Goal: Information Seeking & Learning: Learn about a topic

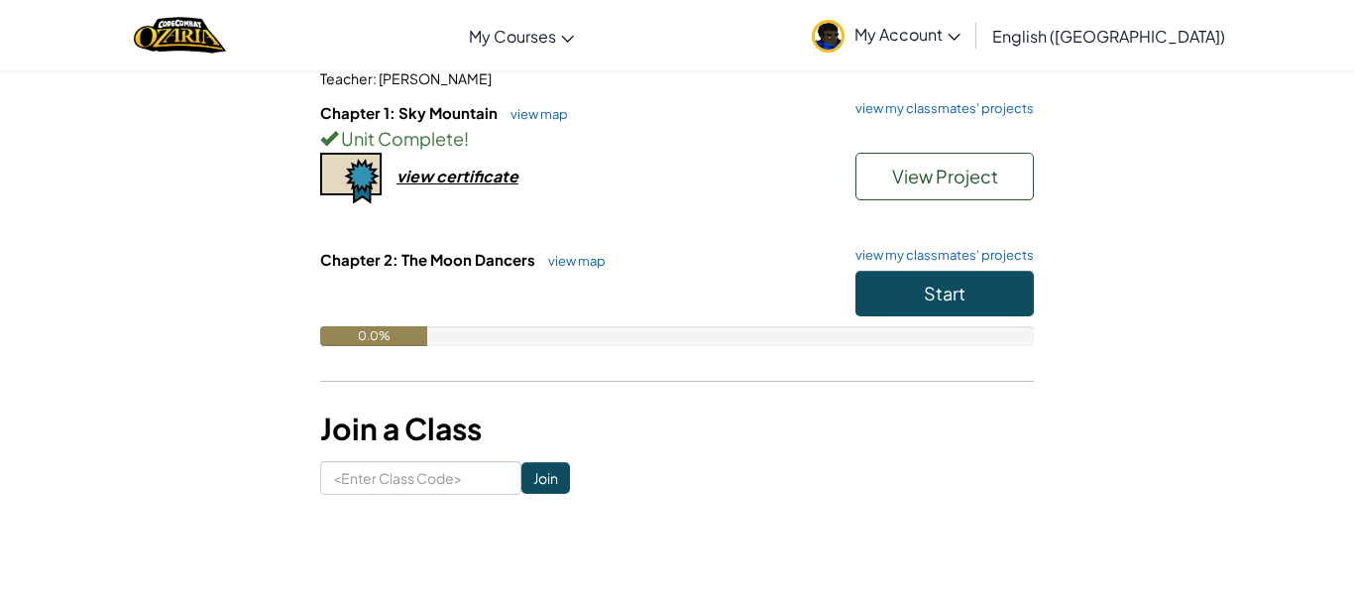
scroll to position [204, 0]
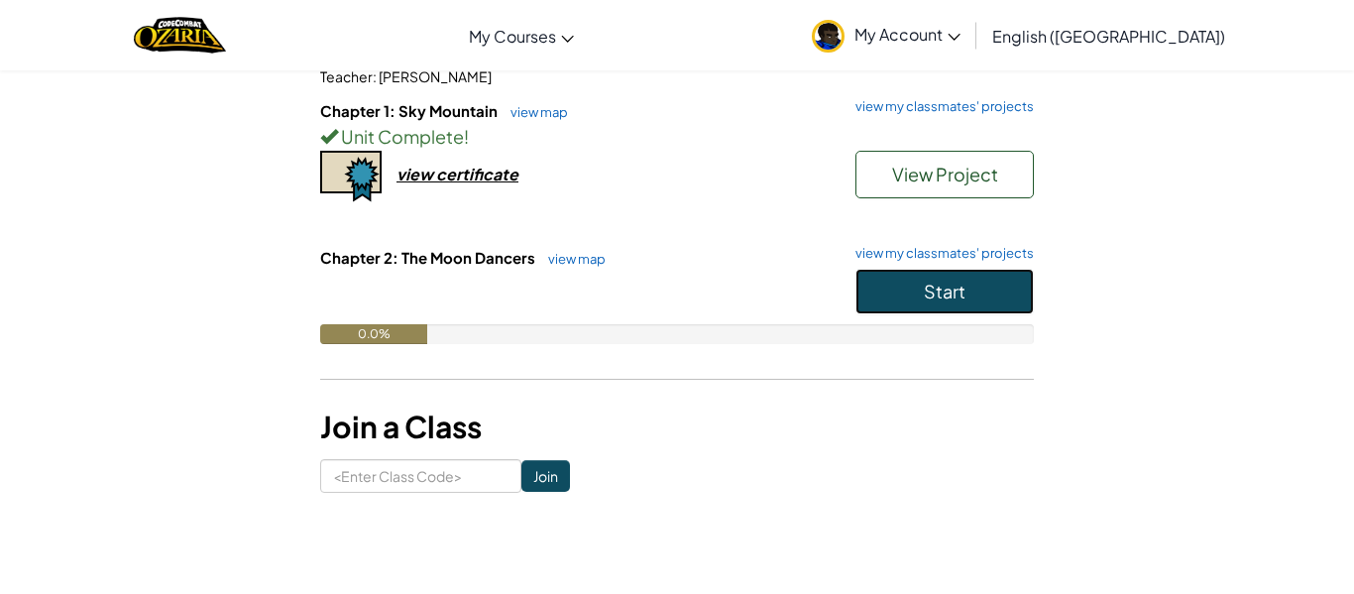
click at [931, 289] on span "Start" at bounding box center [945, 291] width 42 height 23
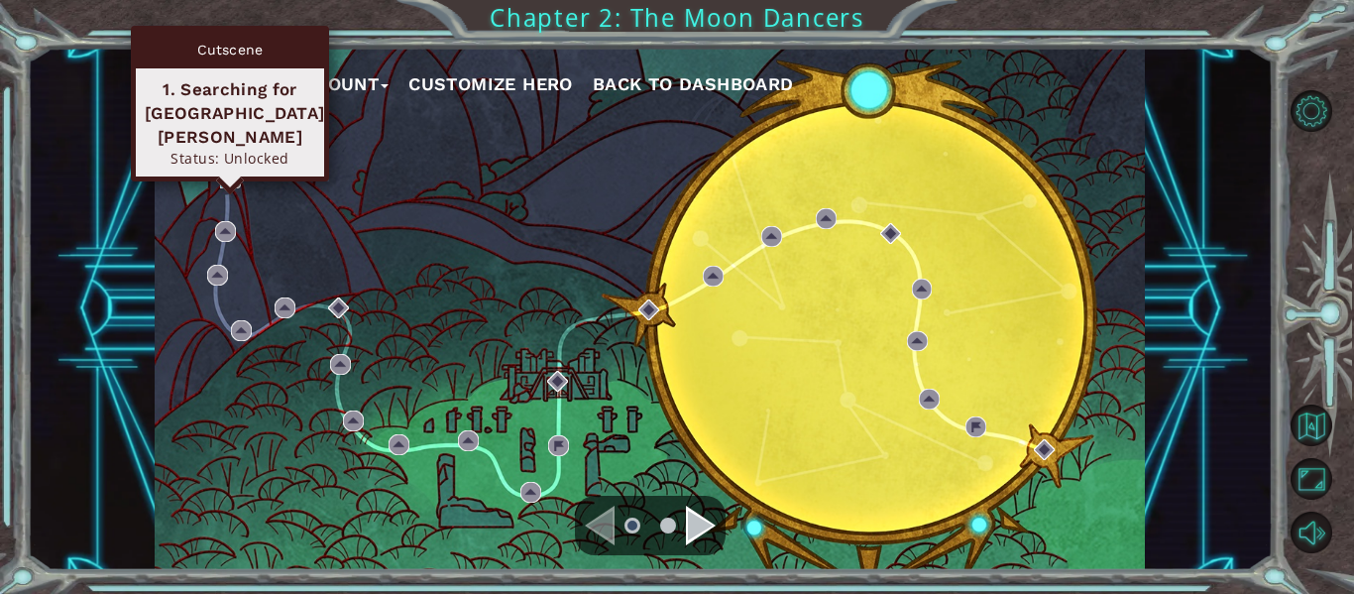
click at [236, 174] on img at bounding box center [230, 178] width 21 height 21
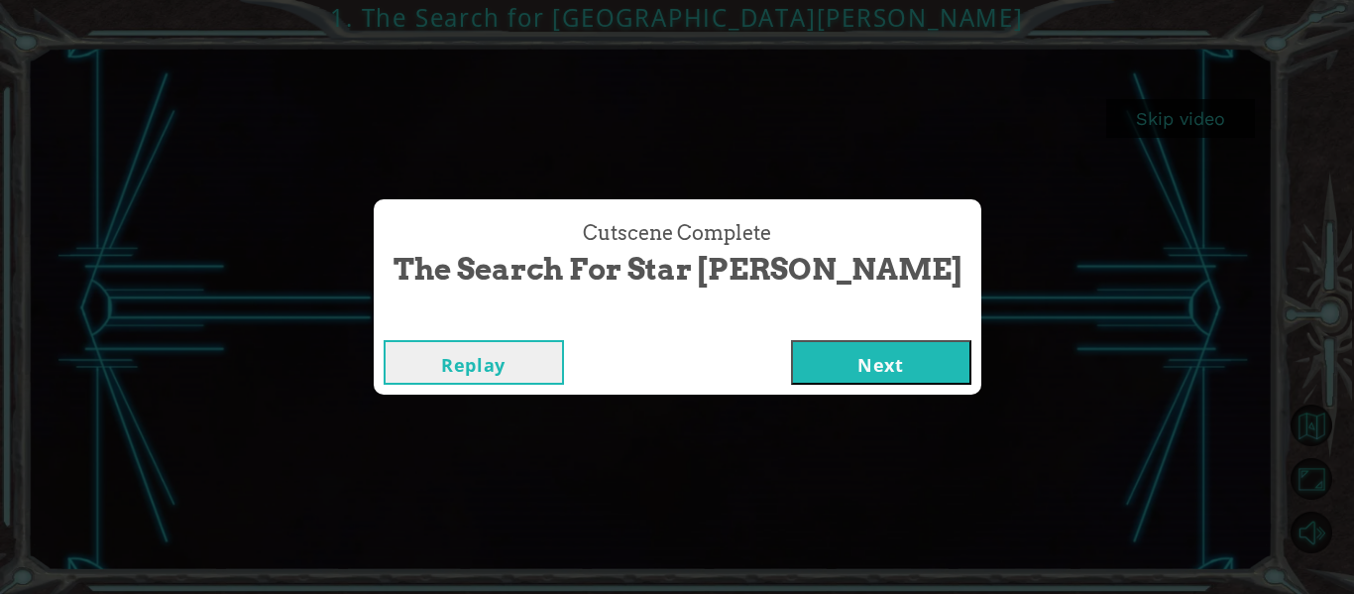
click at [791, 374] on button "Next" at bounding box center [881, 362] width 180 height 45
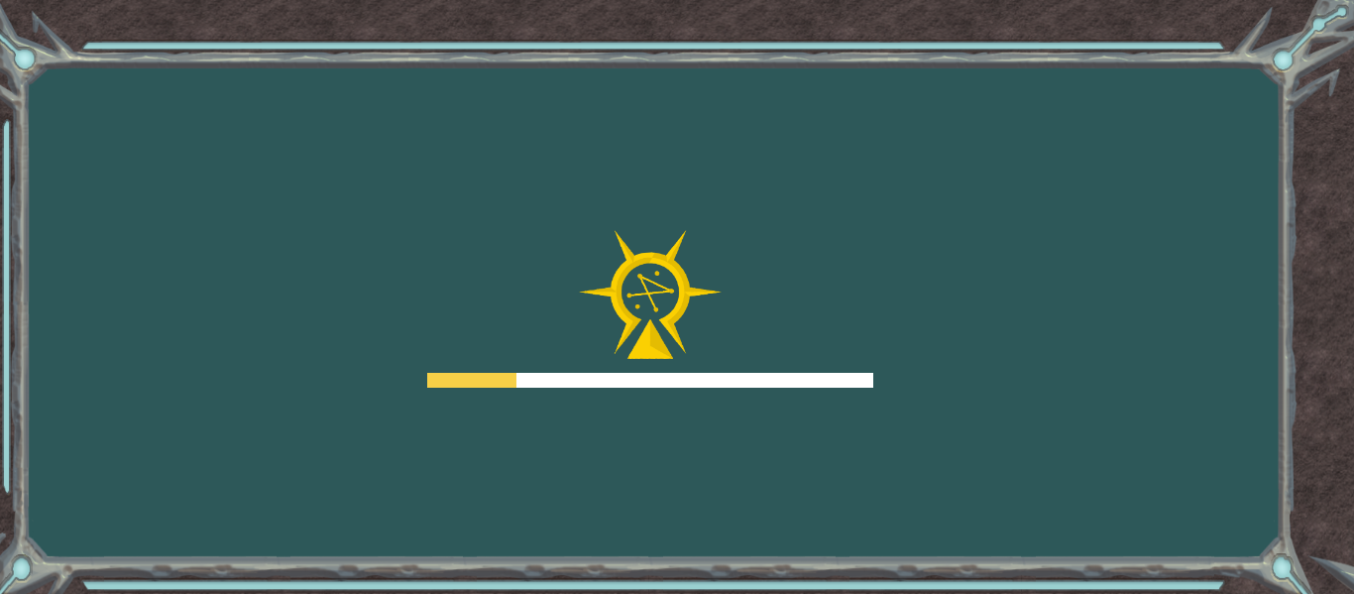
click at [755, 374] on div at bounding box center [650, 380] width 446 height 15
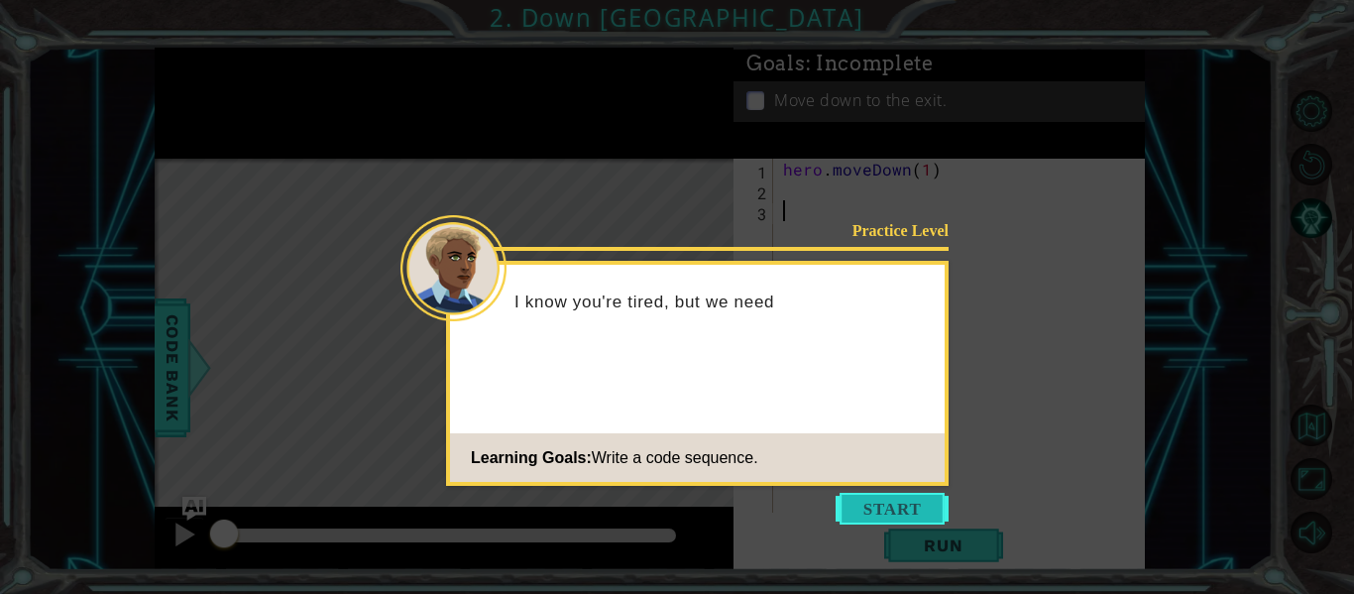
click at [876, 508] on button "Start" at bounding box center [892, 509] width 113 height 32
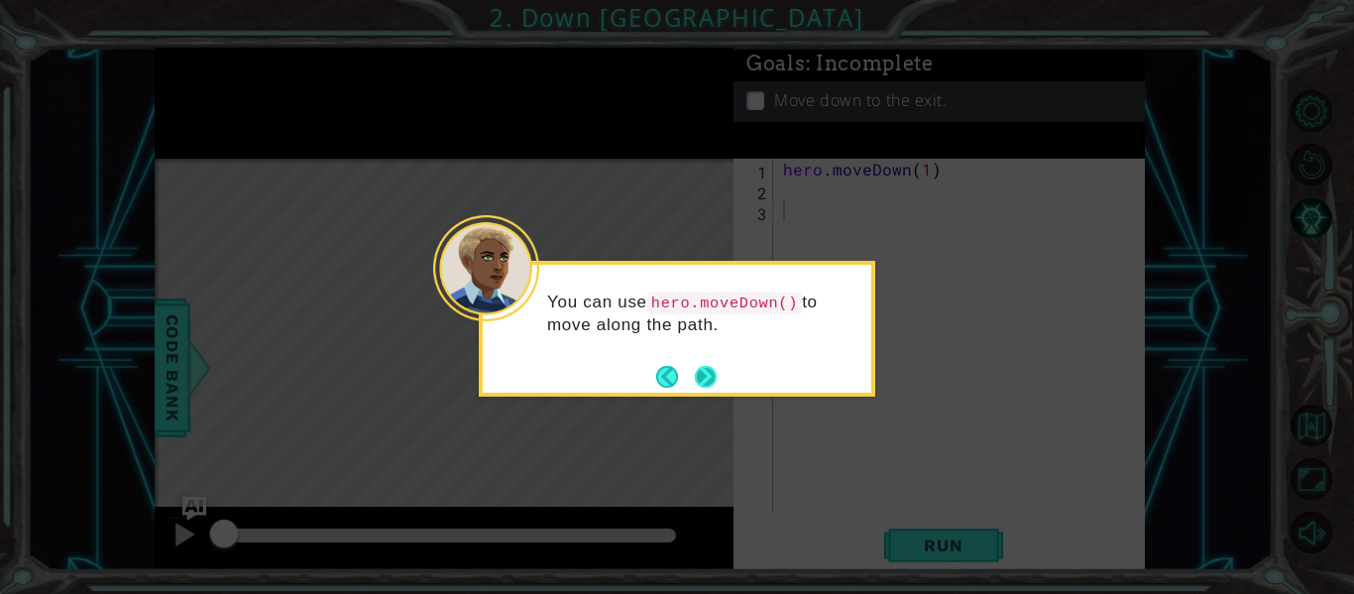
click at [701, 377] on button "Next" at bounding box center [706, 377] width 22 height 22
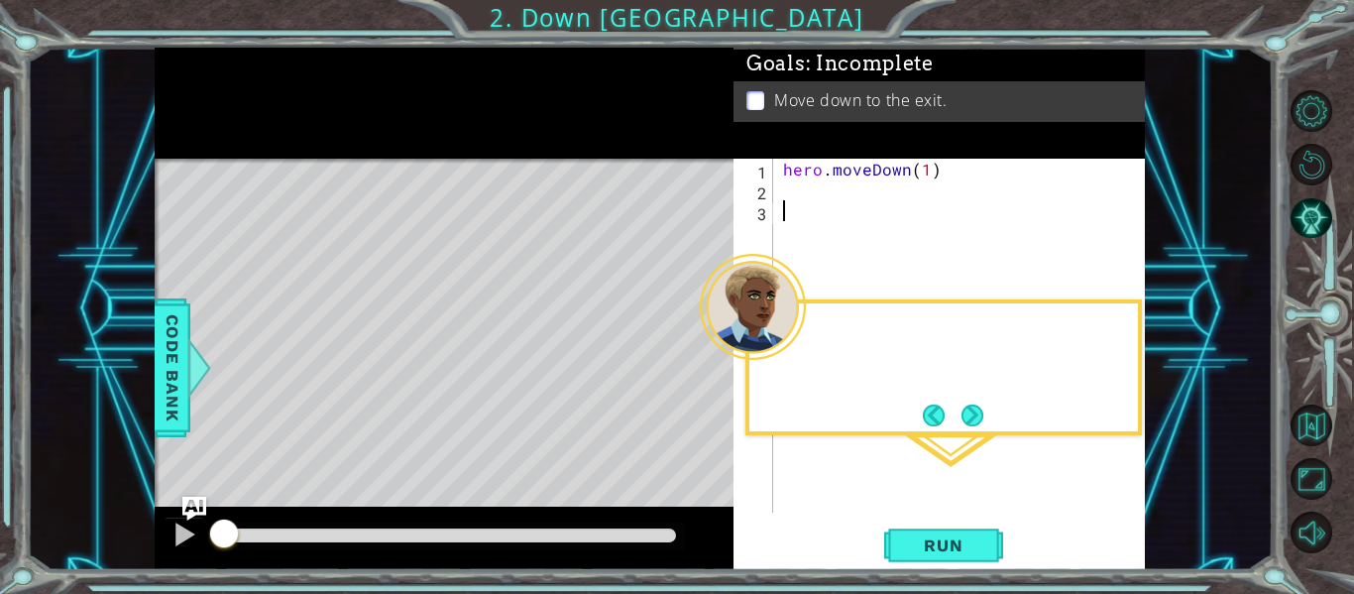
click at [701, 377] on div "Level Map" at bounding box center [613, 451] width 916 height 584
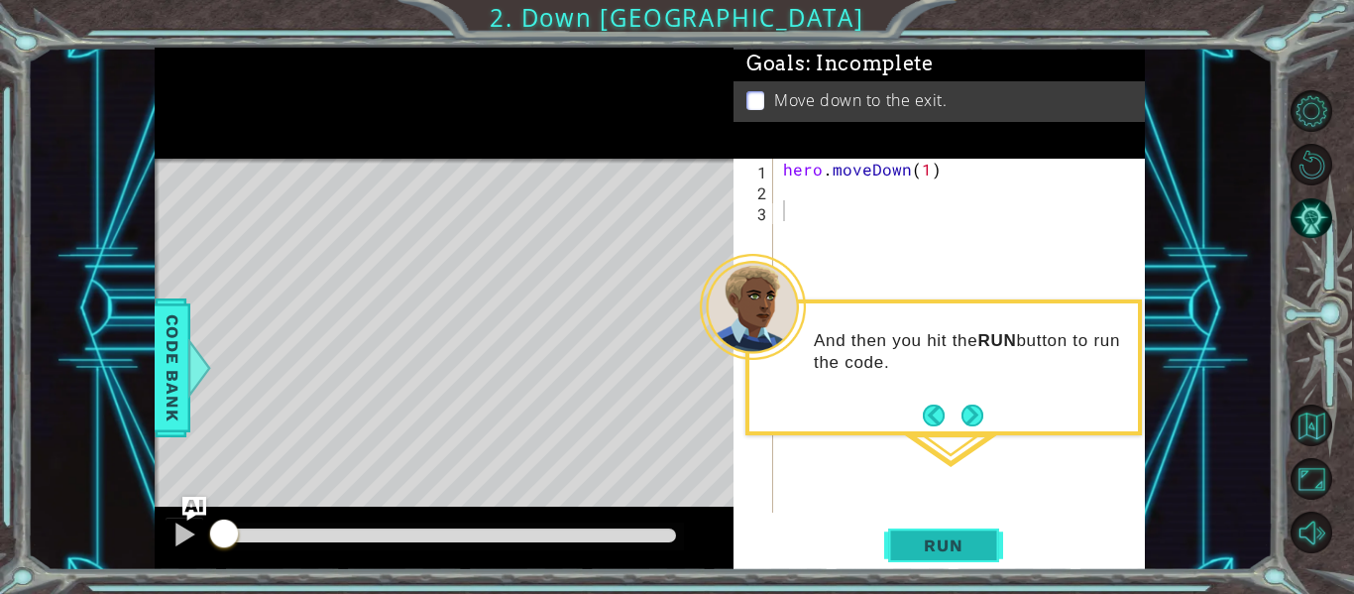
click at [920, 535] on span "Run" at bounding box center [943, 545] width 78 height 20
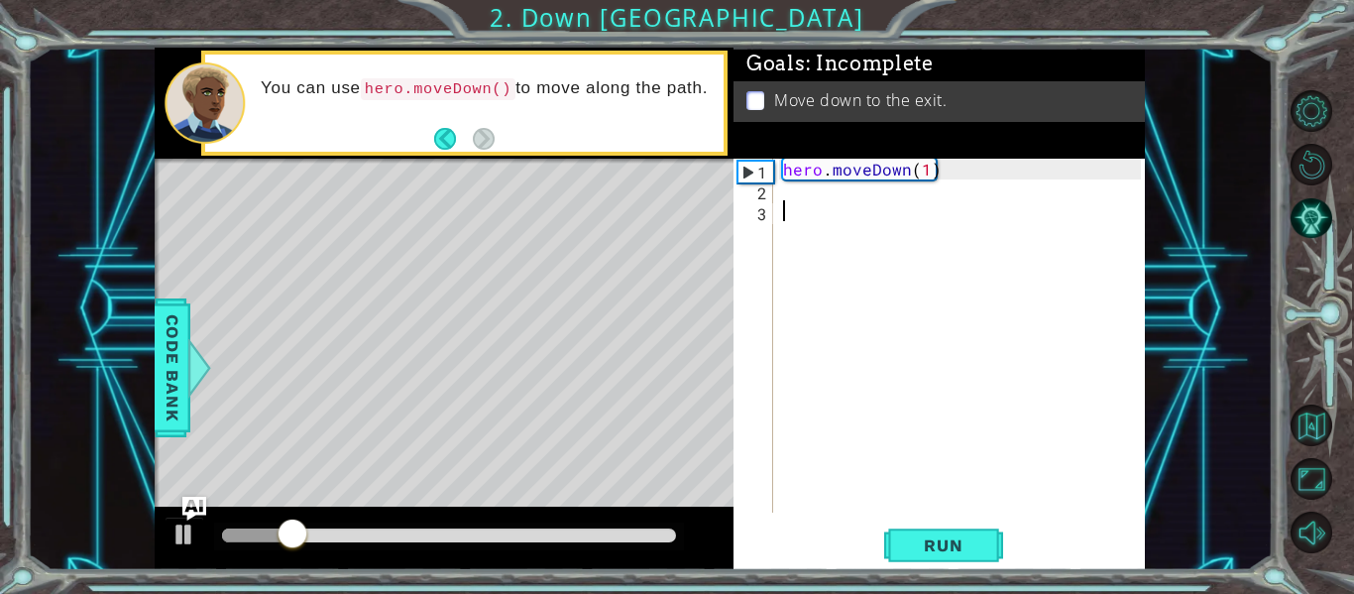
click at [791, 194] on div "hero . moveDown ( 1 )" at bounding box center [965, 357] width 372 height 396
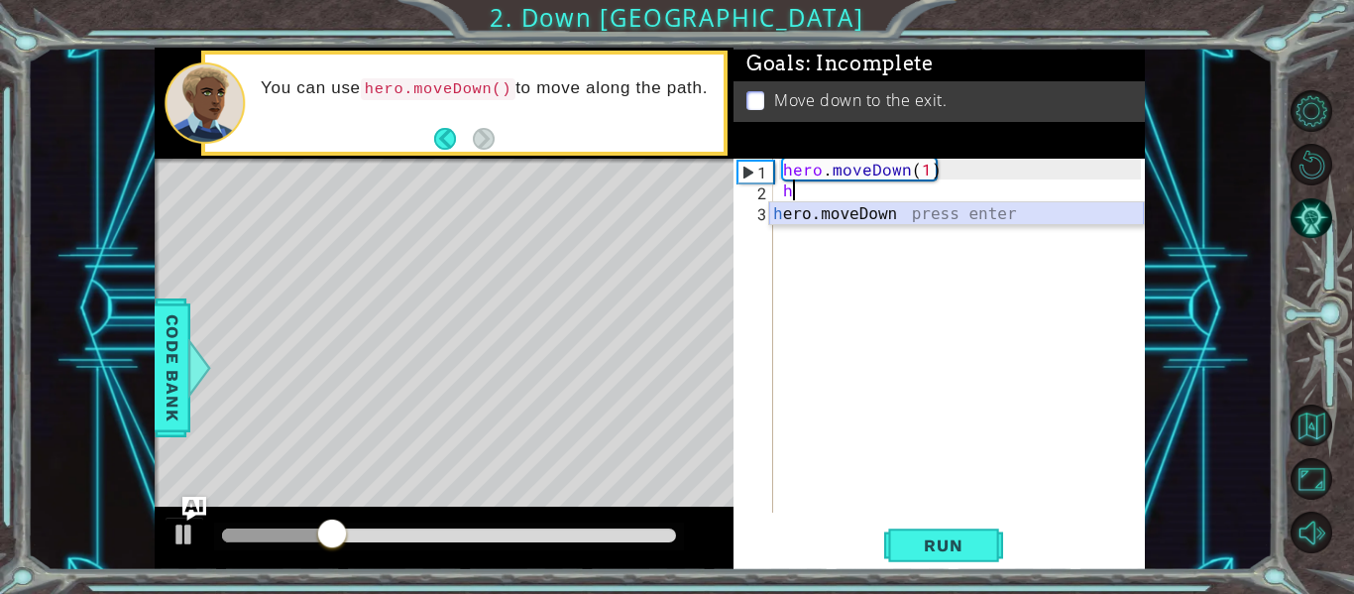
click at [817, 212] on div "h ero.moveDown press enter" at bounding box center [956, 237] width 375 height 71
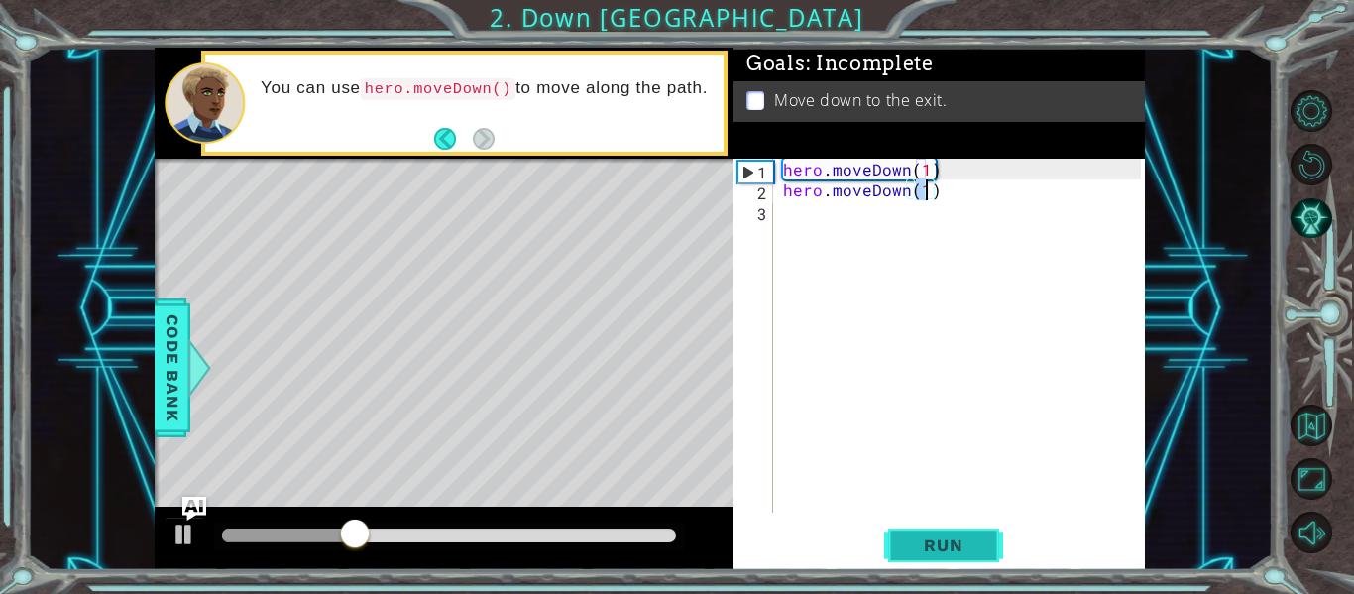
type textarea "hero.moveDown(1)"
click at [947, 545] on span "Run" at bounding box center [943, 545] width 78 height 20
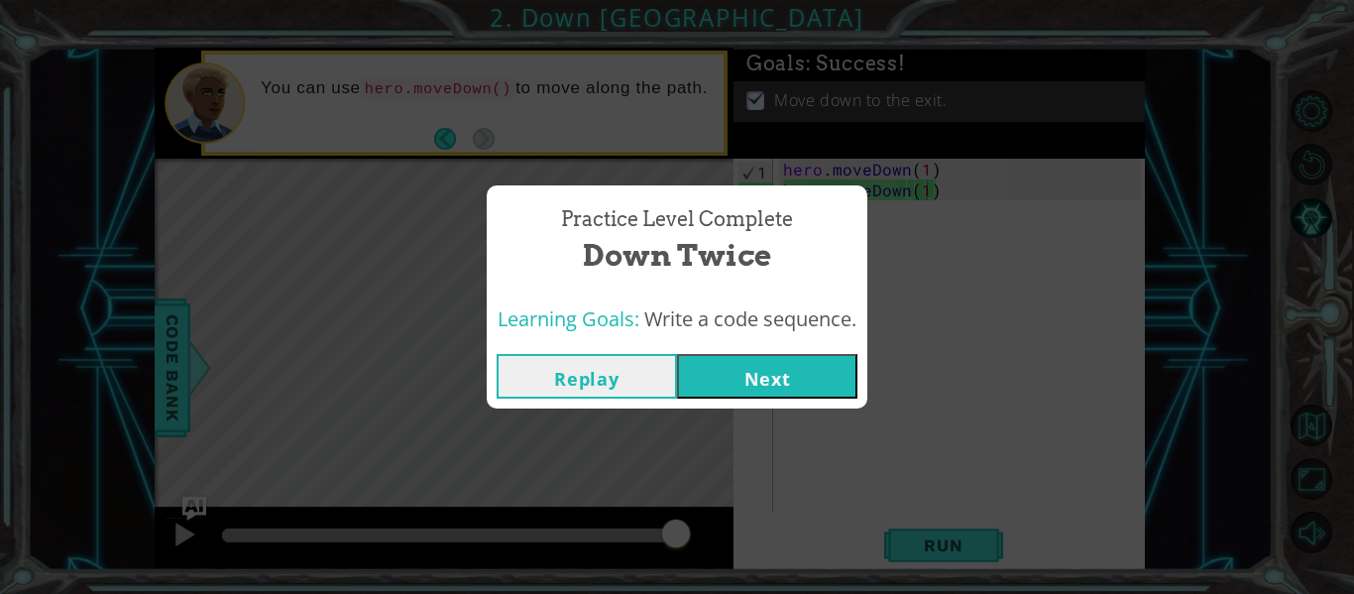
click at [735, 377] on button "Next" at bounding box center [767, 376] width 180 height 45
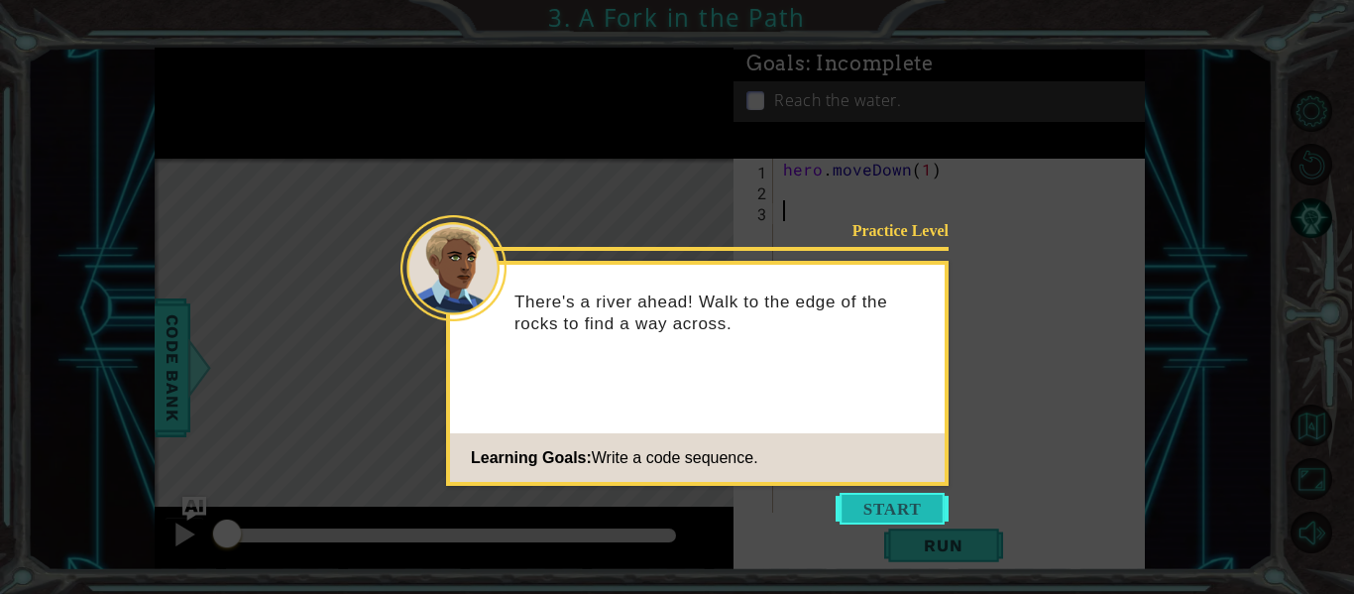
click at [881, 509] on button "Start" at bounding box center [892, 509] width 113 height 32
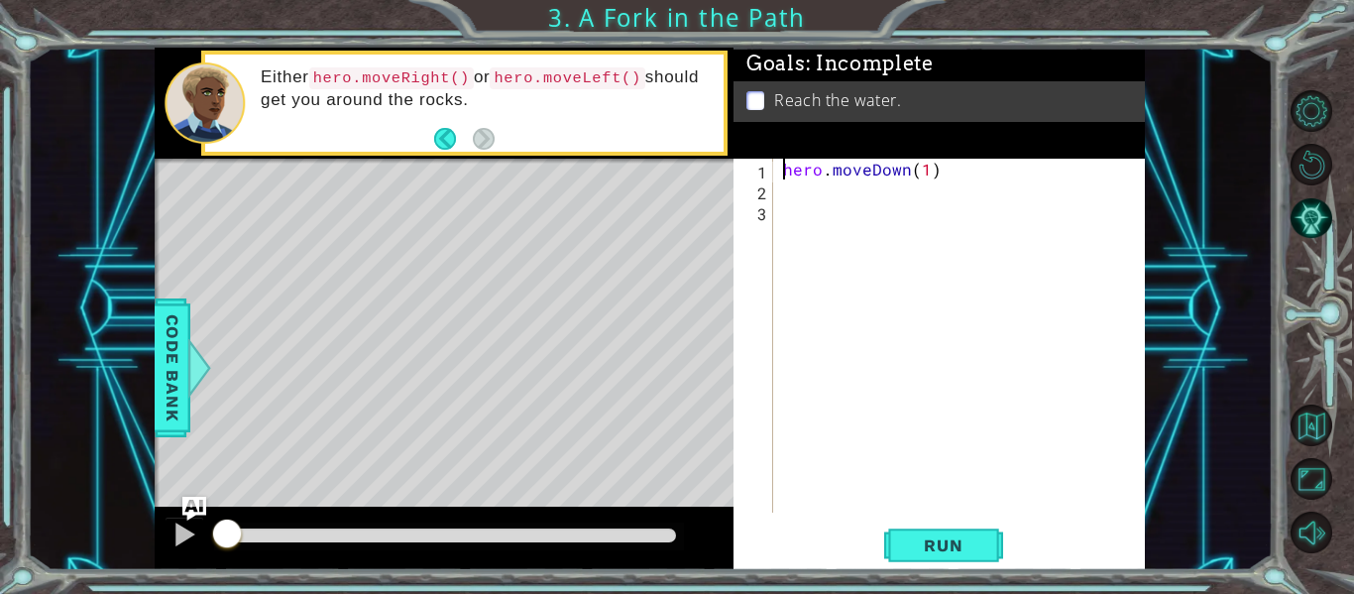
click at [784, 179] on div "hero . moveDown ( 1 )" at bounding box center [965, 357] width 372 height 396
type textarea "hero.moveDown(1)"
click at [786, 189] on div "hero . moveDown ( 1 )" at bounding box center [965, 357] width 372 height 396
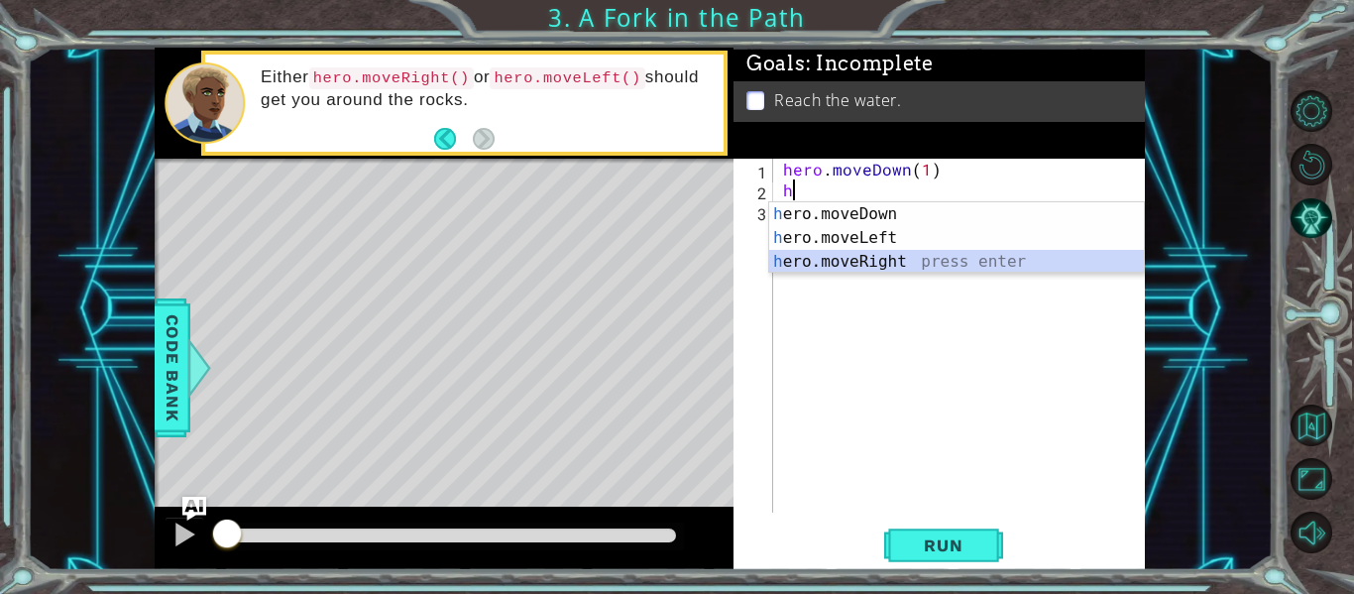
click at [832, 261] on div "h ero.moveDown press enter h ero.moveLeft press enter h ero.moveRight press ent…" at bounding box center [956, 261] width 375 height 119
type textarea "hero.moveRight(1)"
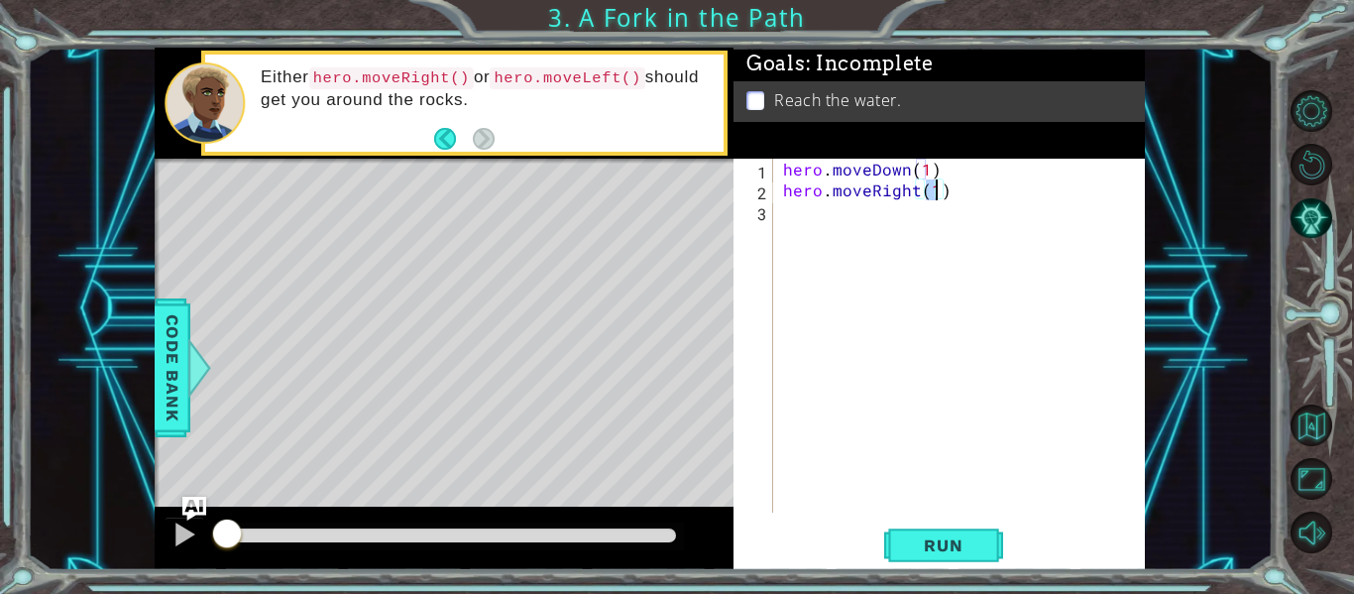
click at [785, 218] on div "hero . moveDown ( 1 ) hero . moveRight ( 1 )" at bounding box center [965, 357] width 372 height 396
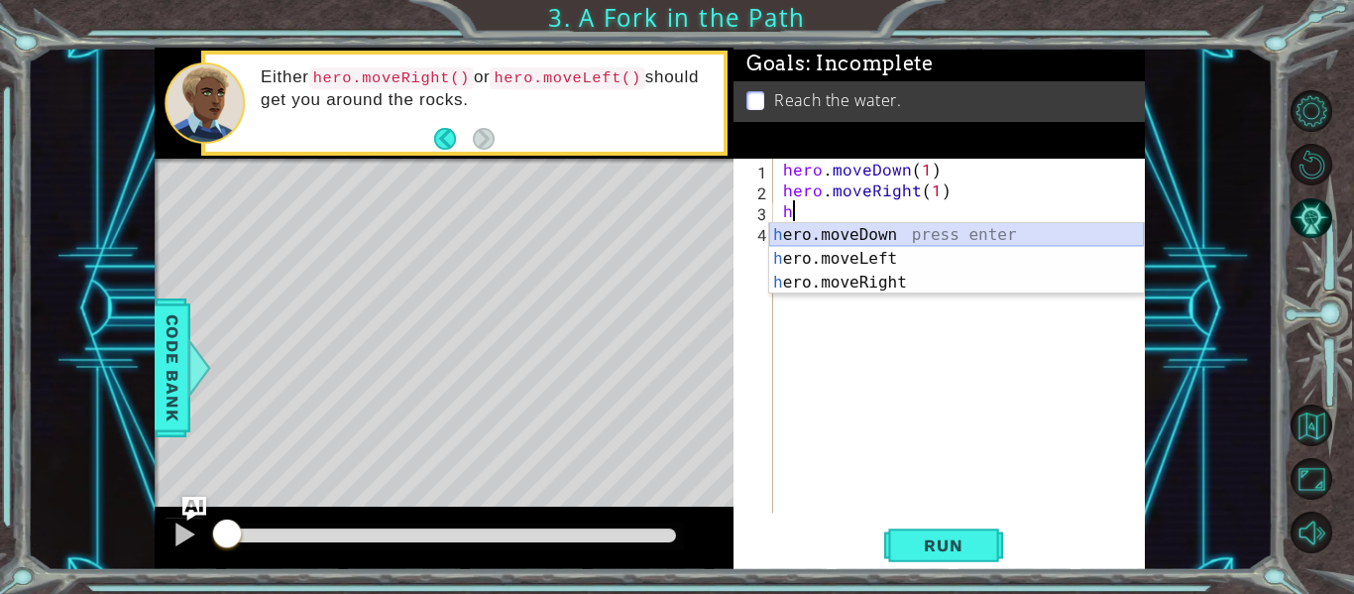
click at [846, 236] on div "h ero.moveDown press enter h ero.moveLeft press enter h ero.moveRight press ent…" at bounding box center [956, 282] width 375 height 119
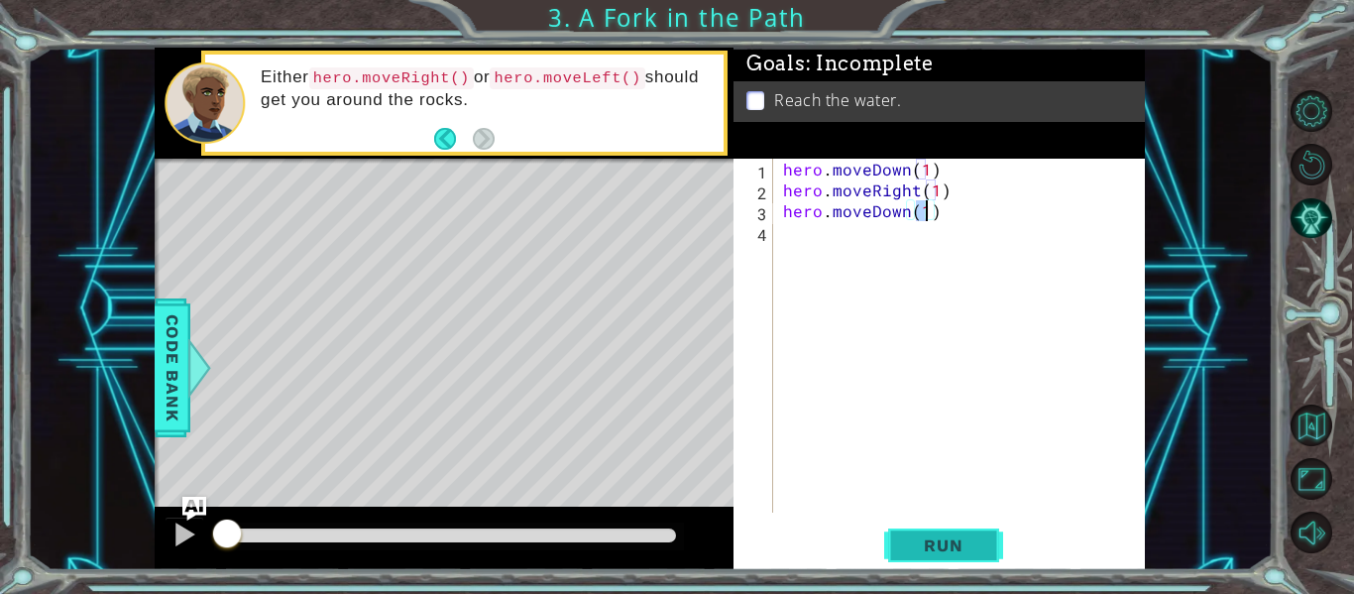
type textarea "hero.moveDown(1)"
click at [952, 546] on span "Run" at bounding box center [943, 545] width 78 height 20
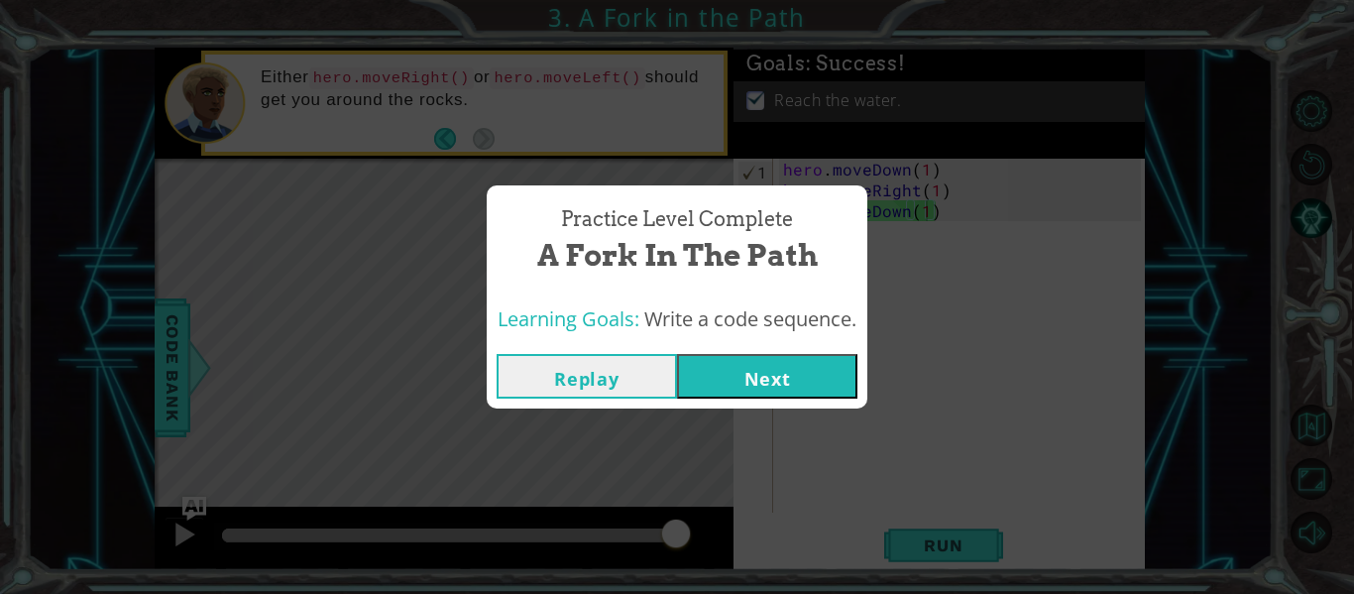
click at [765, 376] on button "Next" at bounding box center [767, 376] width 180 height 45
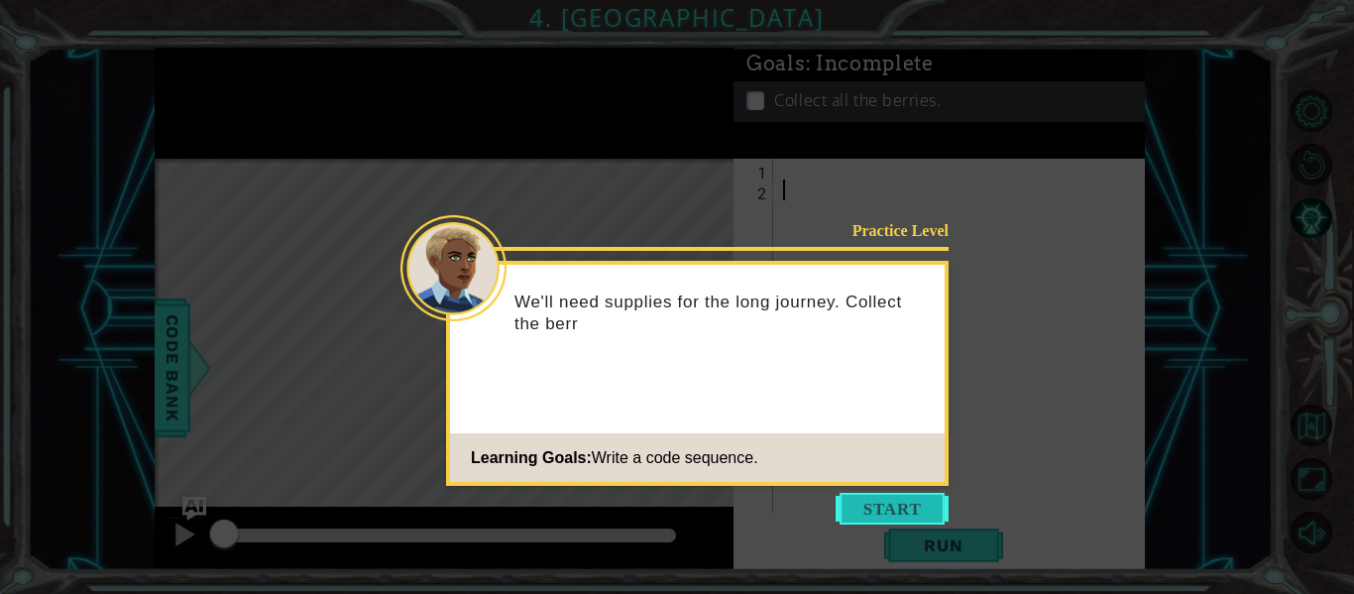
click at [873, 512] on button "Start" at bounding box center [892, 509] width 113 height 32
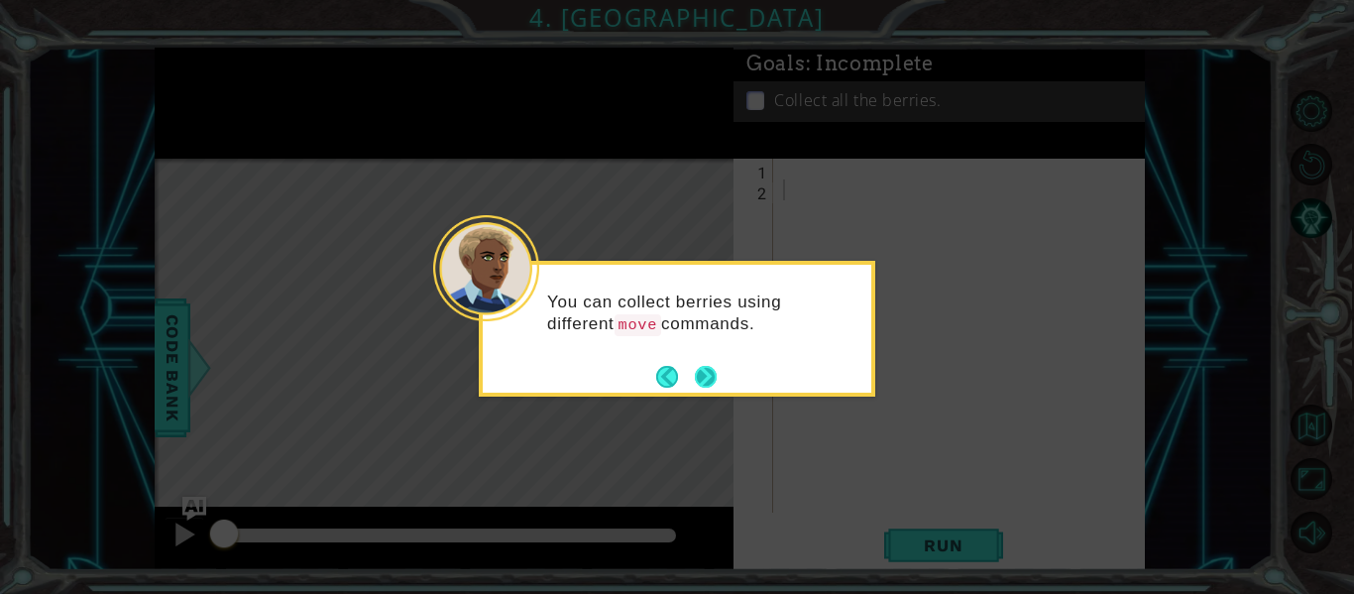
click at [711, 378] on button "Next" at bounding box center [706, 377] width 22 height 22
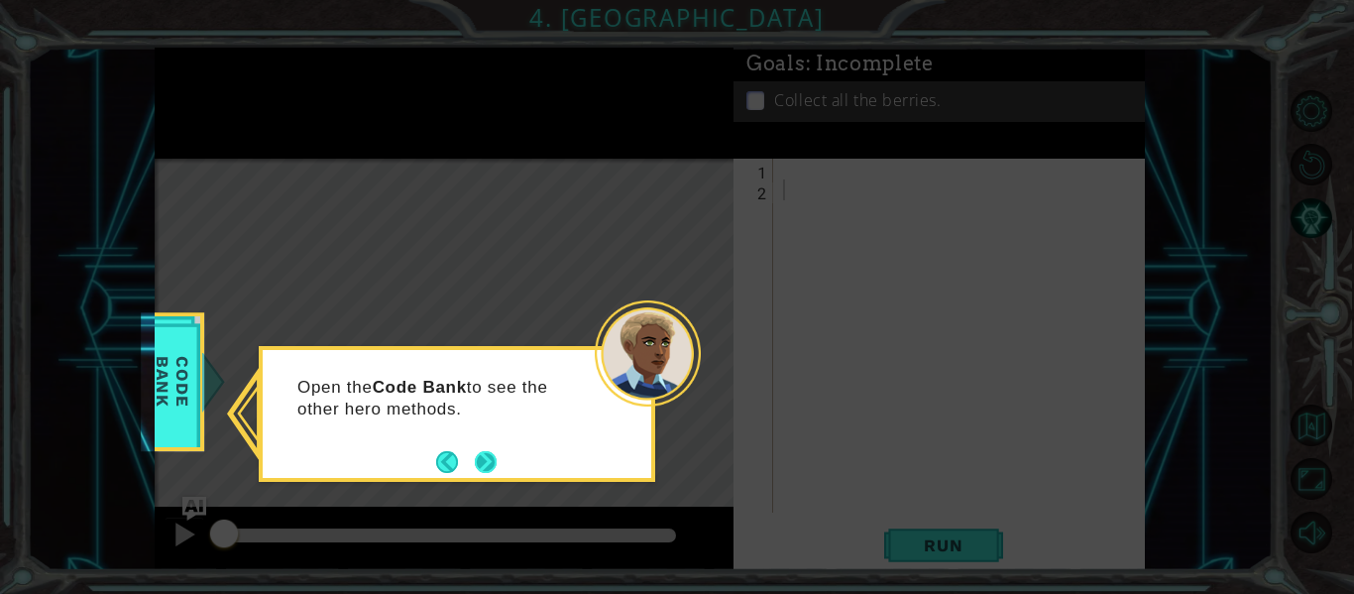
click at [487, 472] on button "Next" at bounding box center [486, 462] width 22 height 22
click at [487, 459] on button "Next" at bounding box center [486, 462] width 22 height 22
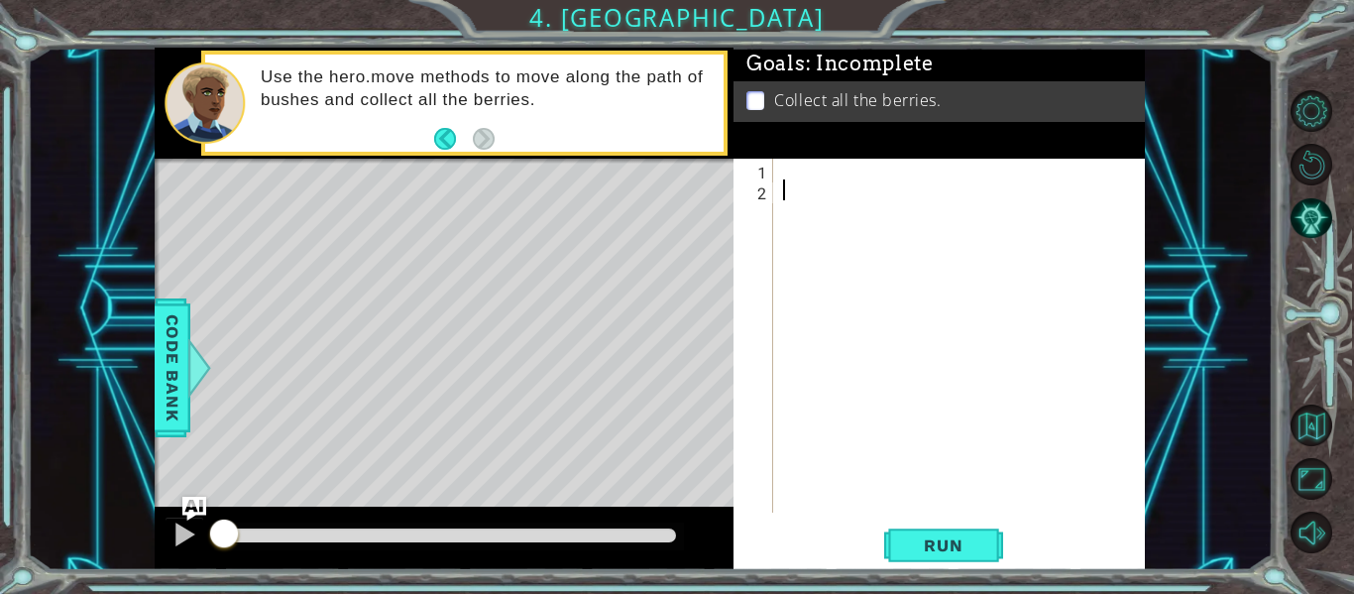
click at [781, 170] on div at bounding box center [965, 357] width 372 height 396
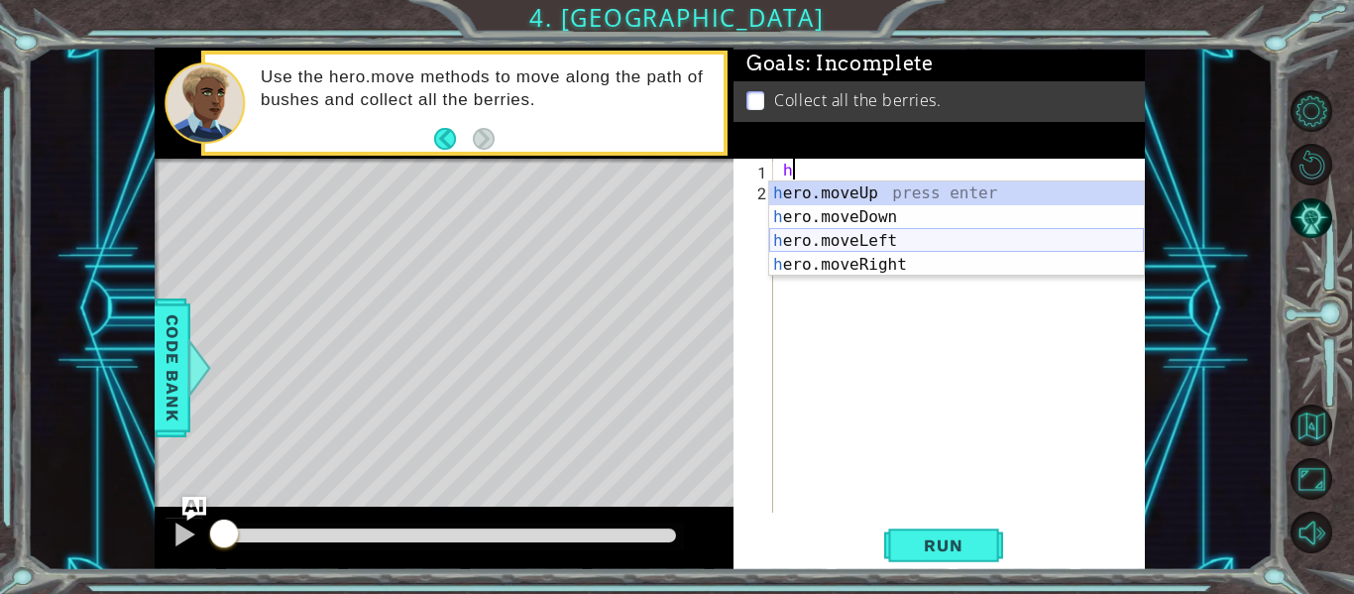
click at [803, 241] on div "h ero.moveUp press enter h ero.moveDown press enter h ero.moveLeft press enter …" at bounding box center [956, 252] width 375 height 143
type textarea "hero.moveLeft(1)"
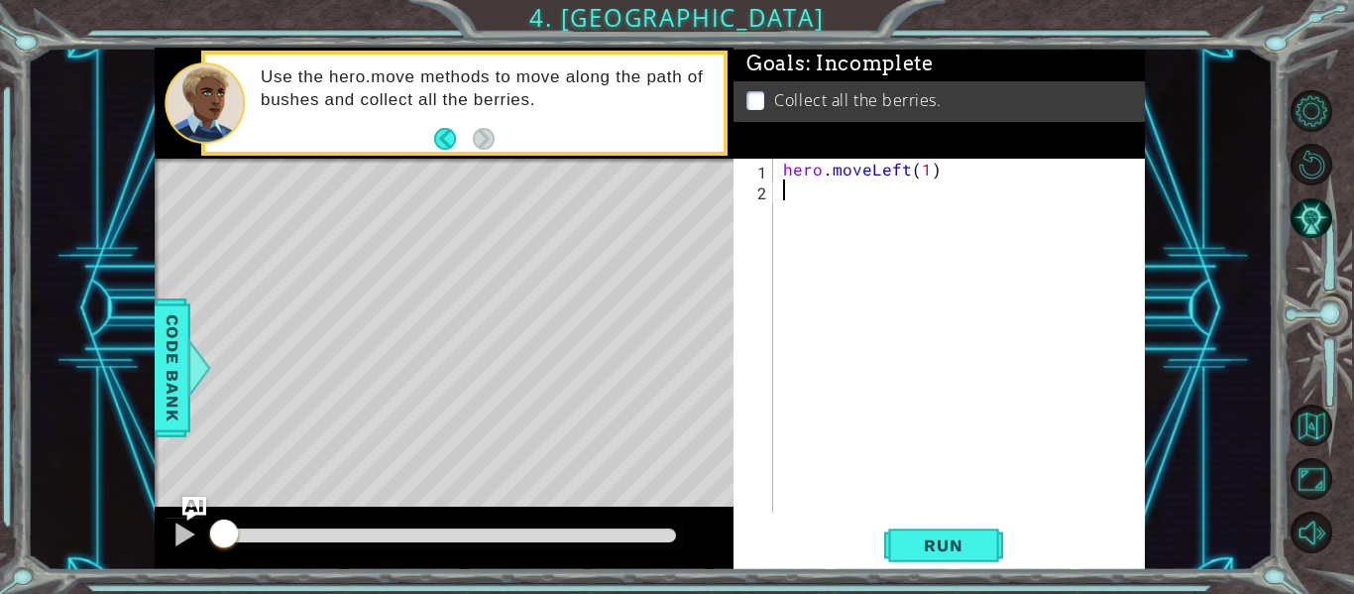
click at [783, 190] on div "hero . moveLeft ( 1 )" at bounding box center [965, 357] width 372 height 396
click at [782, 190] on div "hero . moveLeft ( 1 )" at bounding box center [965, 357] width 372 height 396
click at [929, 167] on div "hero . moveLeft ( 1 ) h" at bounding box center [965, 357] width 372 height 396
type textarea "hero.moveLeft(1)"
click at [815, 201] on div "hero . moveLeft ( 1 ) h" at bounding box center [965, 357] width 372 height 396
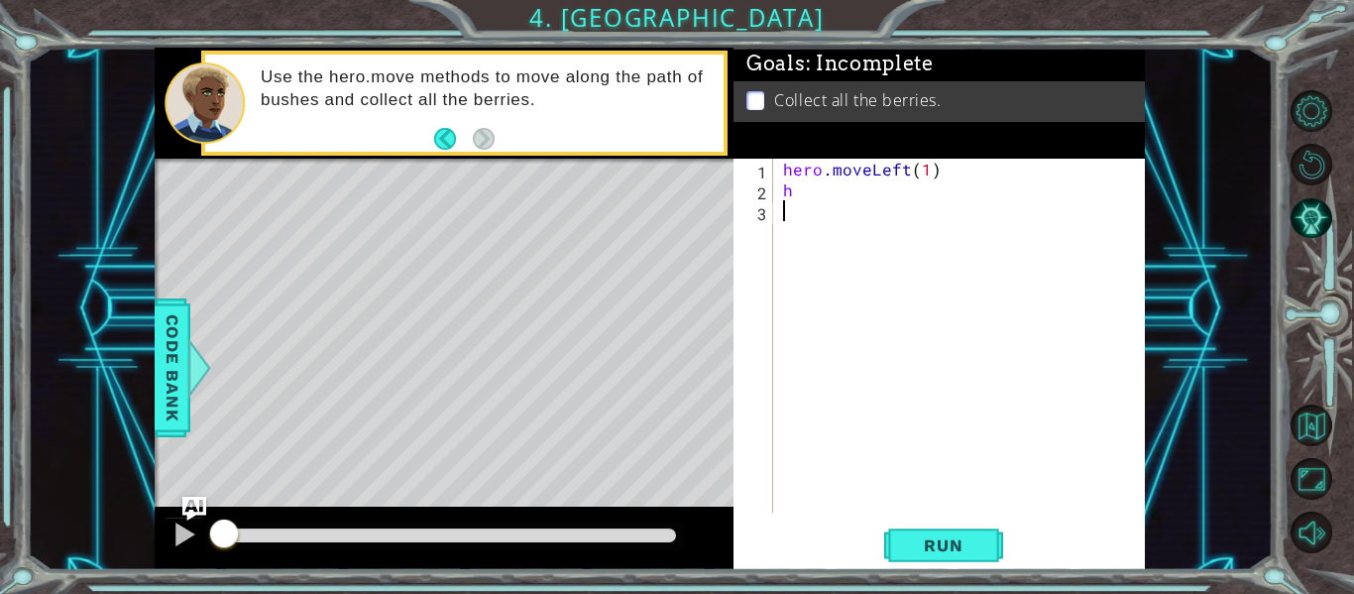
click at [814, 192] on div "hero . moveLeft ( 1 ) h" at bounding box center [965, 357] width 372 height 396
type textarea "h"
click at [904, 538] on span "Run" at bounding box center [943, 545] width 78 height 20
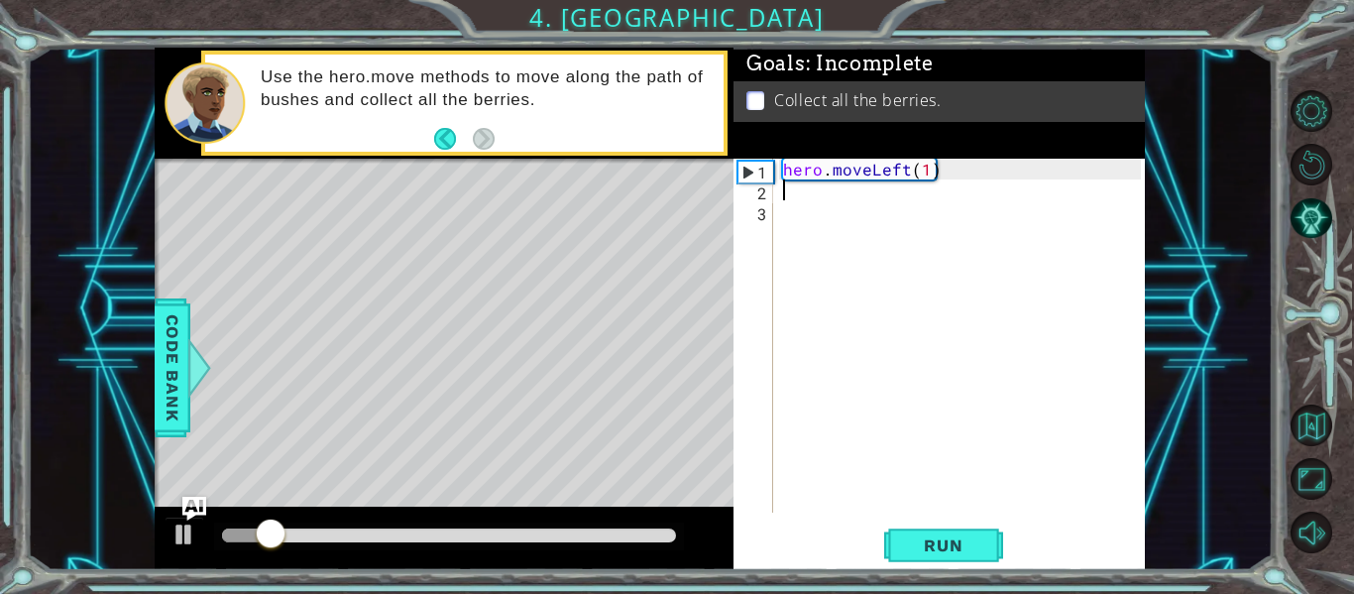
click at [781, 197] on div "hero . moveLeft ( 1 )" at bounding box center [965, 357] width 372 height 396
click at [278, 532] on div at bounding box center [278, 536] width 112 height 14
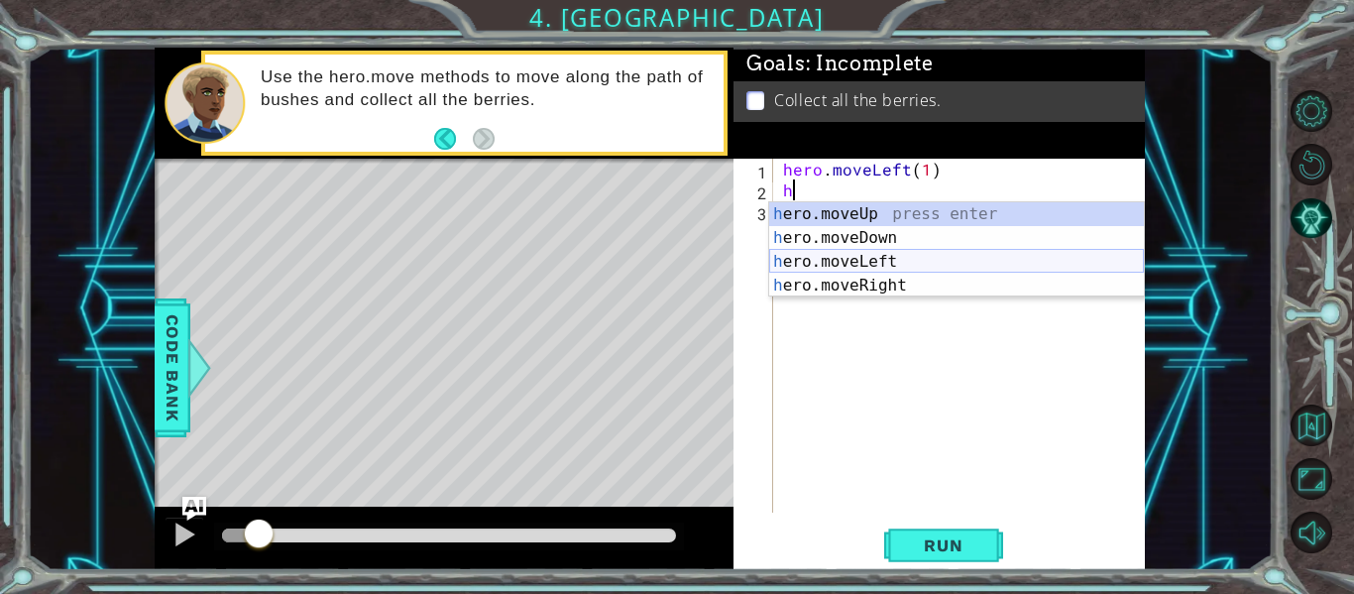
click at [857, 259] on div "h ero.moveUp press enter h ero.moveDown press enter h ero.moveLeft press enter …" at bounding box center [956, 273] width 375 height 143
type textarea "hero.moveLeft(1)"
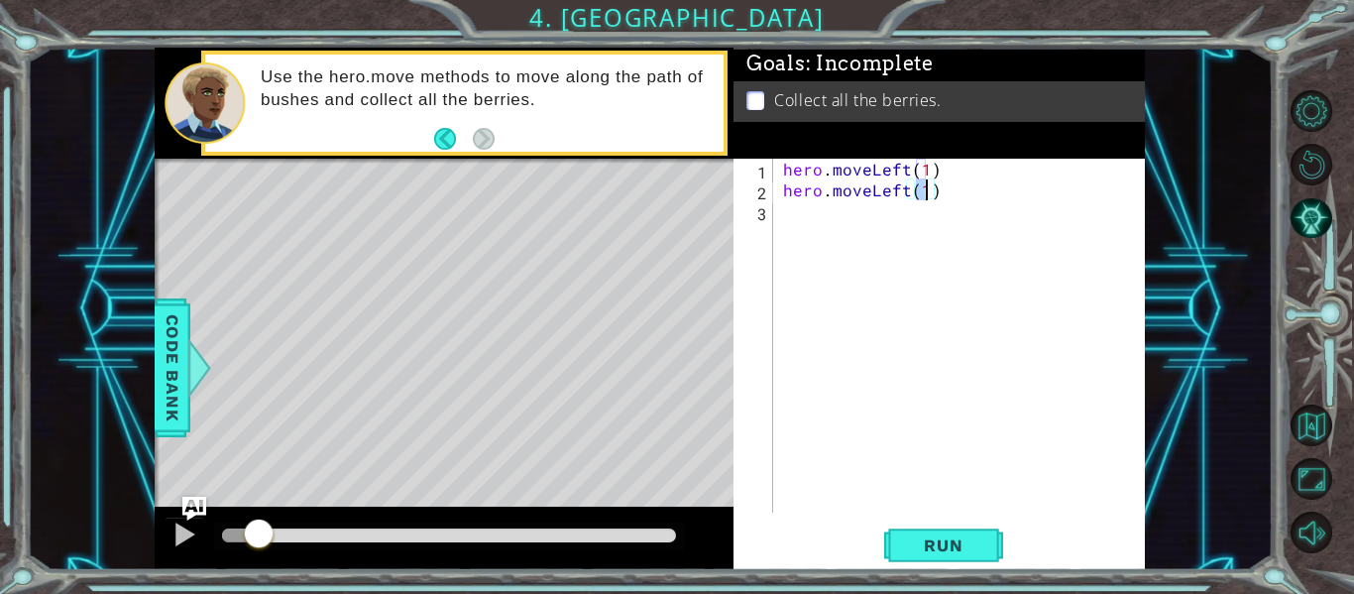
click at [797, 216] on div "hero . moveLeft ( 1 ) hero . moveLeft ( 1 )" at bounding box center [965, 357] width 372 height 396
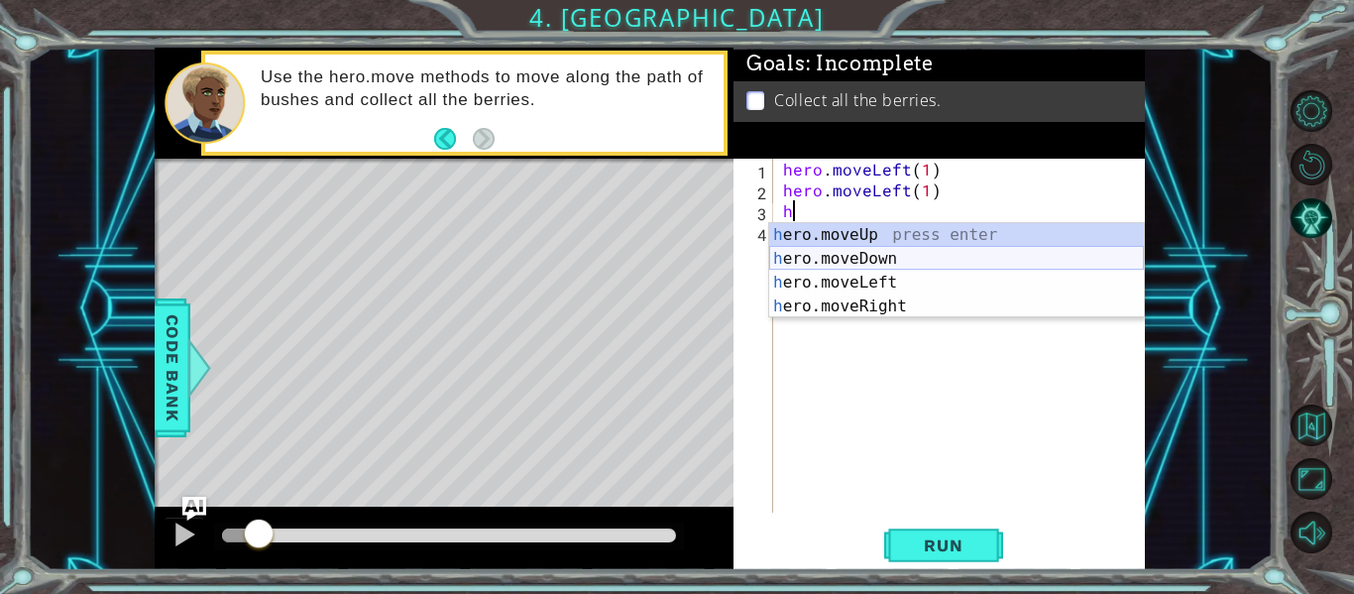
click at [849, 257] on div "h ero.moveUp press enter h ero.moveDown press enter h ero.moveLeft press enter …" at bounding box center [956, 294] width 375 height 143
type textarea "hero.moveDown(1)"
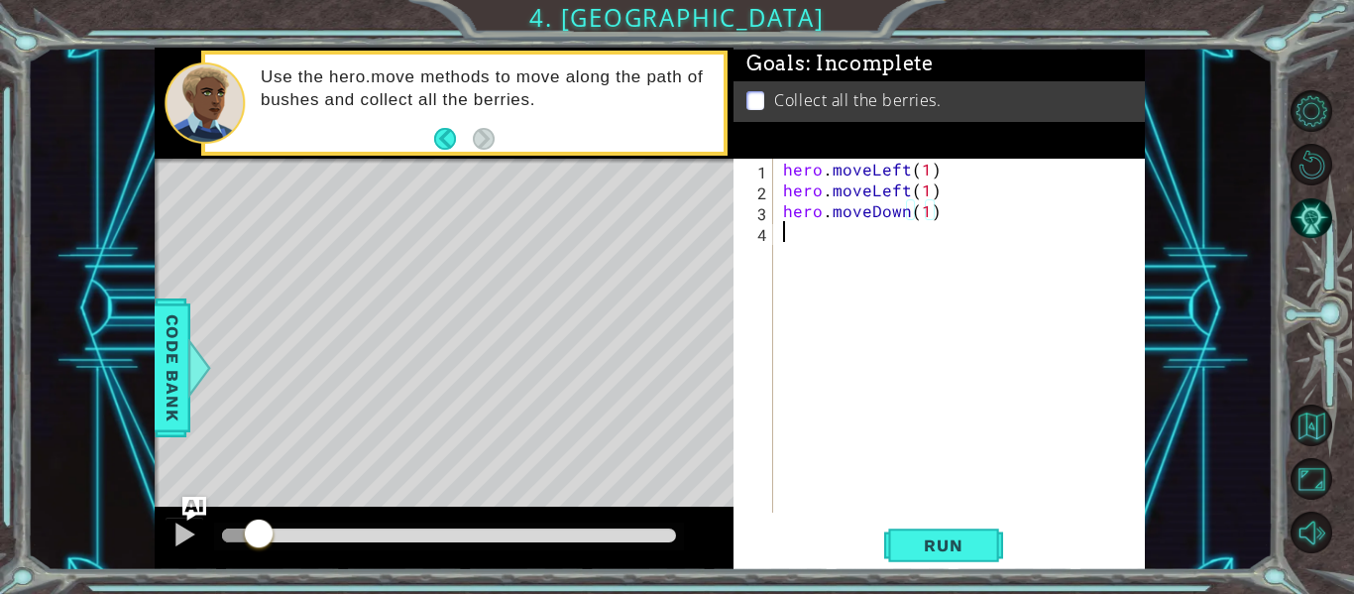
click at [791, 241] on div "hero . moveLeft ( 1 ) hero . moveLeft ( 1 ) hero . moveDown ( 1 )" at bounding box center [965, 357] width 372 height 396
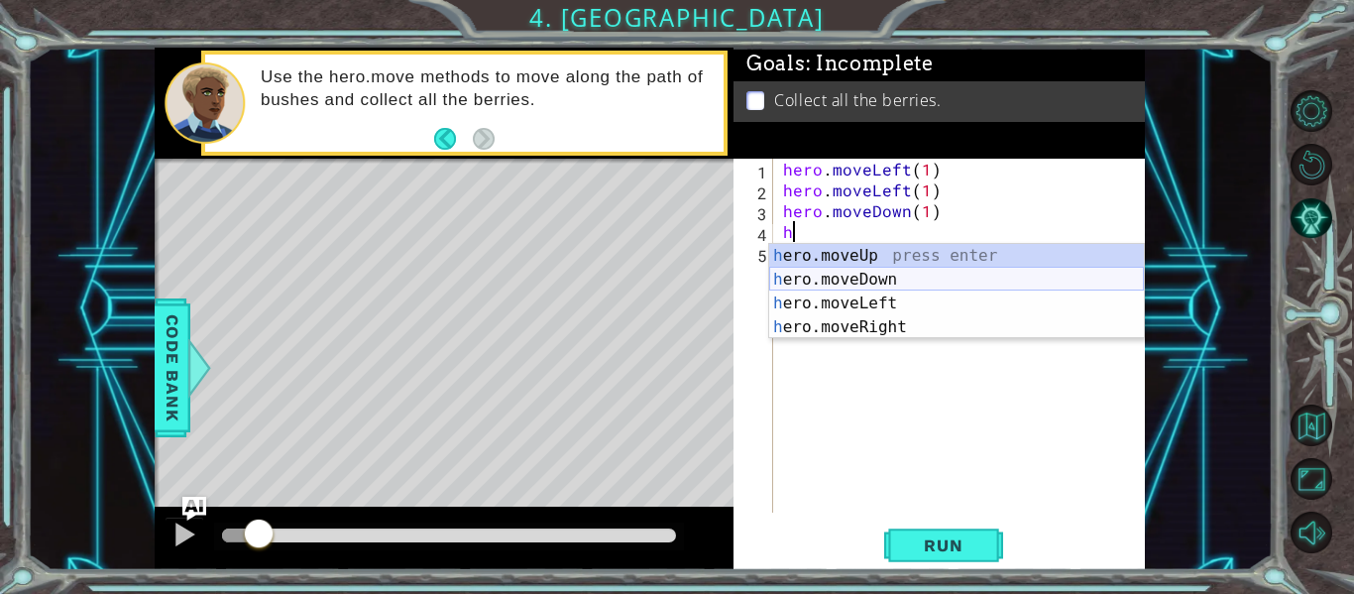
click at [850, 275] on div "h ero.moveUp press enter h ero.moveDown press enter h ero.moveLeft press enter …" at bounding box center [956, 315] width 375 height 143
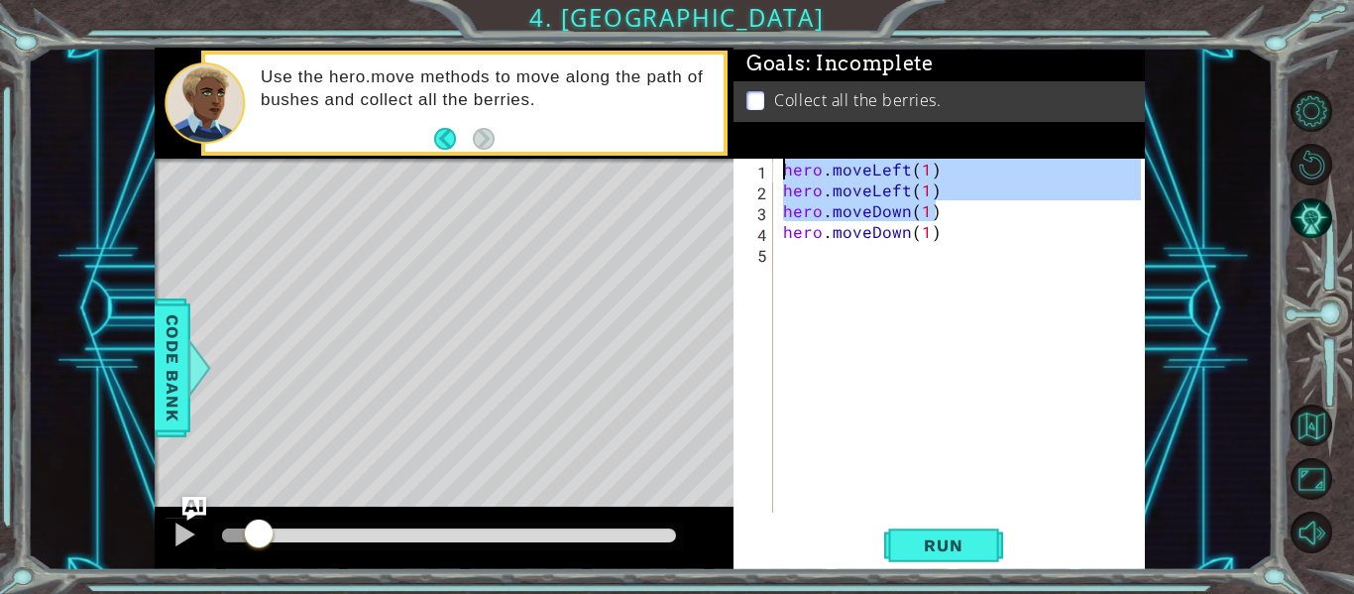
drag, startPoint x: 941, startPoint y: 214, endPoint x: 758, endPoint y: 177, distance: 187.1
click at [758, 177] on div "hero.moveDown(1) 1 2 3 4 5 hero . moveLeft ( 1 ) hero . moveLeft ( 1 ) hero . m…" at bounding box center [938, 336] width 408 height 354
type textarea "hero.moveLeft(1) hero.moveLeft(1)"
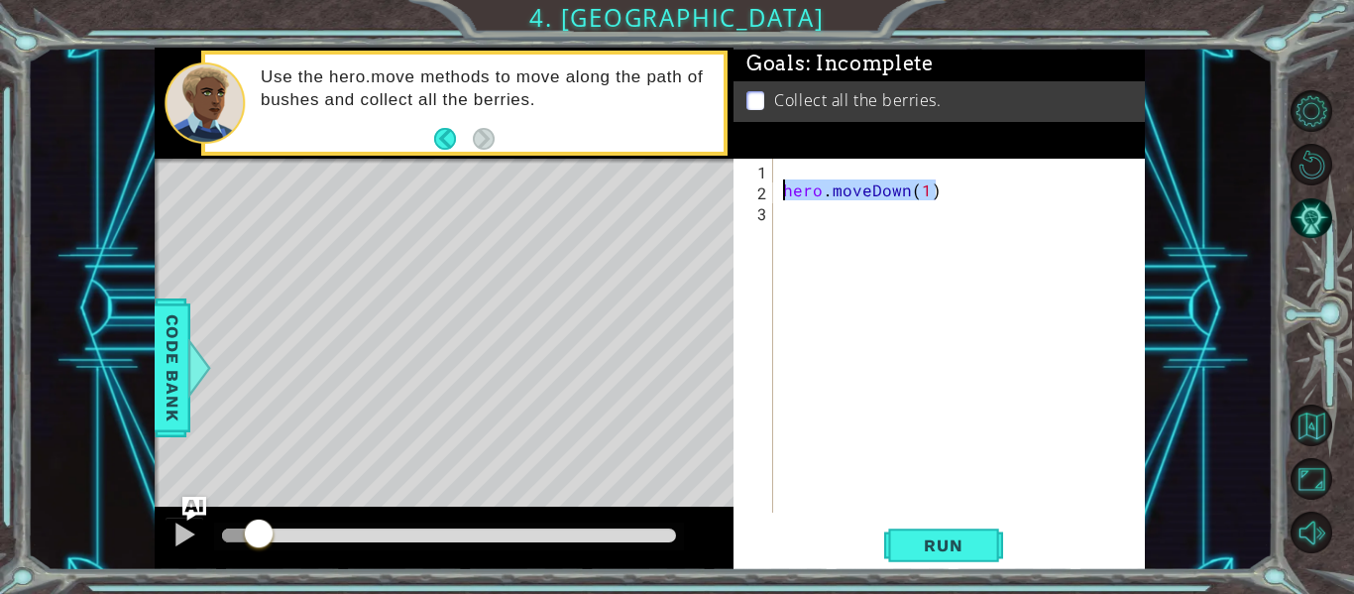
drag, startPoint x: 944, startPoint y: 188, endPoint x: 719, endPoint y: 191, distance: 225.1
click at [719, 191] on div "1 ההההההההההההההההההההההההההההההההההההההההההההההההההההההההההההההההההההההההההההה…" at bounding box center [650, 309] width 991 height 523
type textarea "hero.moveDown(1)"
click at [790, 175] on div at bounding box center [965, 357] width 372 height 396
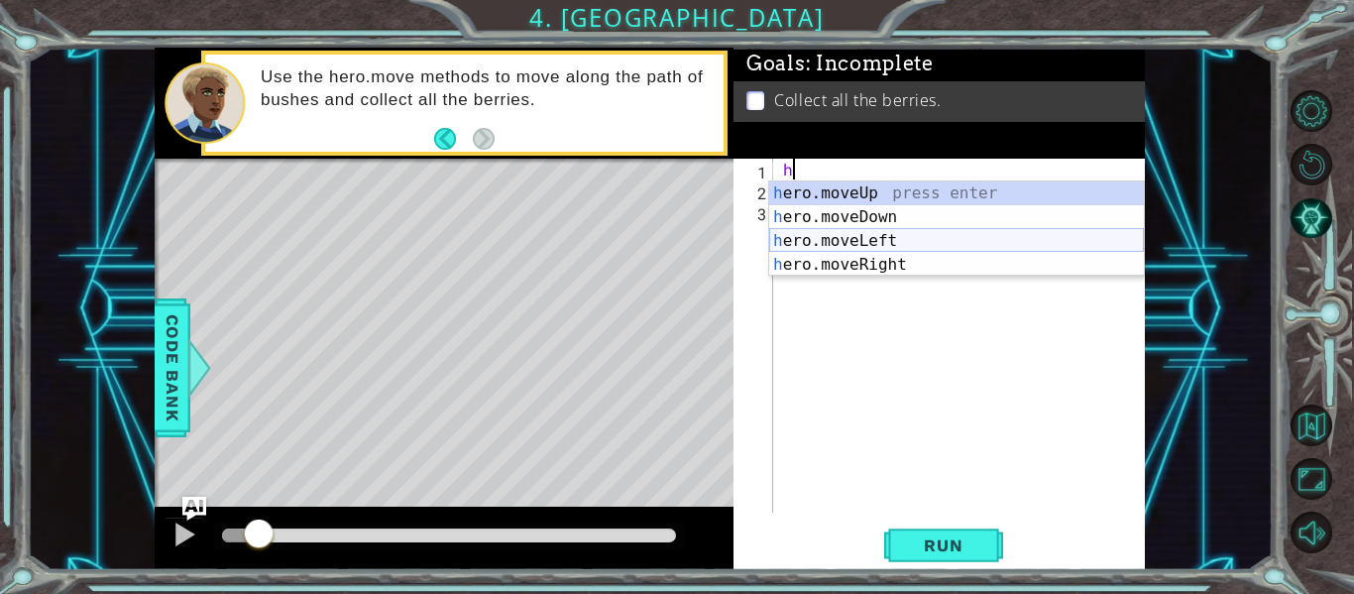
click at [859, 239] on div "h ero.moveUp press enter h ero.moveDown press enter h ero.moveLeft press enter …" at bounding box center [956, 252] width 375 height 143
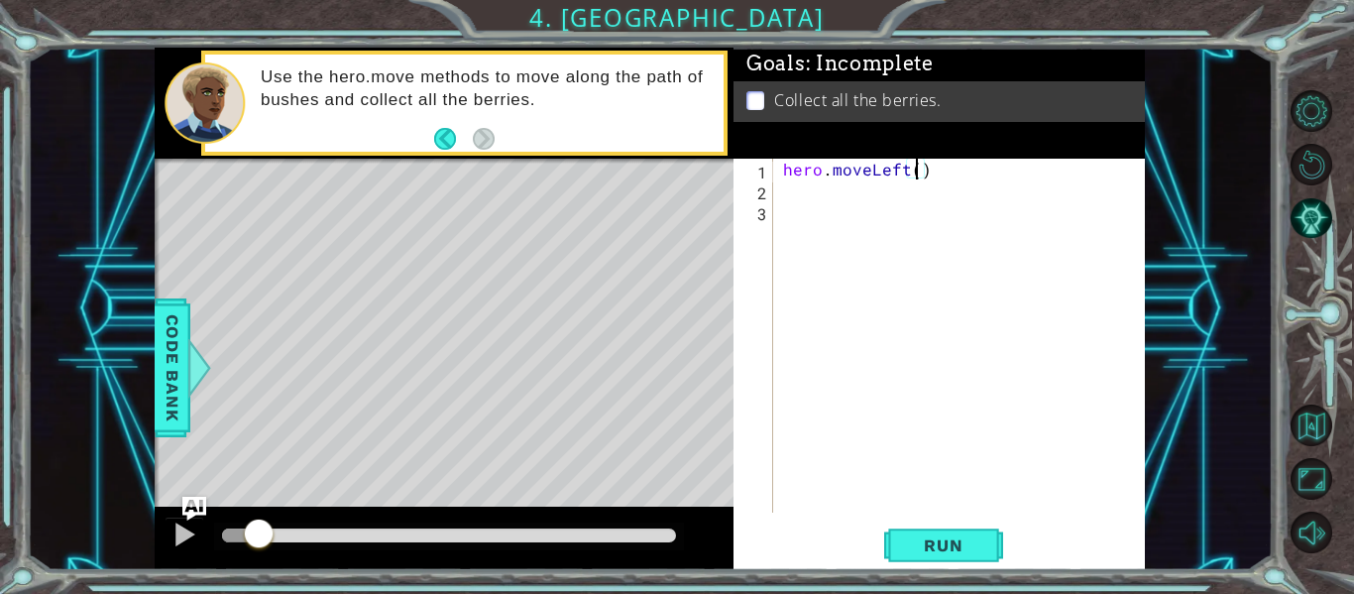
type textarea "hero.moveLeft(2)"
click at [804, 202] on div "hero . moveLeft ( 2 )" at bounding box center [965, 357] width 372 height 396
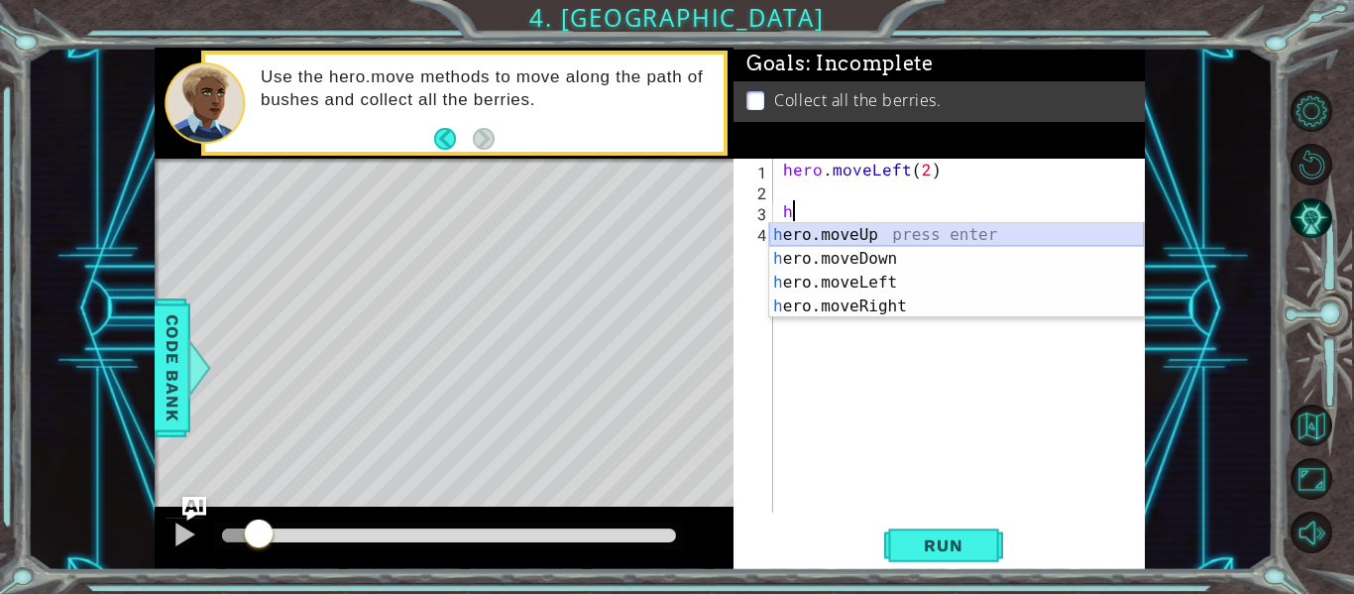
click at [831, 236] on div "h ero.moveUp press enter h ero.moveDown press enter h ero.moveLeft press enter …" at bounding box center [956, 294] width 375 height 143
type textarea "hero.moveUp(1)"
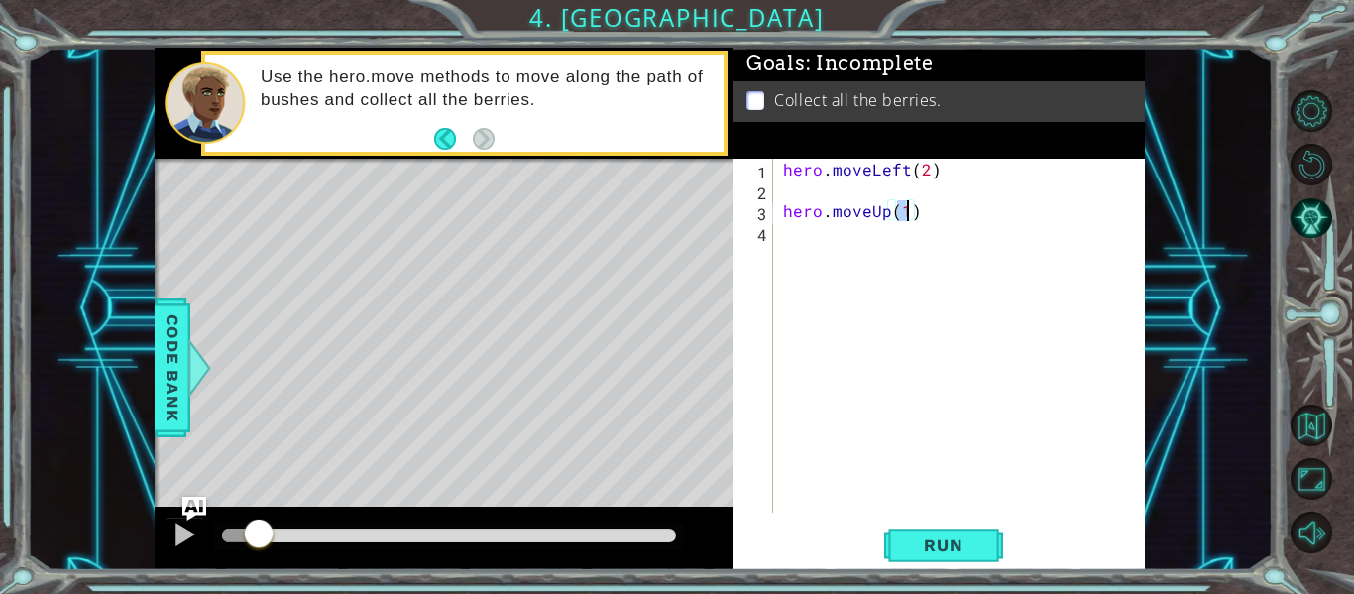
click at [831, 236] on div "hero . moveLeft ( 2 ) hero . moveUp ( 1 )" at bounding box center [965, 357] width 372 height 396
drag, startPoint x: 940, startPoint y: 218, endPoint x: 767, endPoint y: 214, distance: 172.6
click at [767, 214] on div "1 2 3 4 hero . moveLeft ( 2 ) hero . moveUp ( 1 ) ההההההההההההההההההההההההההההה…" at bounding box center [938, 336] width 408 height 354
type textarea "hero.moveUp(1)"
click at [788, 193] on div "hero . moveLeft ( 2 )" at bounding box center [965, 357] width 372 height 396
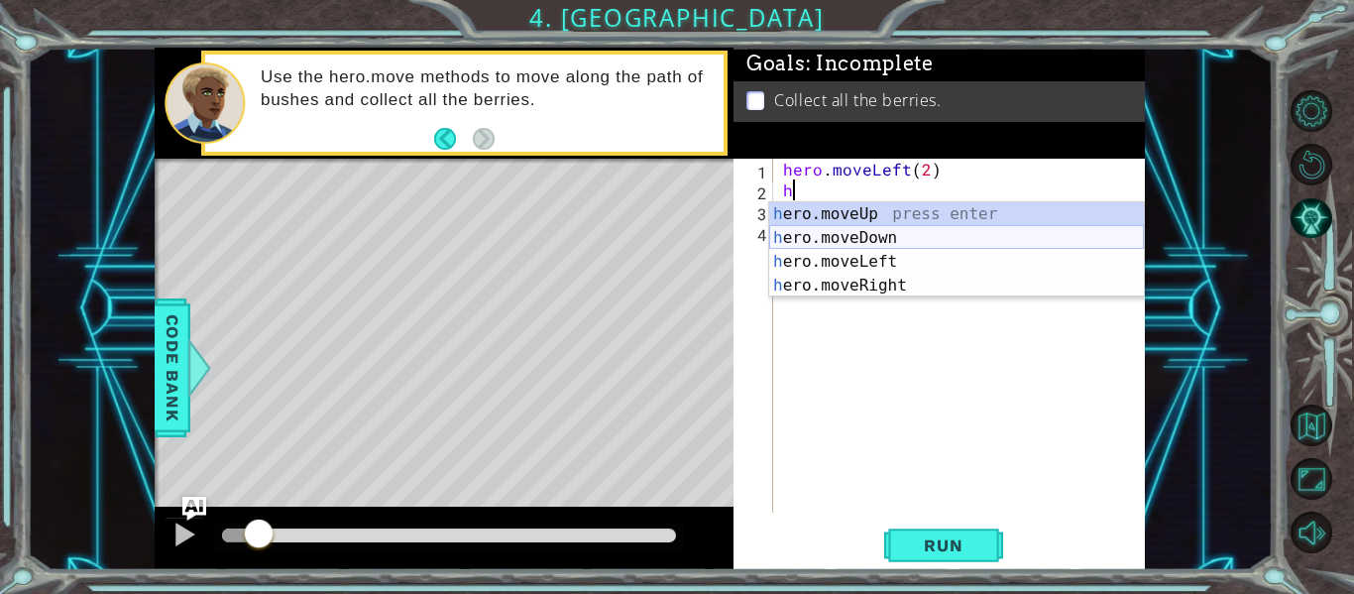
click at [892, 240] on div "h ero.moveUp press enter h ero.moveDown press enter h ero.moveLeft press enter …" at bounding box center [956, 273] width 375 height 143
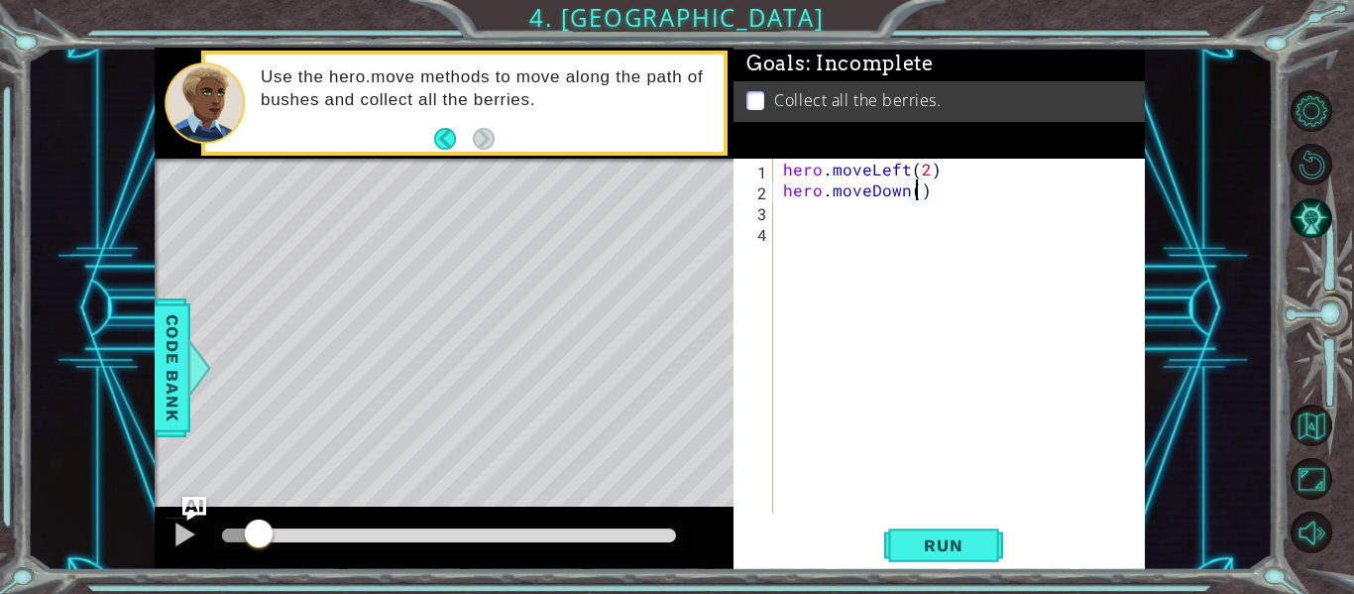
type textarea "hero.moveDown(2)"
click at [790, 212] on div "hero . moveLeft ( 2 ) hero . moveDown ( 2 )" at bounding box center [965, 357] width 372 height 396
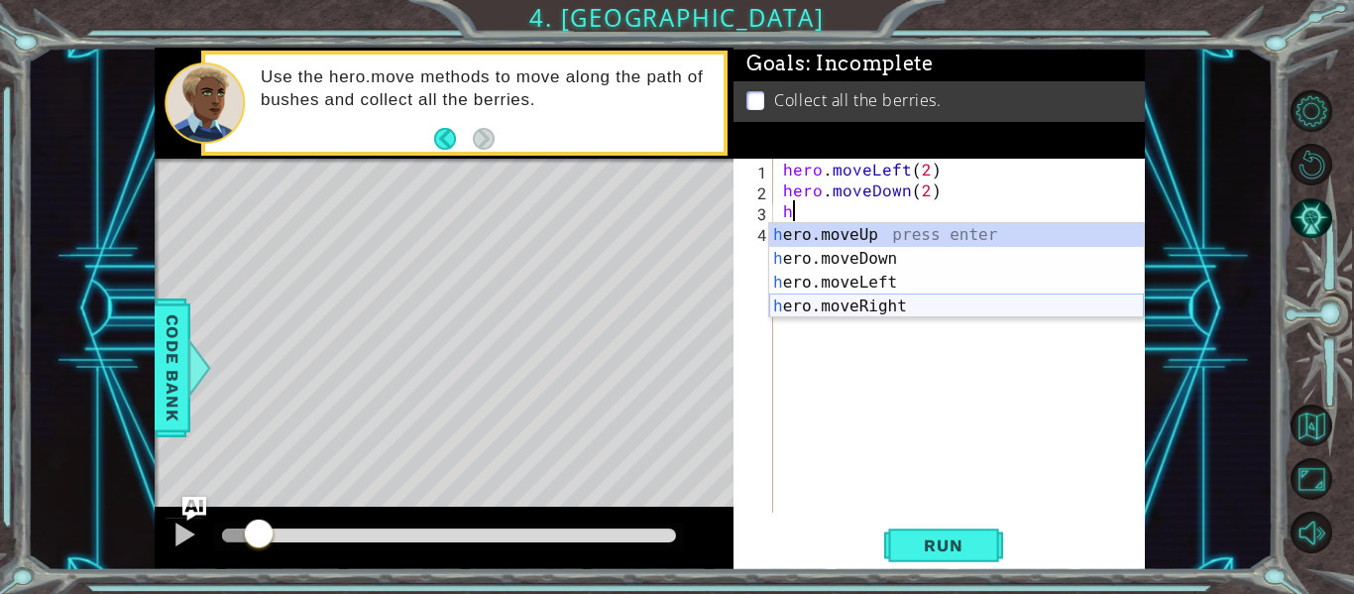
click at [857, 302] on div "h ero.moveUp press enter h ero.moveDown press enter h ero.moveLeft press enter …" at bounding box center [956, 294] width 375 height 143
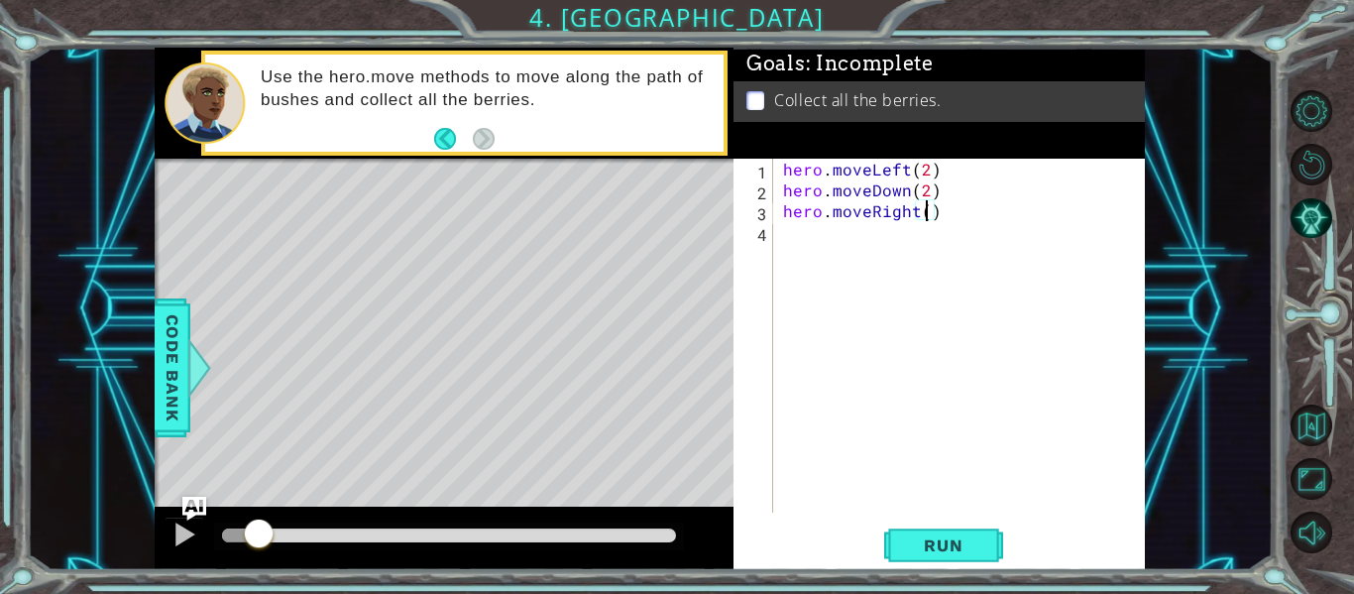
type textarea "hero.moveRight(2)"
click at [790, 241] on div "hero . moveLeft ( 2 ) hero . moveDown ( 2 ) hero . moveRight ( 2 )" at bounding box center [965, 357] width 372 height 396
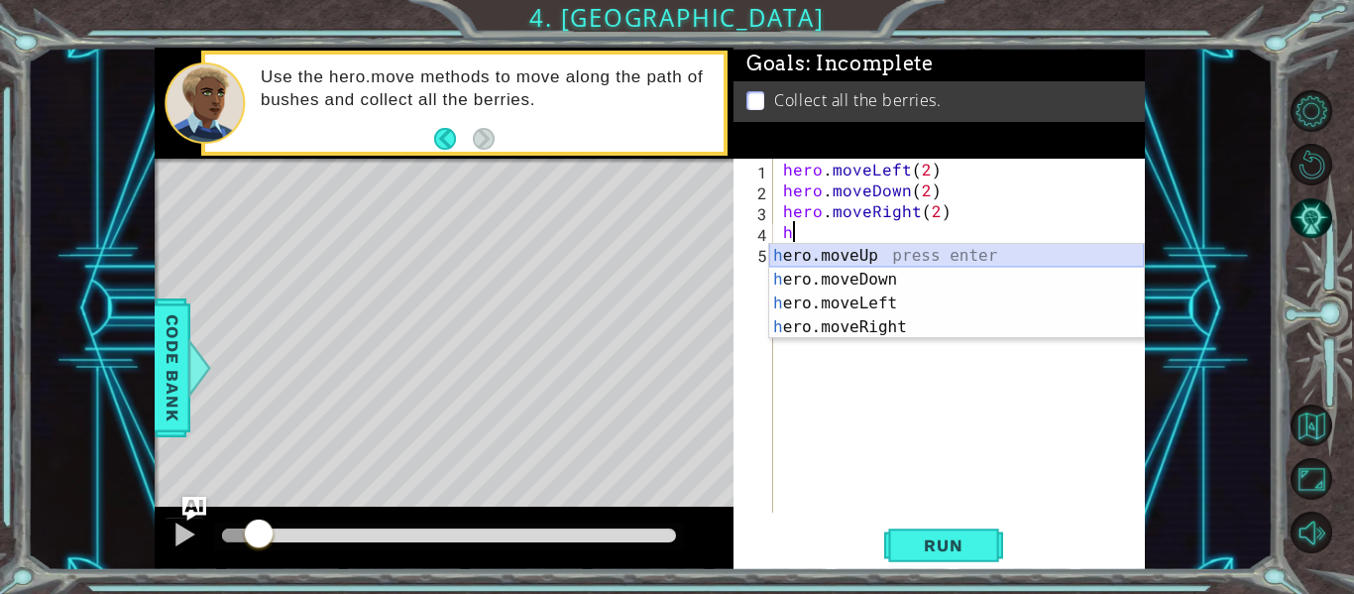
click at [892, 253] on div "h ero.moveUp press enter h ero.moveDown press enter h ero.moveLeft press enter …" at bounding box center [956, 315] width 375 height 143
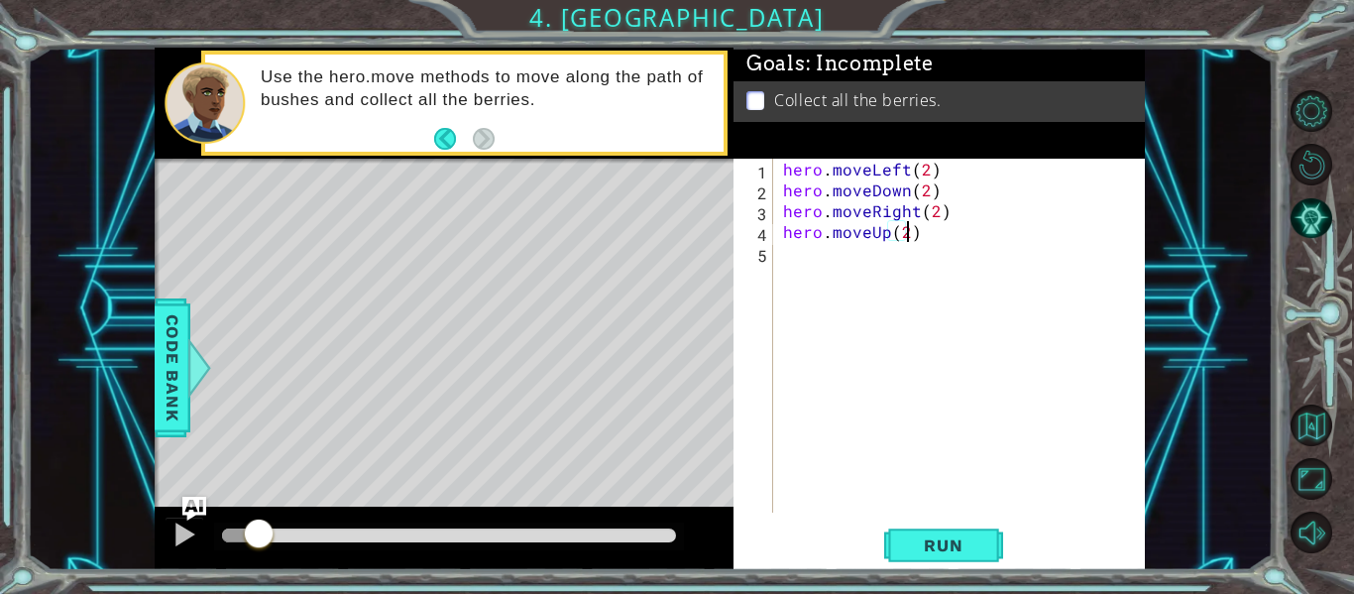
scroll to position [0, 7]
type textarea "hero.moveUp(2)"
click at [931, 542] on span "Run" at bounding box center [943, 545] width 78 height 20
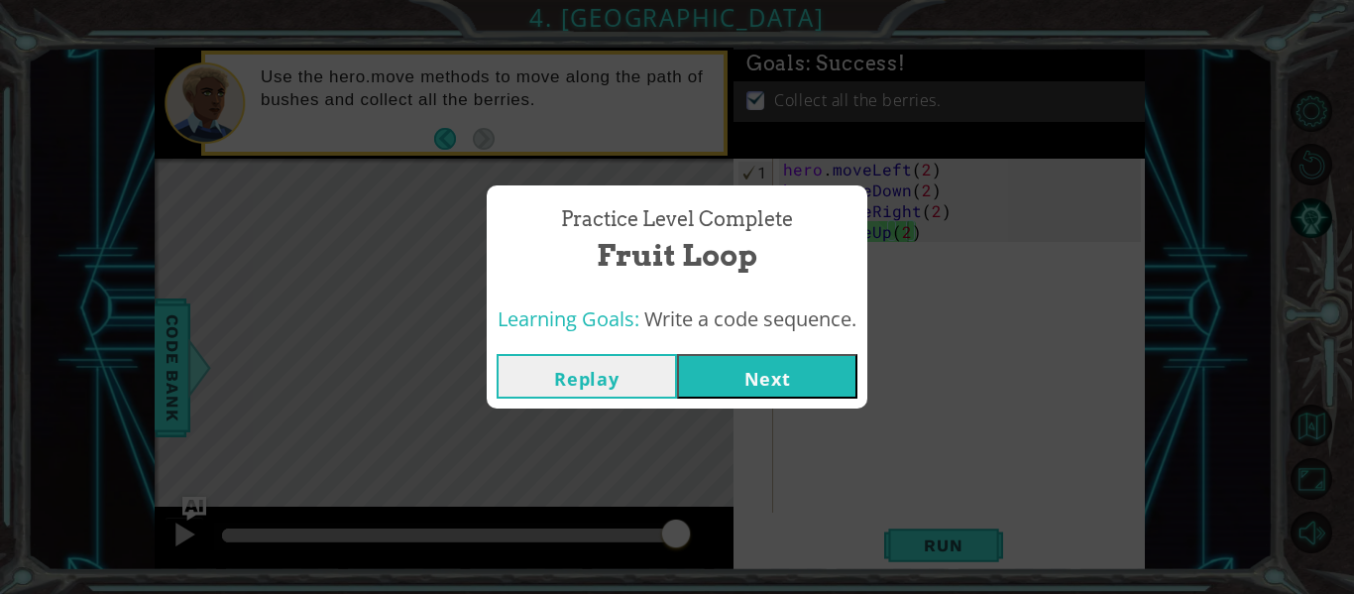
click at [754, 382] on button "Next" at bounding box center [767, 376] width 180 height 45
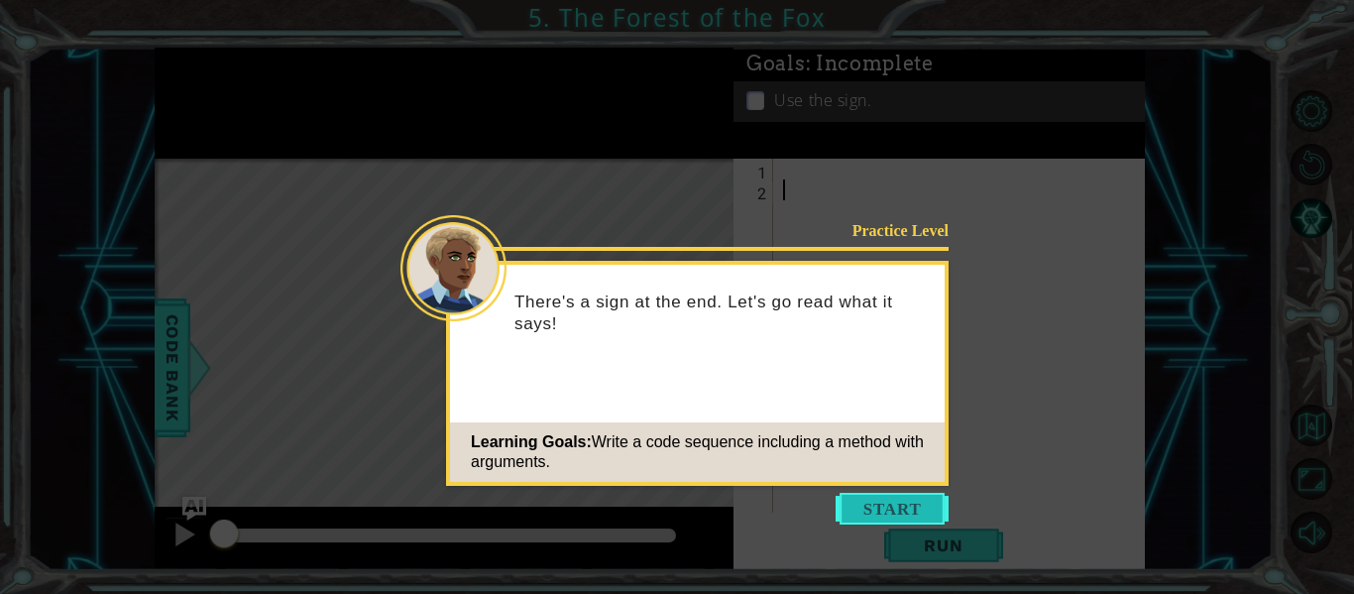
click at [876, 514] on button "Start" at bounding box center [892, 509] width 113 height 32
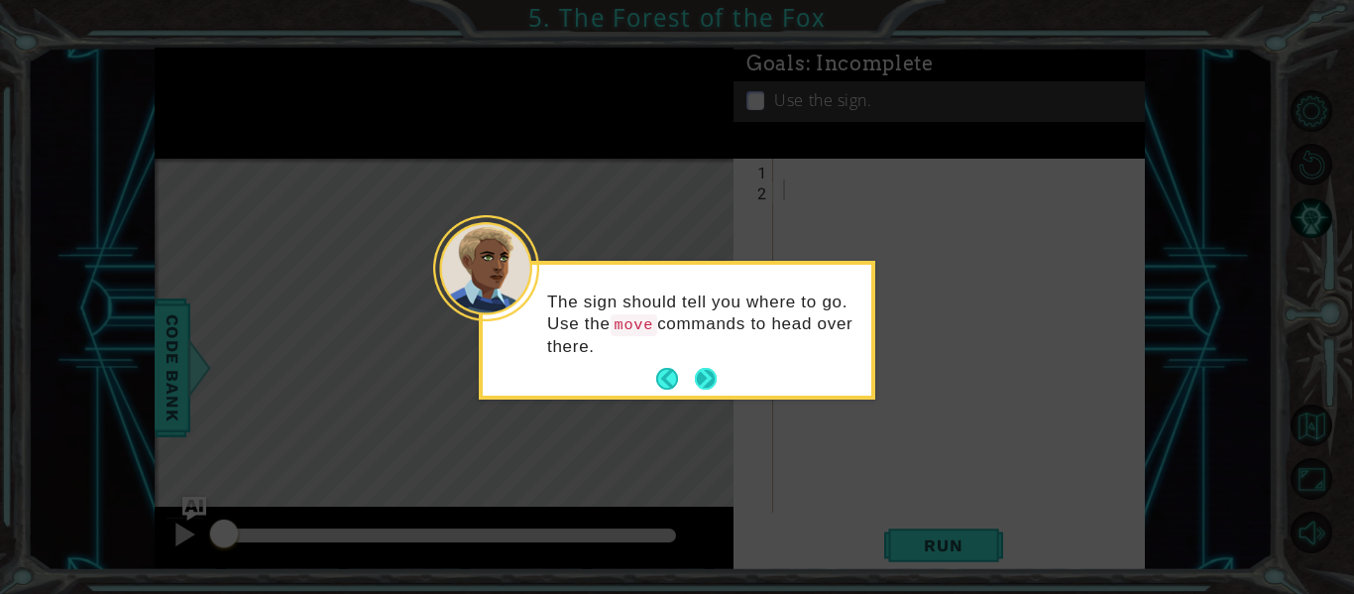
click at [709, 377] on button "Next" at bounding box center [706, 379] width 22 height 22
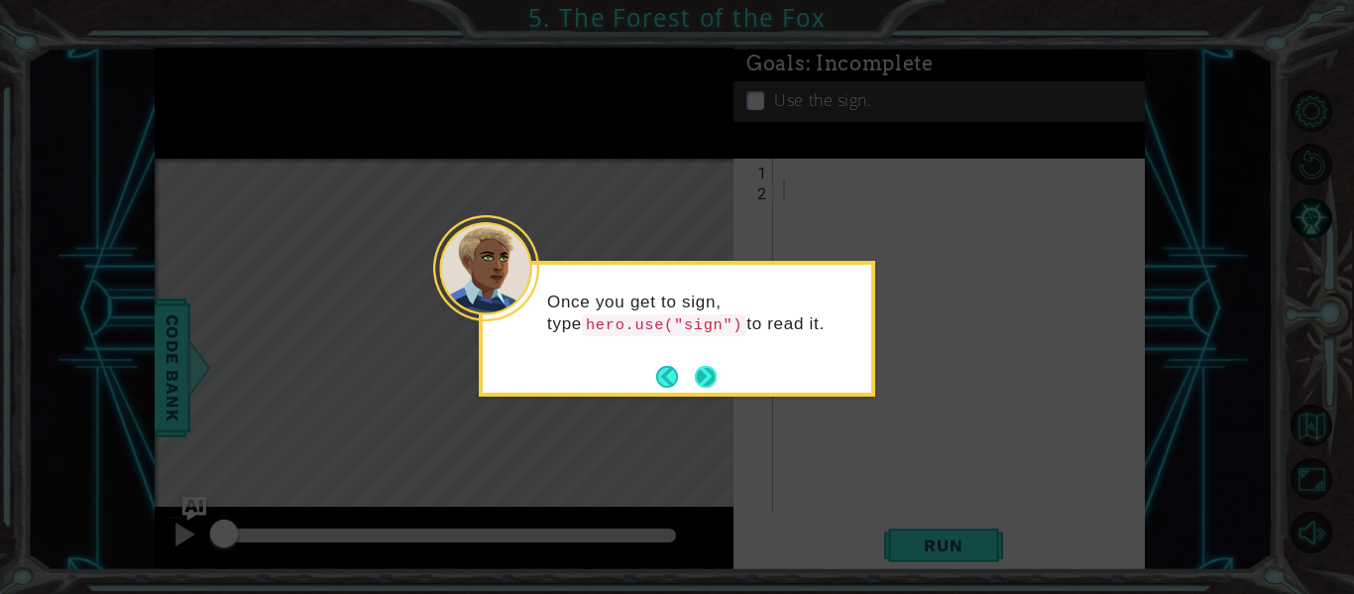
click at [706, 377] on button "Next" at bounding box center [706, 377] width 22 height 22
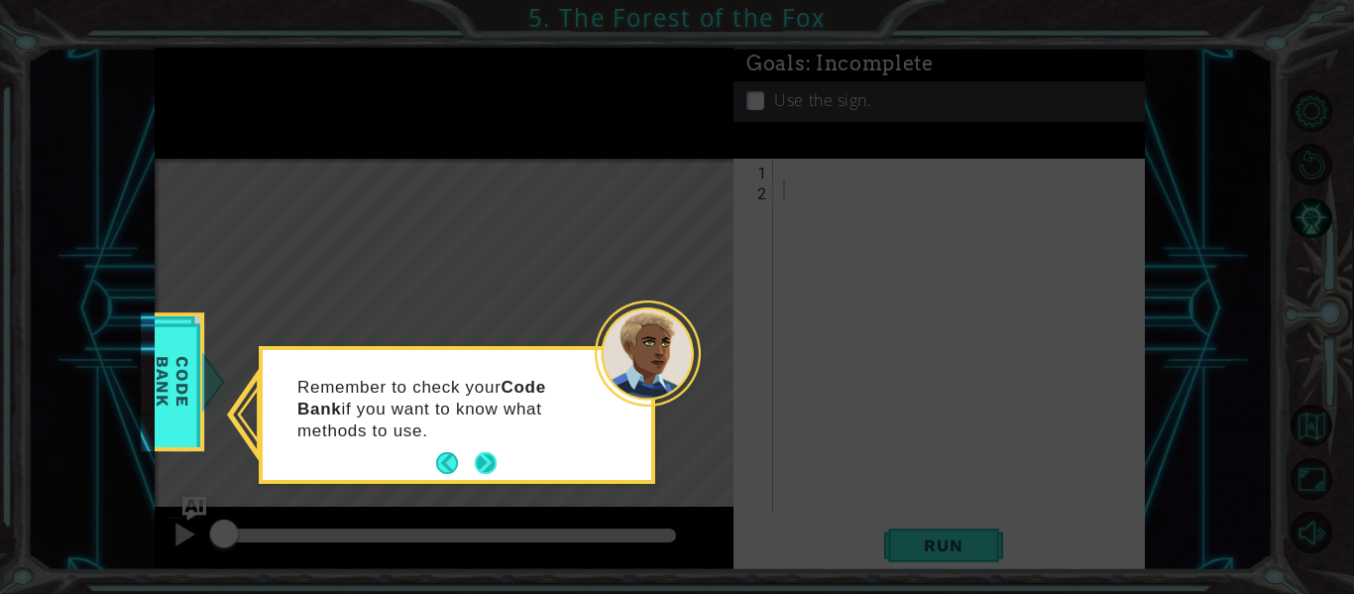
click at [487, 463] on button "Next" at bounding box center [486, 463] width 22 height 22
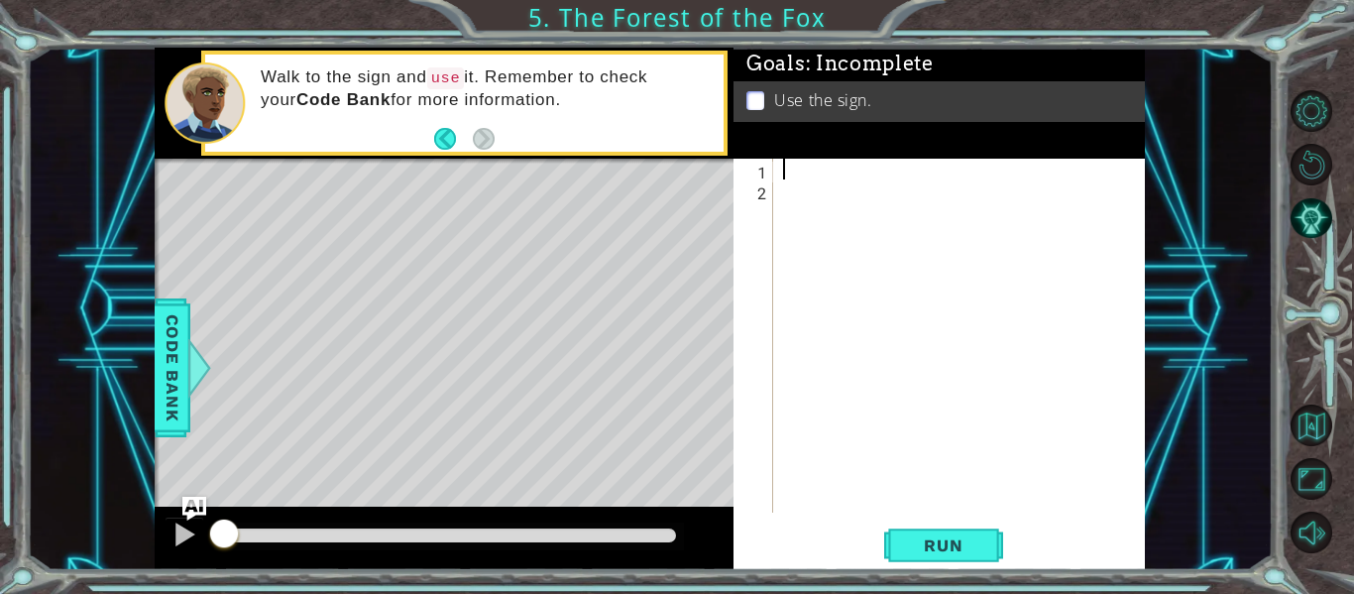
click at [785, 172] on div at bounding box center [965, 357] width 372 height 396
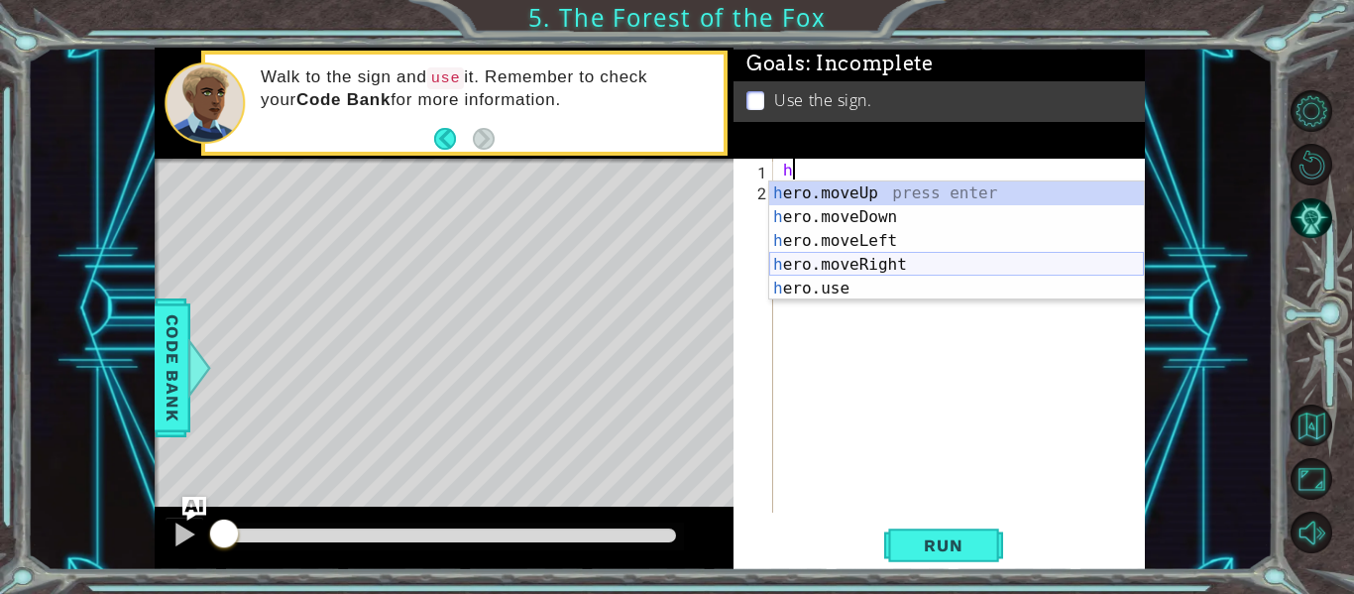
click at [912, 269] on div "h ero.moveUp press enter h ero.moveDown press enter h ero.moveLeft press enter …" at bounding box center [956, 264] width 375 height 167
type textarea "hero.moveRight(1)"
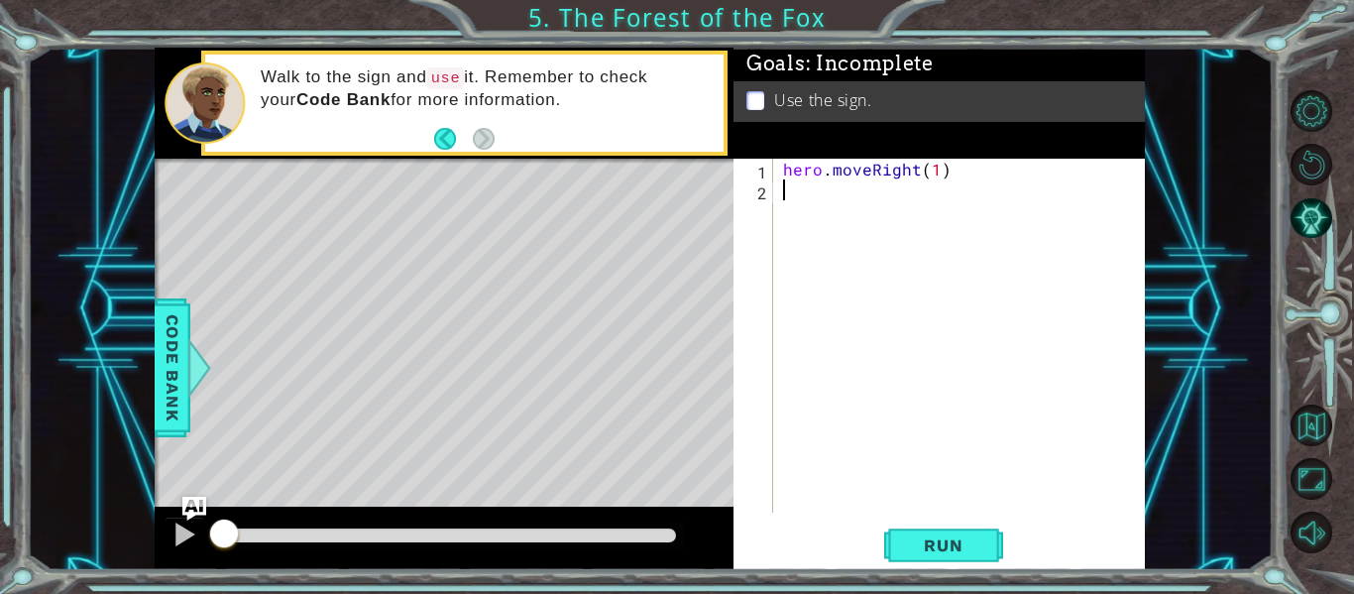
click at [787, 197] on div "hero . moveRight ( 1 )" at bounding box center [965, 357] width 372 height 396
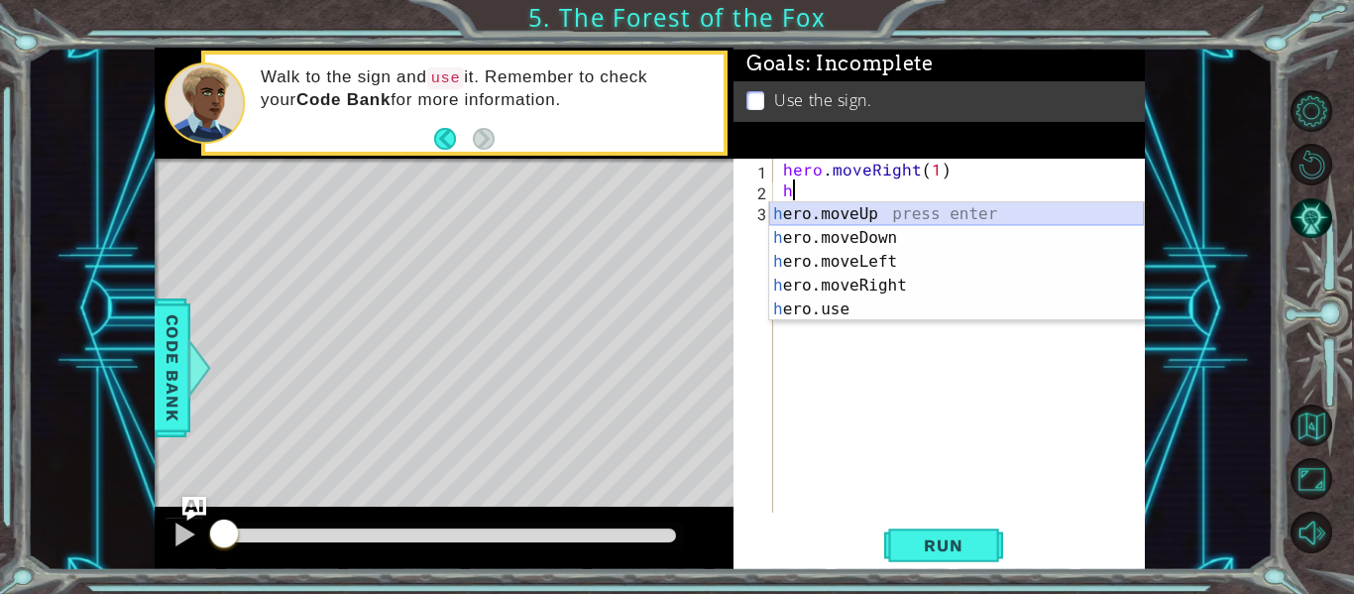
click at [812, 207] on div "h ero.moveUp press enter h ero.moveDown press enter h ero.moveLeft press enter …" at bounding box center [956, 285] width 375 height 167
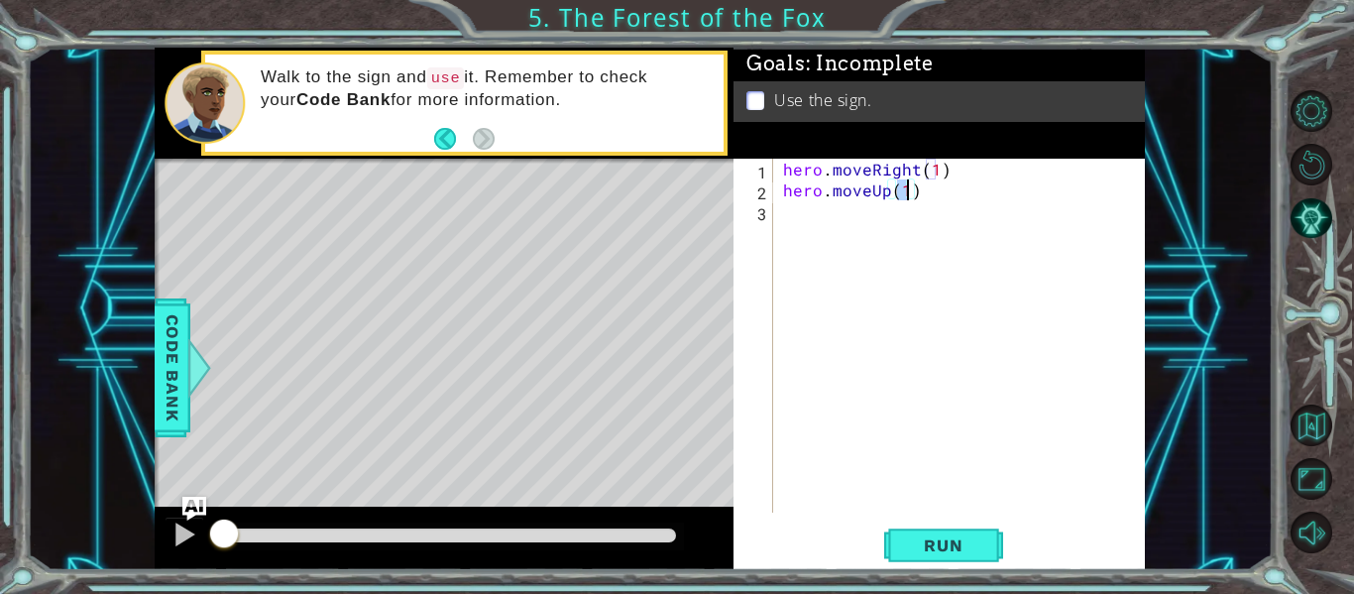
type textarea "hero.moveUp(1)"
click at [776, 213] on div "hero.moveUp(1) 1 2 3 hero . moveRight ( 1 ) hero . moveUp ( 1 ) ההההההההההההההה…" at bounding box center [938, 336] width 408 height 354
click at [783, 217] on div "hero . moveRight ( 1 ) hero . moveUp ( 1 )" at bounding box center [965, 357] width 372 height 396
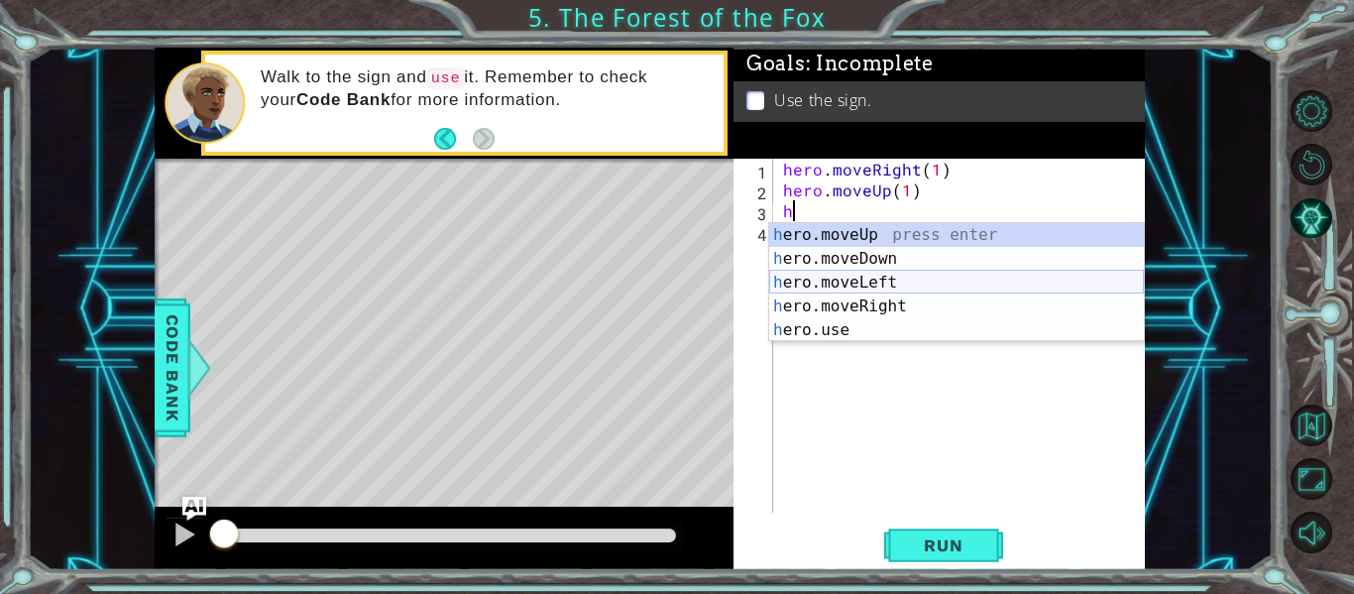
click at [857, 283] on div "h ero.moveUp press enter h ero.moveDown press enter h ero.moveLeft press enter …" at bounding box center [956, 306] width 375 height 167
type textarea "hero.moveLeft(1)"
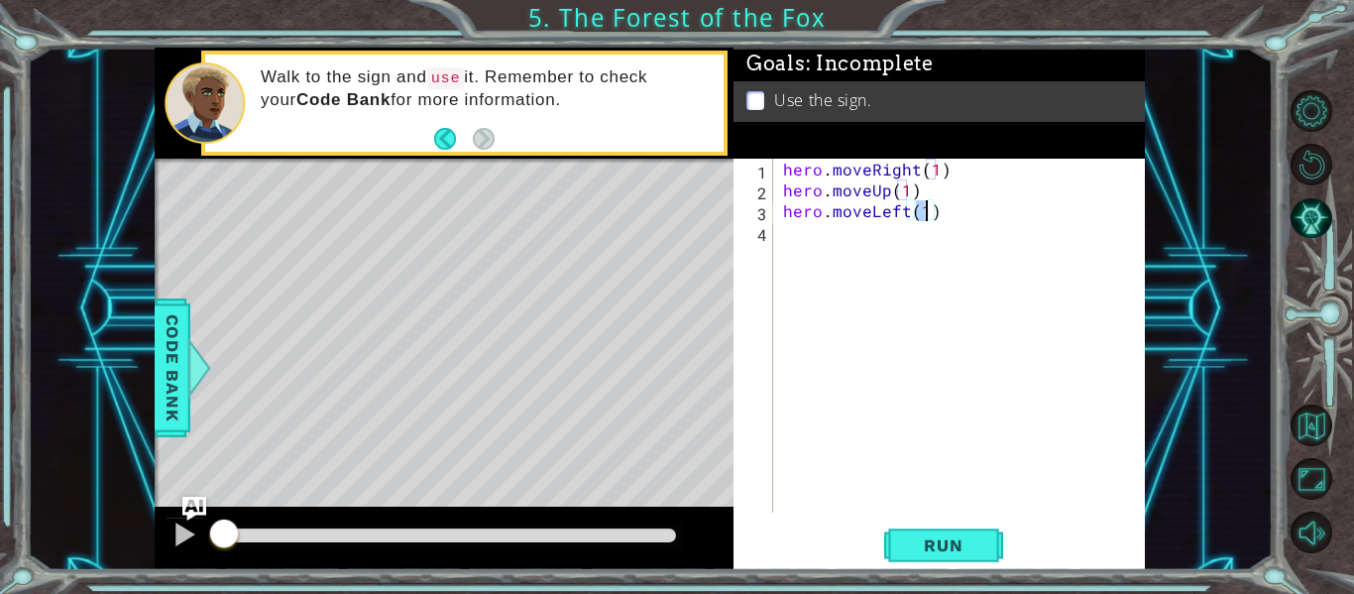
click at [790, 240] on div "hero . moveRight ( 1 ) hero . moveUp ( 1 ) hero . moveLeft ( 1 )" at bounding box center [965, 357] width 372 height 396
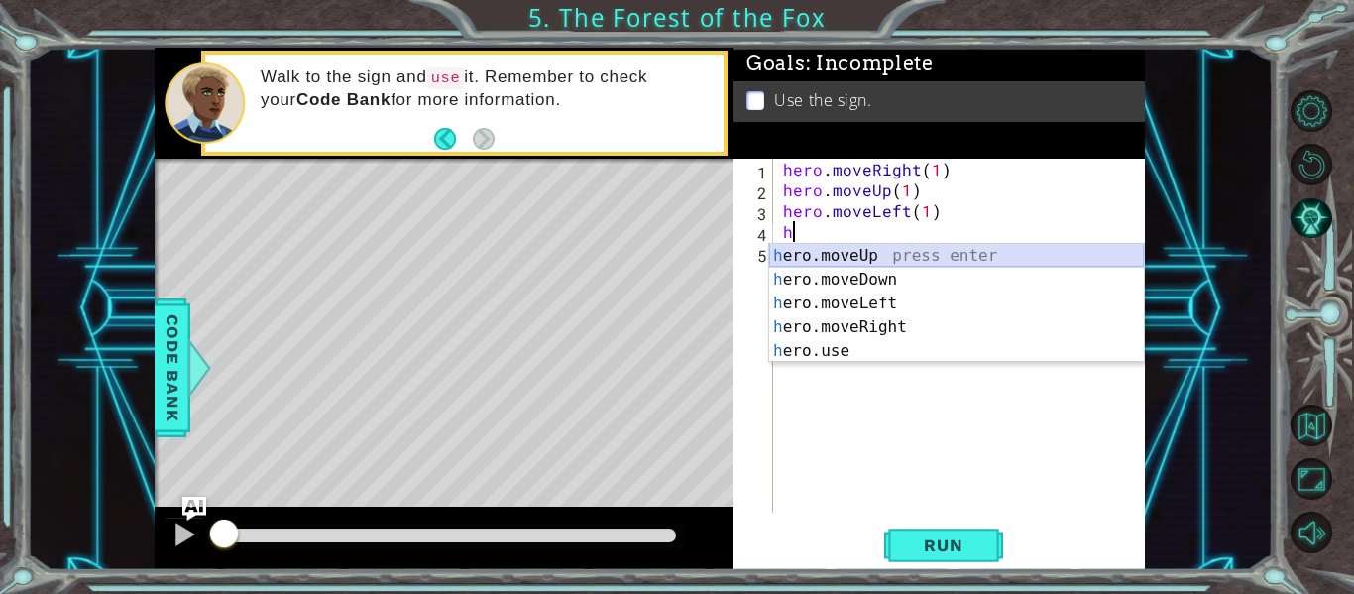
click at [866, 253] on div "h ero.moveUp press enter h ero.moveDown press enter h ero.moveLeft press enter …" at bounding box center [956, 327] width 375 height 167
type textarea "hero.moveUp(1)"
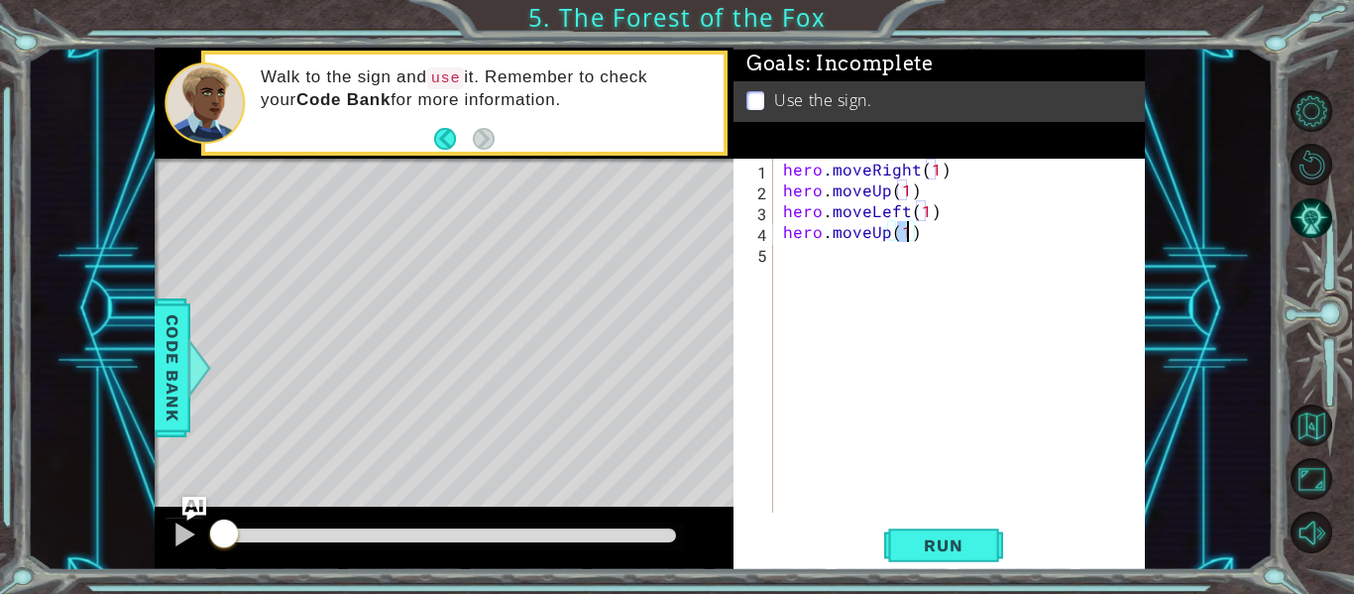
click at [807, 253] on div "hero . moveRight ( 1 ) hero . moveUp ( 1 ) hero . moveLeft ( 1 ) hero . moveUp …" at bounding box center [965, 357] width 372 height 396
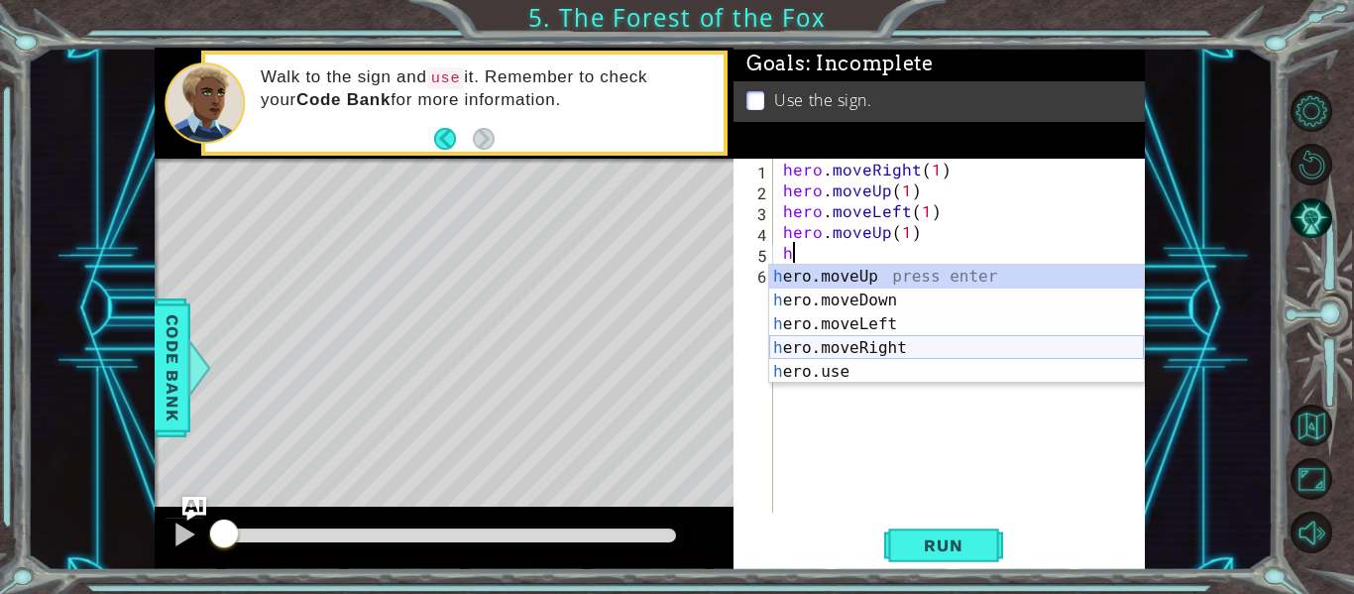
click at [878, 349] on div "h ero.moveUp press enter h ero.moveDown press enter h ero.moveLeft press enter …" at bounding box center [956, 348] width 375 height 167
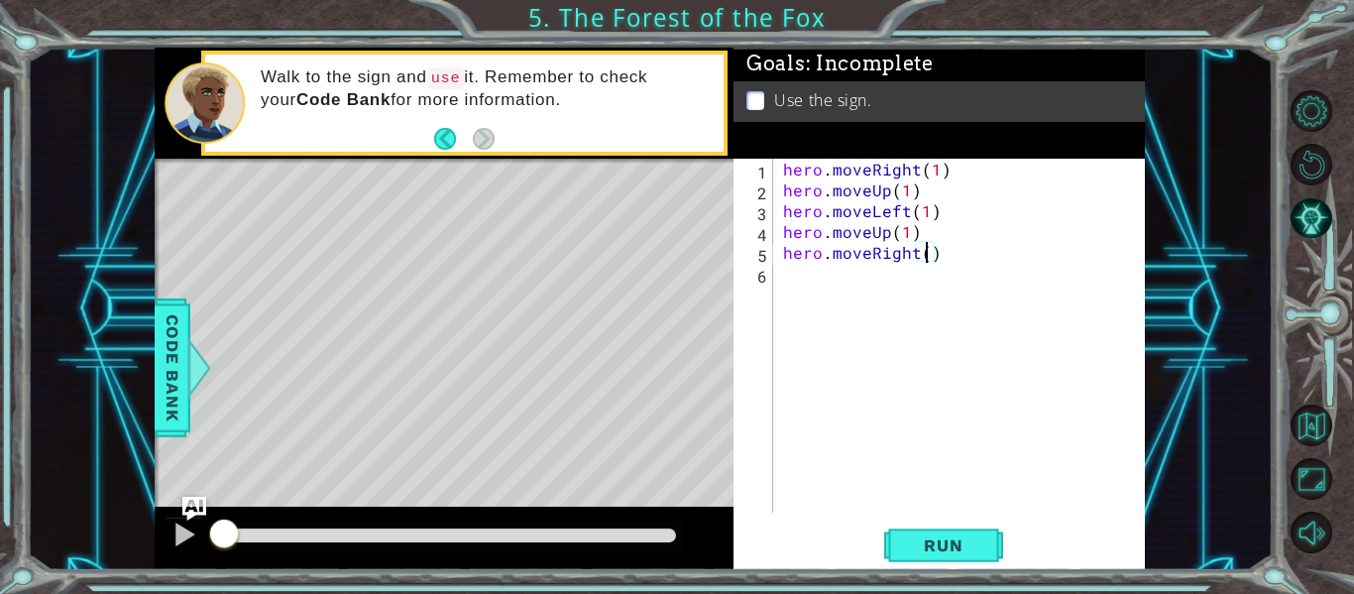
type textarea "hero.moveRight(2)"
click at [797, 277] on div "hero . moveRight ( 1 ) hero . moveUp ( 1 ) hero . moveLeft ( 1 ) hero . moveUp …" at bounding box center [965, 357] width 372 height 396
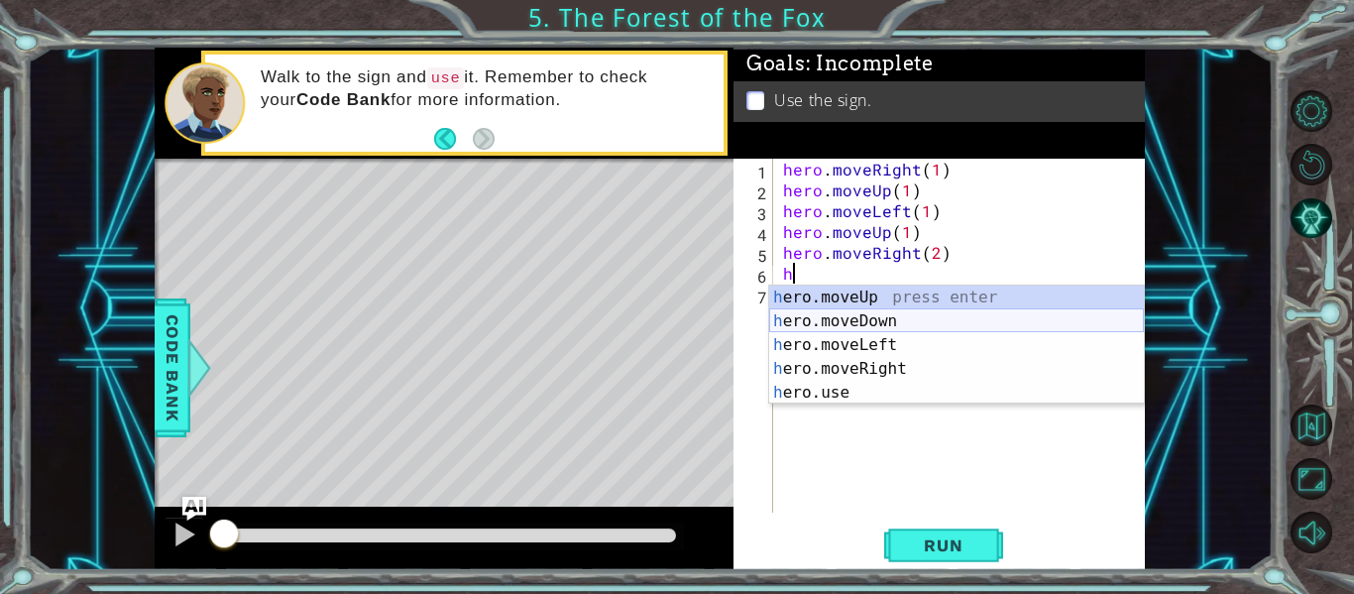
click at [848, 322] on div "h ero.moveUp press enter h ero.moveDown press enter h ero.moveLeft press enter …" at bounding box center [956, 369] width 375 height 167
type textarea "hero.moveDown(1)"
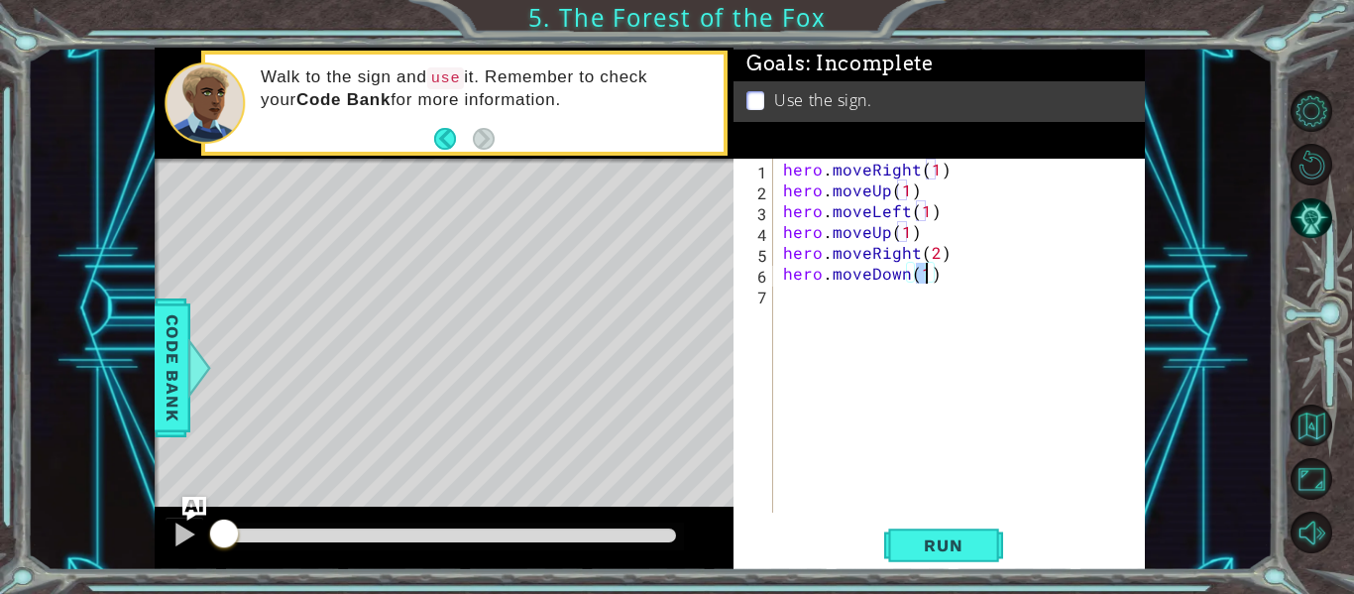
click at [815, 305] on div "hero . moveRight ( 1 ) hero . moveUp ( 1 ) hero . moveLeft ( 1 ) hero . moveUp …" at bounding box center [965, 357] width 372 height 396
type textarea "j"
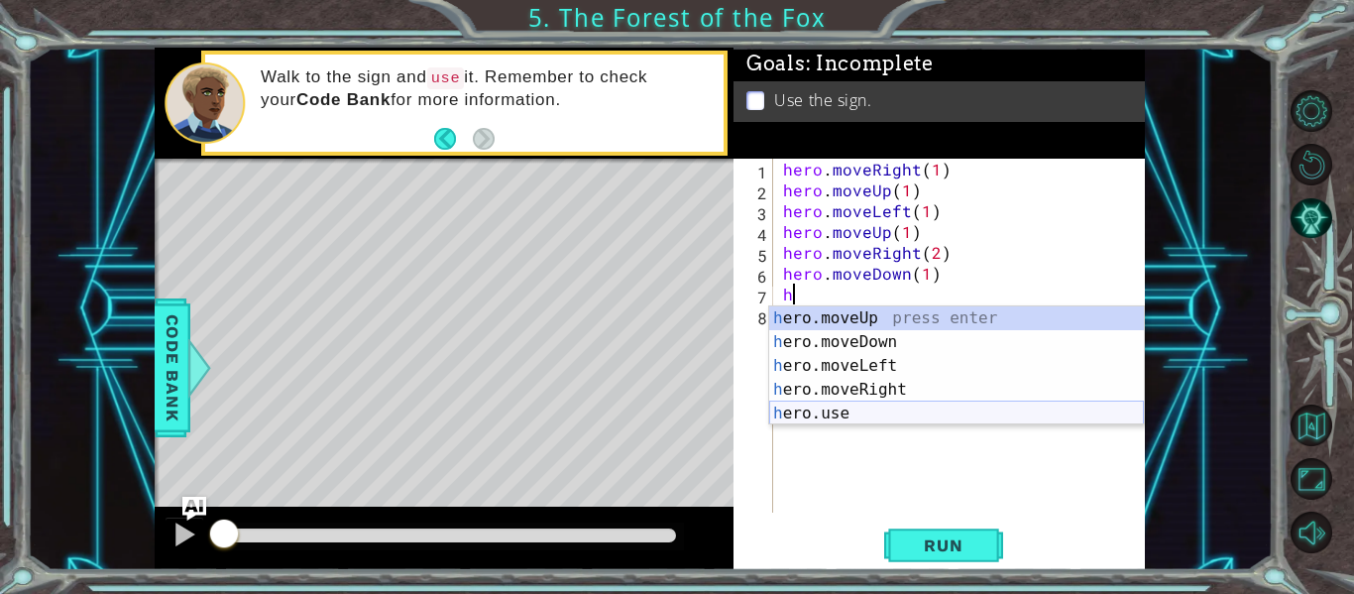
click at [903, 413] on div "h ero.moveUp press enter h ero.moveDown press enter h ero.moveLeft press enter …" at bounding box center [956, 389] width 375 height 167
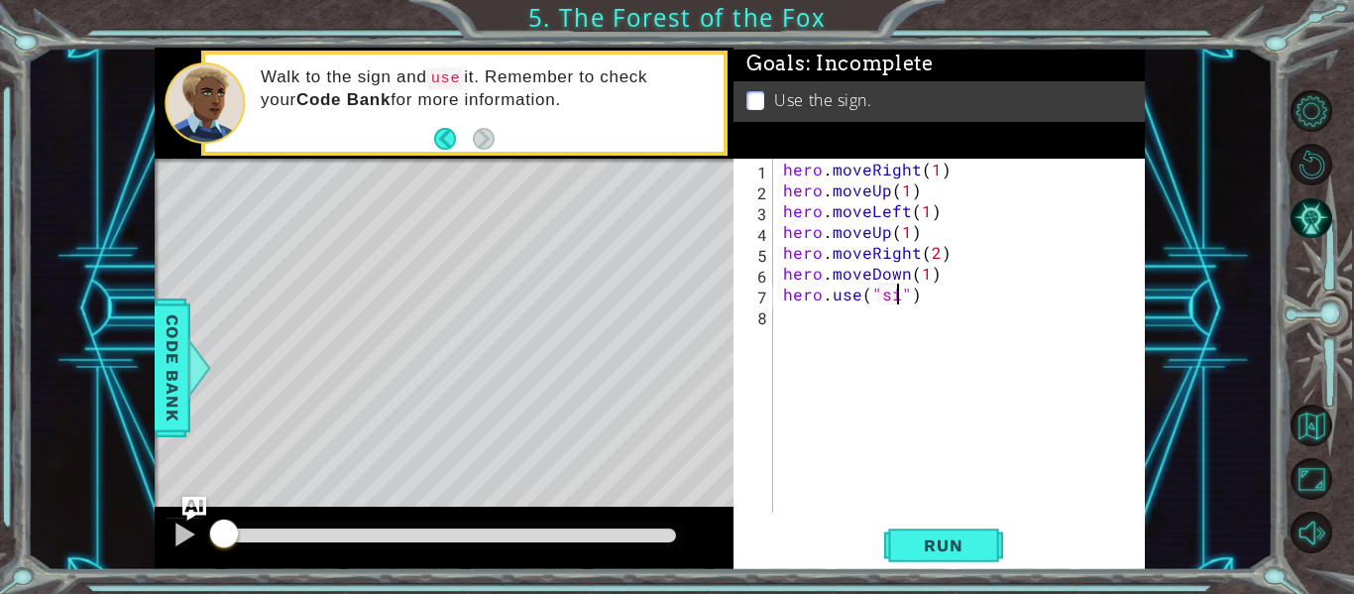
scroll to position [0, 8]
type textarea "hero.use("sign")"
click at [792, 311] on div "hero . moveRight ( 1 ) hero . moveUp ( 1 ) hero . moveLeft ( 1 ) hero . moveUp …" at bounding box center [965, 357] width 372 height 396
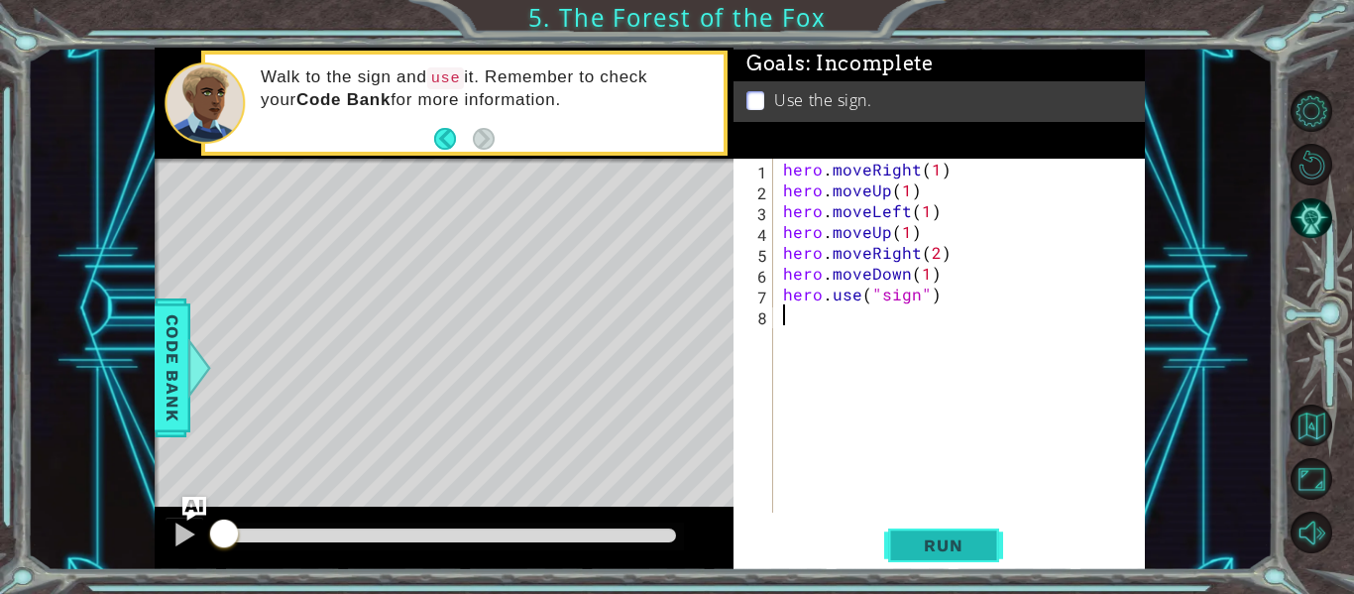
click at [945, 539] on span "Run" at bounding box center [943, 545] width 78 height 20
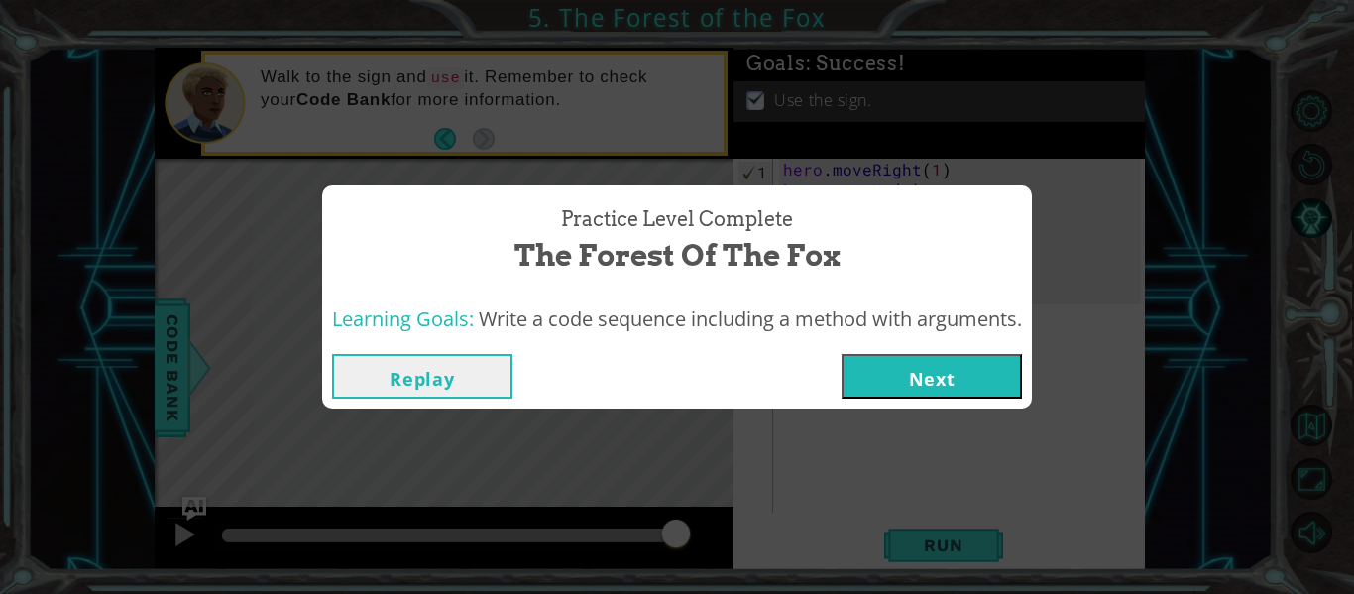
click at [942, 368] on button "Next" at bounding box center [932, 376] width 180 height 45
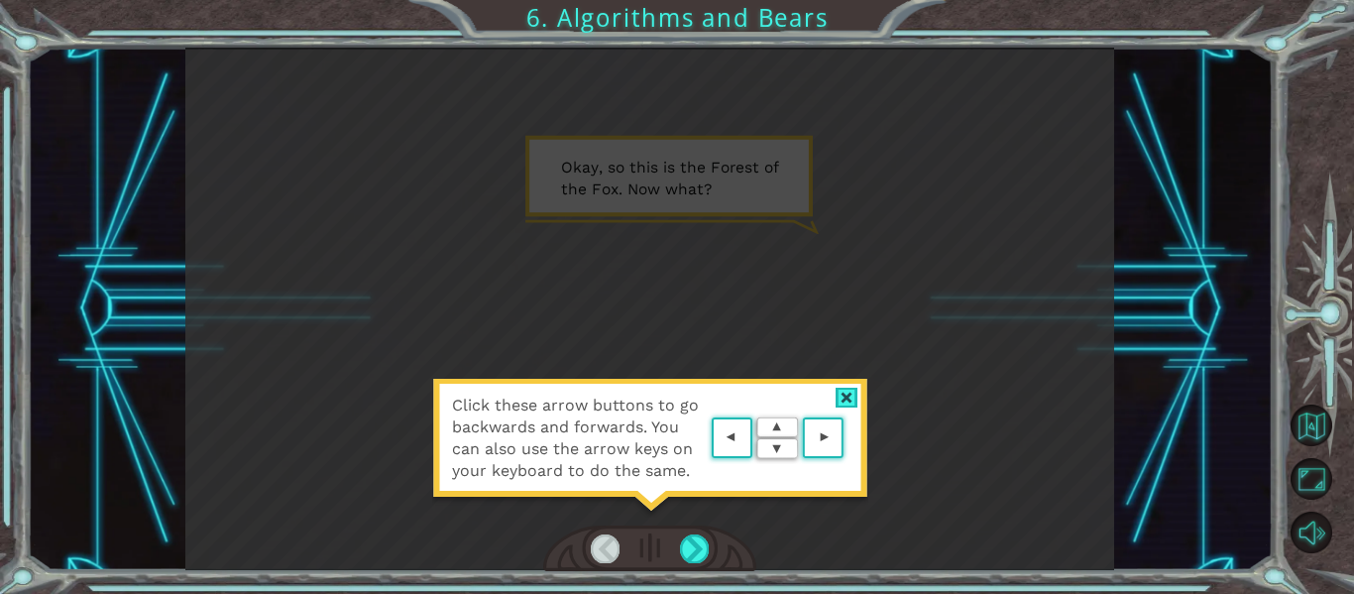
click at [731, 429] on img at bounding box center [778, 438] width 142 height 52
click at [693, 547] on div at bounding box center [694, 548] width 29 height 28
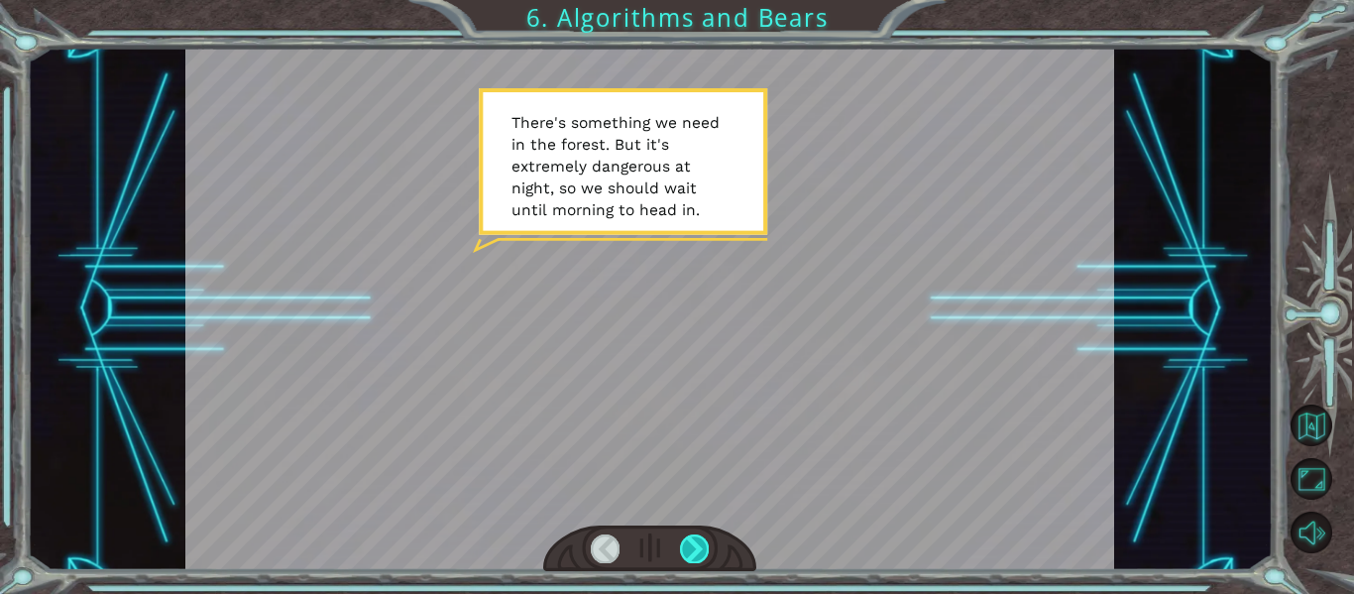
click at [692, 559] on div at bounding box center [694, 548] width 29 height 28
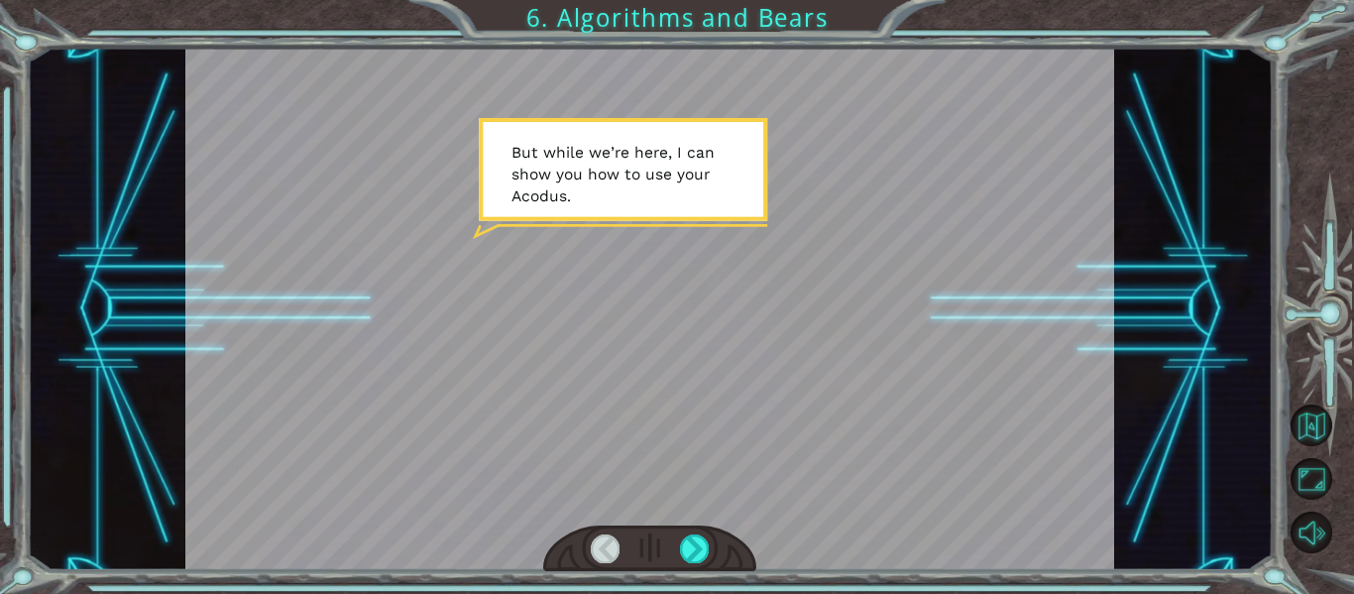
click at [693, 566] on div at bounding box center [650, 549] width 214 height 47
click at [688, 562] on div at bounding box center [694, 548] width 29 height 28
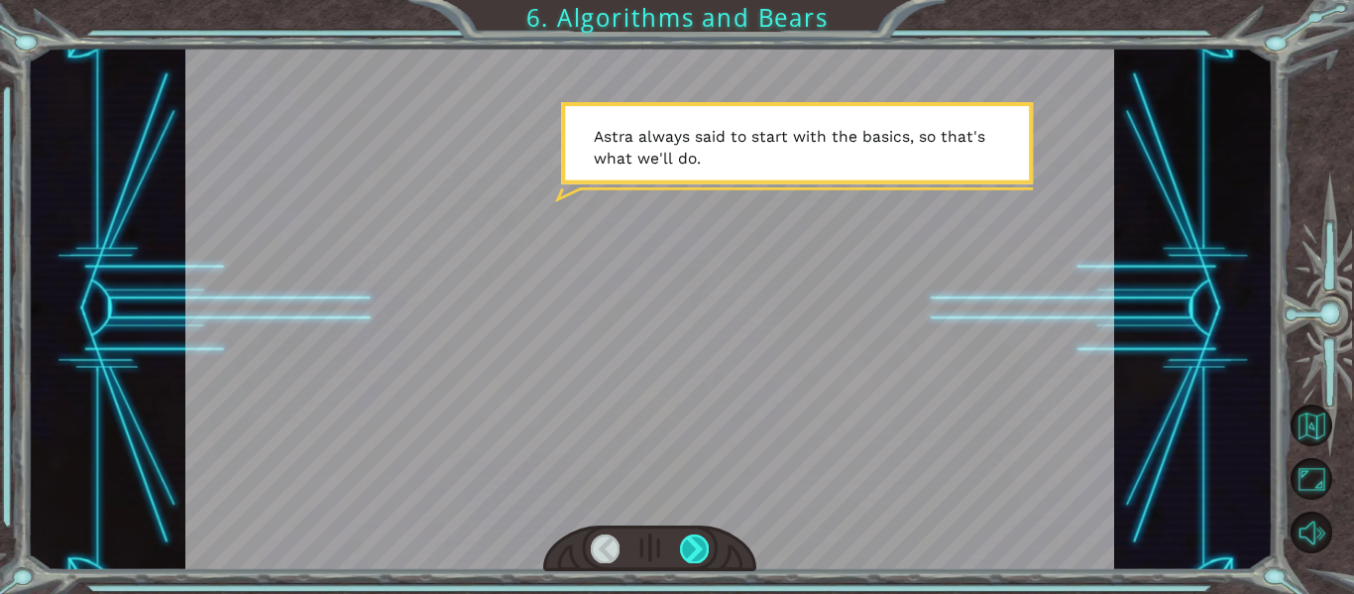
click at [688, 562] on div at bounding box center [694, 548] width 29 height 28
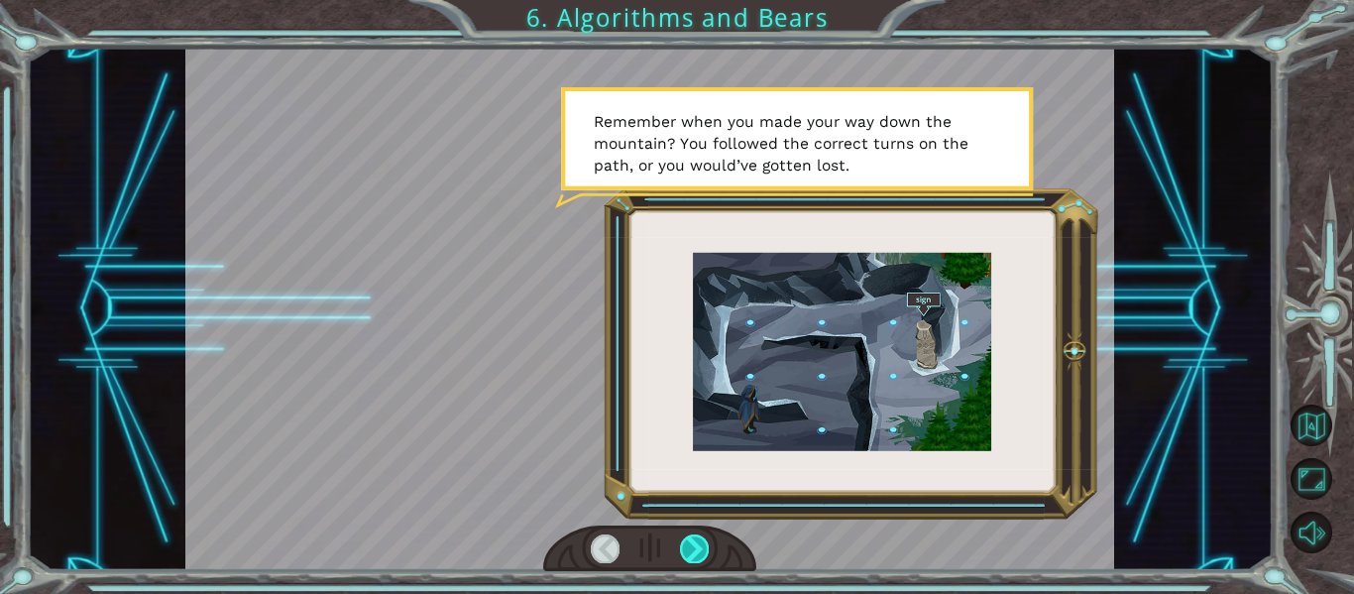
click at [688, 562] on div at bounding box center [694, 548] width 29 height 28
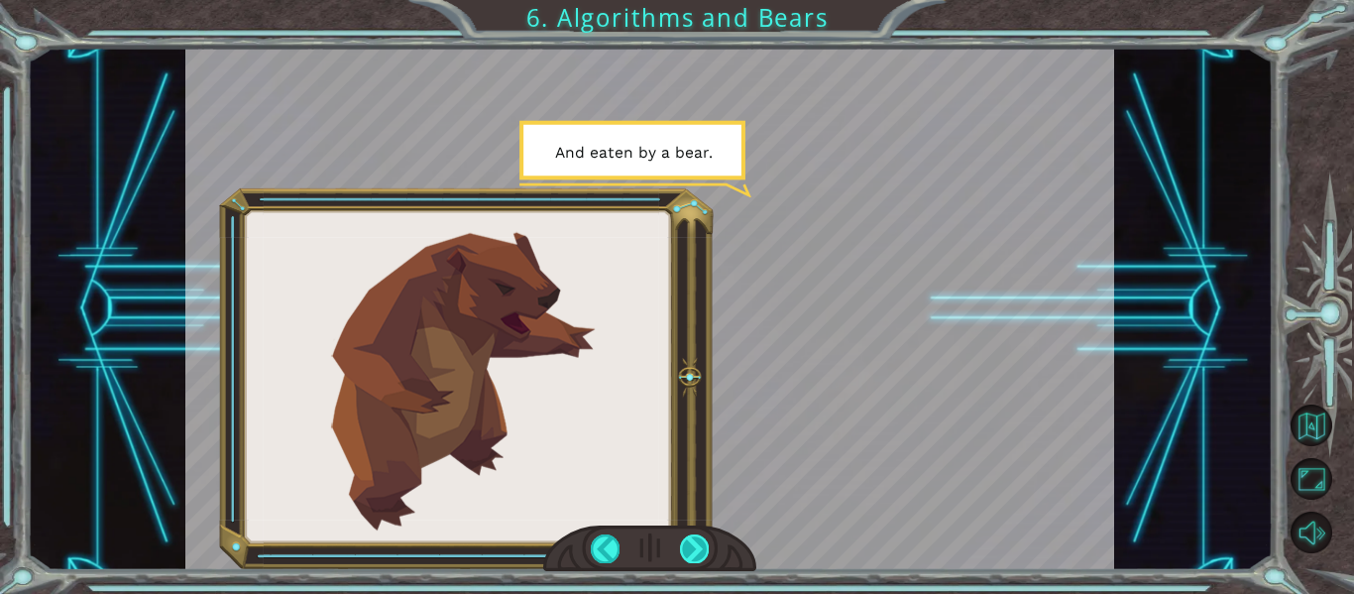
click at [688, 562] on div at bounding box center [694, 548] width 29 height 28
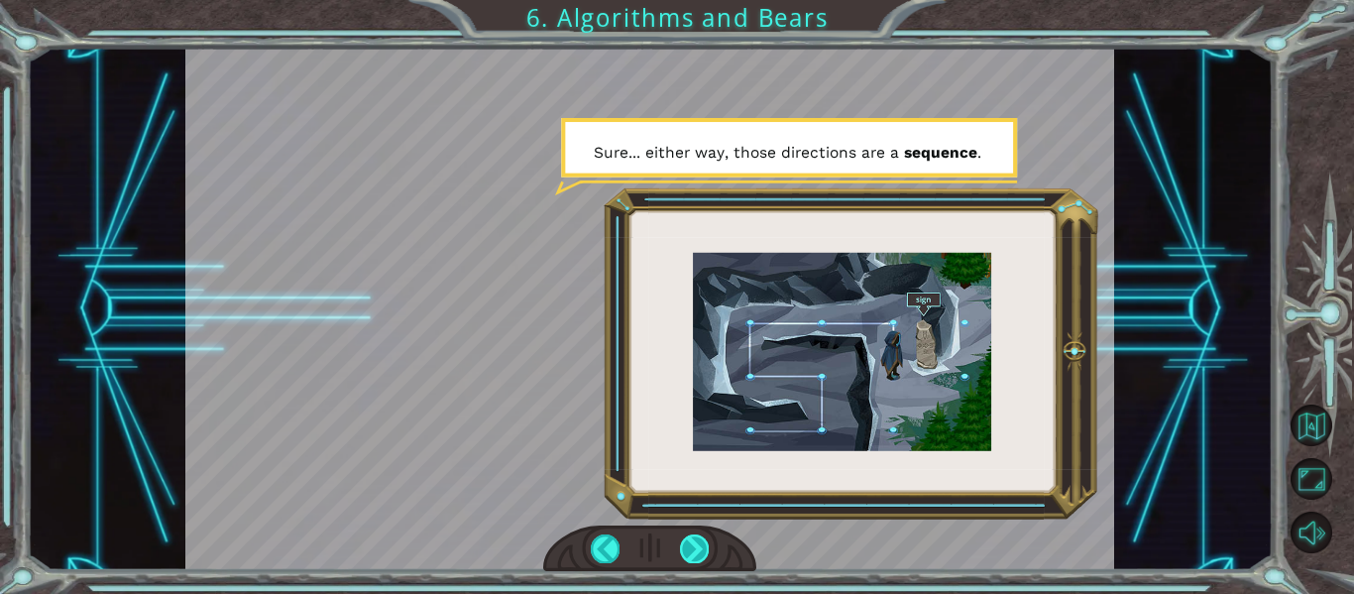
click at [688, 562] on div at bounding box center [694, 548] width 29 height 28
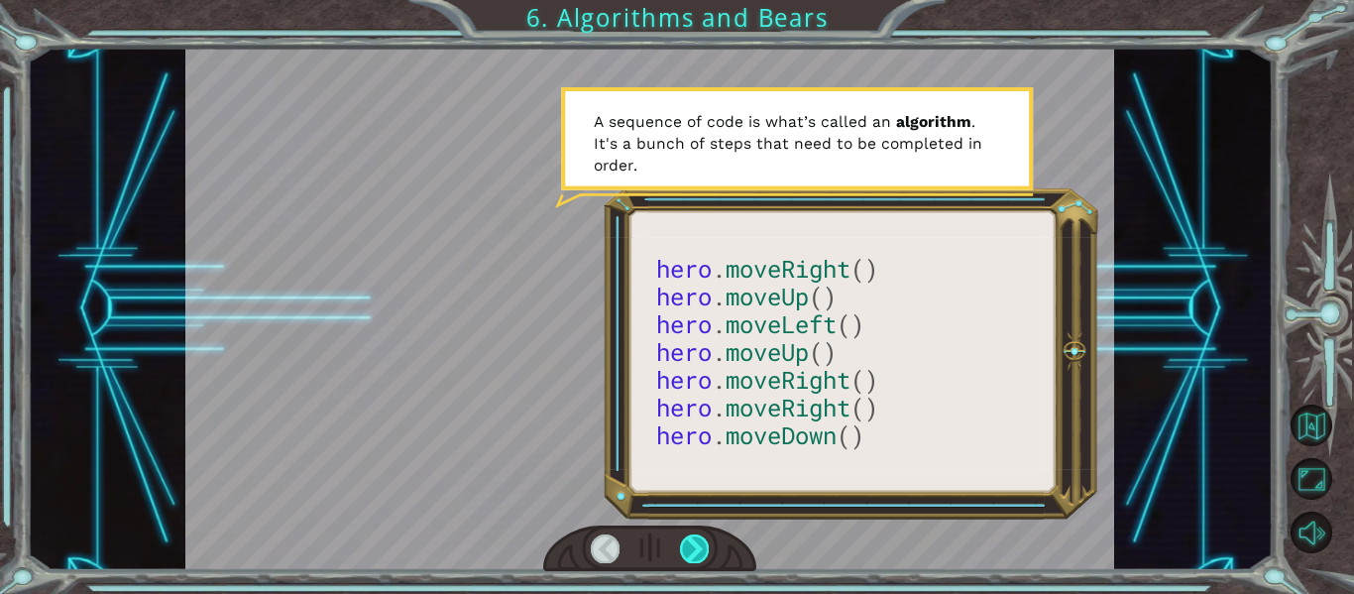
click at [688, 562] on div at bounding box center [694, 548] width 29 height 28
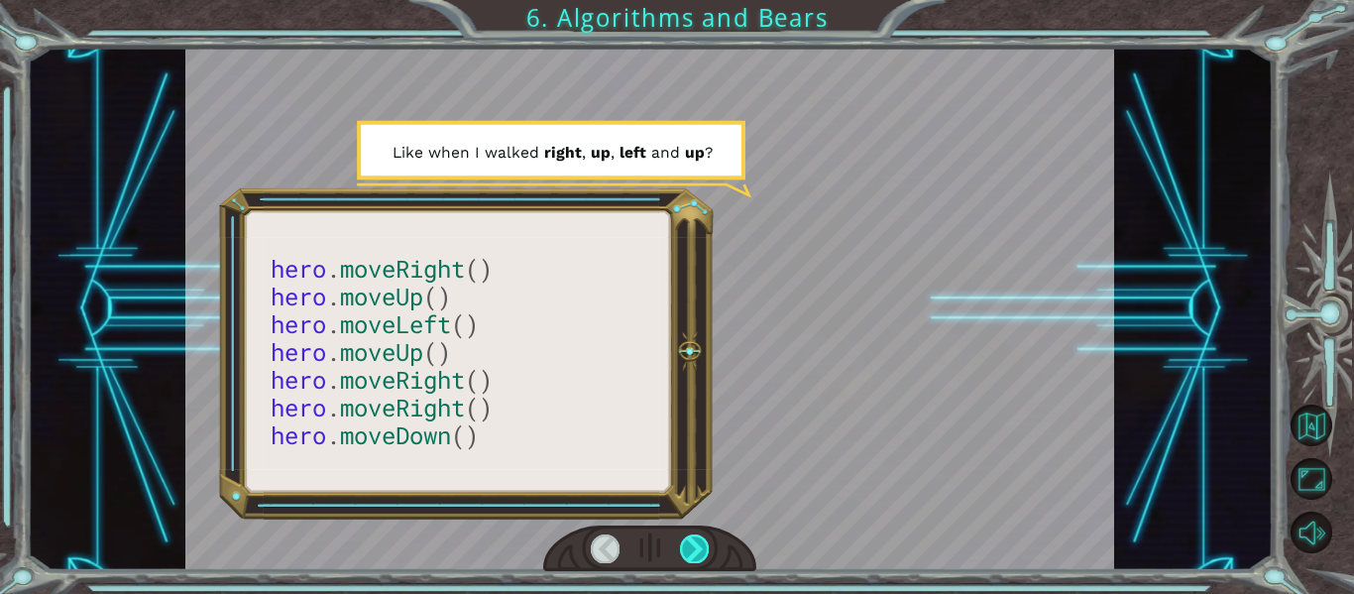
click at [688, 562] on div at bounding box center [694, 548] width 29 height 28
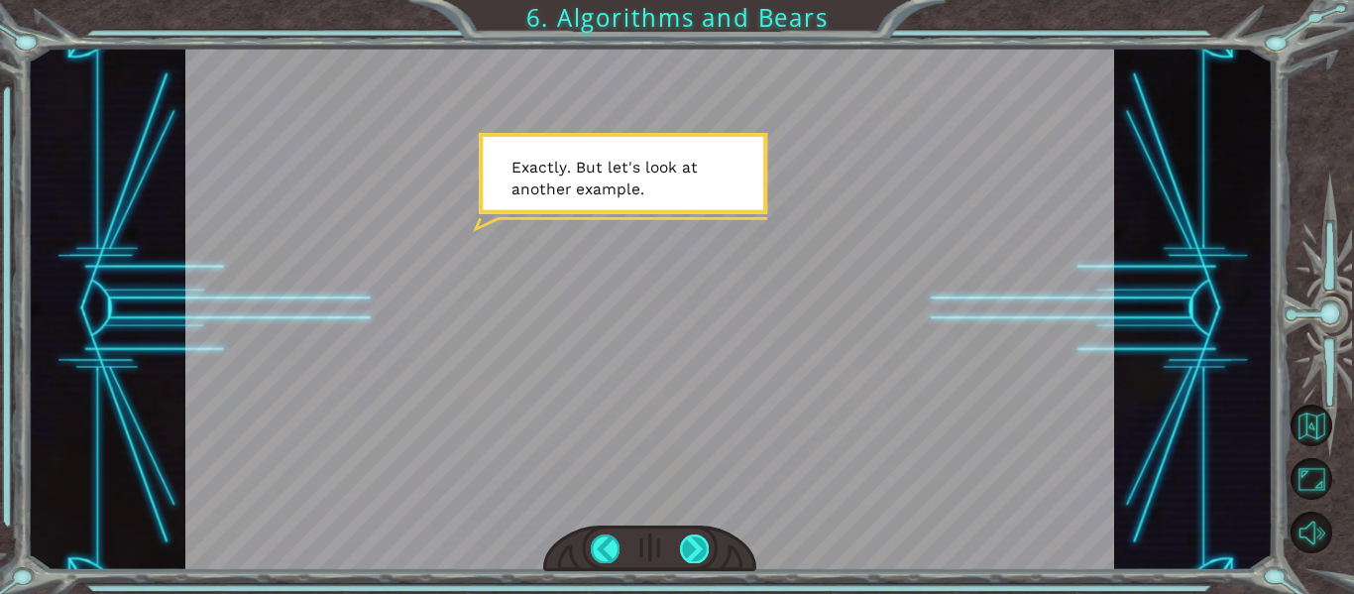
click at [693, 539] on div at bounding box center [694, 548] width 29 height 28
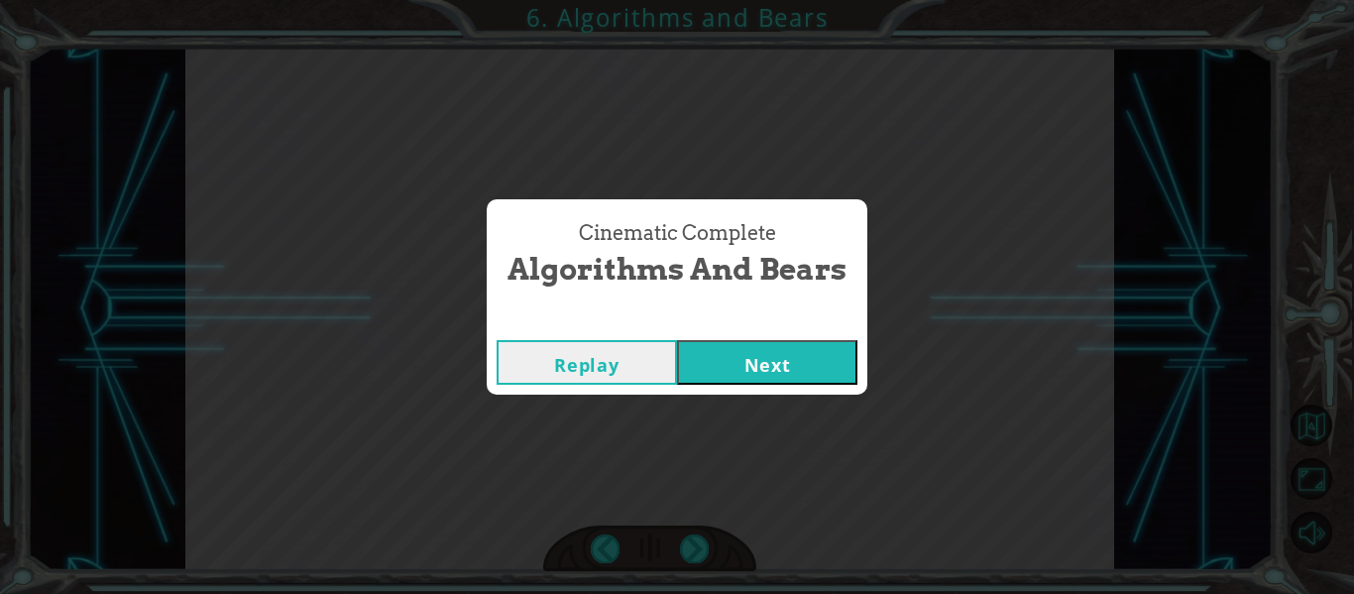
click at [780, 352] on button "Next" at bounding box center [767, 362] width 180 height 45
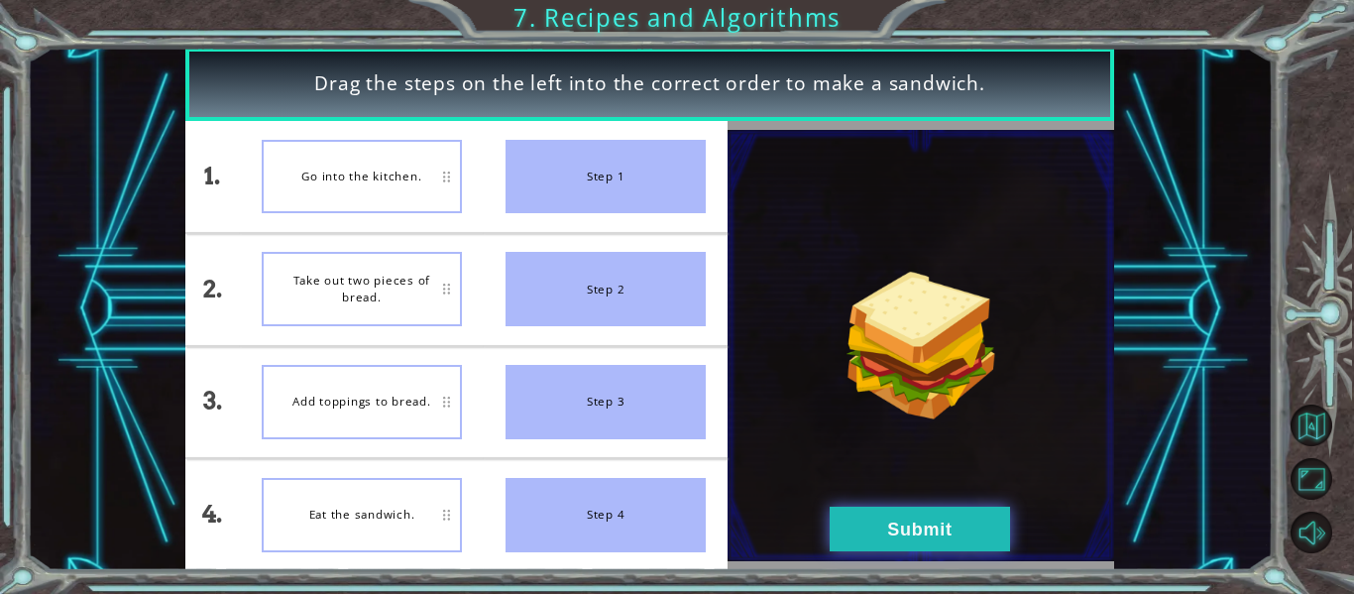
click at [897, 528] on button "Submit" at bounding box center [920, 529] width 180 height 45
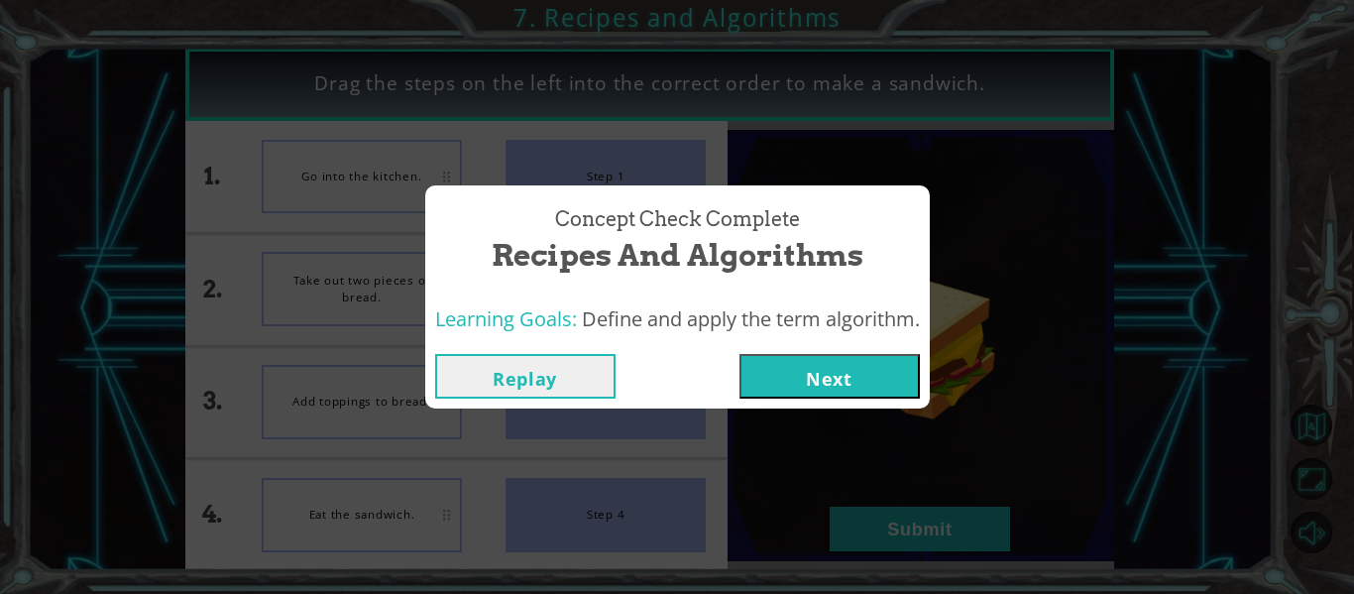
click at [836, 387] on button "Next" at bounding box center [830, 376] width 180 height 45
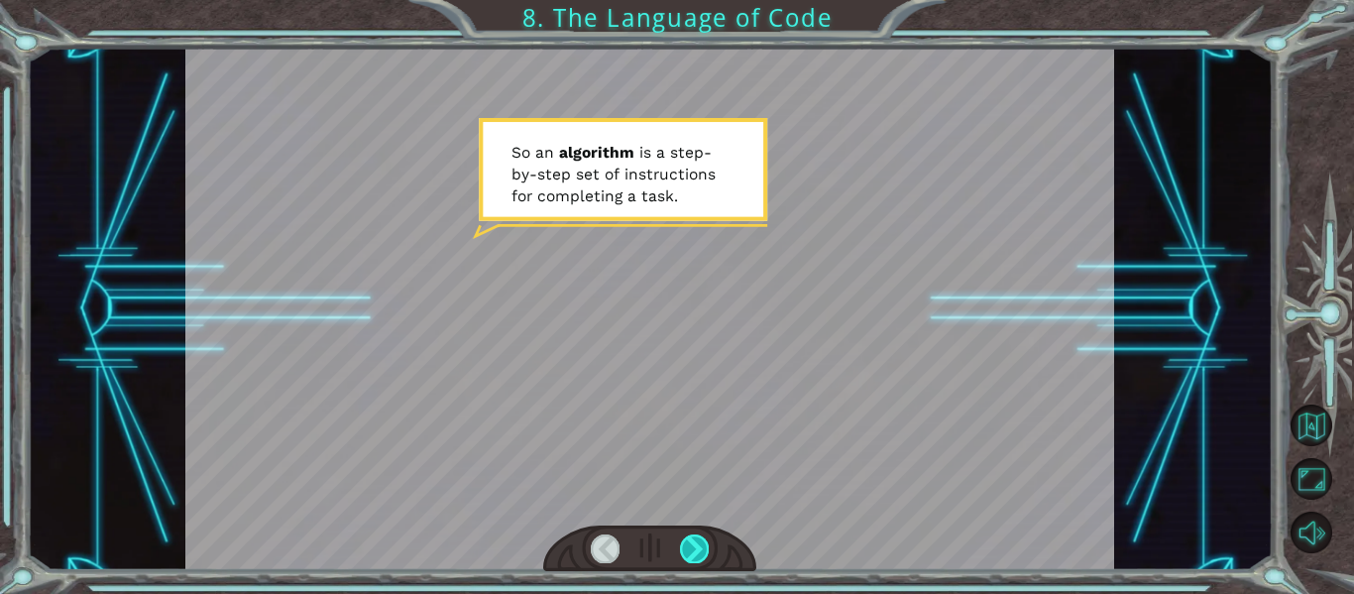
click at [695, 551] on div at bounding box center [694, 548] width 29 height 28
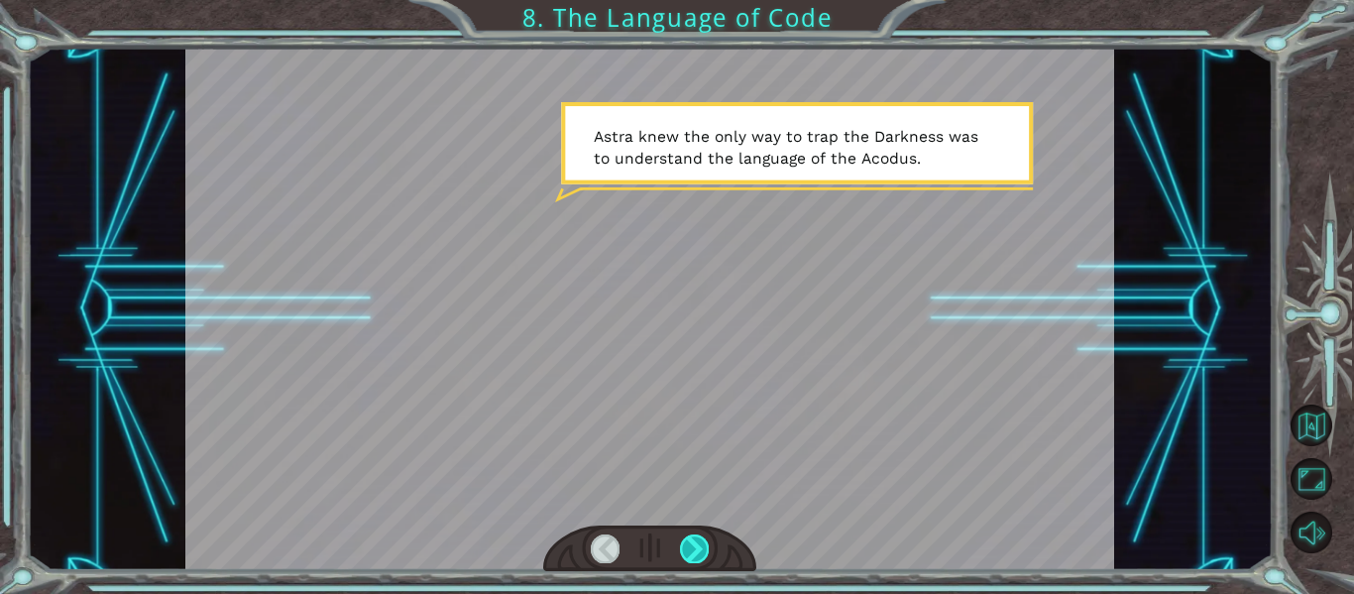
click at [695, 551] on div at bounding box center [694, 548] width 29 height 28
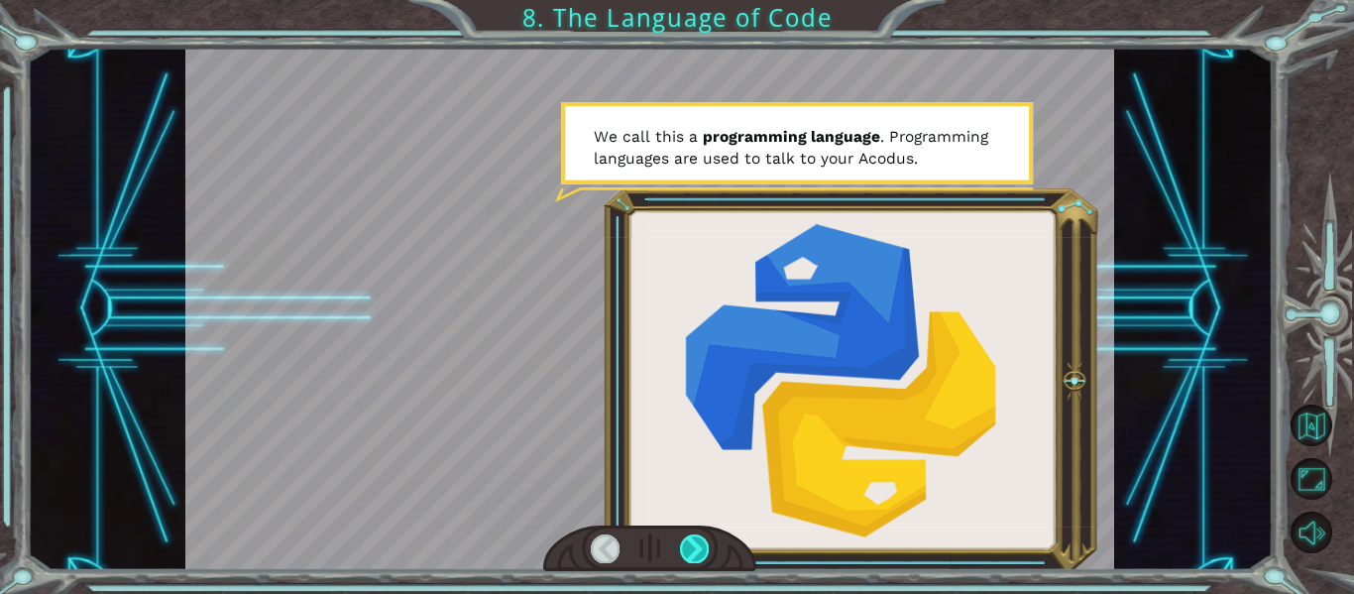
click at [695, 551] on div at bounding box center [694, 548] width 29 height 28
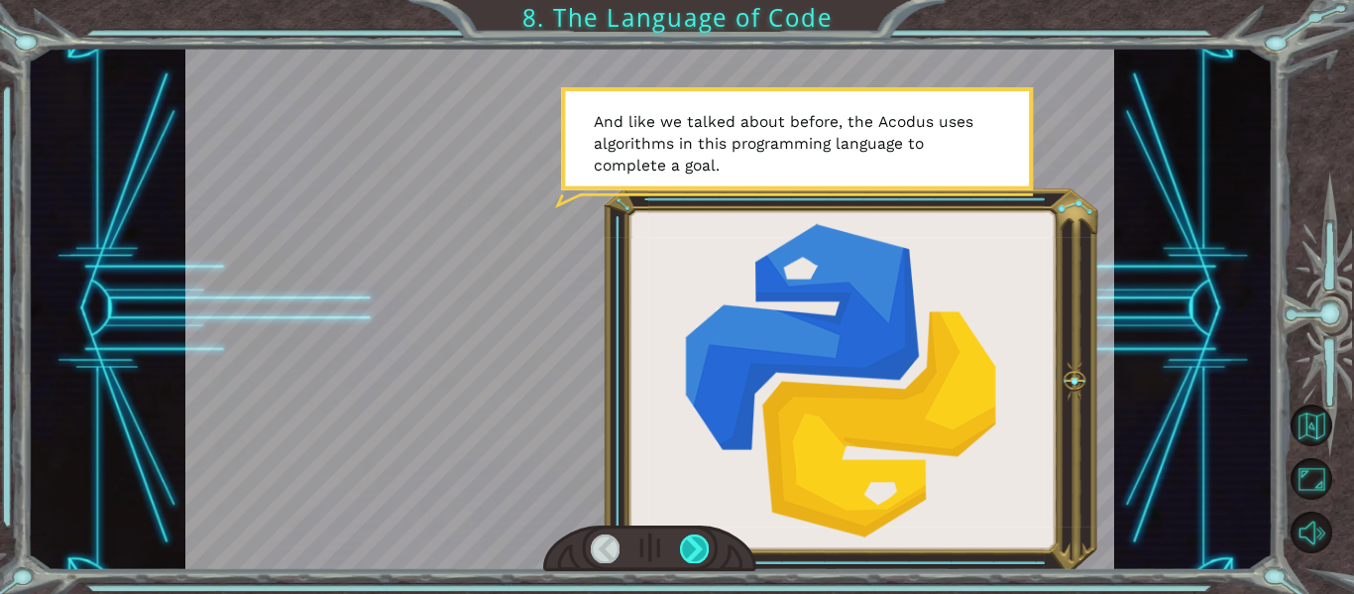
click at [695, 551] on div at bounding box center [694, 548] width 29 height 28
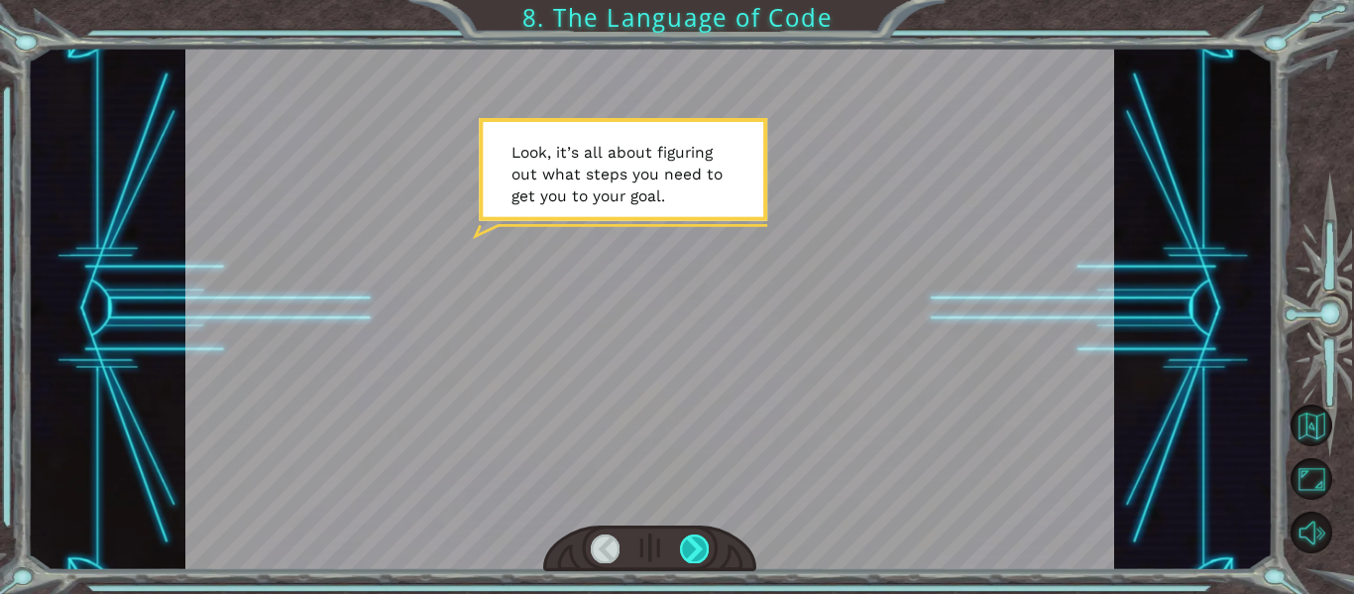
click at [695, 551] on div at bounding box center [694, 548] width 29 height 28
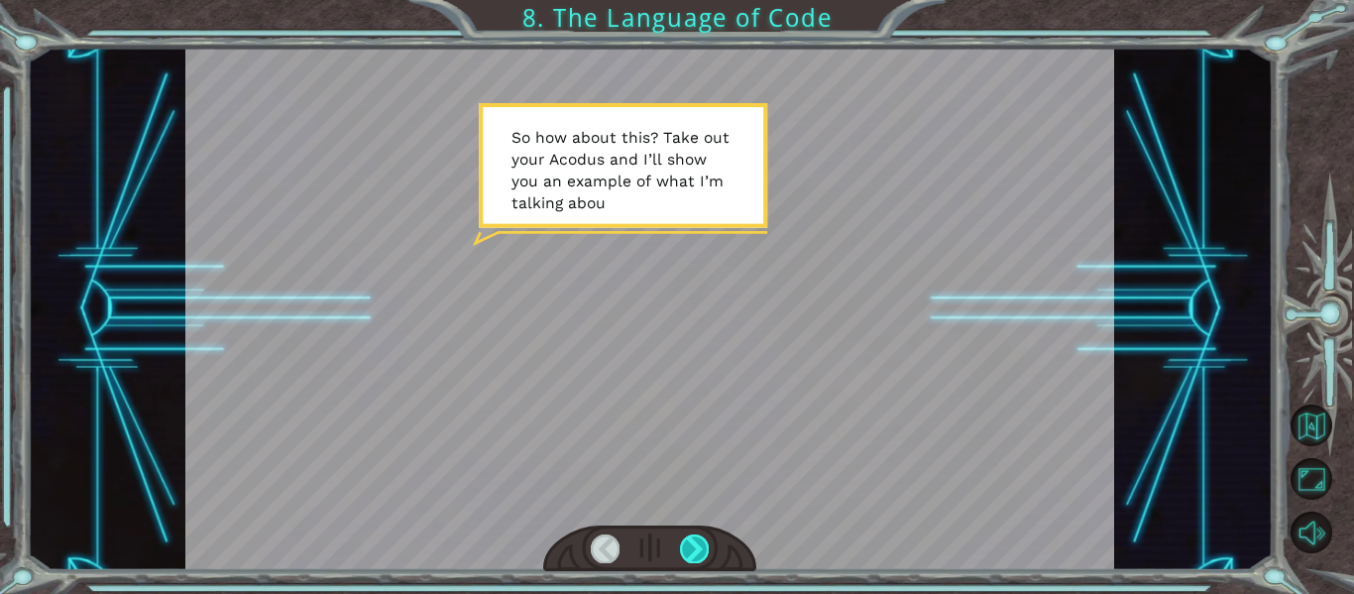
click at [695, 551] on div at bounding box center [694, 548] width 29 height 28
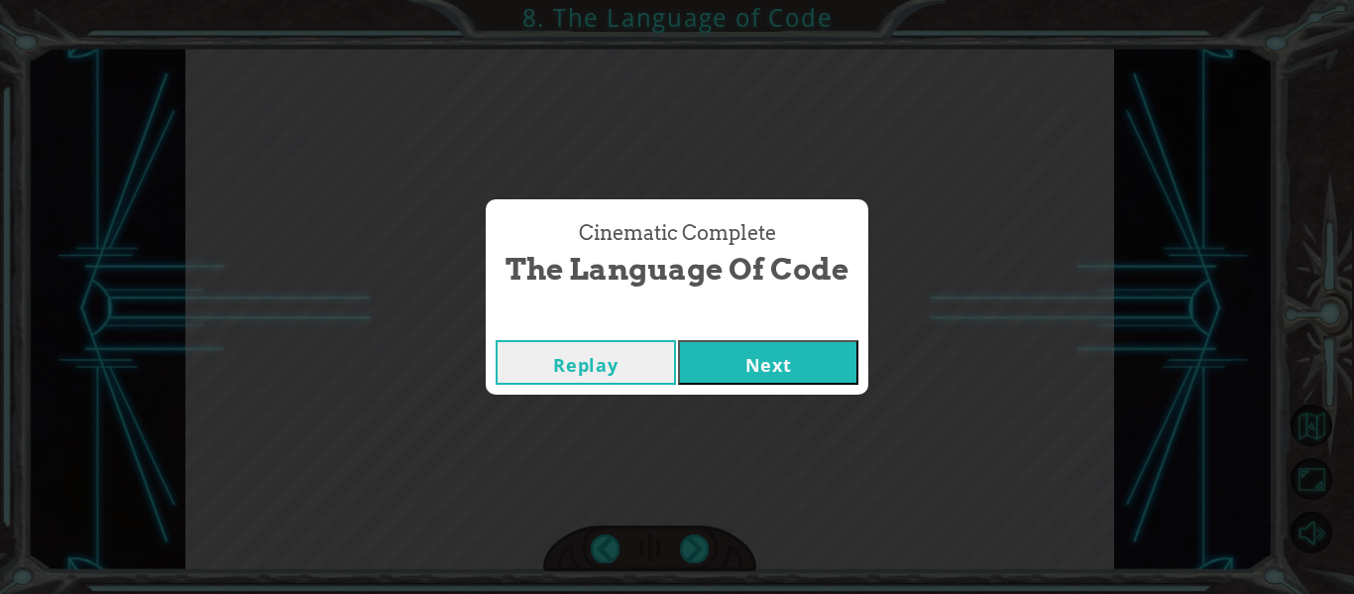
click at [759, 371] on button "Next" at bounding box center [768, 362] width 180 height 45
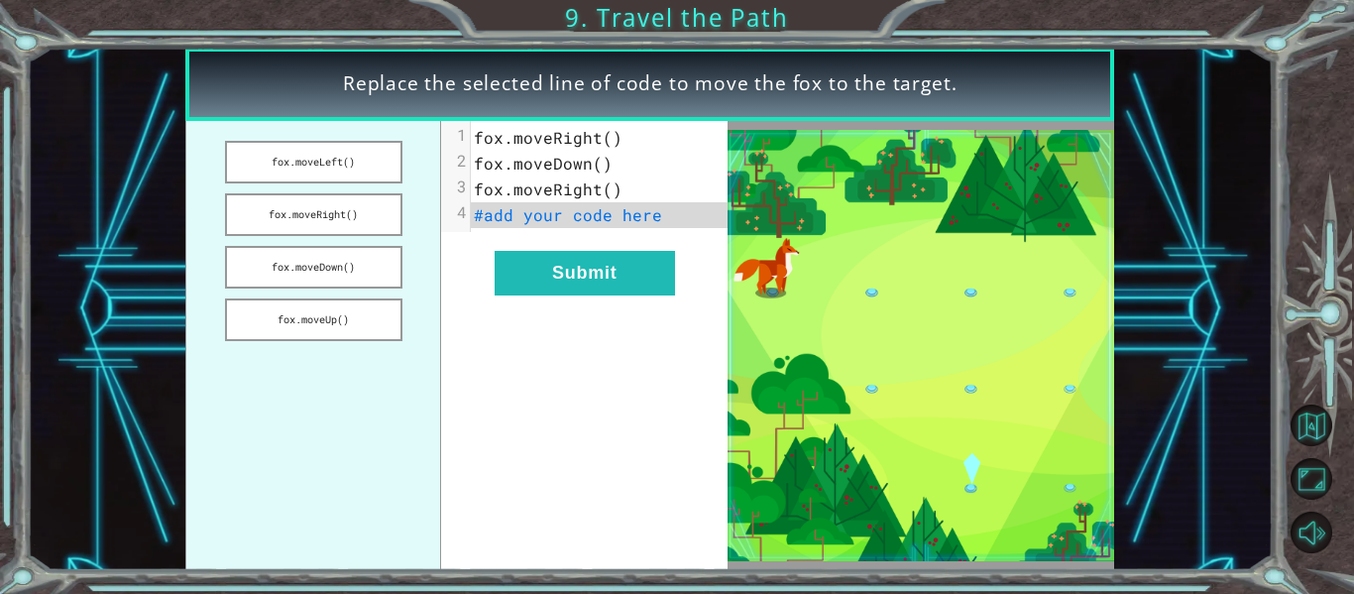
drag, startPoint x: 294, startPoint y: 256, endPoint x: 448, endPoint y: 230, distance: 155.8
click at [448, 230] on div "fox.moveLeft() fox.moveRight() fox.moveDown() fox.moveUp() xxxxxxxxxx 4 1 fox.m…" at bounding box center [456, 345] width 542 height 449
click at [369, 264] on button "fox.moveDown()" at bounding box center [313, 267] width 177 height 43
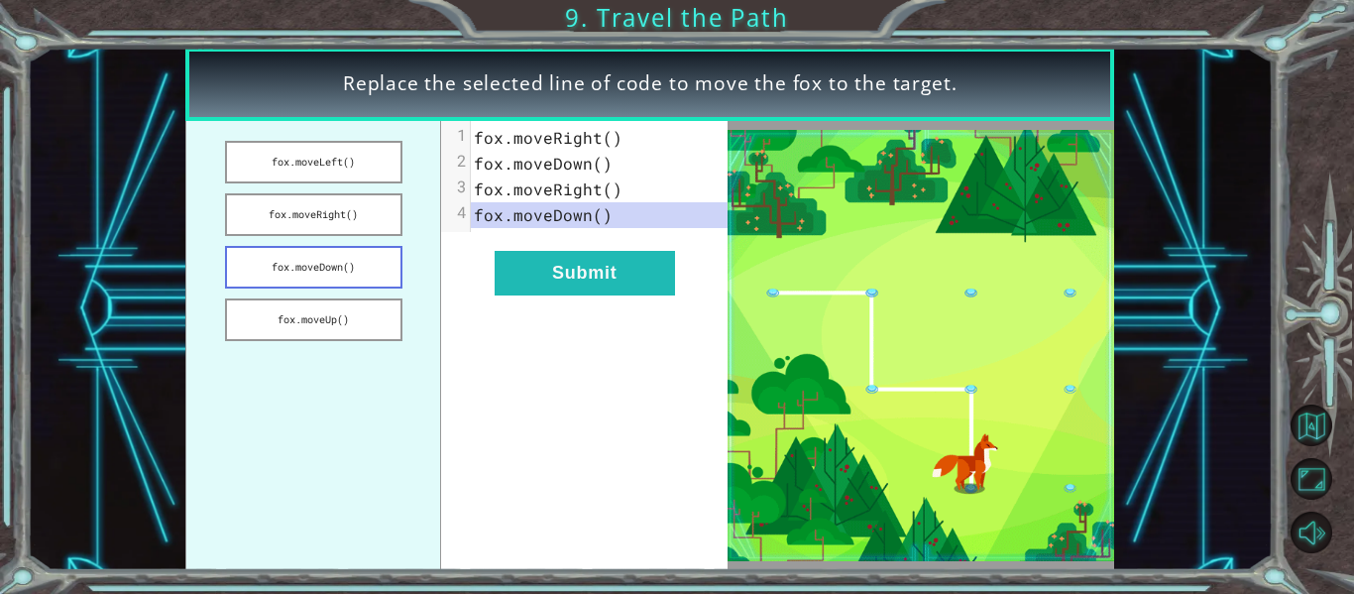
click at [372, 266] on button "fox.moveDown()" at bounding box center [313, 267] width 177 height 43
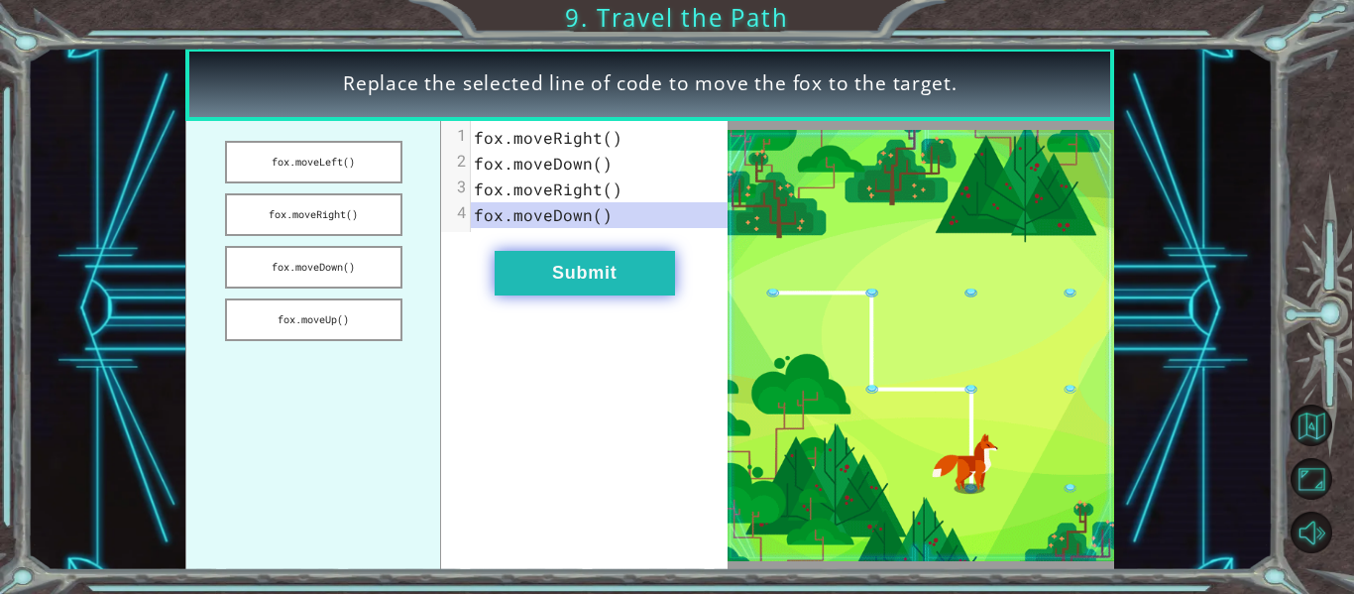
click at [541, 280] on button "Submit" at bounding box center [585, 273] width 180 height 45
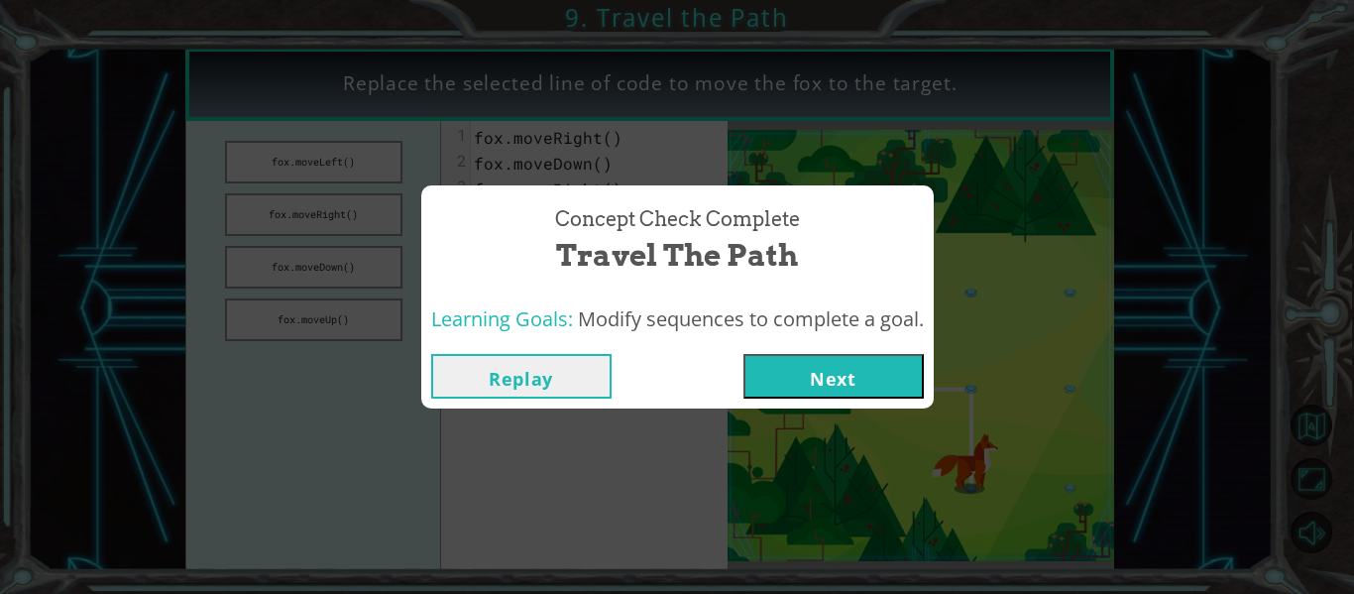
click at [812, 381] on button "Next" at bounding box center [834, 376] width 180 height 45
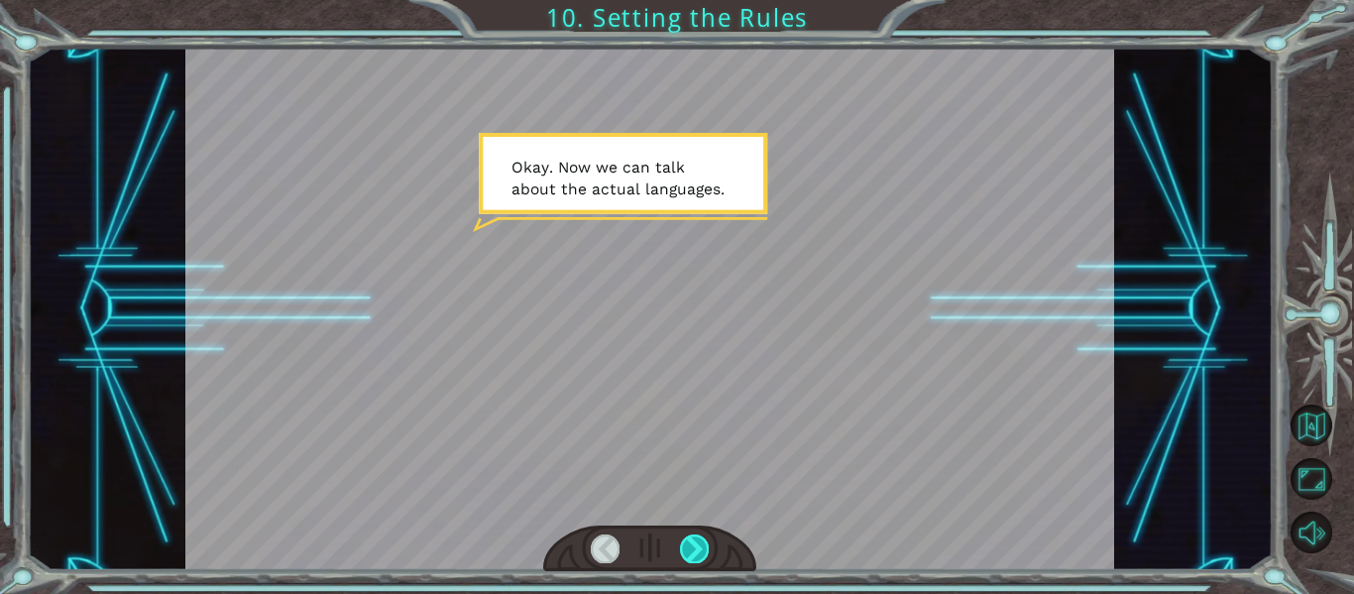
click at [698, 544] on div at bounding box center [694, 548] width 29 height 28
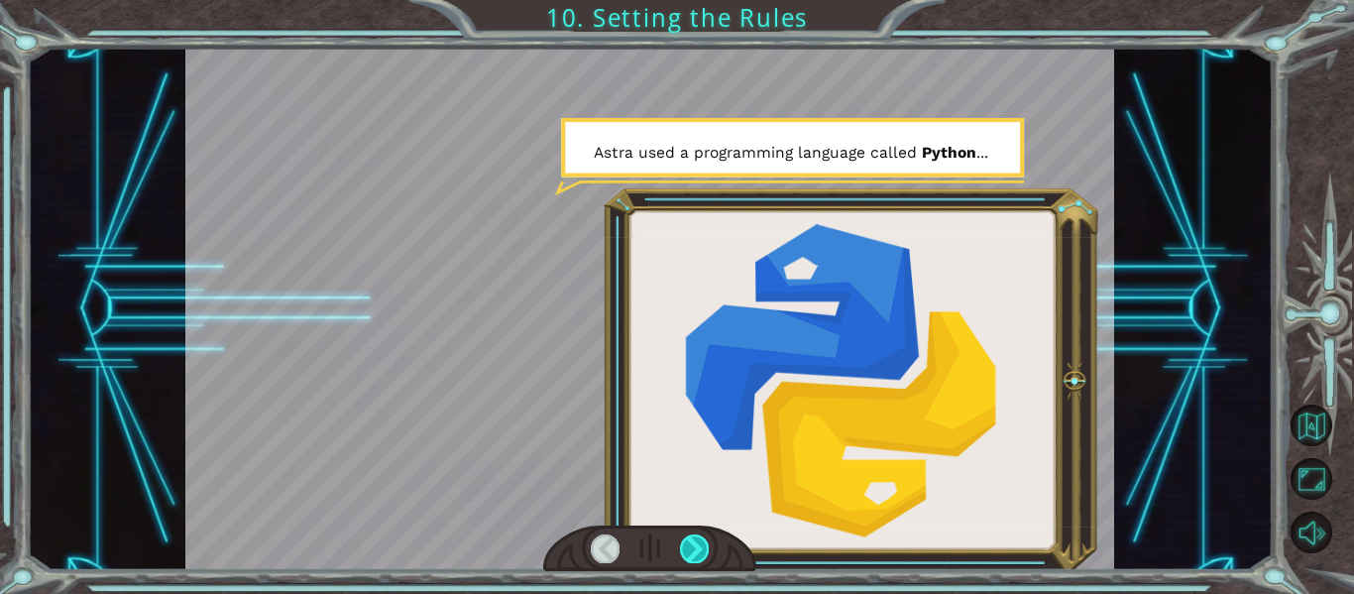
click at [698, 544] on div at bounding box center [694, 548] width 29 height 28
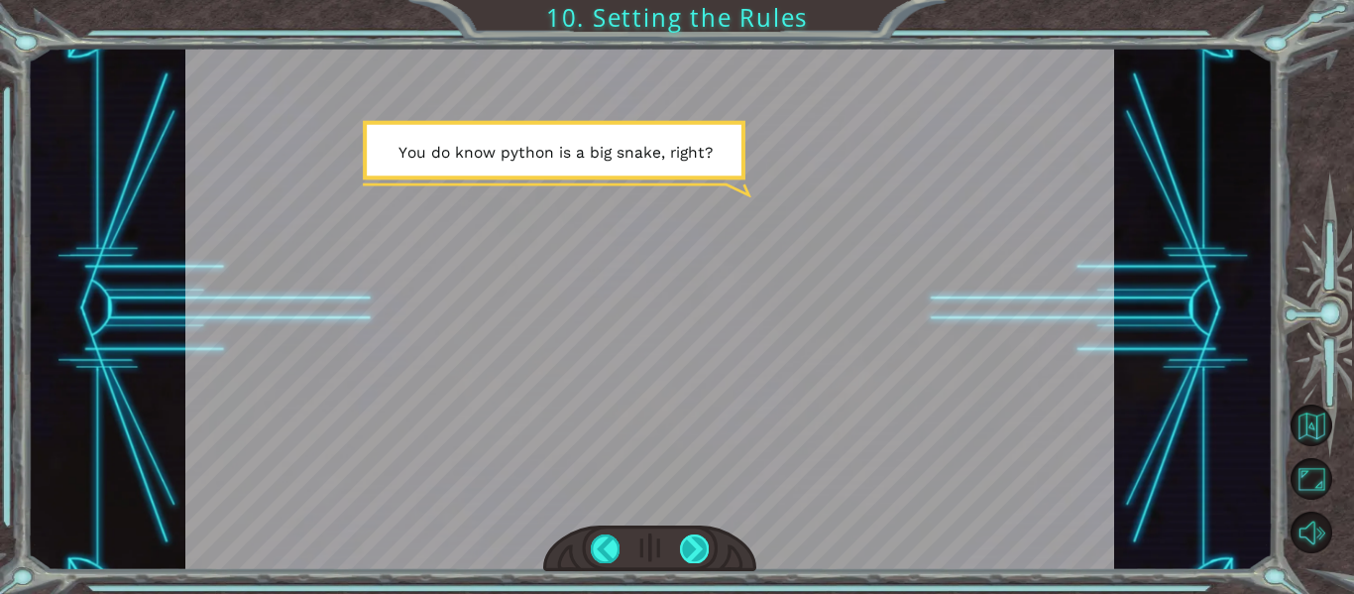
click at [698, 544] on div at bounding box center [694, 548] width 29 height 28
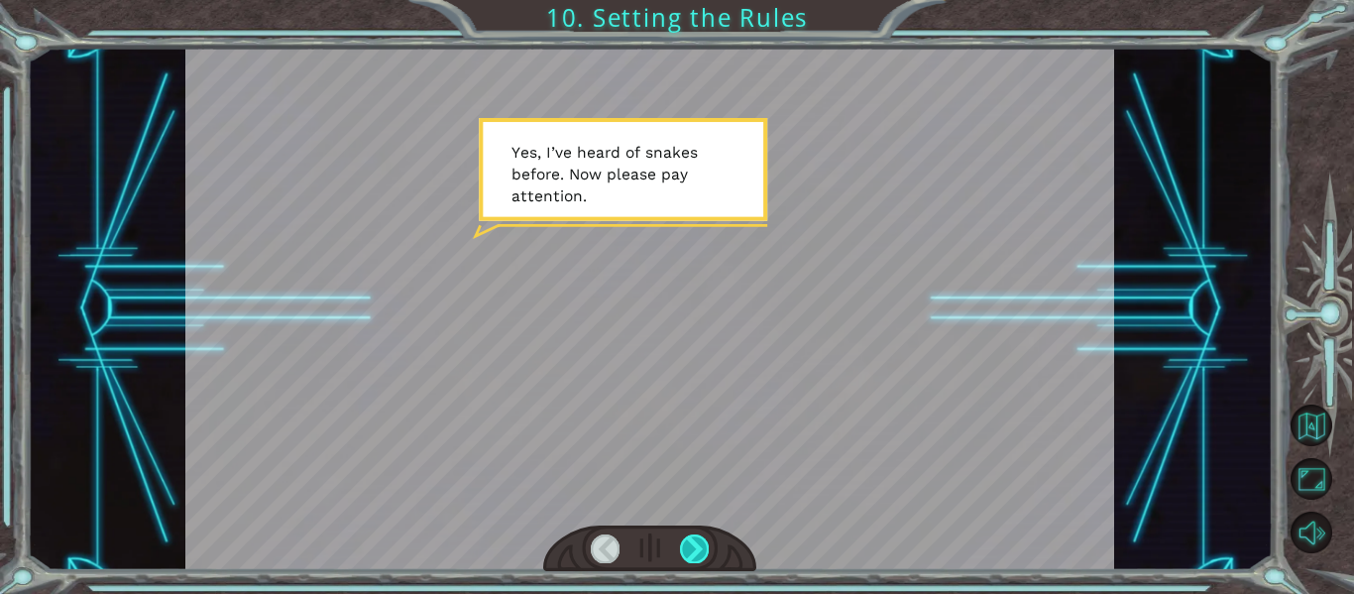
click at [698, 544] on div at bounding box center [694, 548] width 29 height 28
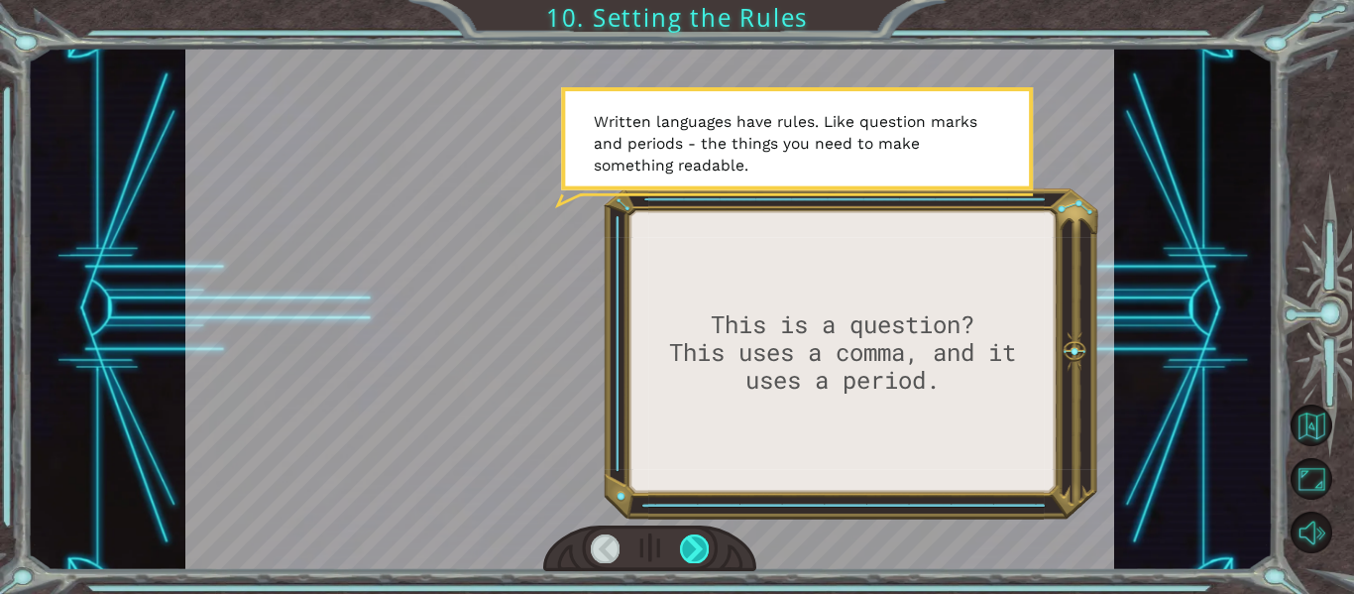
click at [698, 544] on div at bounding box center [694, 548] width 29 height 28
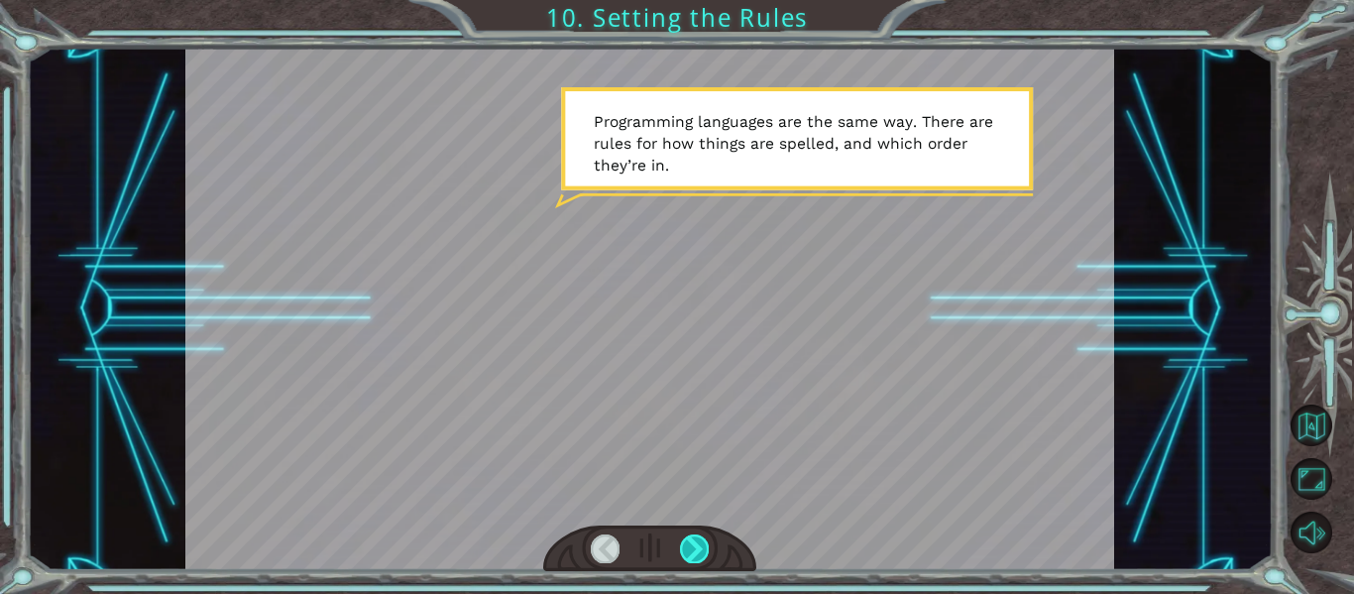
click at [698, 544] on div at bounding box center [694, 548] width 29 height 28
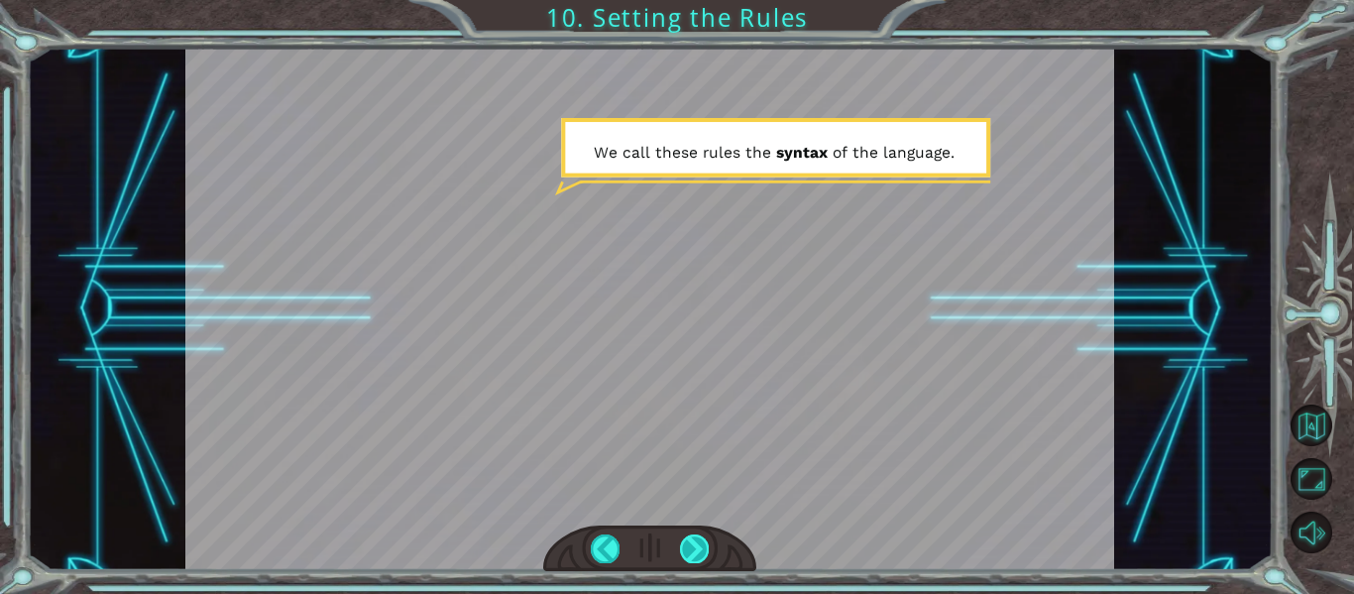
click at [698, 544] on div at bounding box center [694, 548] width 29 height 28
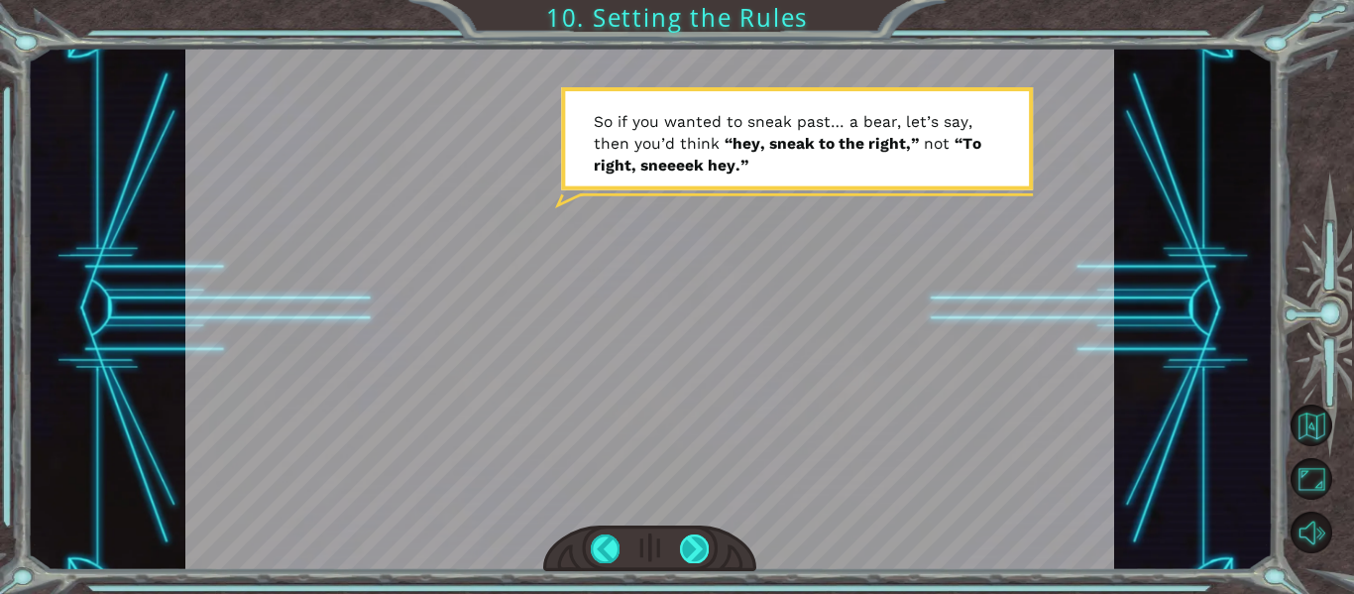
click at [695, 555] on div at bounding box center [694, 548] width 29 height 28
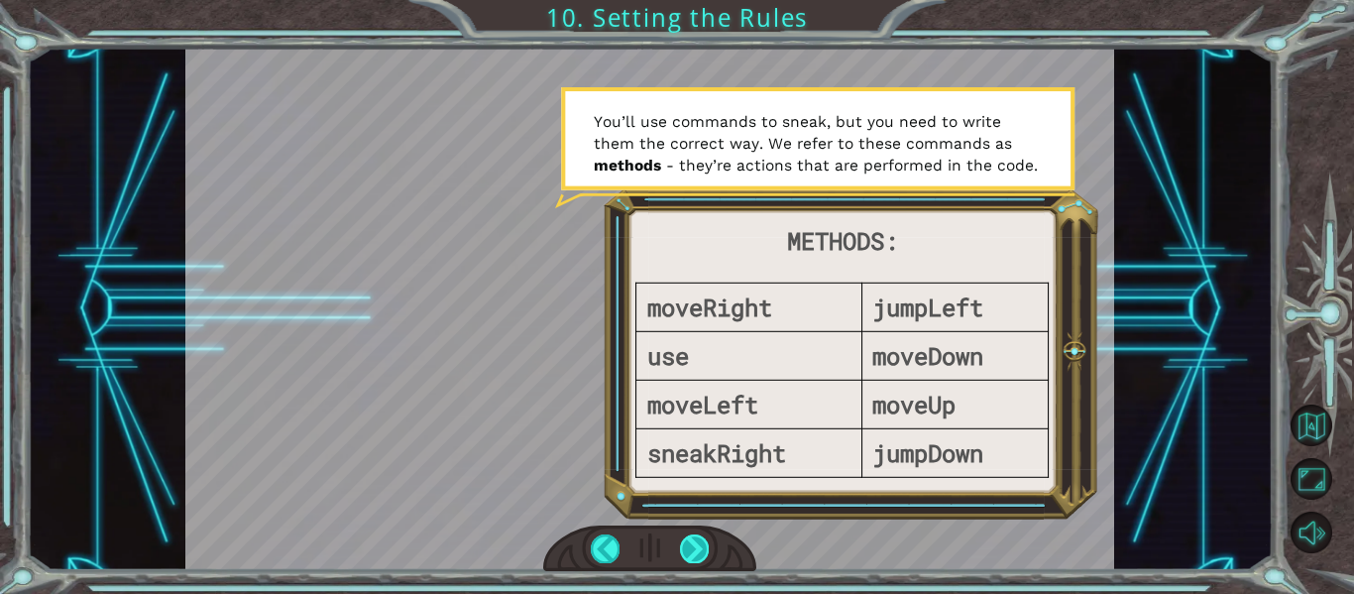
click at [695, 553] on div at bounding box center [694, 548] width 29 height 28
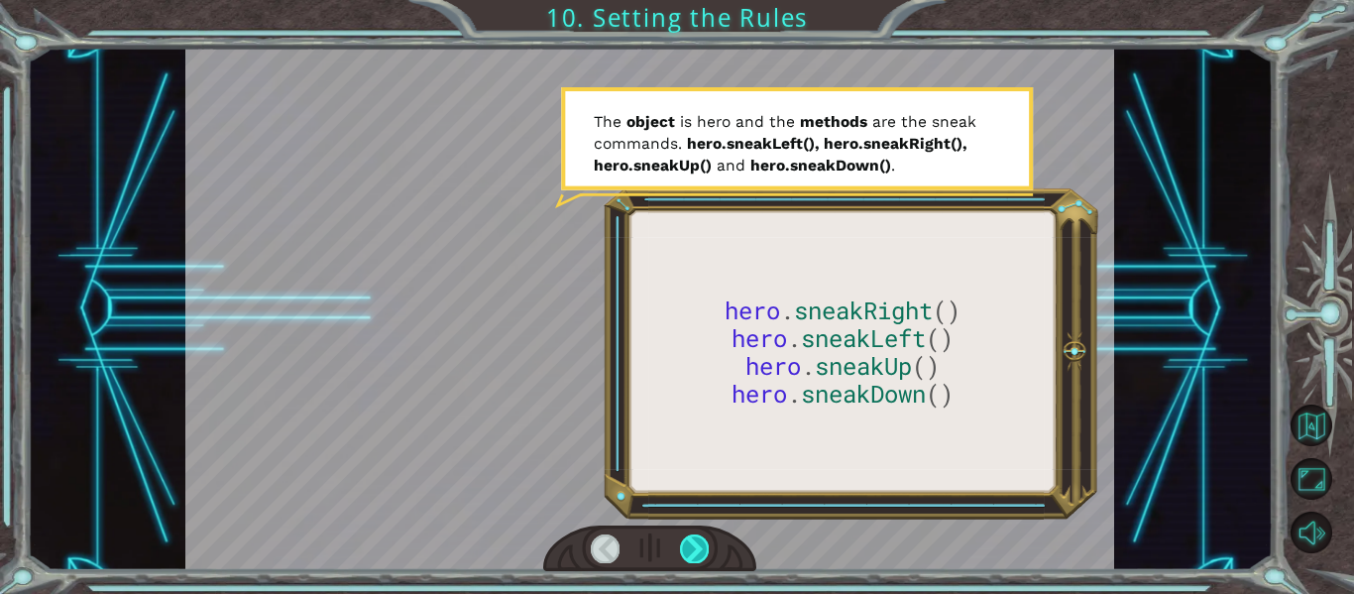
click at [695, 553] on div at bounding box center [694, 548] width 29 height 28
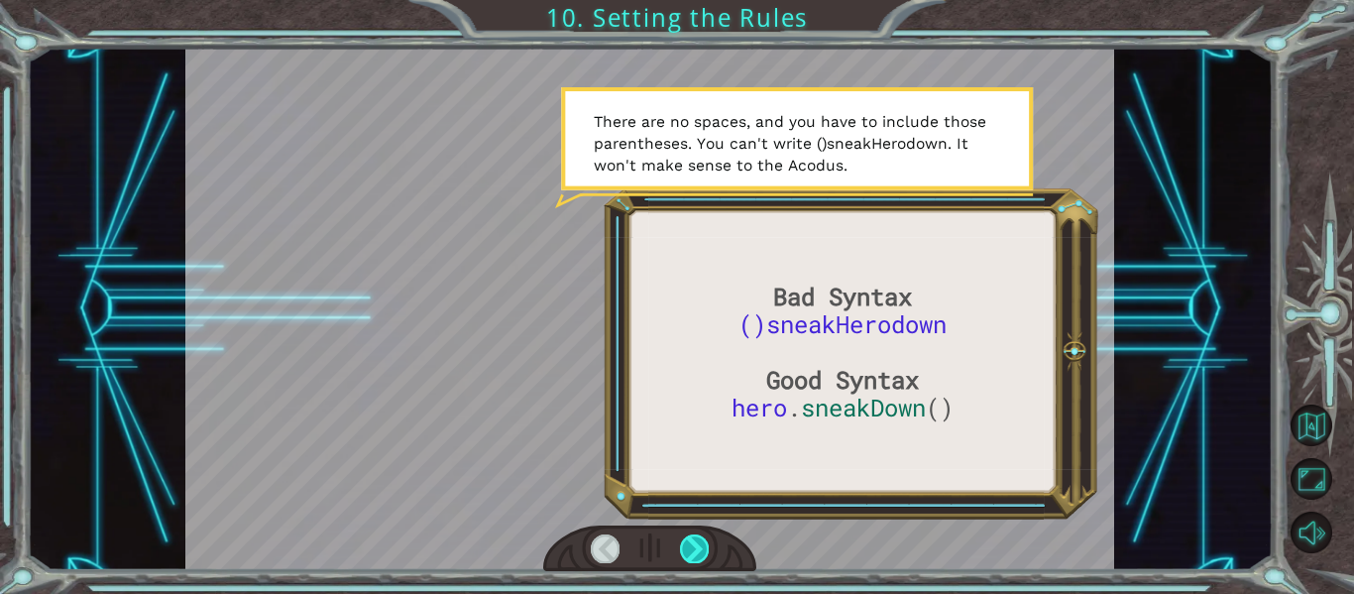
click at [695, 553] on div at bounding box center [694, 548] width 29 height 28
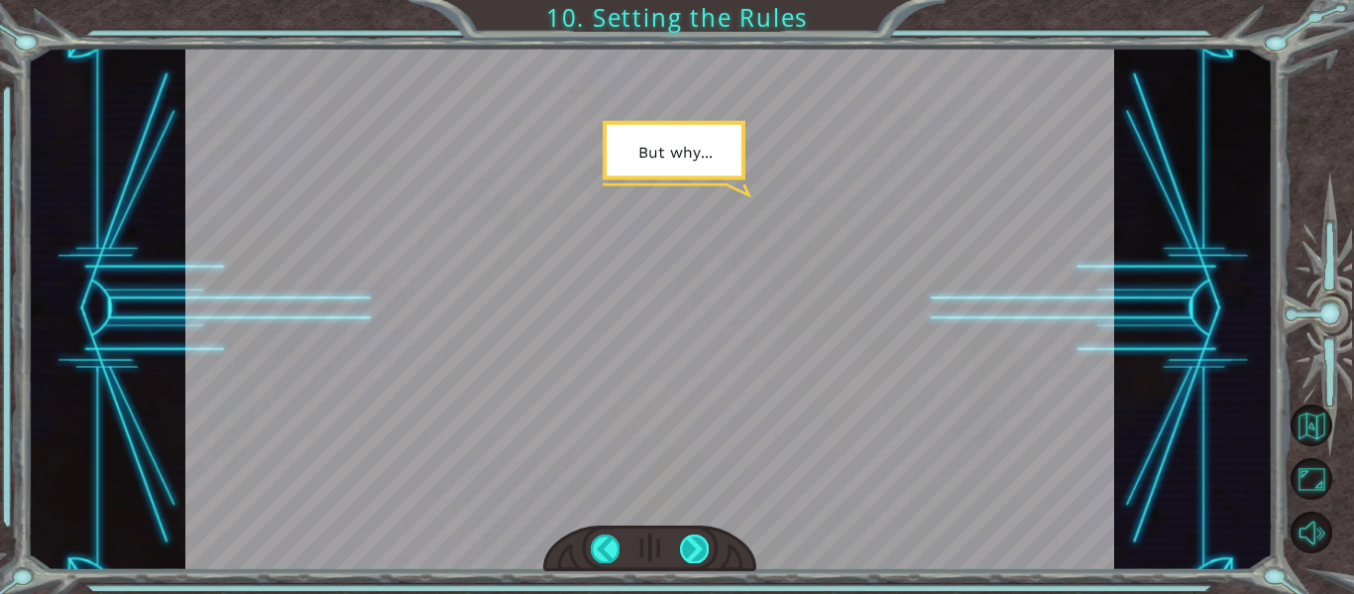
click at [695, 553] on div at bounding box center [694, 548] width 29 height 28
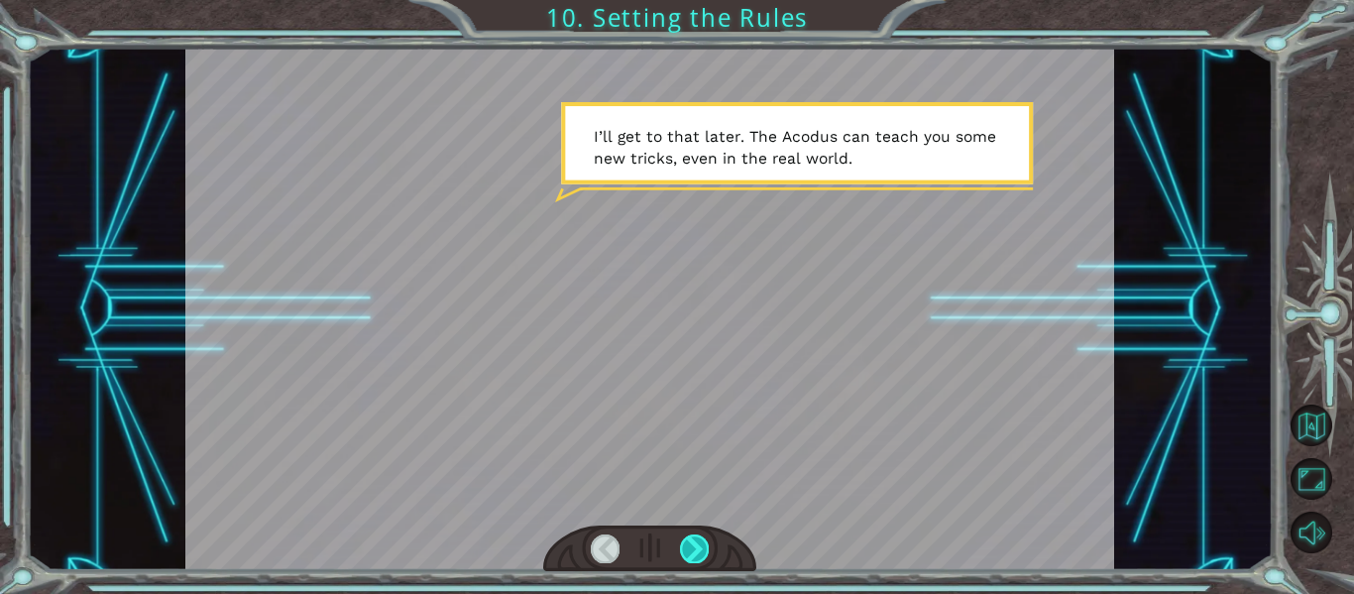
click at [695, 553] on div at bounding box center [694, 548] width 29 height 28
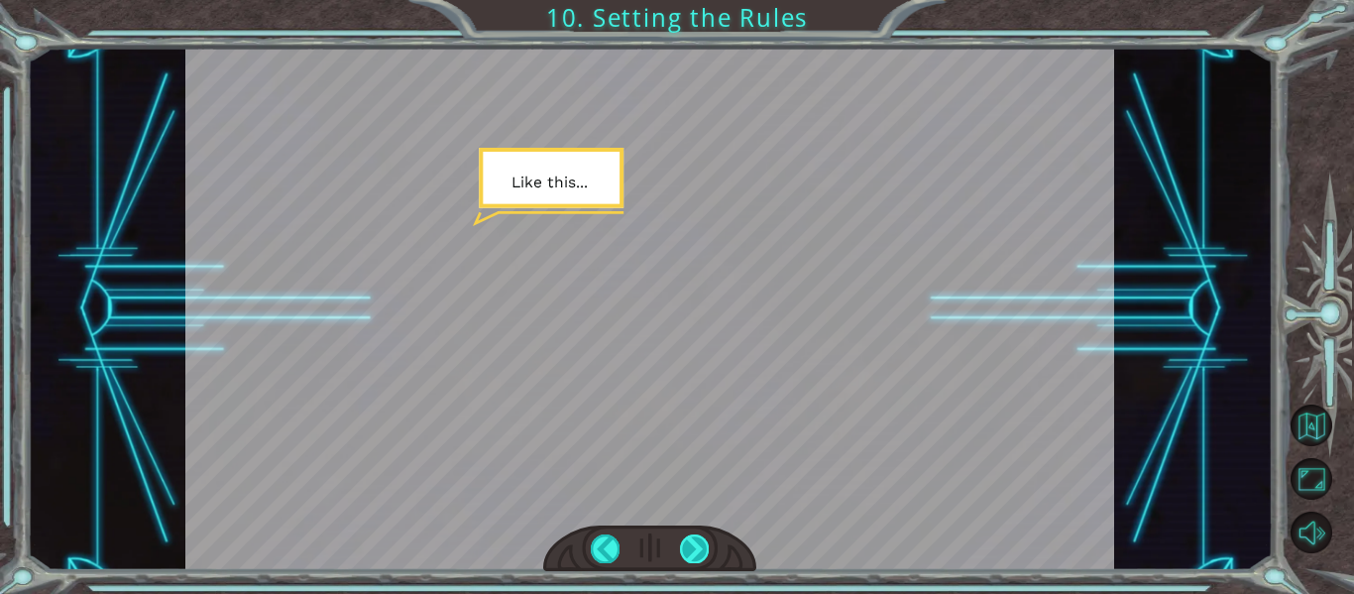
click at [695, 553] on div at bounding box center [694, 548] width 29 height 28
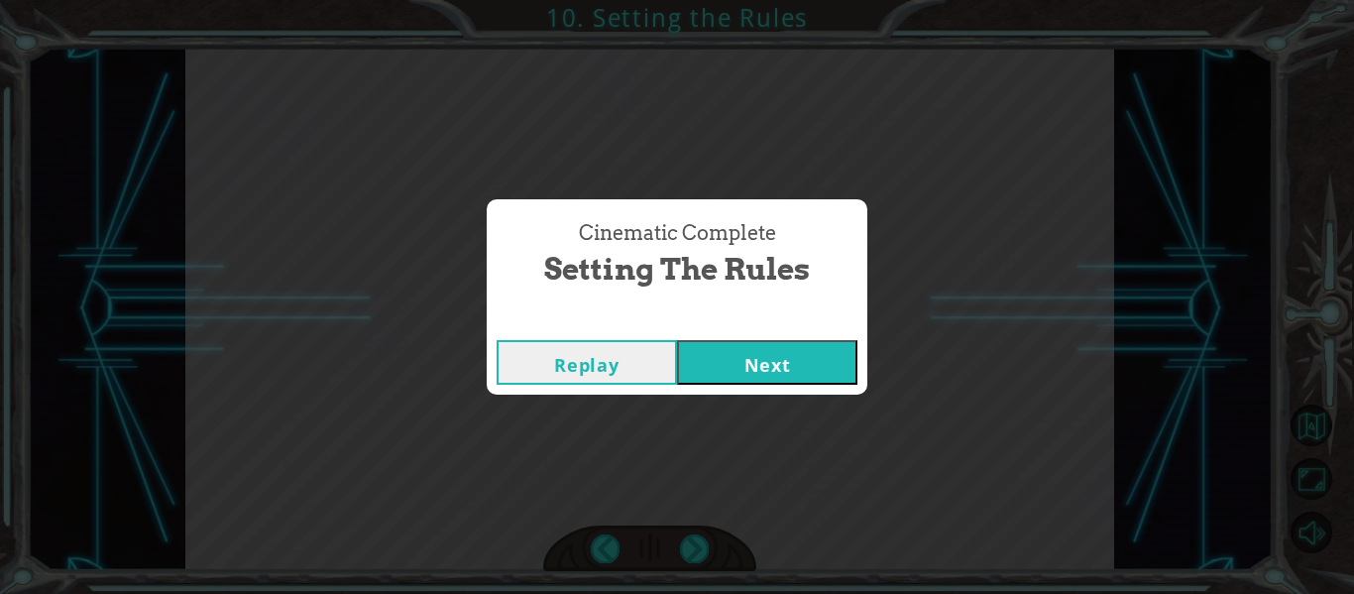
click at [780, 373] on button "Next" at bounding box center [767, 362] width 180 height 45
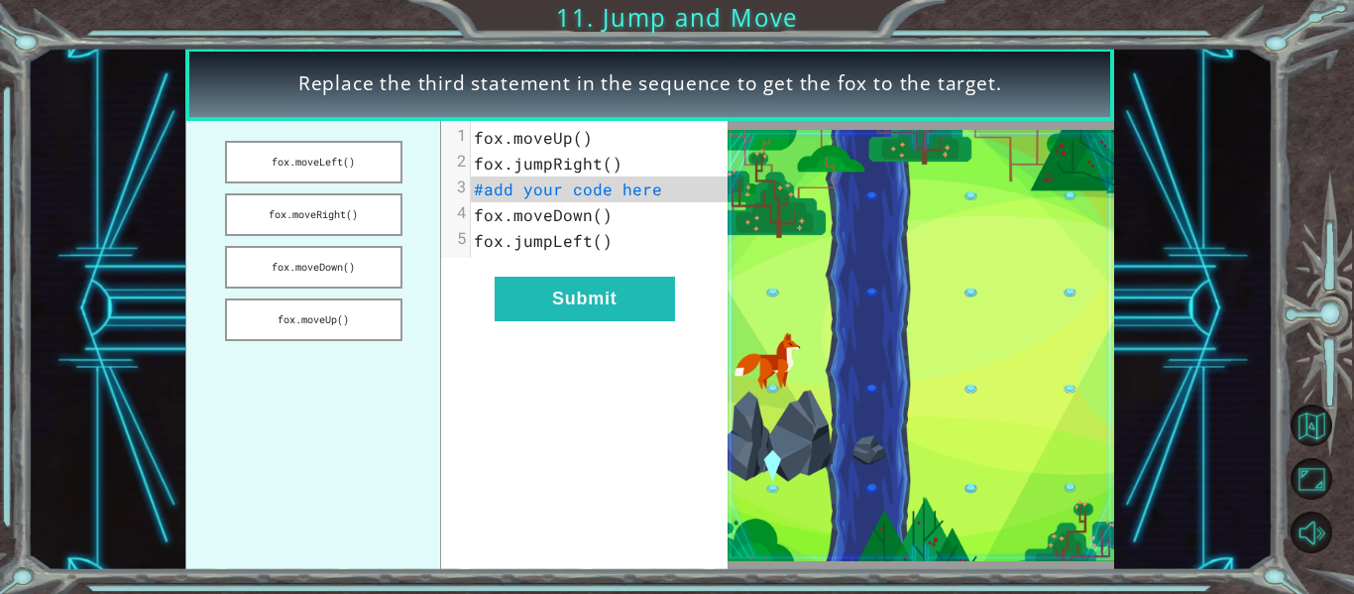
click at [709, 191] on pre "#add your code here" at bounding box center [599, 189] width 257 height 26
click at [375, 265] on button "fox.moveDown()" at bounding box center [313, 267] width 177 height 43
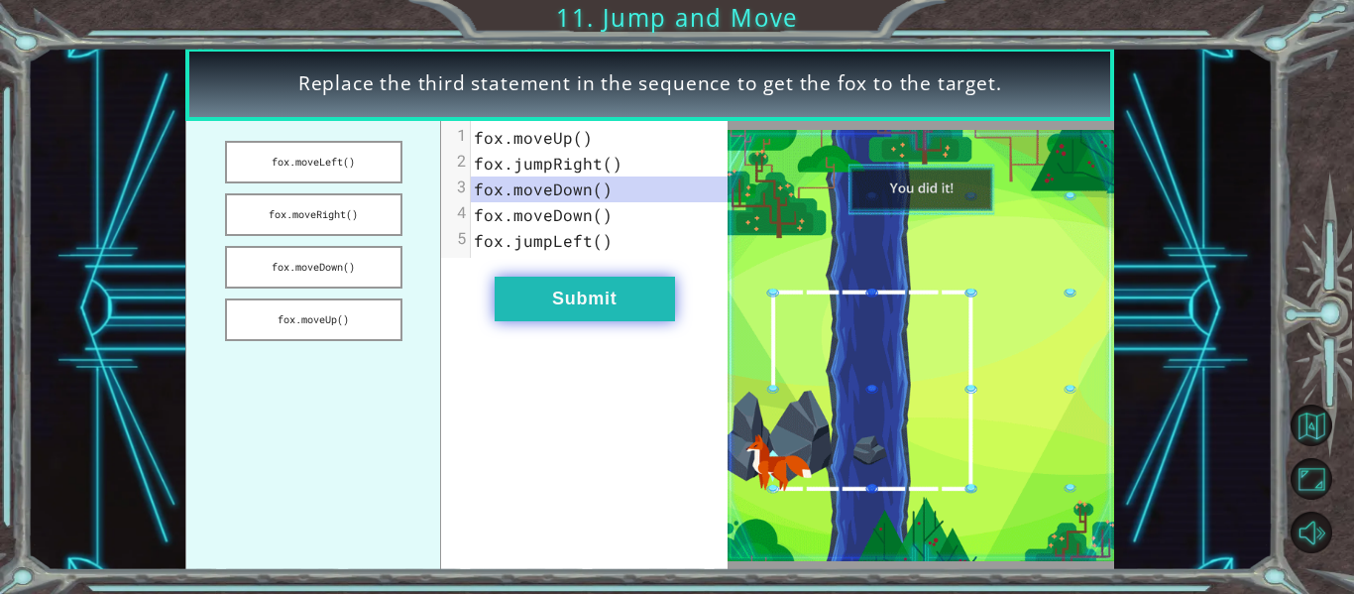
click at [643, 297] on button "Submit" at bounding box center [585, 299] width 180 height 45
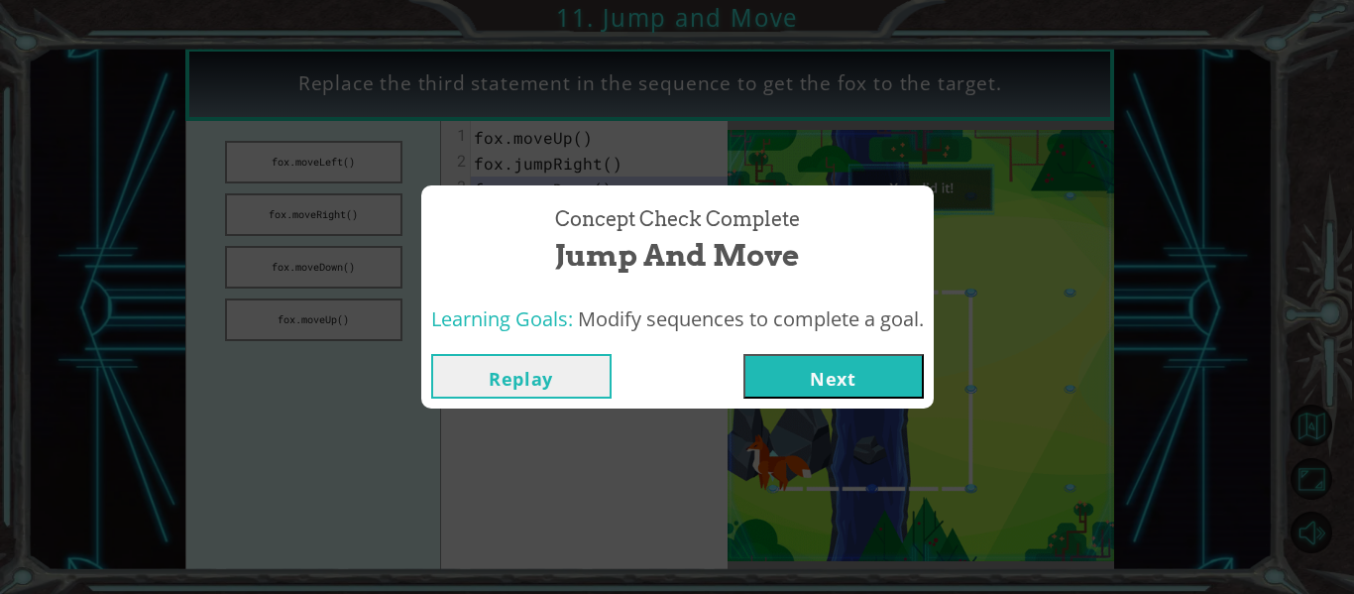
click at [813, 376] on button "Next" at bounding box center [834, 376] width 180 height 45
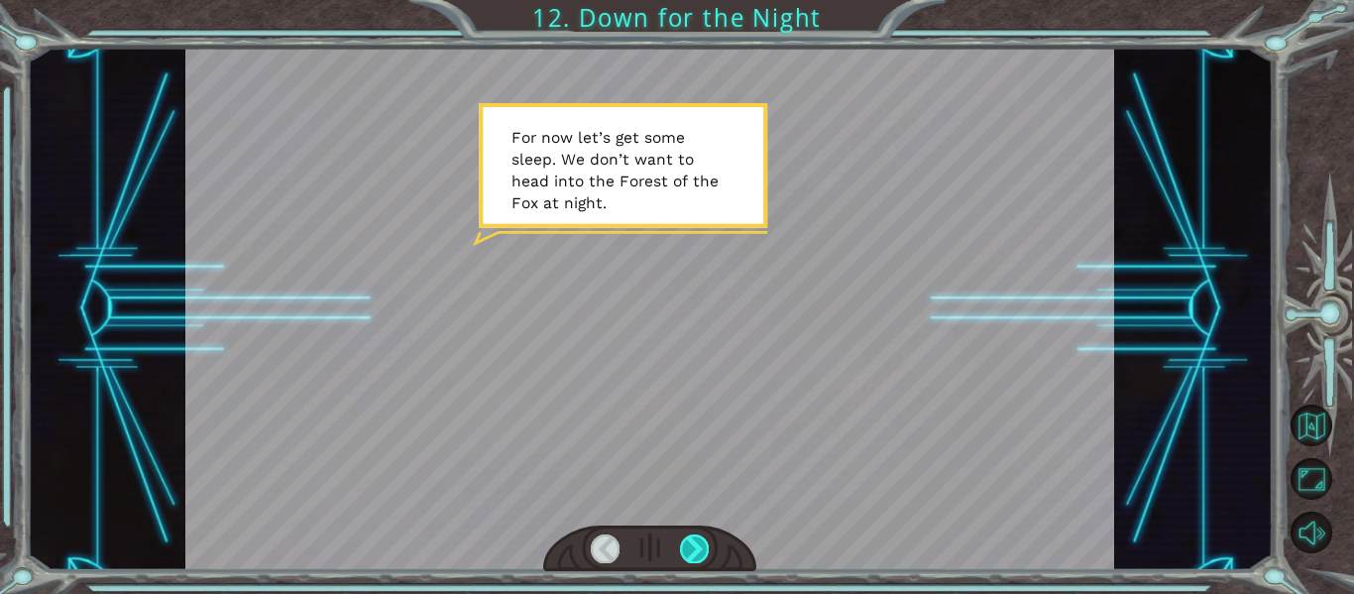
click at [689, 544] on div at bounding box center [694, 548] width 29 height 28
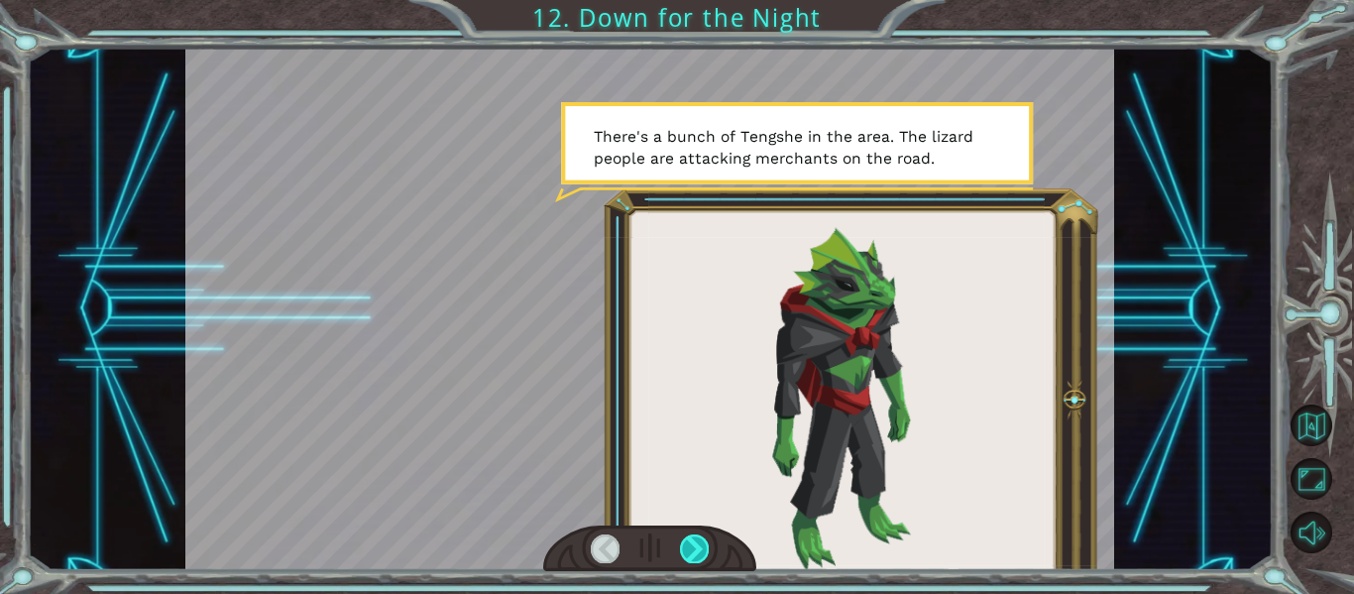
click at [689, 544] on div at bounding box center [694, 548] width 29 height 28
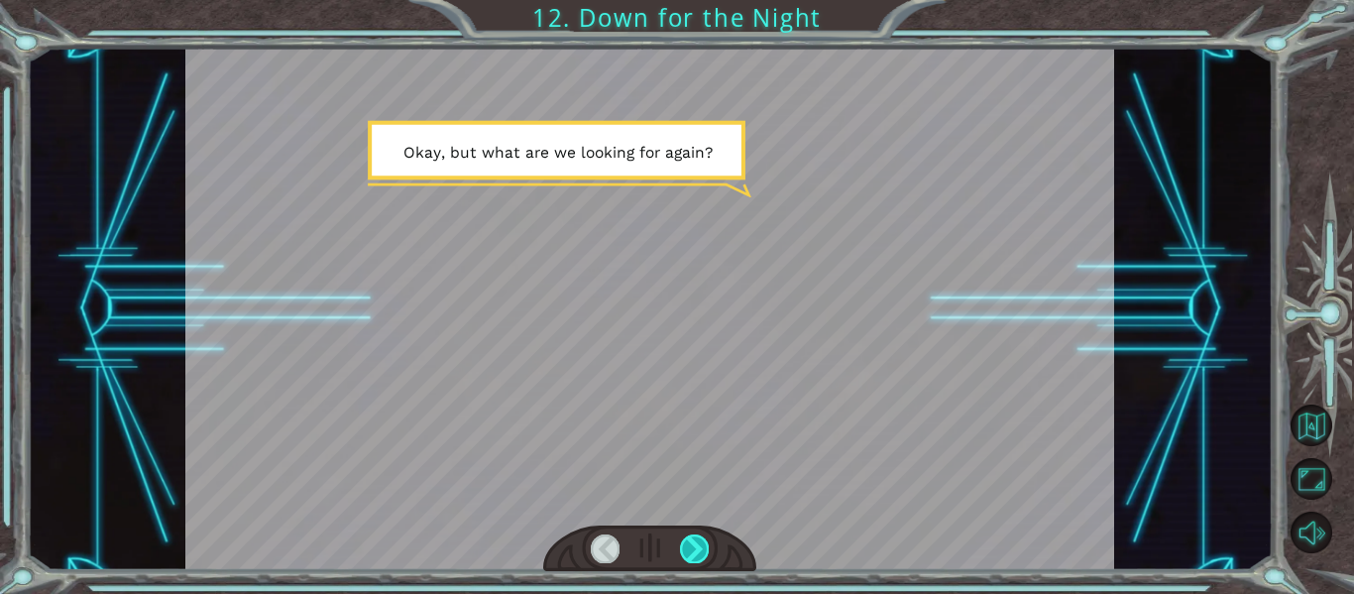
click at [689, 544] on div at bounding box center [694, 548] width 29 height 28
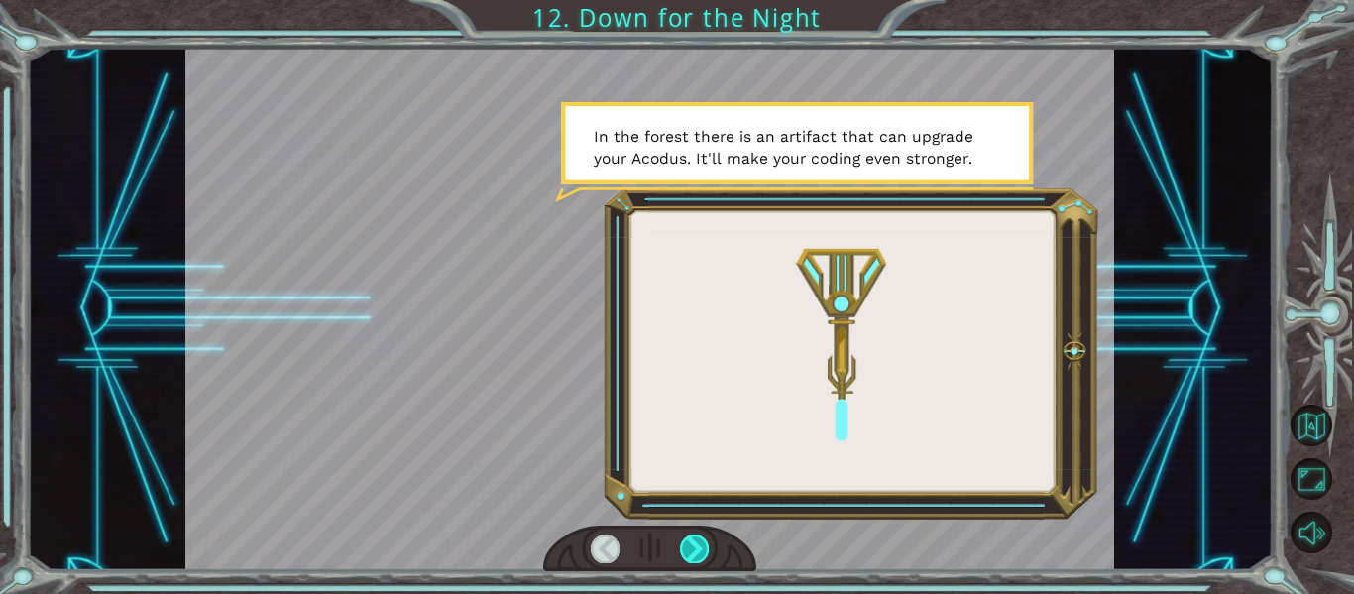
click at [689, 544] on div at bounding box center [694, 548] width 29 height 28
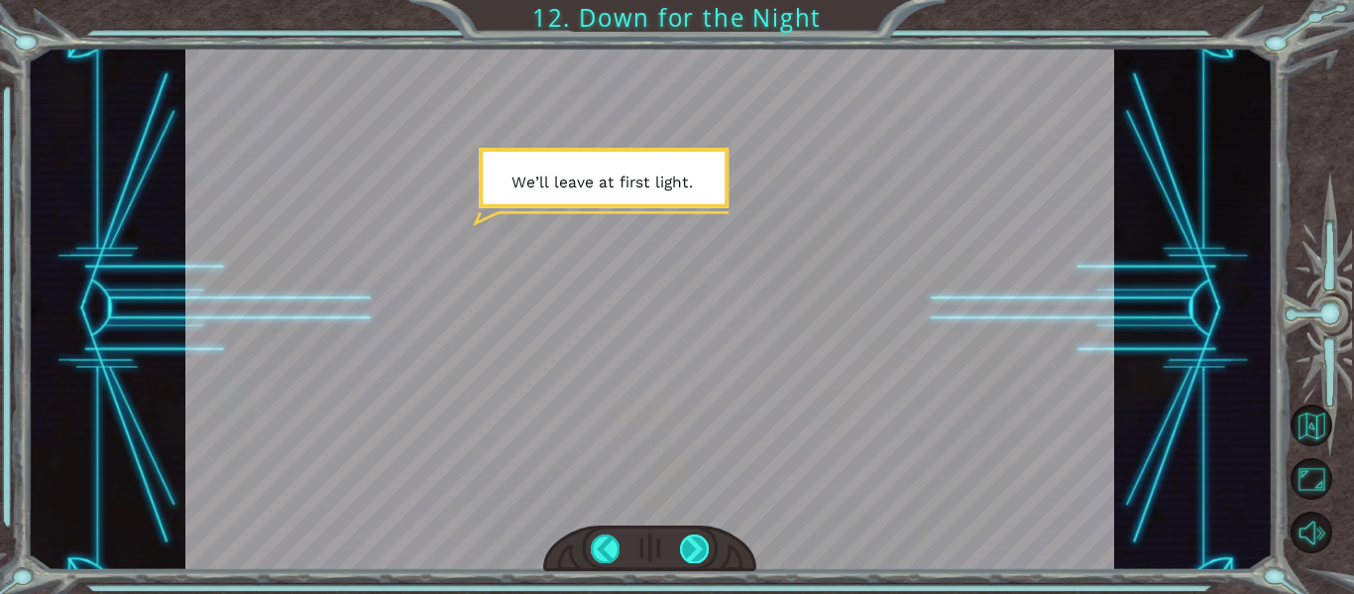
click at [689, 544] on div at bounding box center [694, 548] width 29 height 28
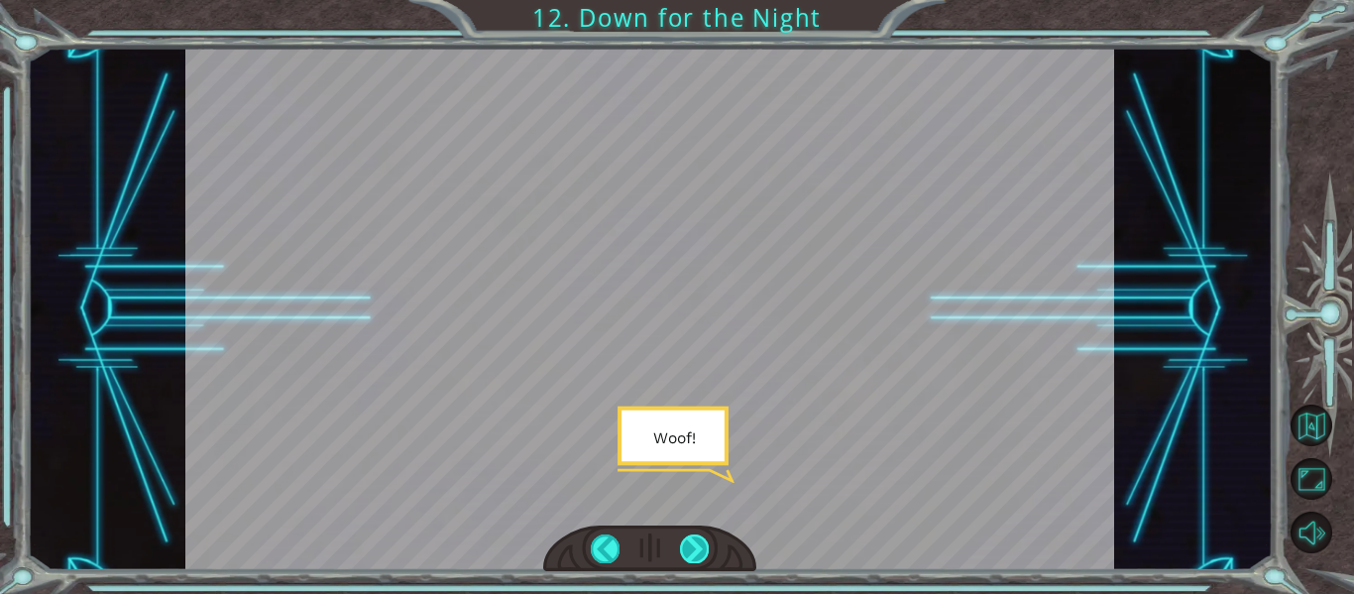
click at [689, 544] on div at bounding box center [694, 548] width 29 height 28
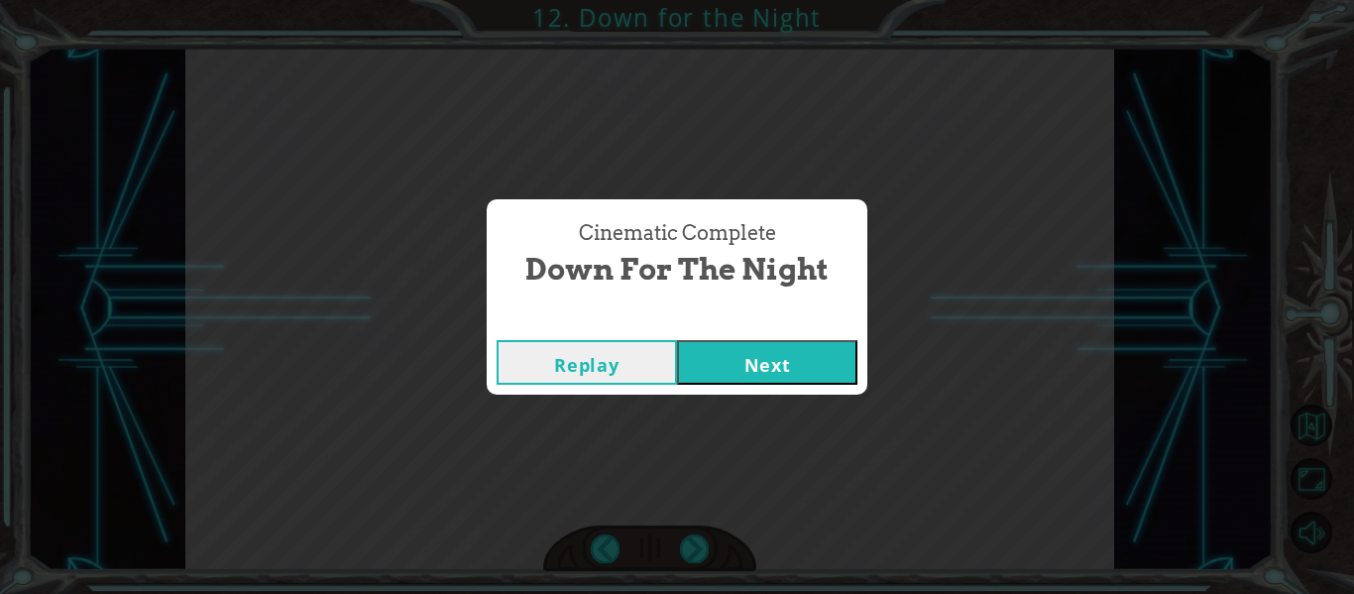
click at [741, 365] on button "Next" at bounding box center [767, 362] width 180 height 45
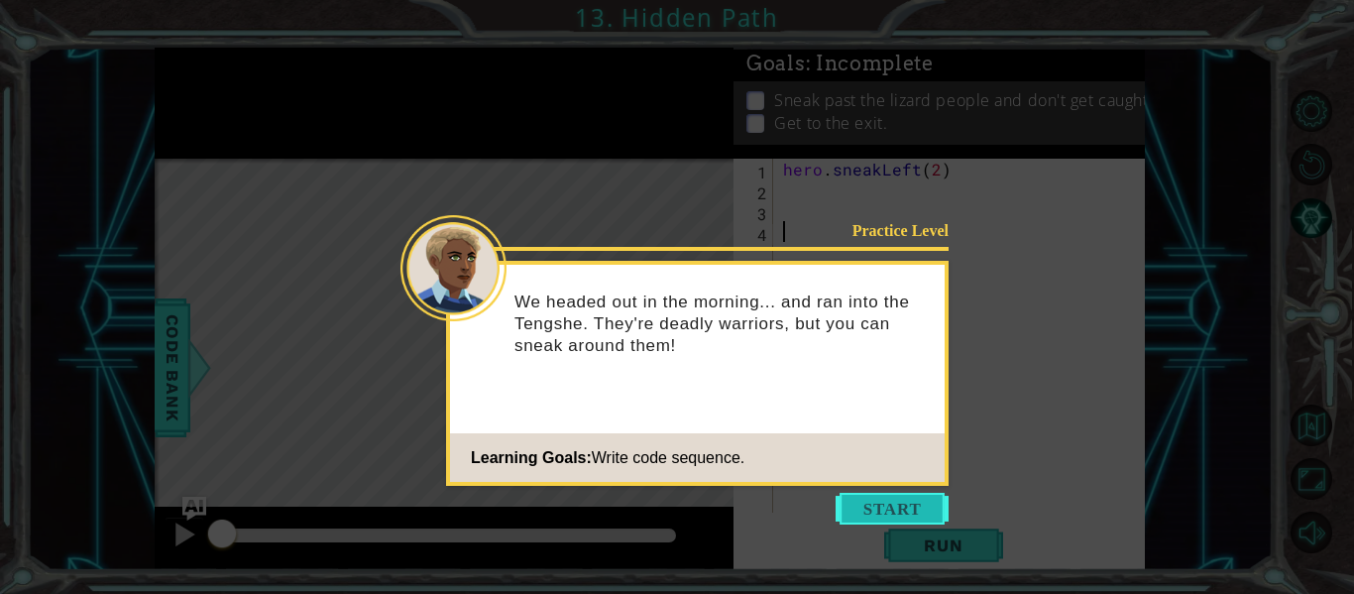
click at [858, 512] on button "Start" at bounding box center [892, 509] width 113 height 32
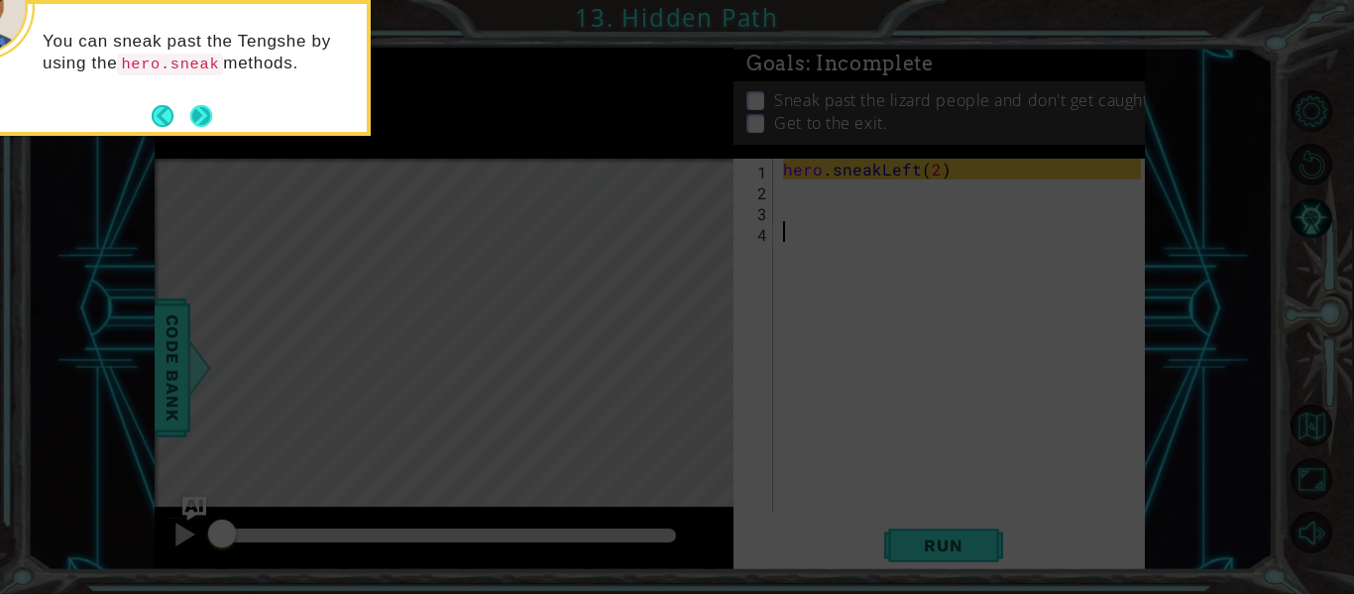
click at [211, 105] on button "Next" at bounding box center [201, 116] width 22 height 22
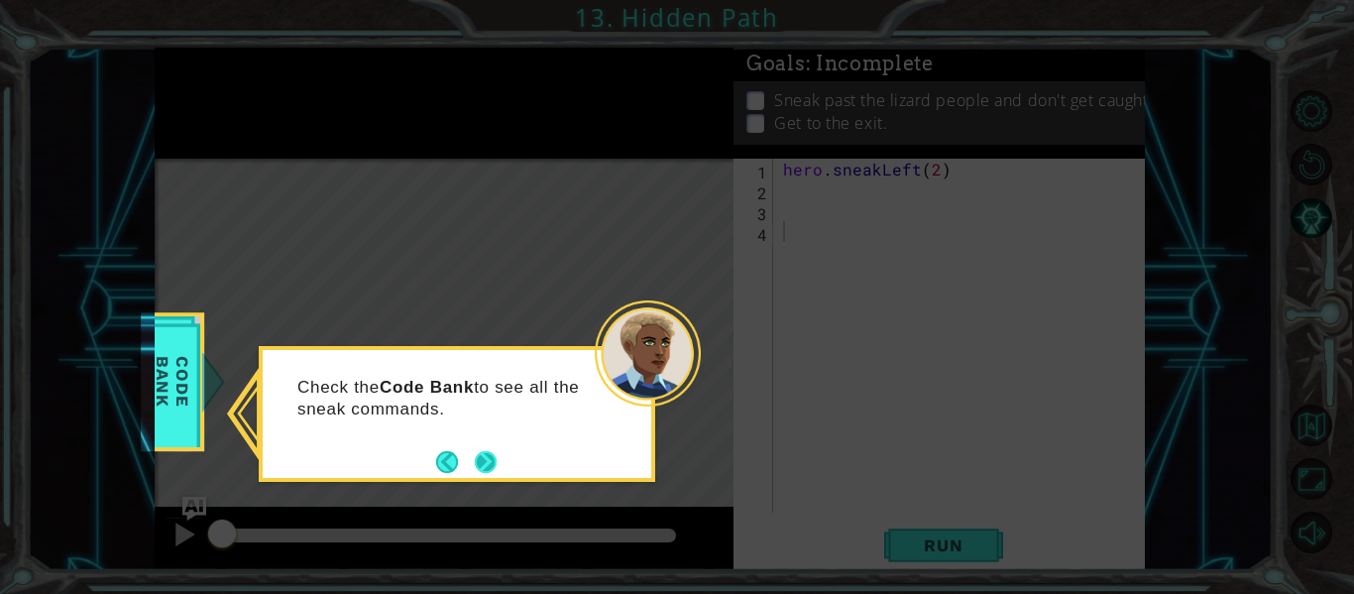
click at [490, 455] on button "Next" at bounding box center [486, 462] width 22 height 22
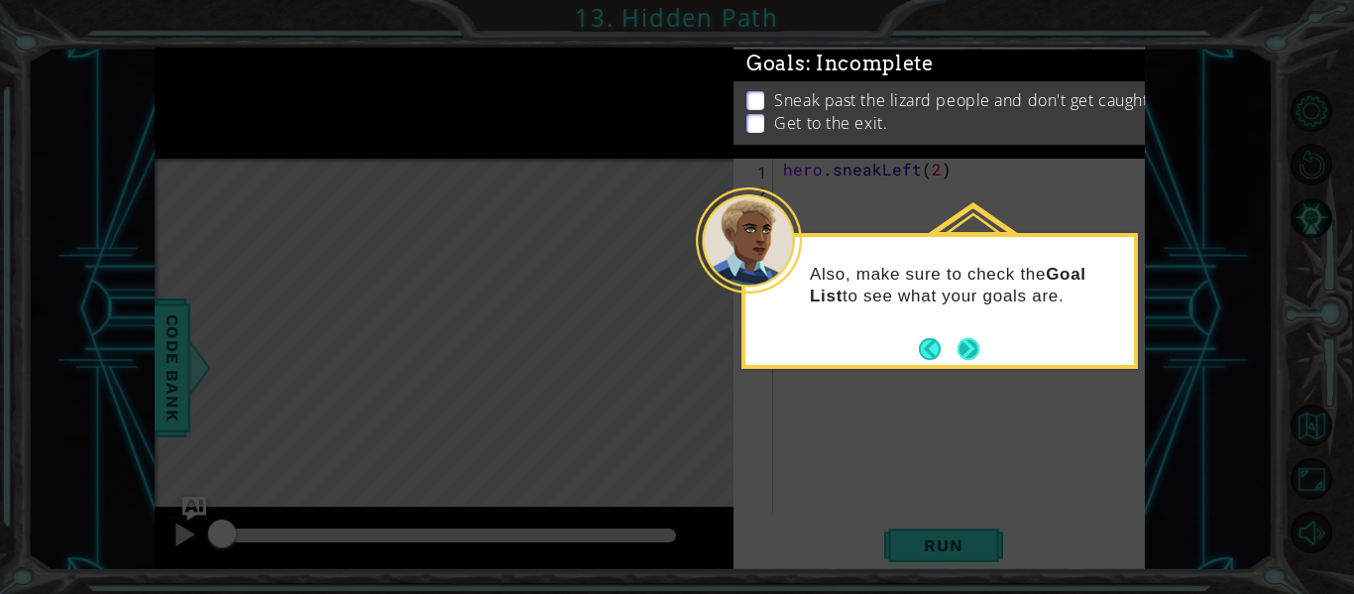
click at [966, 344] on button "Next" at bounding box center [969, 349] width 22 height 22
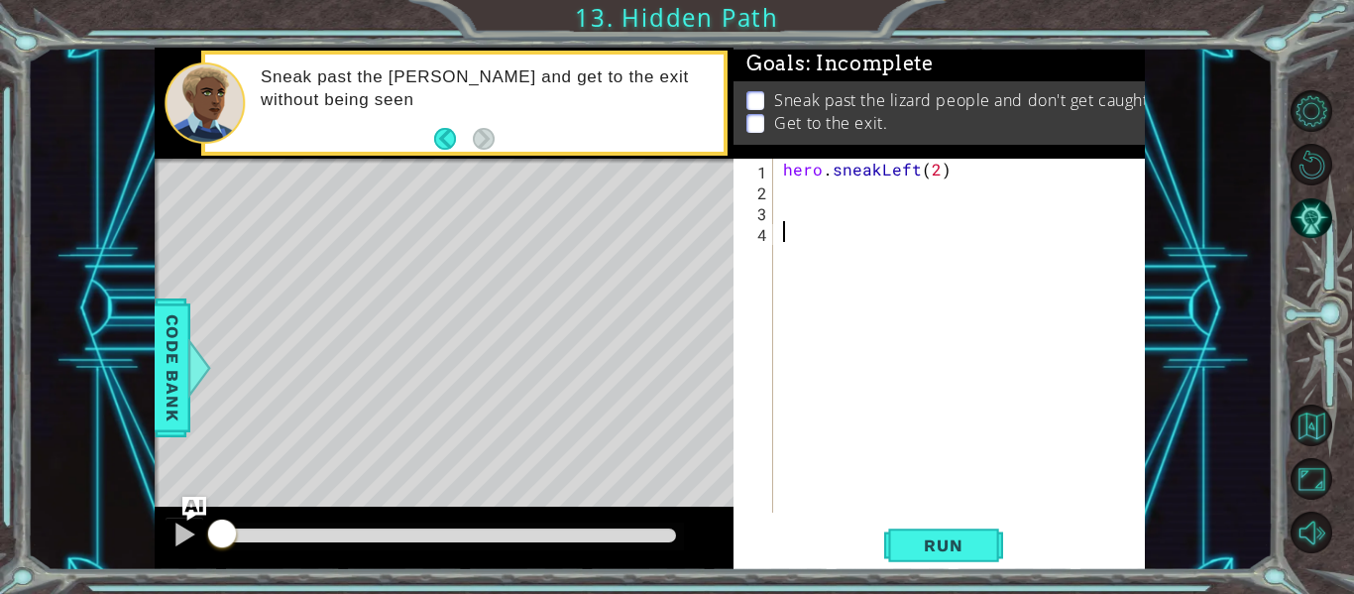
click at [785, 194] on div "hero . sneakLeft ( 2 )" at bounding box center [965, 357] width 372 height 396
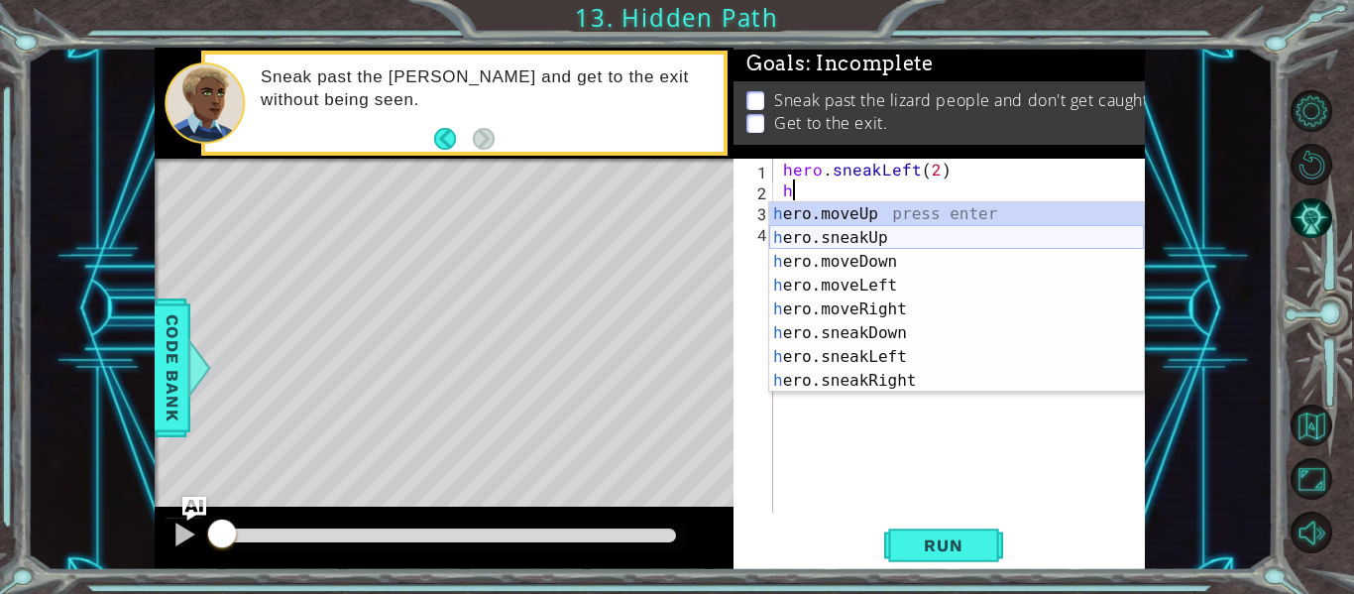
click at [816, 236] on div "h ero.moveUp press enter h ero.sneakUp press enter h ero.moveDown press enter h…" at bounding box center [956, 321] width 375 height 238
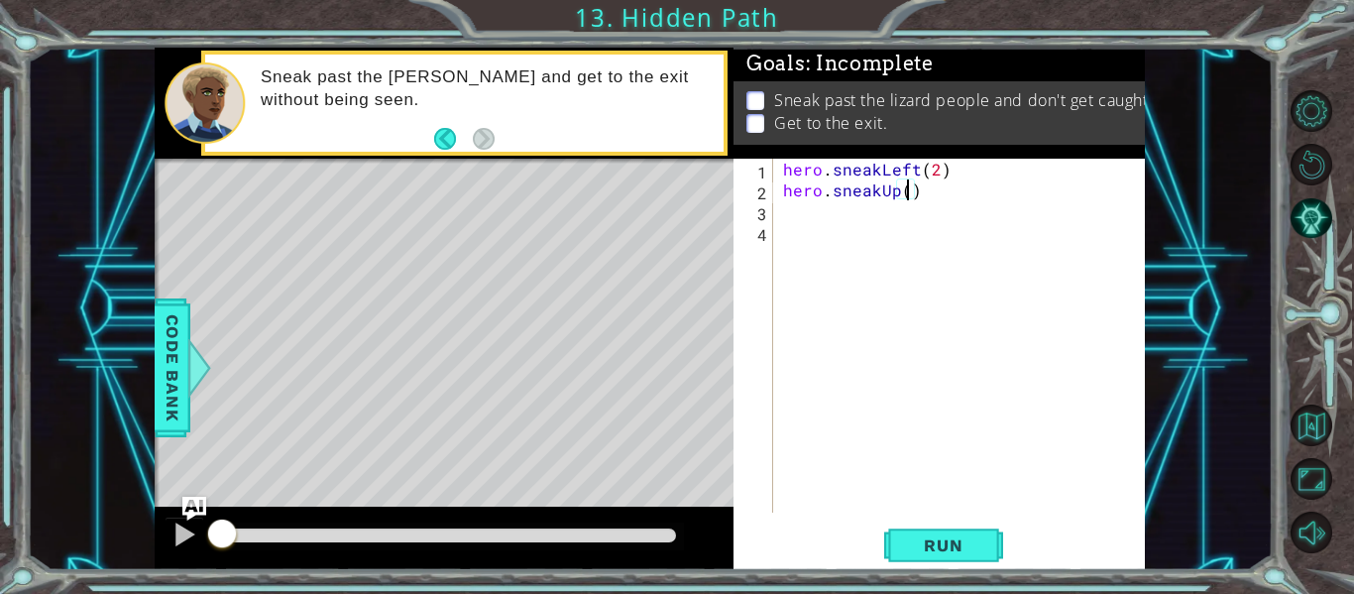
type textarea "hero.sneakUp(3)"
click at [784, 222] on div "hero . sneakLeft ( 2 ) hero . sneakUp ( 3 )" at bounding box center [965, 357] width 372 height 396
click at [787, 211] on div "hero . sneakLeft ( 2 ) hero . sneakUp ( 3 )" at bounding box center [965, 357] width 372 height 396
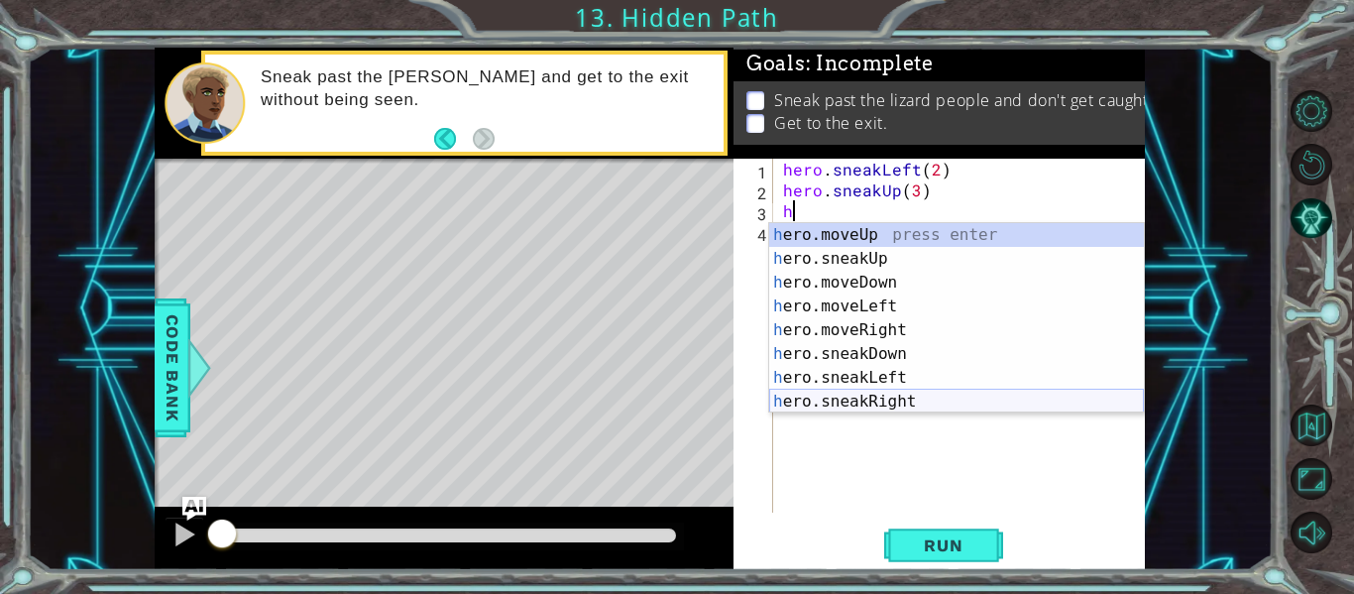
click at [948, 401] on div "h ero.moveUp press enter h ero.sneakUp press enter h ero.moveDown press enter h…" at bounding box center [956, 342] width 375 height 238
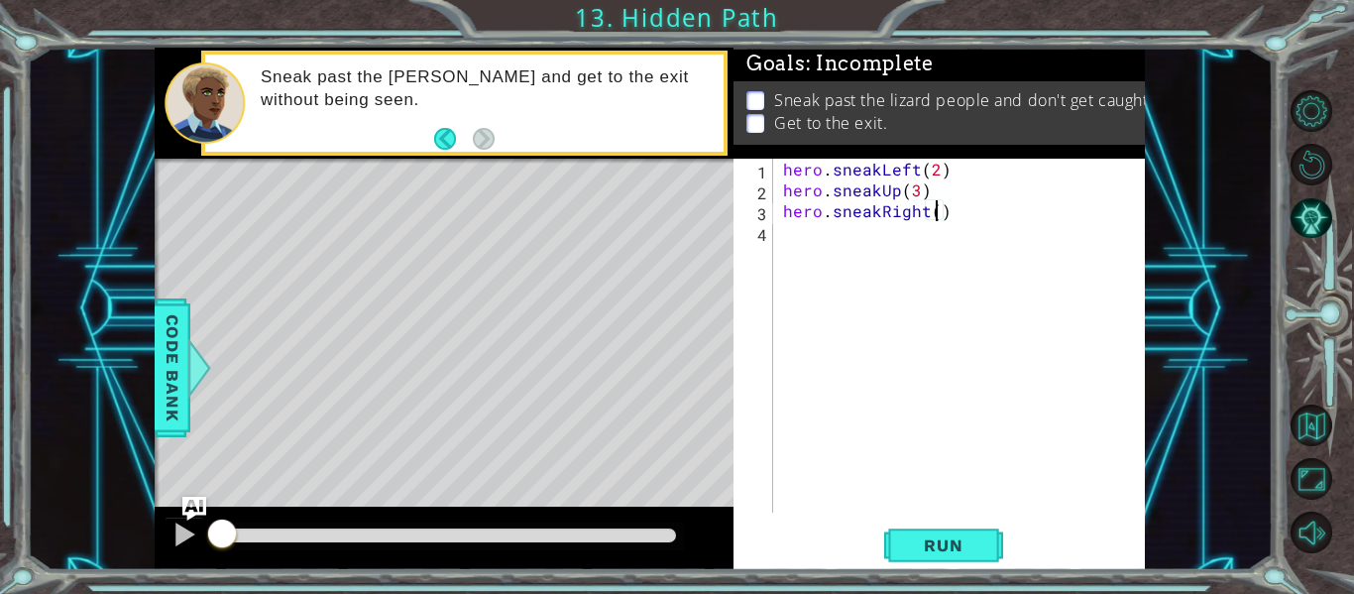
scroll to position [0, 10]
type textarea "hero.sneakRight(3)"
click at [959, 547] on span "Run" at bounding box center [943, 545] width 78 height 20
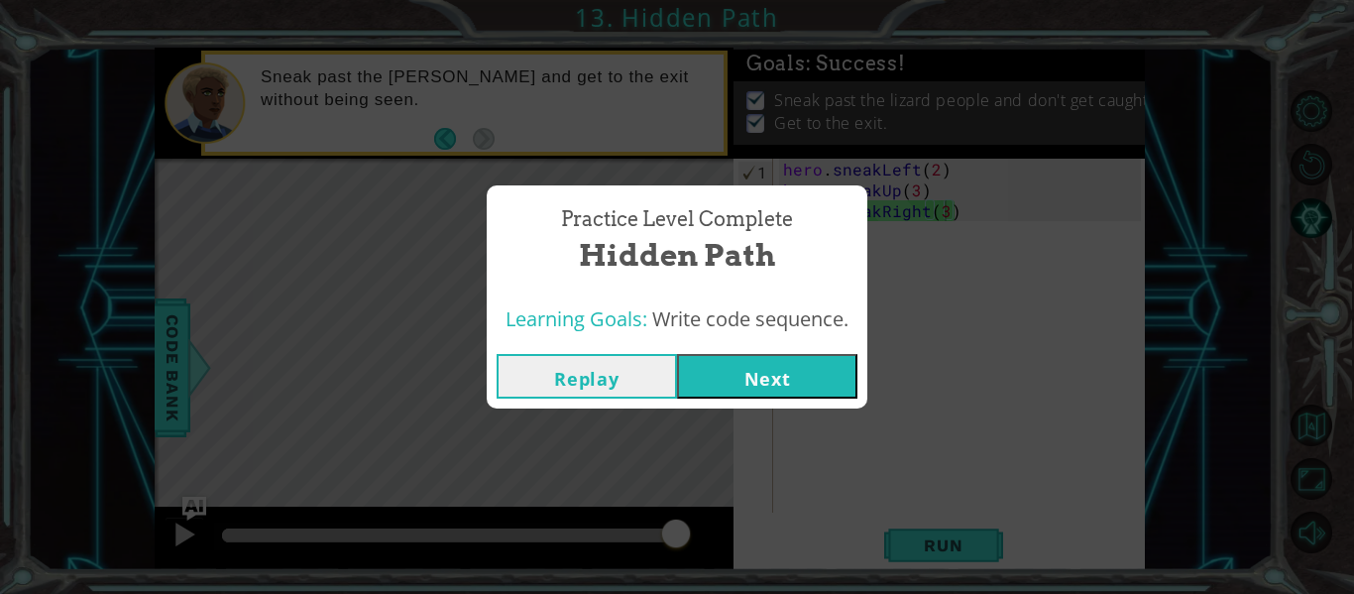
click at [716, 376] on button "Next" at bounding box center [767, 376] width 180 height 45
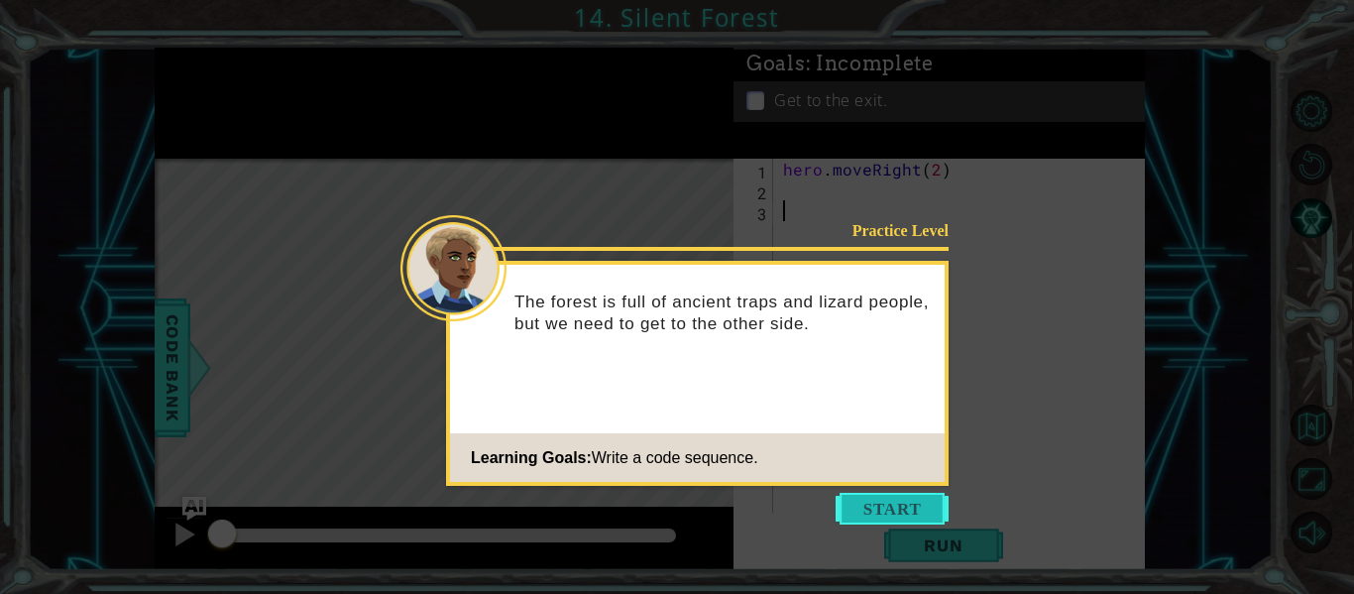
click at [884, 497] on button "Start" at bounding box center [892, 509] width 113 height 32
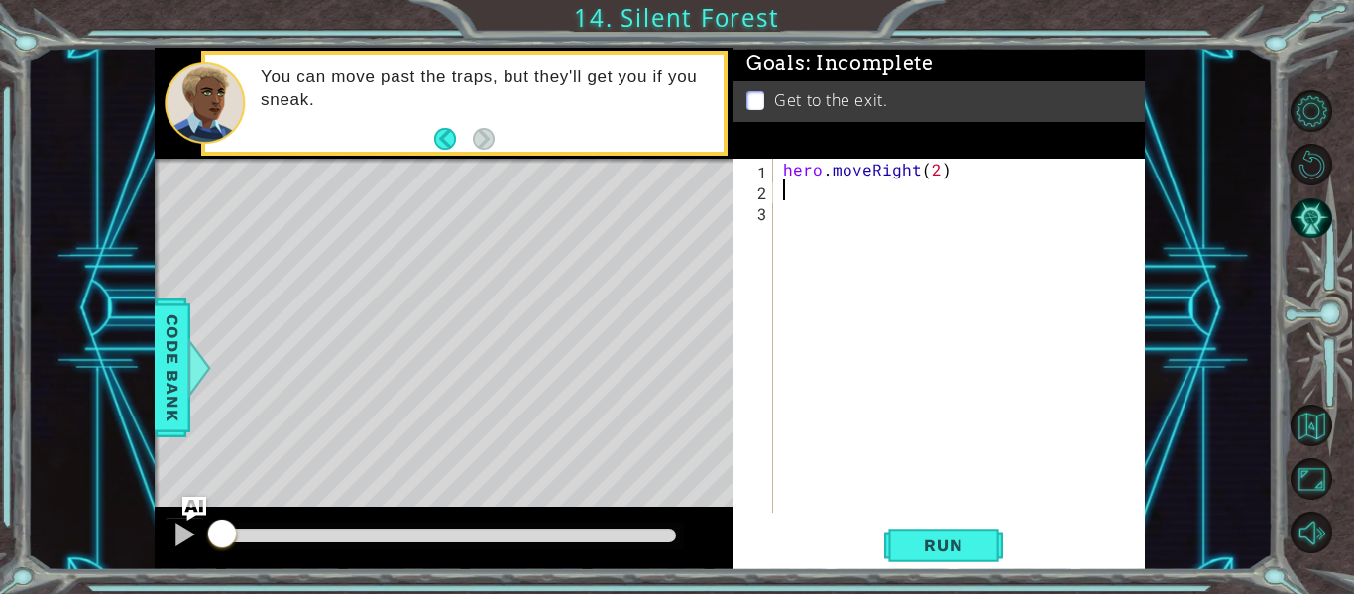
click at [787, 191] on div "hero . moveRight ( 2 )" at bounding box center [965, 357] width 372 height 396
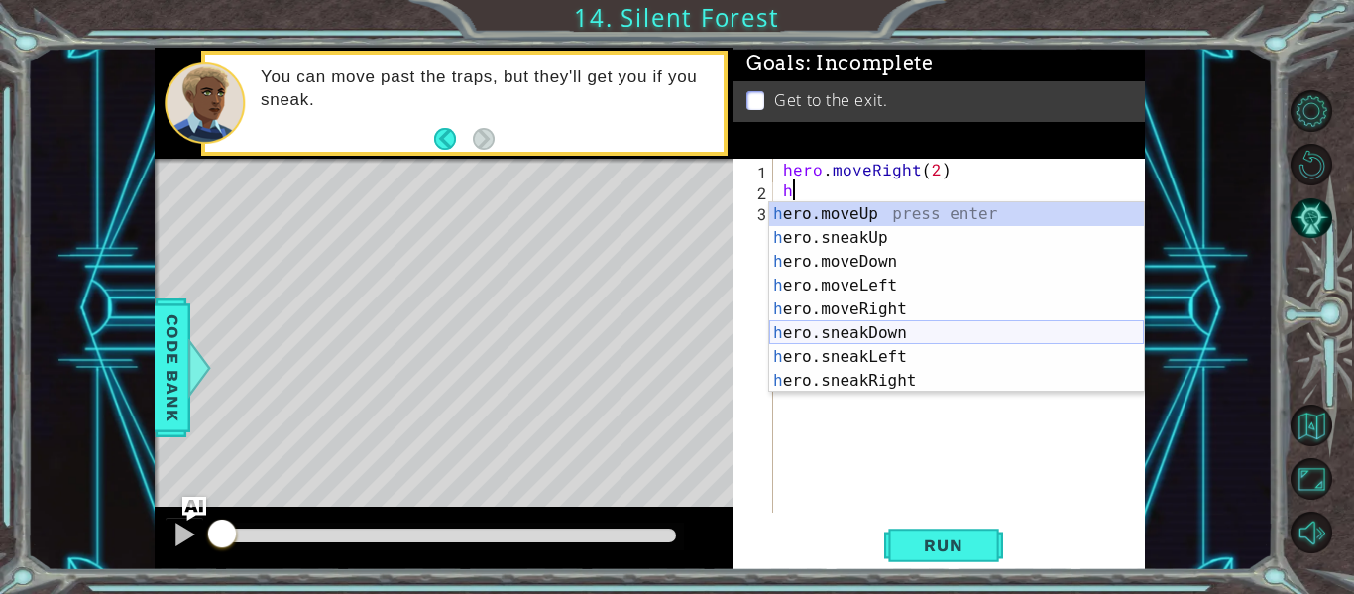
click at [907, 330] on div "h ero.moveUp press enter h ero.sneakUp press enter h ero.moveDown press enter h…" at bounding box center [956, 321] width 375 height 238
type textarea "hero.sneakDown(1)"
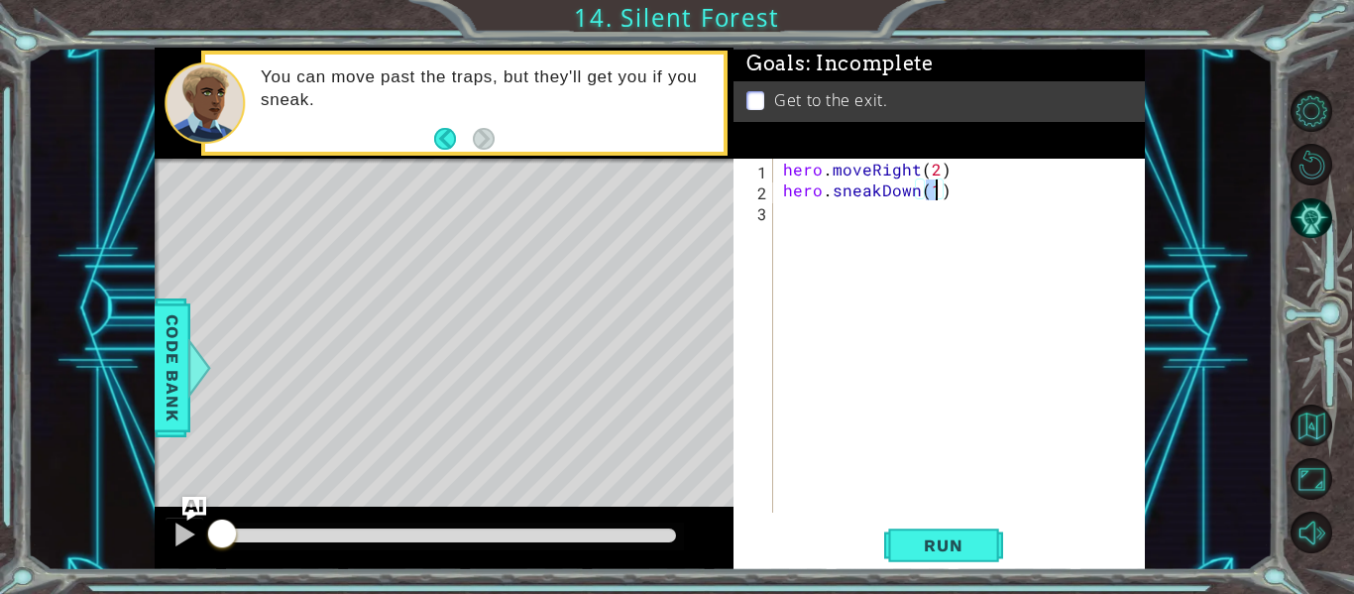
click at [787, 208] on div "hero . moveRight ( 2 ) hero . sneakDown ( 1 )" at bounding box center [965, 357] width 372 height 396
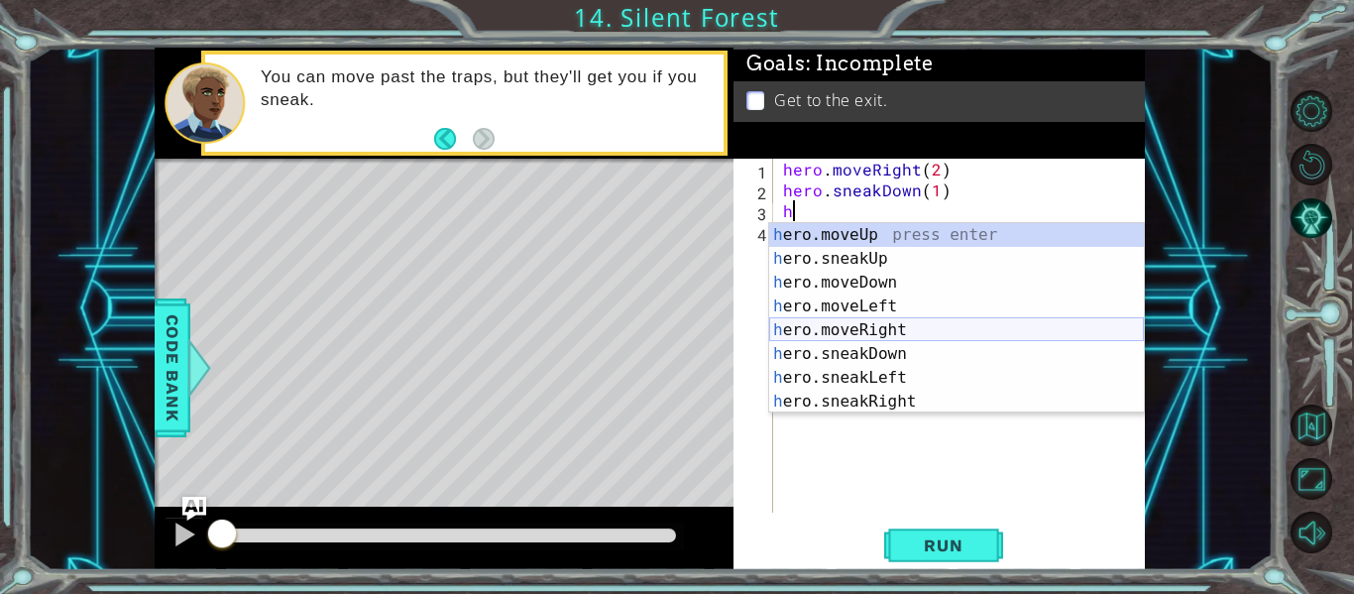
click at [922, 330] on div "h ero.moveUp press enter h ero.sneakUp press enter h ero.moveDown press enter h…" at bounding box center [956, 342] width 375 height 238
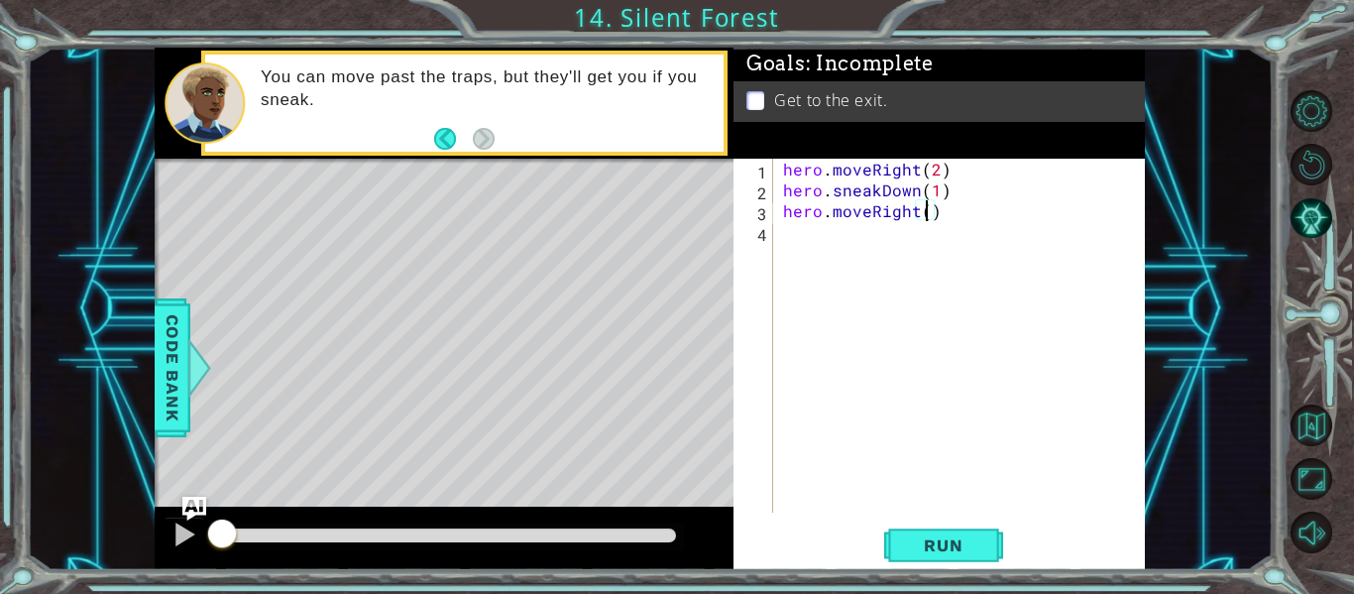
type textarea "hero.moveRight(3)"
click at [785, 236] on div "hero . moveRight ( 2 ) hero . sneakDown ( 1 ) hero . moveRight ( 3 )" at bounding box center [965, 357] width 372 height 396
click at [949, 543] on span "Run" at bounding box center [943, 545] width 78 height 20
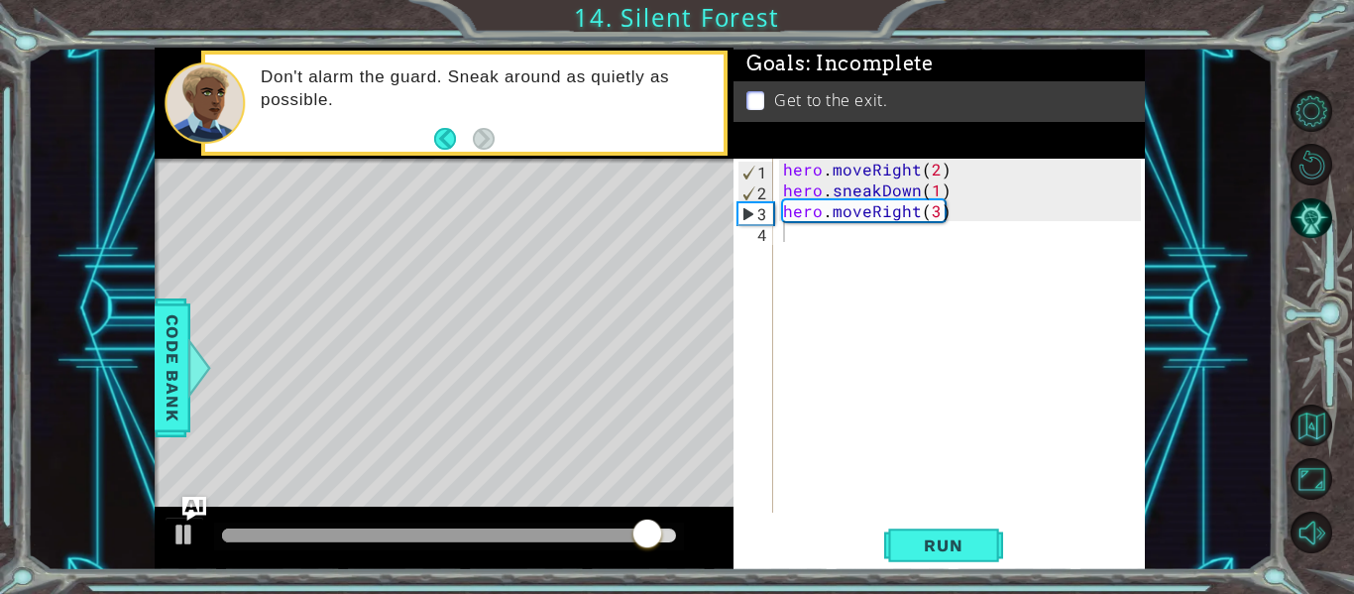
drag, startPoint x: 576, startPoint y: 543, endPoint x: 504, endPoint y: 515, distance: 77.9
click at [504, 515] on div at bounding box center [444, 538] width 579 height 63
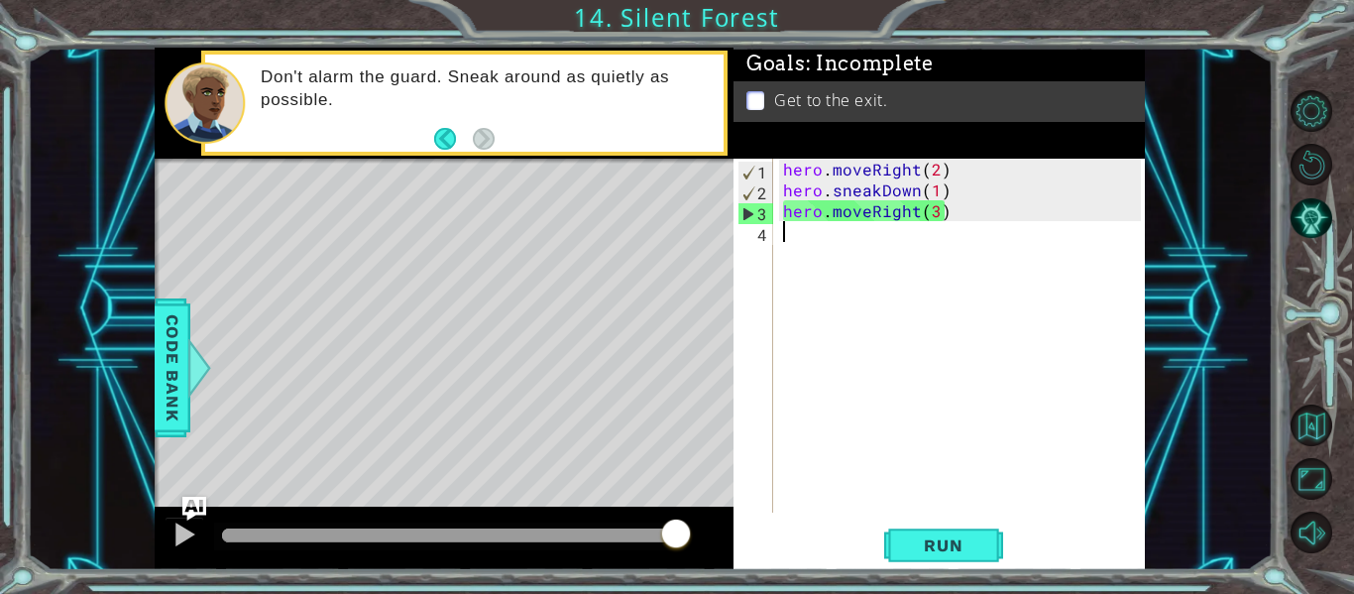
click at [493, 530] on div at bounding box center [449, 536] width 454 height 14
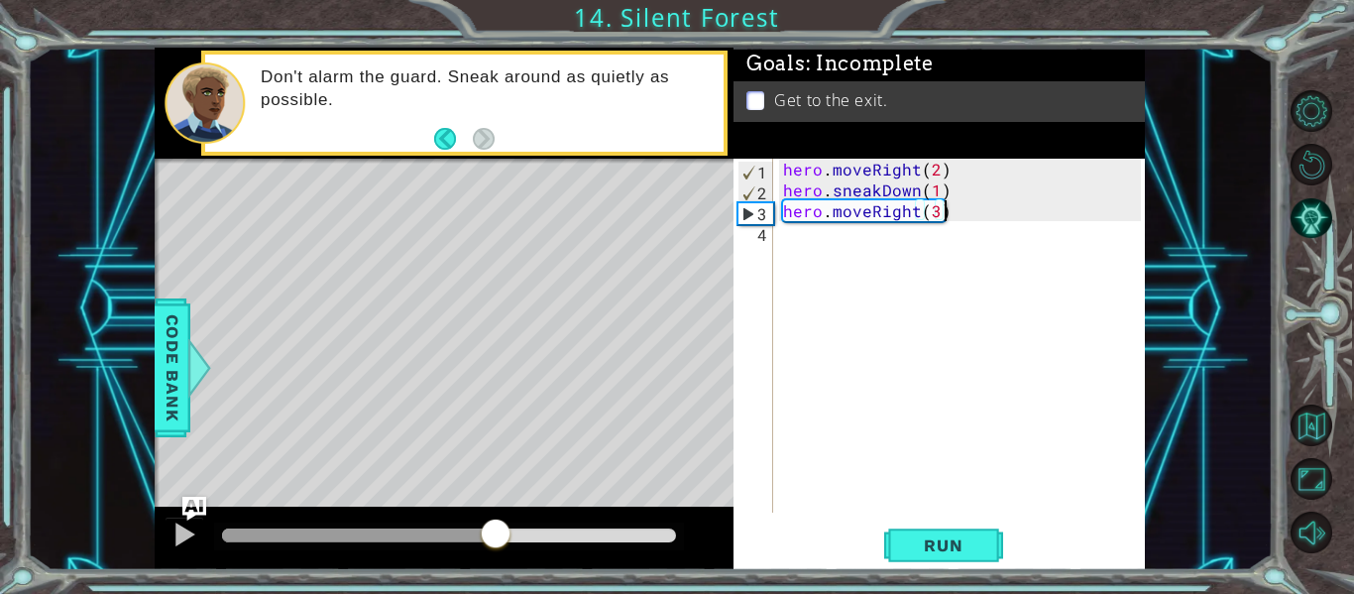
drag, startPoint x: 985, startPoint y: 210, endPoint x: 965, endPoint y: 210, distance: 19.8
click at [965, 210] on div "hero . moveRight ( 2 ) hero . sneakDown ( 1 ) hero . moveRight ( 3 )" at bounding box center [965, 357] width 372 height 396
click at [965, 213] on div "hero . moveRight ( 2 ) hero . sneakDown ( 1 ) hero . moveRight ( 3 )" at bounding box center [965, 357] width 372 height 396
click at [866, 212] on div "hero . moveRight ( 2 ) hero . sneakDown ( 1 ) hero . moveRight ( 3 )" at bounding box center [965, 357] width 372 height 396
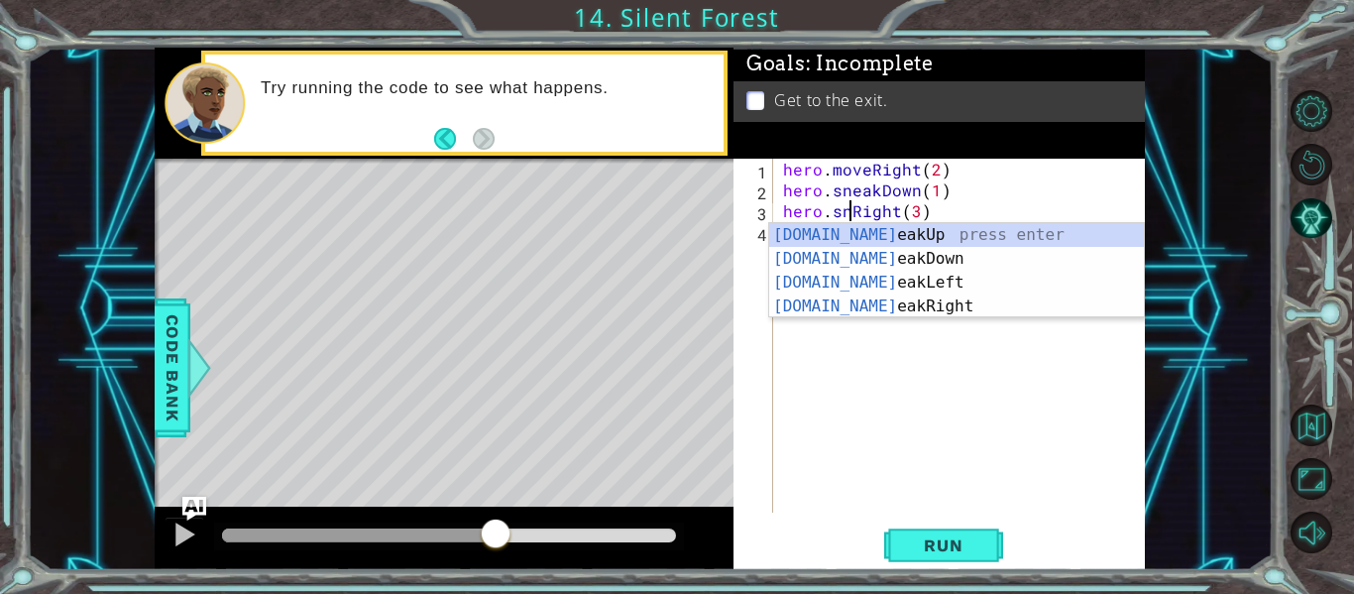
scroll to position [0, 5]
click at [874, 304] on div "[DOMAIN_NAME] e a kUp press enter [DOMAIN_NAME] e a kDown press enter [DOMAIN_N…" at bounding box center [956, 294] width 375 height 143
type textarea "hero.sneakRight(1)(3)"
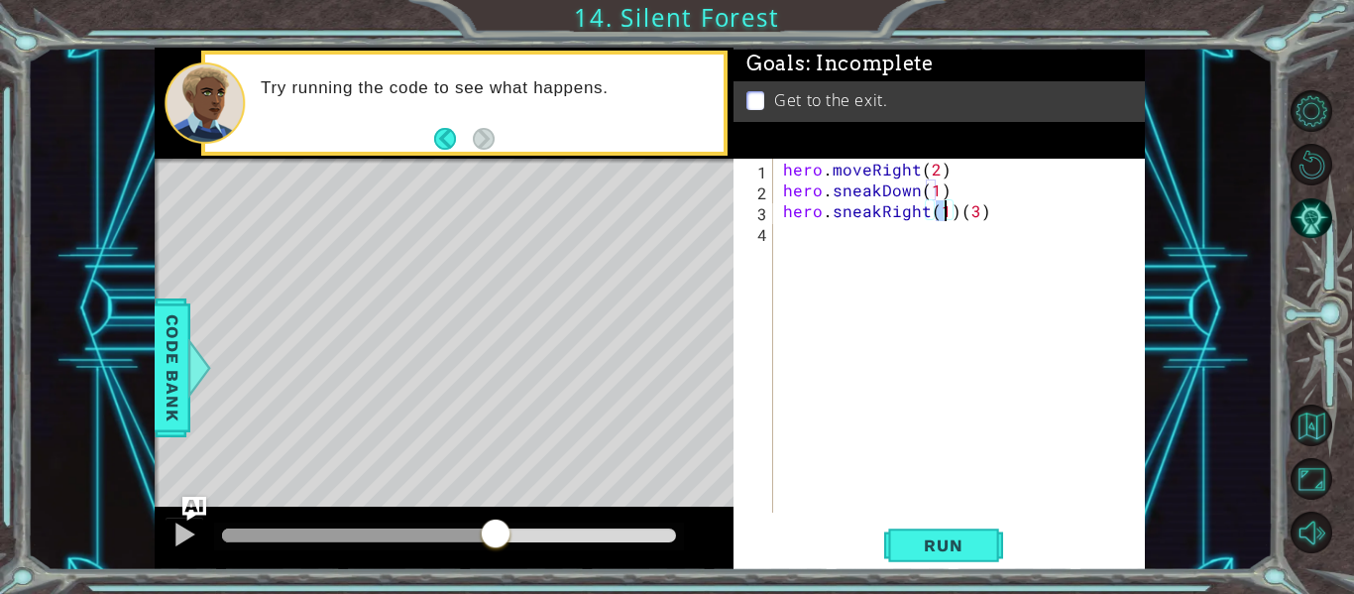
click at [793, 242] on div "hero . moveRight ( 2 ) hero . sneakDown ( 1 ) hero . sneakRight ( 1 ) ( 3 )" at bounding box center [965, 357] width 372 height 396
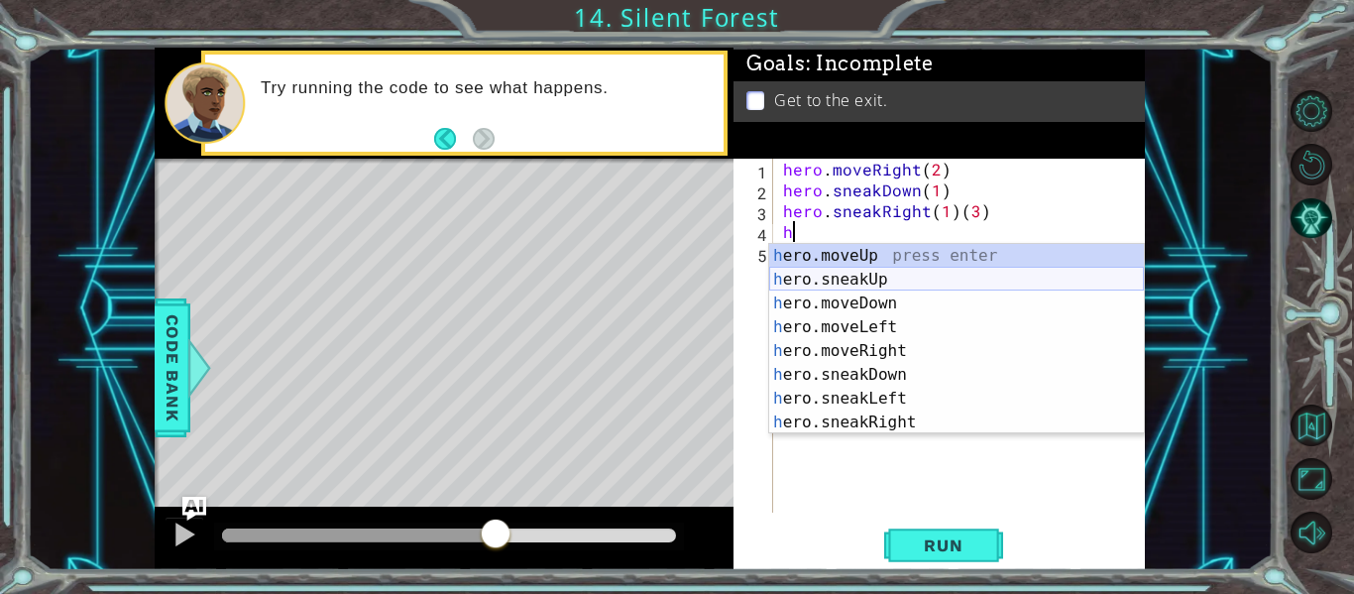
click at [847, 277] on div "h ero.moveUp press enter h ero.sneakUp press enter h ero.moveDown press enter h…" at bounding box center [956, 363] width 375 height 238
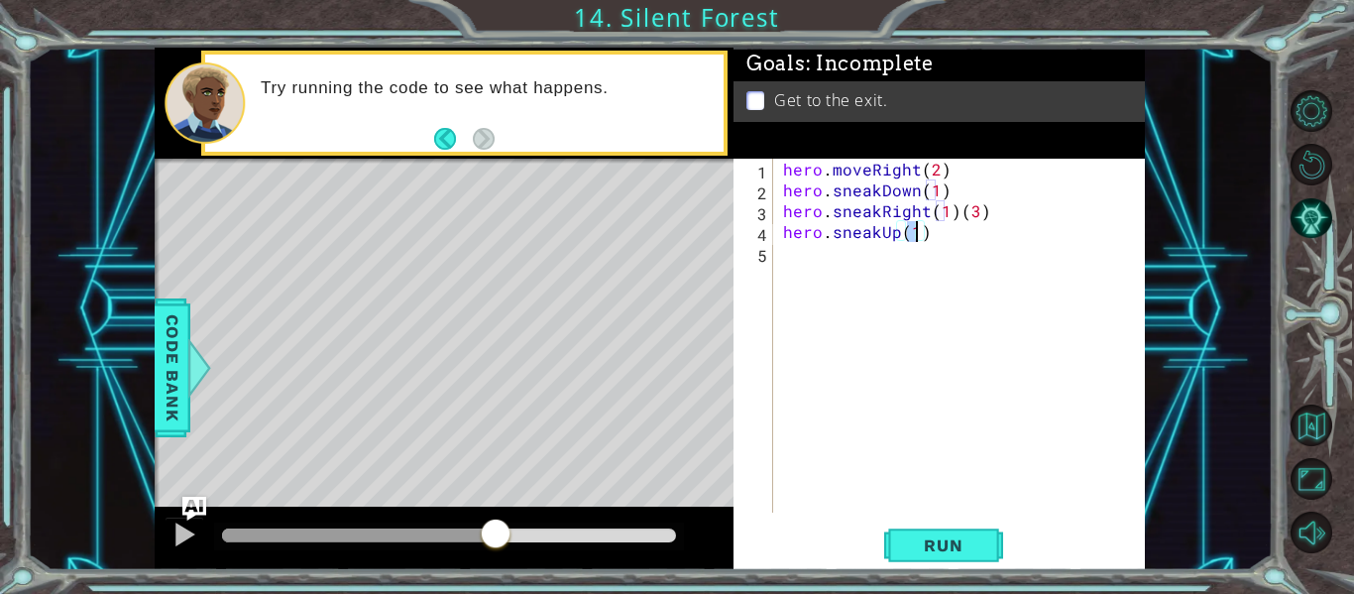
click at [954, 216] on div "hero . moveRight ( 2 ) hero . sneakDown ( 1 ) hero . sneakRight ( 1 ) ( 3 ) her…" at bounding box center [965, 357] width 372 height 396
type textarea "hero.sneakRight(3)"
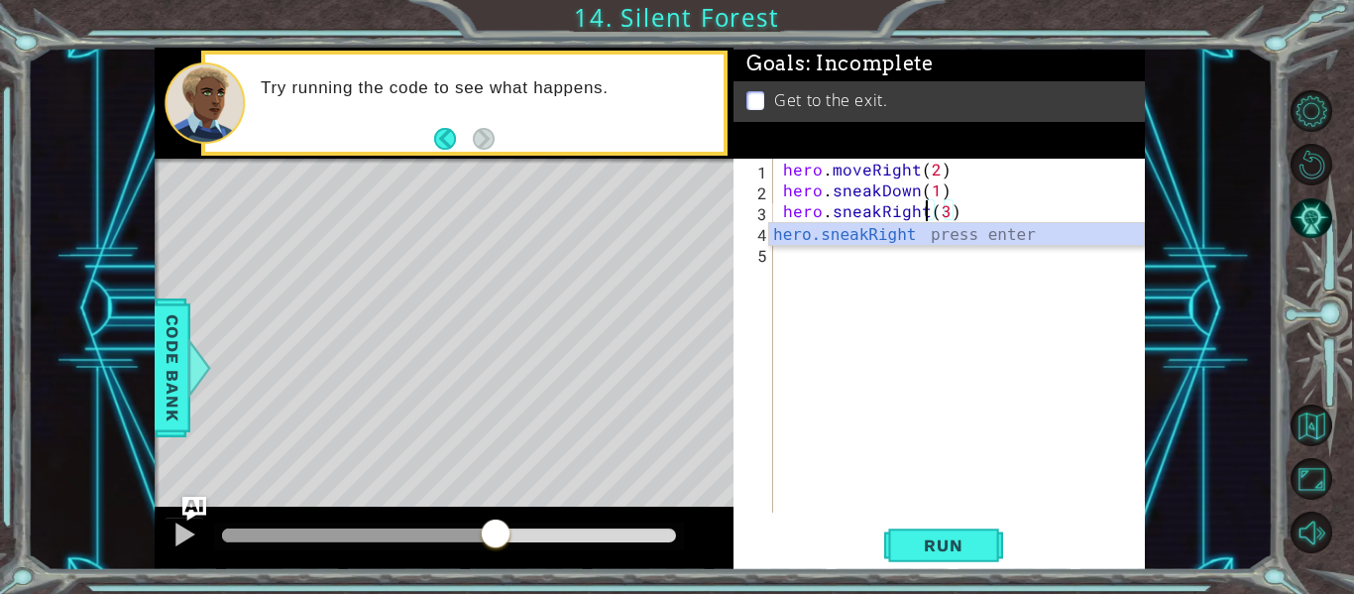
click at [909, 259] on div "hero . moveRight ( 2 ) hero . sneakDown ( 1 ) hero . sneakRight ( 3 ) hero . sn…" at bounding box center [965, 357] width 372 height 396
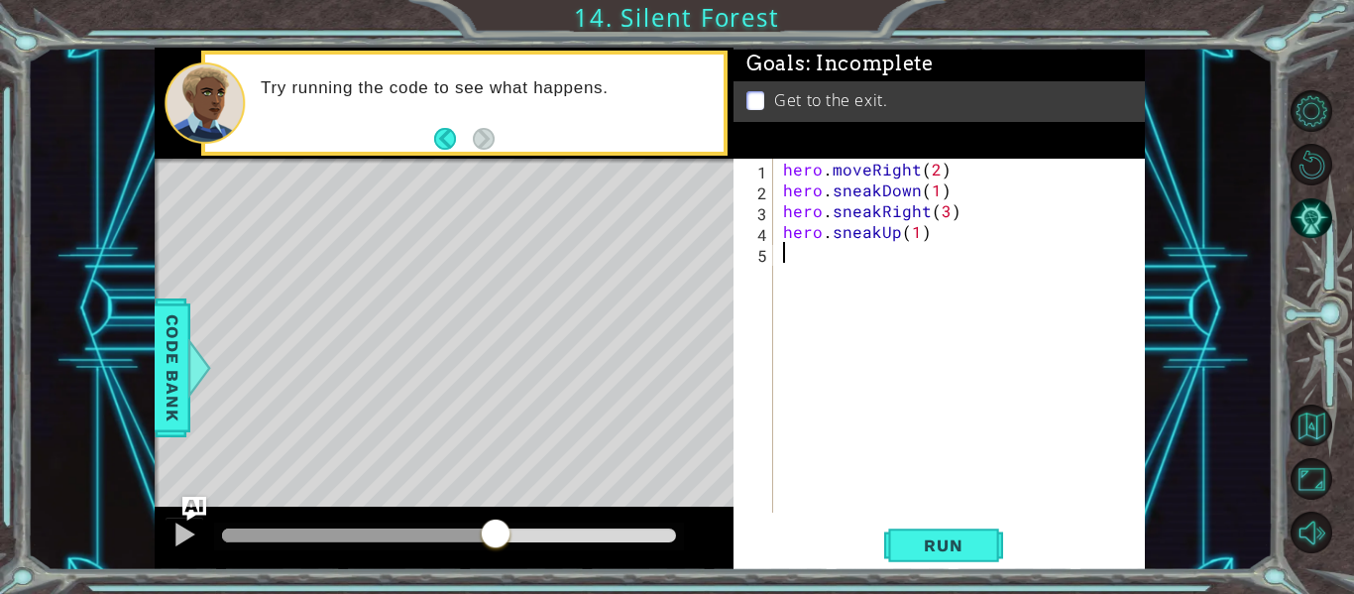
click at [804, 260] on div "hero . moveRight ( 2 ) hero . sneakDown ( 1 ) hero . sneakRight ( 3 ) hero . sn…" at bounding box center [965, 357] width 372 height 396
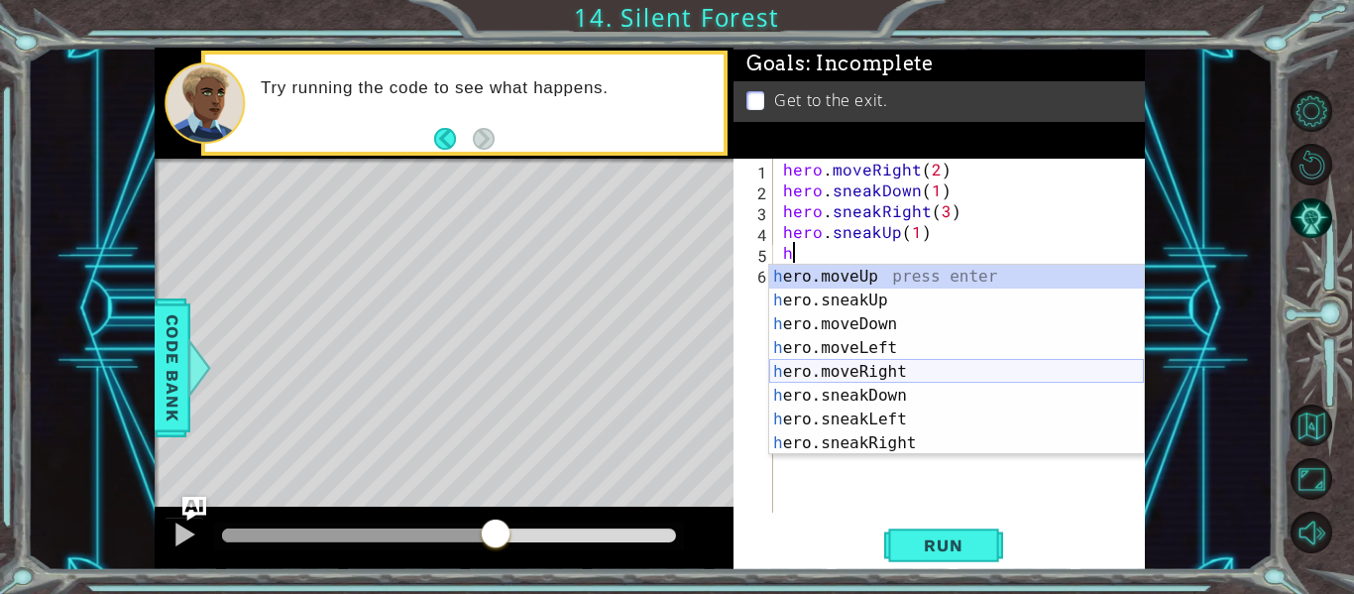
click at [902, 375] on div "h ero.moveUp press enter h ero.sneakUp press enter h ero.moveDown press enter h…" at bounding box center [956, 384] width 375 height 238
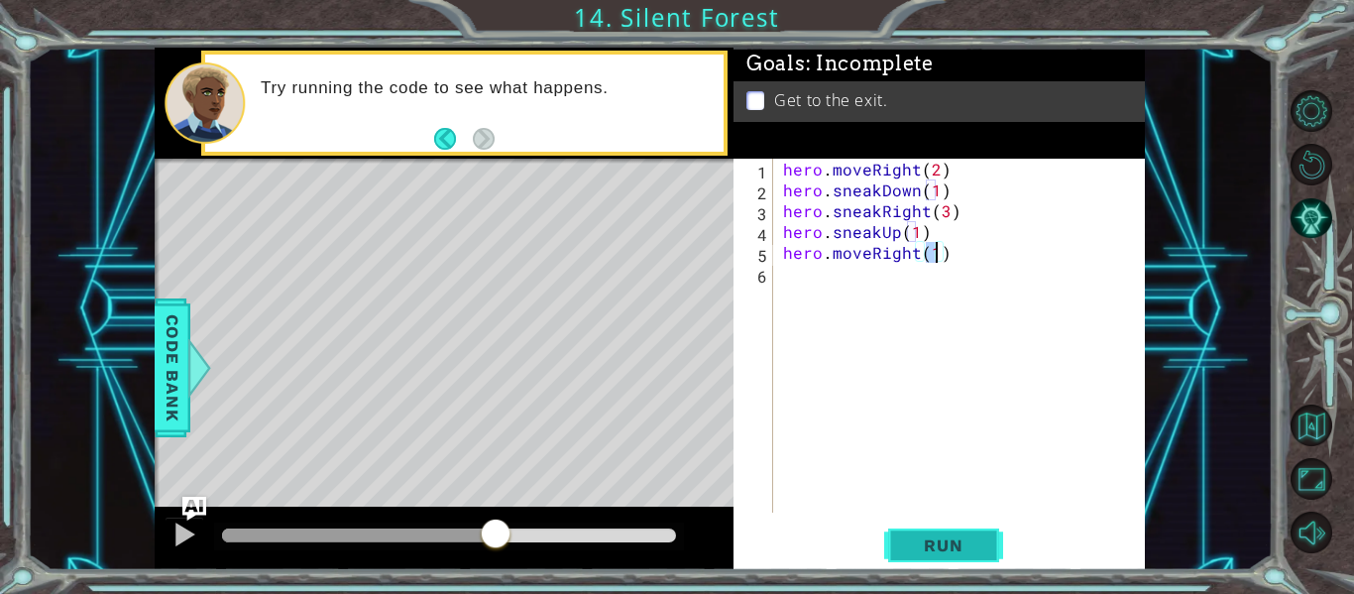
type textarea "hero.moveRight(1)"
click at [929, 543] on span "Run" at bounding box center [943, 545] width 78 height 20
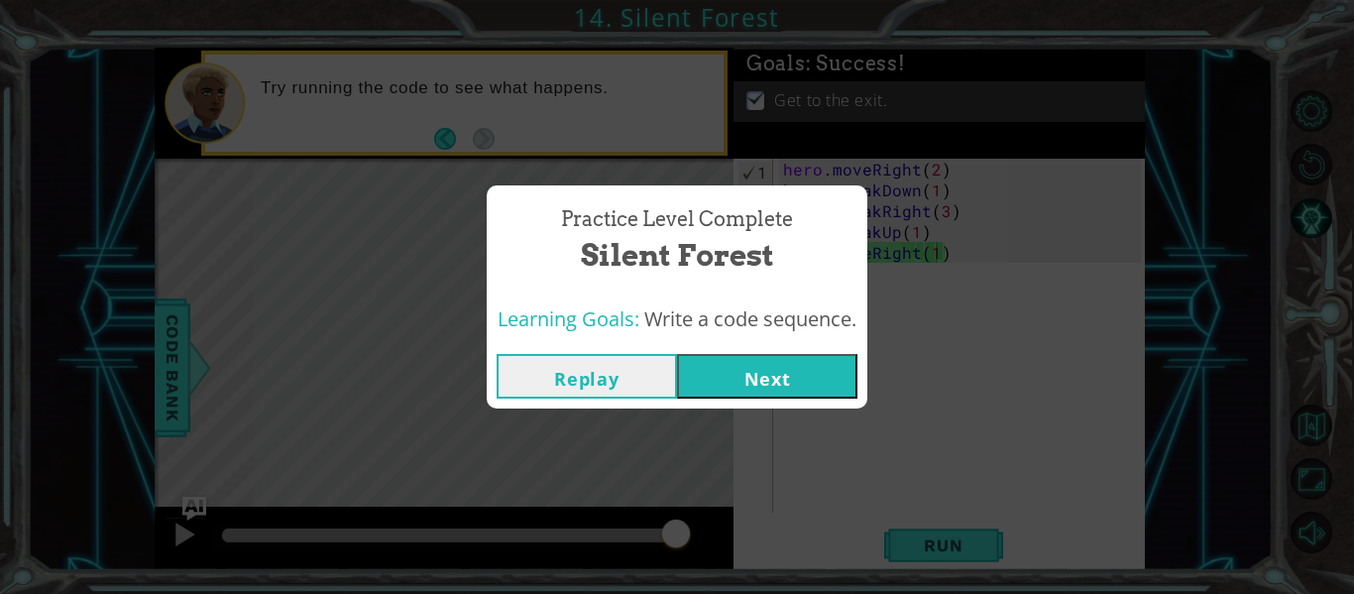
click at [776, 372] on button "Next" at bounding box center [767, 376] width 180 height 45
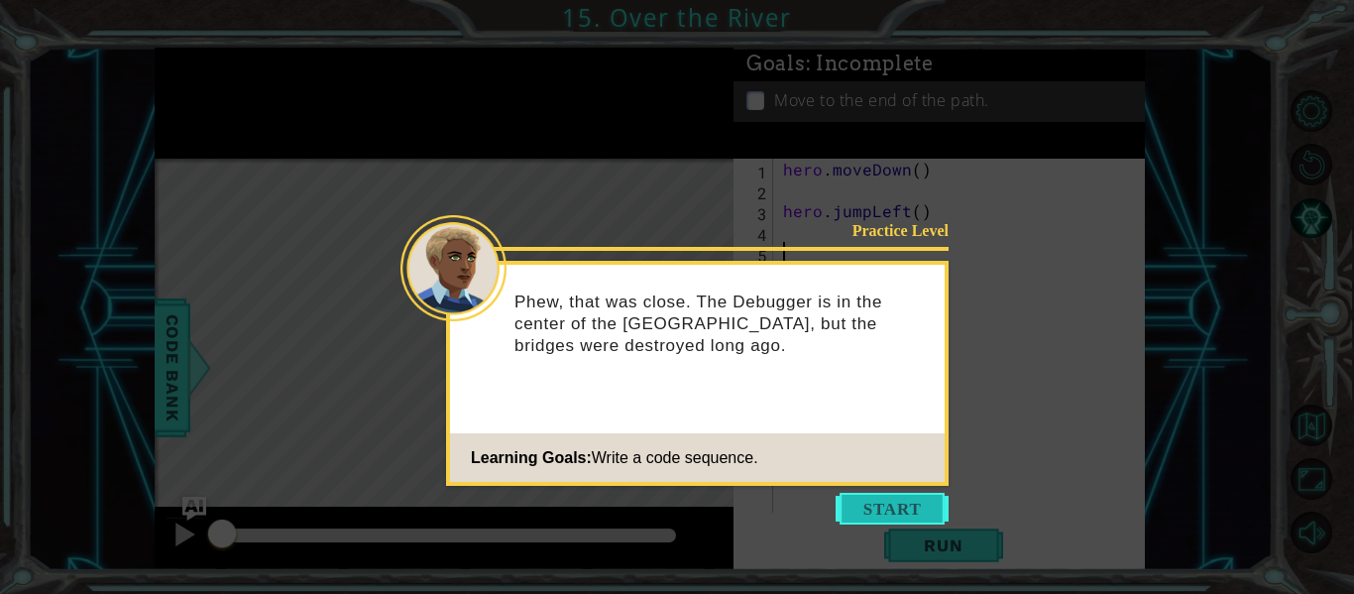
click at [868, 505] on button "Start" at bounding box center [892, 509] width 113 height 32
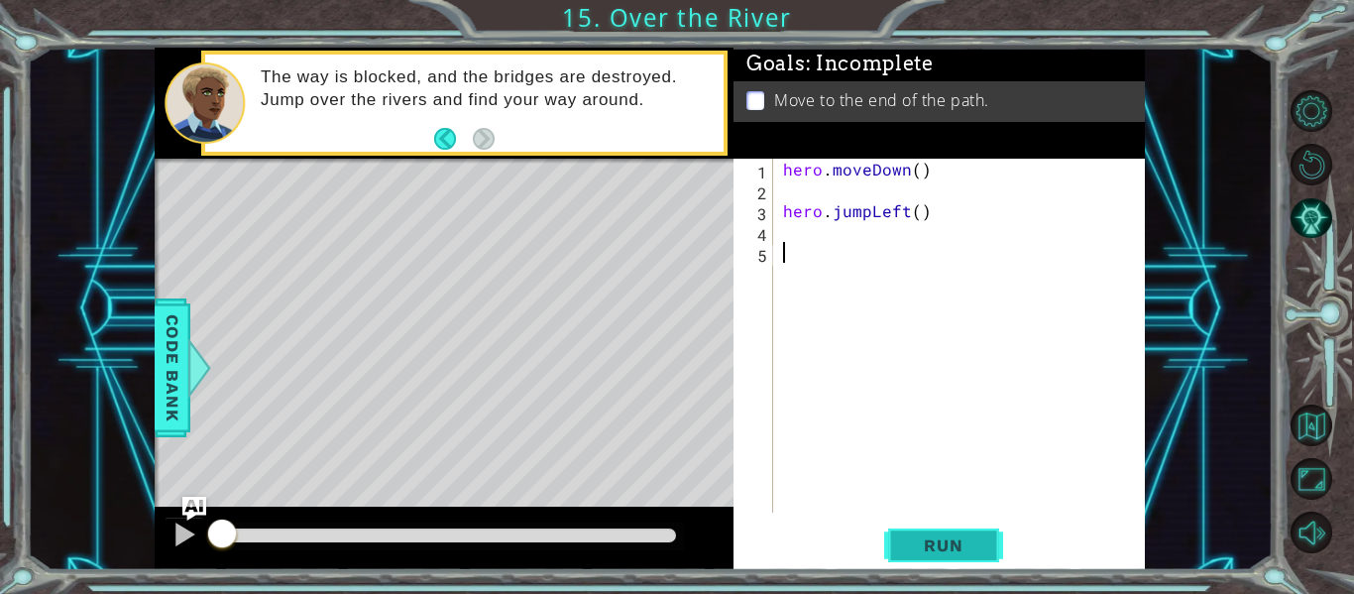
click at [943, 535] on span "Run" at bounding box center [943, 545] width 78 height 20
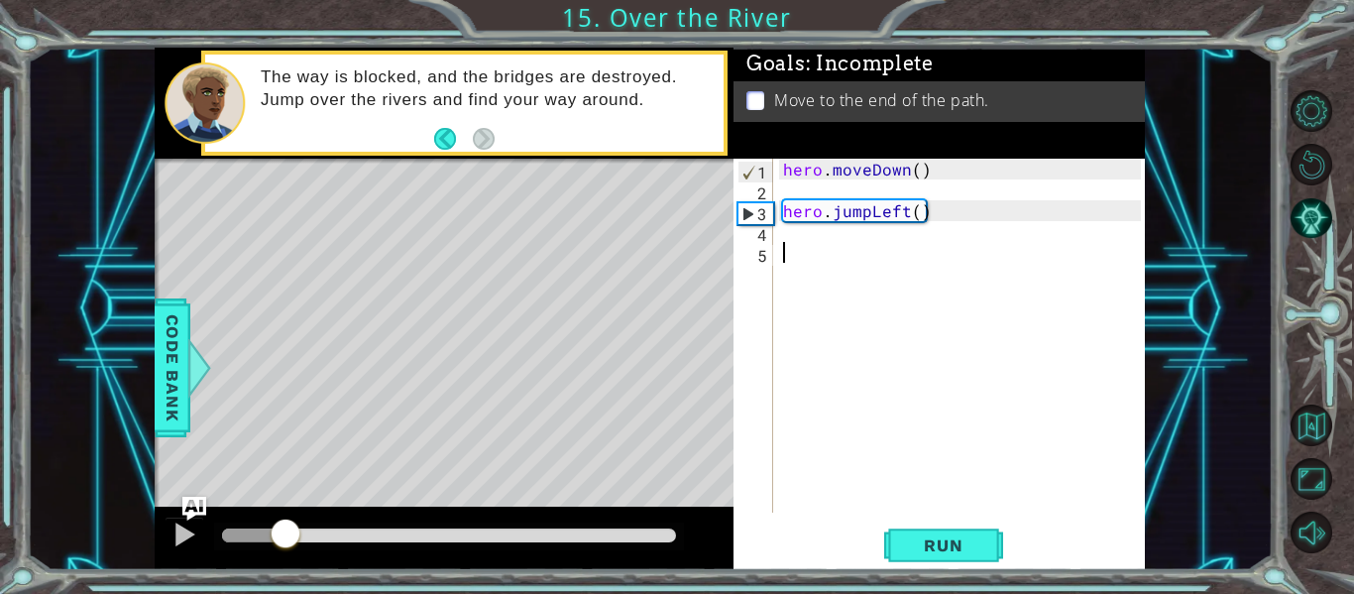
click at [783, 231] on div "hero . moveDown ( ) hero . jumpLeft ( )" at bounding box center [965, 357] width 372 height 396
click at [783, 262] on div "hero . moveDown ( ) hero . jumpLeft ( )" at bounding box center [965, 357] width 372 height 396
click at [787, 238] on div "hero . moveDown ( ) hero . jumpLeft ( )" at bounding box center [965, 357] width 372 height 396
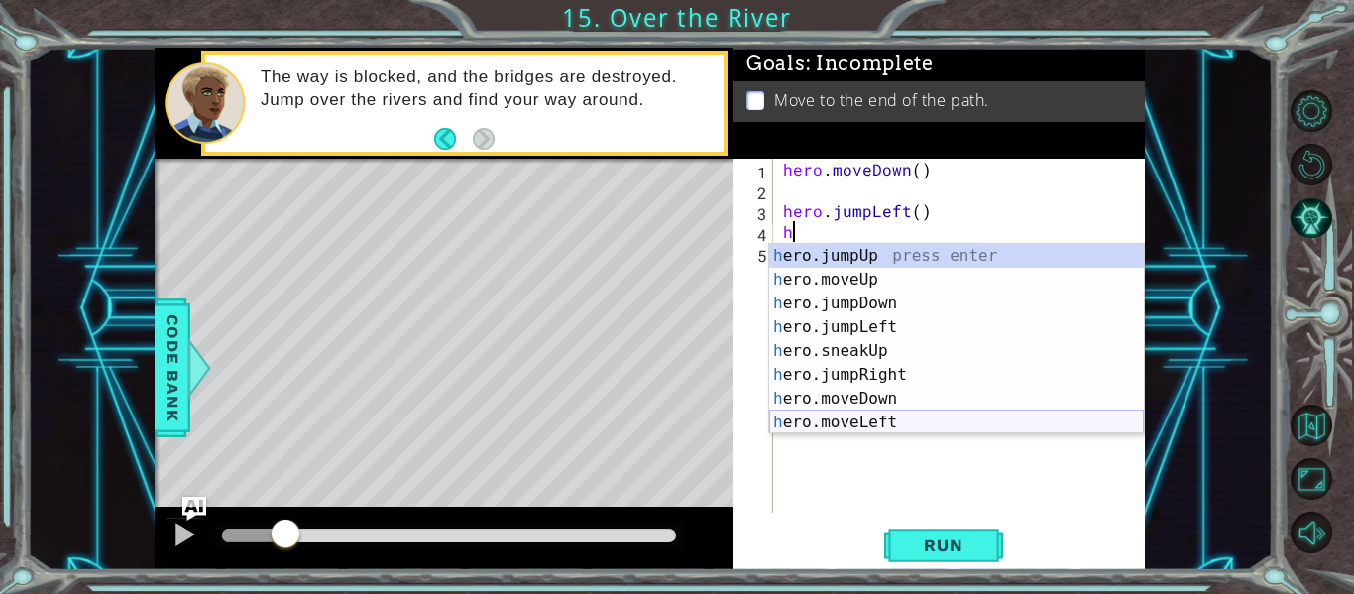
click at [894, 423] on div "h ero.jumpUp press enter h ero.moveUp press enter h ero.jumpDown press enter h …" at bounding box center [956, 363] width 375 height 238
type textarea "hero.moveLeft(1)"
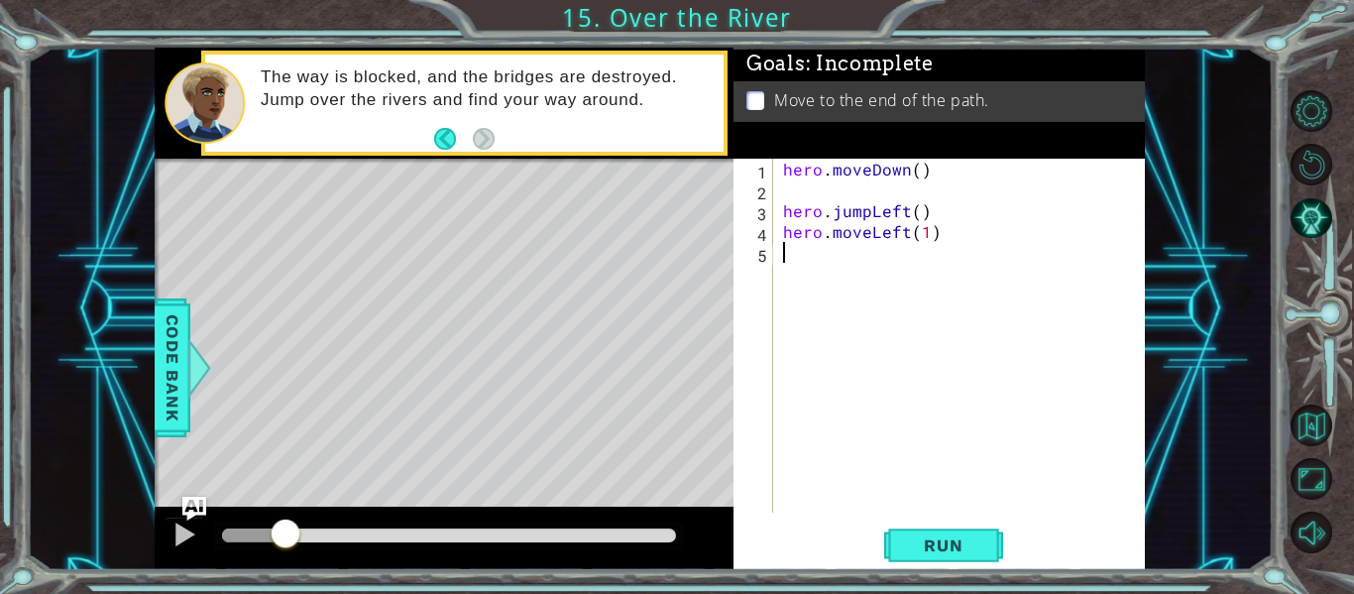
click at [793, 264] on div "hero . moveDown ( ) hero . jumpLeft ( ) hero . moveLeft ( 1 )" at bounding box center [965, 357] width 372 height 396
type textarea "h"
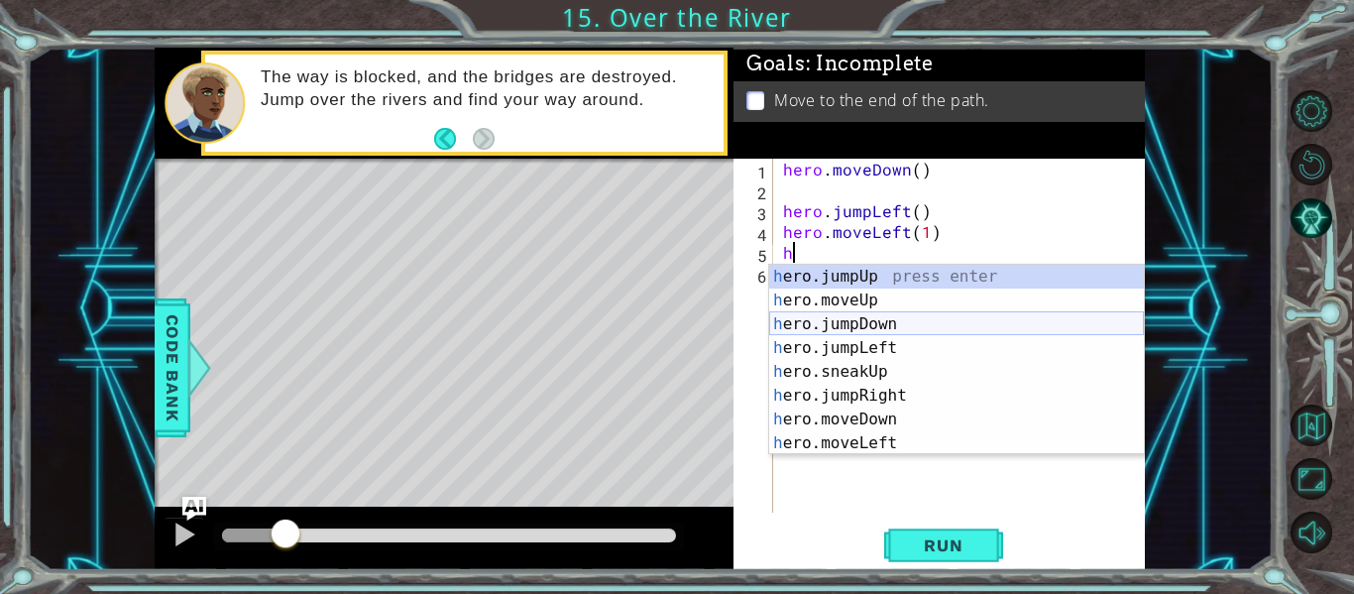
click at [889, 327] on div "h ero.jumpUp press enter h ero.moveUp press enter h ero.jumpDown press enter h …" at bounding box center [956, 384] width 375 height 238
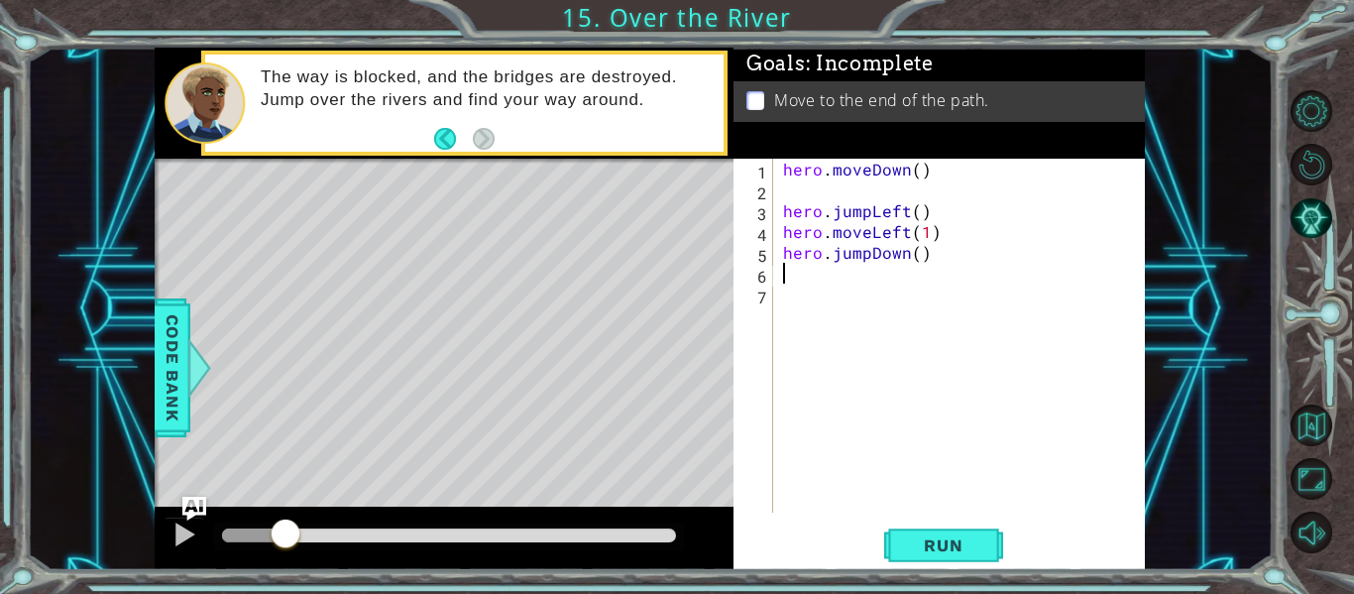
click at [798, 279] on div "hero . moveDown ( ) hero . jumpLeft ( ) hero . moveLeft ( 1 ) hero . jumpDown (…" at bounding box center [965, 357] width 372 height 396
click at [972, 548] on span "Run" at bounding box center [943, 545] width 78 height 20
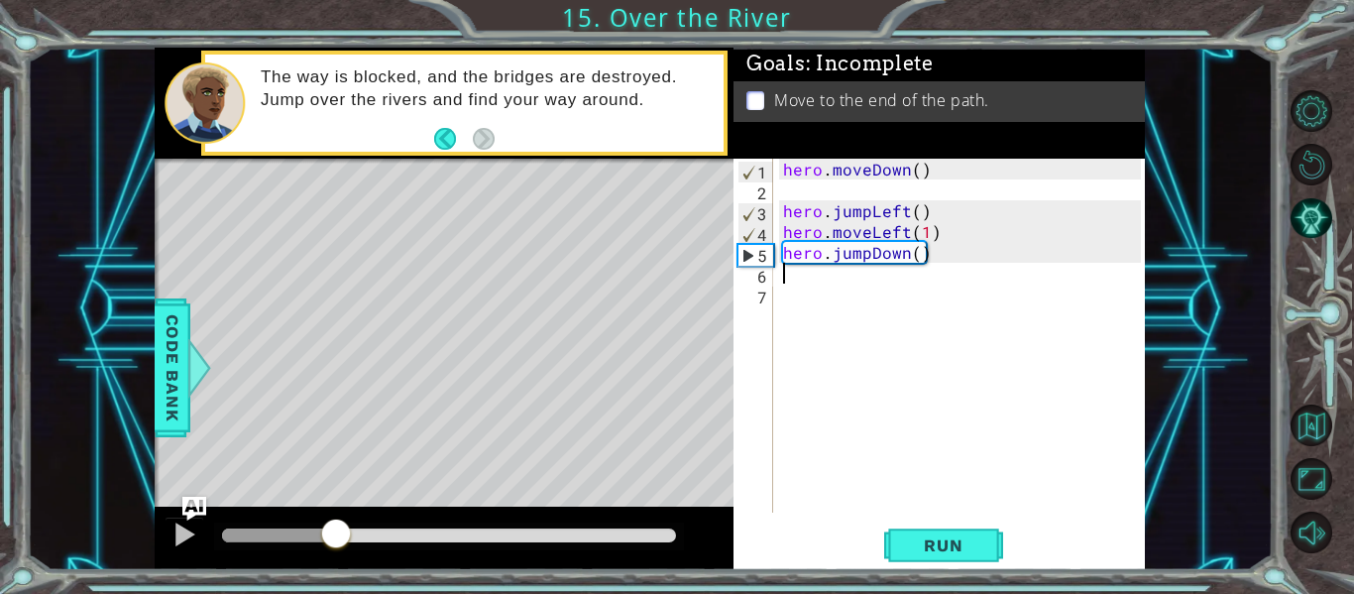
click at [790, 284] on div "hero . moveDown ( ) hero . jumpLeft ( ) hero . moveLeft ( 1 ) hero . jumpDown (…" at bounding box center [965, 357] width 372 height 396
type textarea "h"
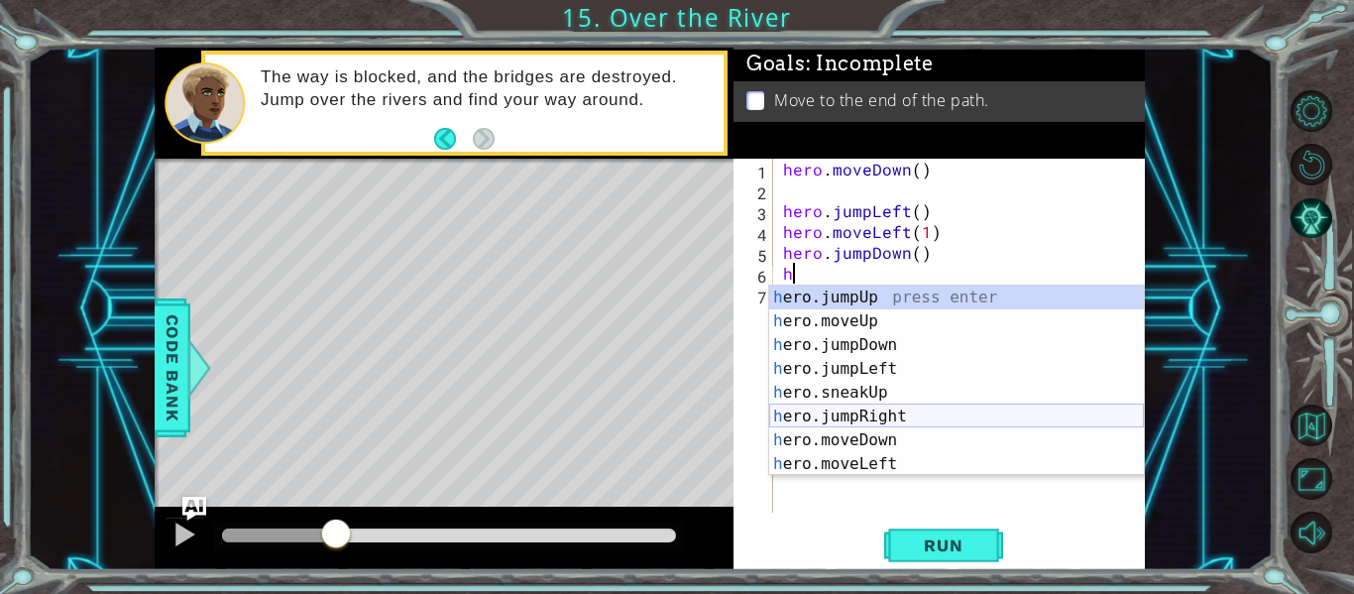
click at [890, 413] on div "h ero.jumpUp press enter h ero.moveUp press enter h ero.jumpDown press enter h …" at bounding box center [956, 405] width 375 height 238
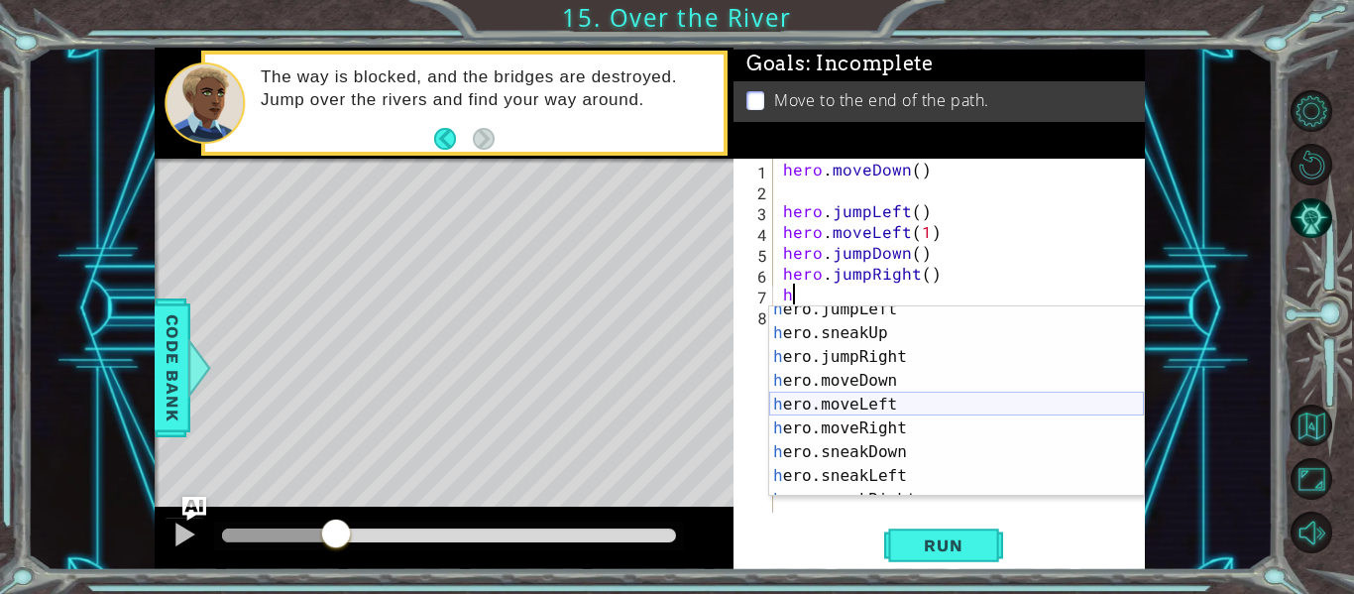
scroll to position [73, 0]
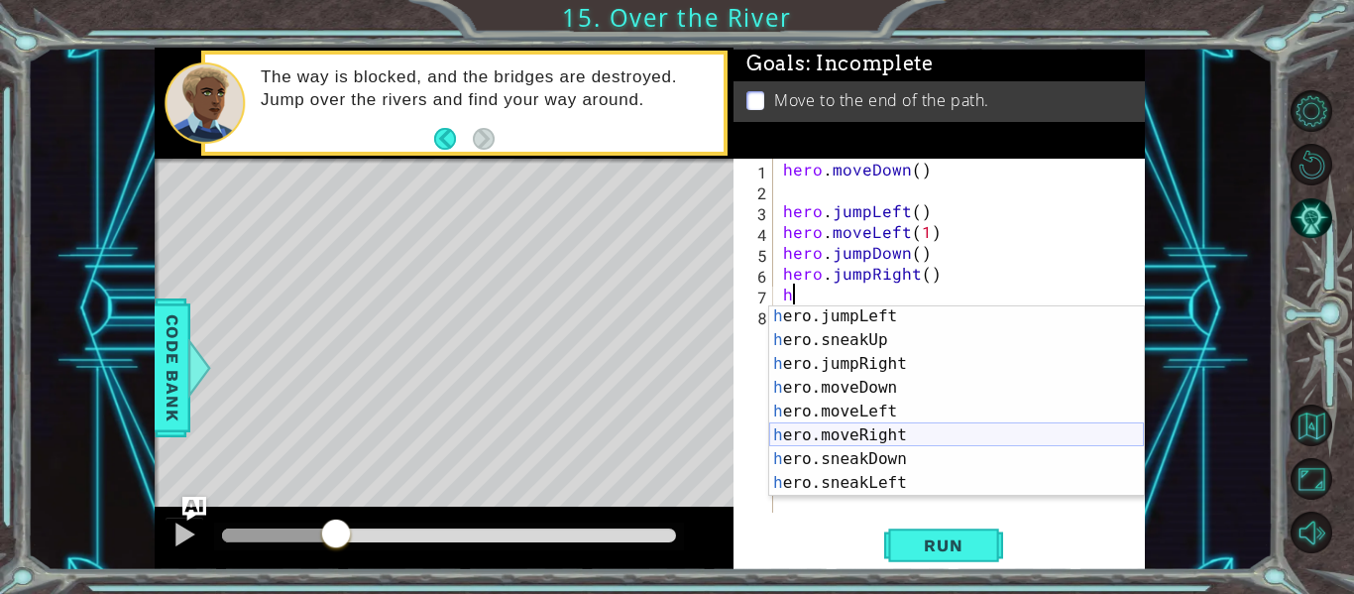
click at [895, 442] on div "h ero.jumpLeft press enter h ero.sneakUp press enter h ero.jumpRight press ente…" at bounding box center [956, 423] width 375 height 238
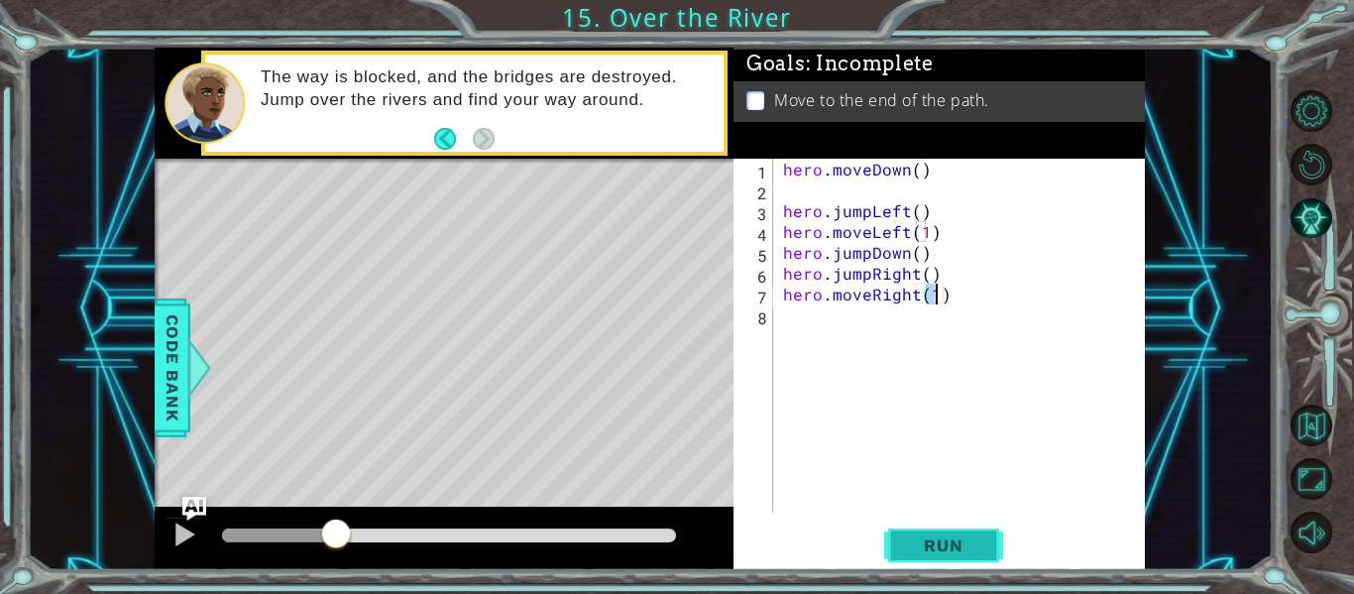
type textarea "hero.moveRight(1)"
click at [937, 541] on span "Run" at bounding box center [943, 545] width 78 height 20
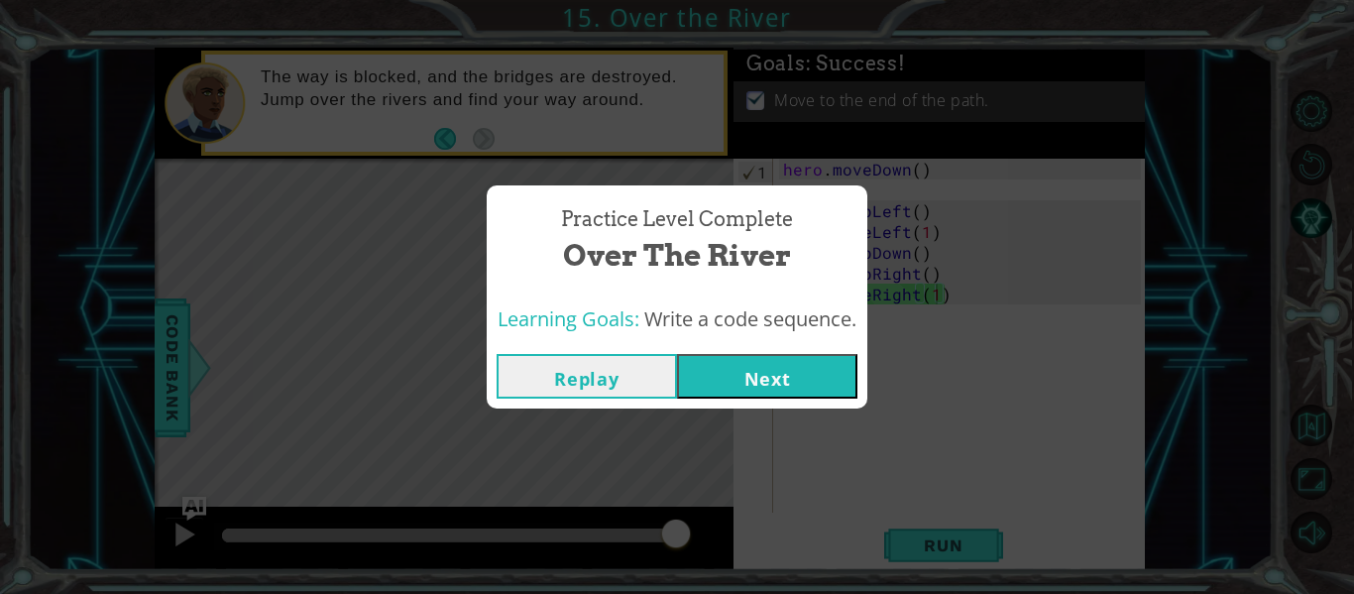
click at [762, 377] on button "Next" at bounding box center [767, 376] width 180 height 45
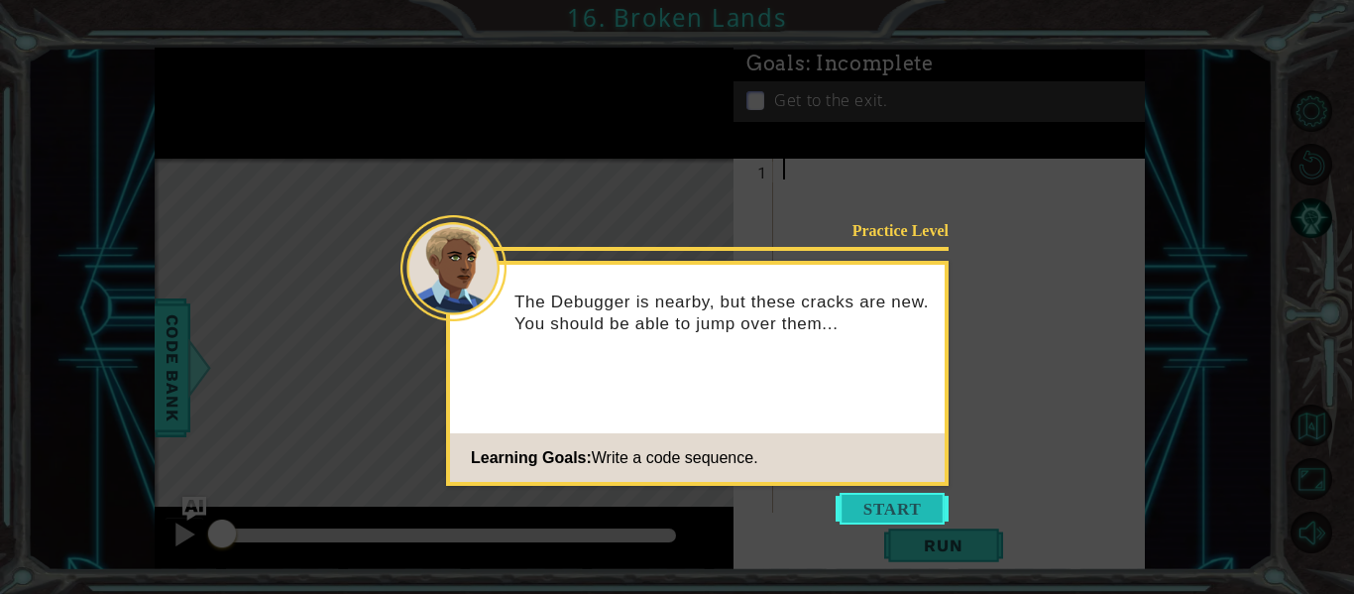
click at [883, 503] on button "Start" at bounding box center [892, 509] width 113 height 32
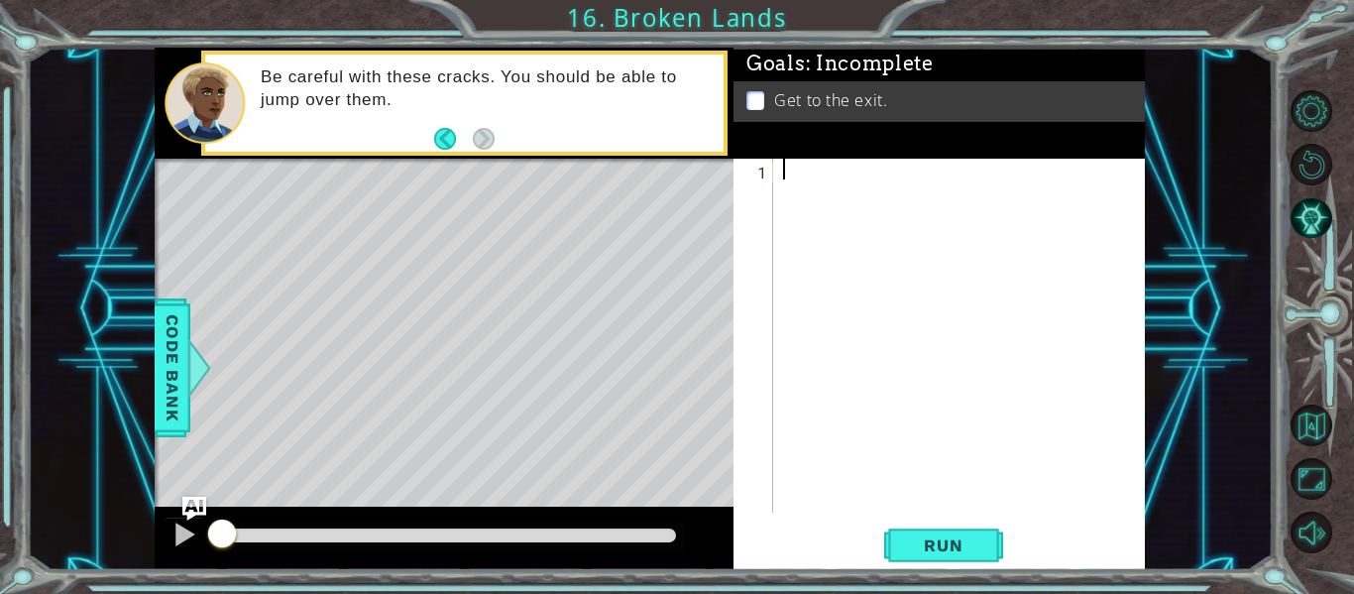
click at [781, 169] on div at bounding box center [965, 357] width 372 height 396
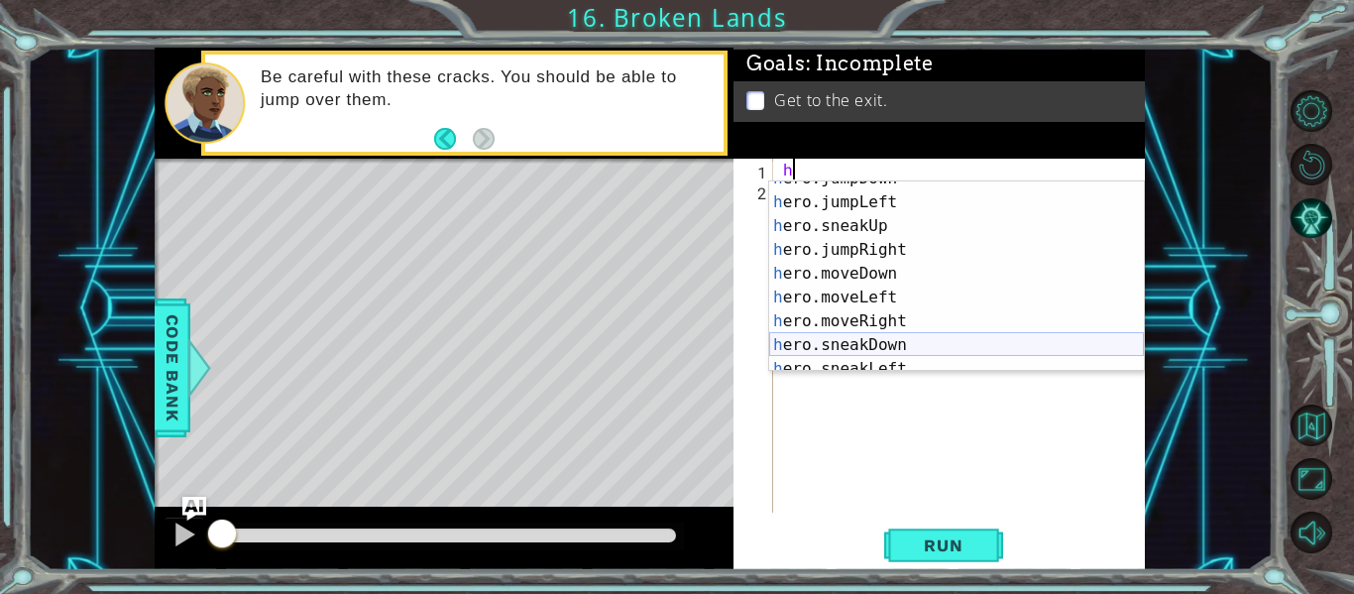
scroll to position [63, 0]
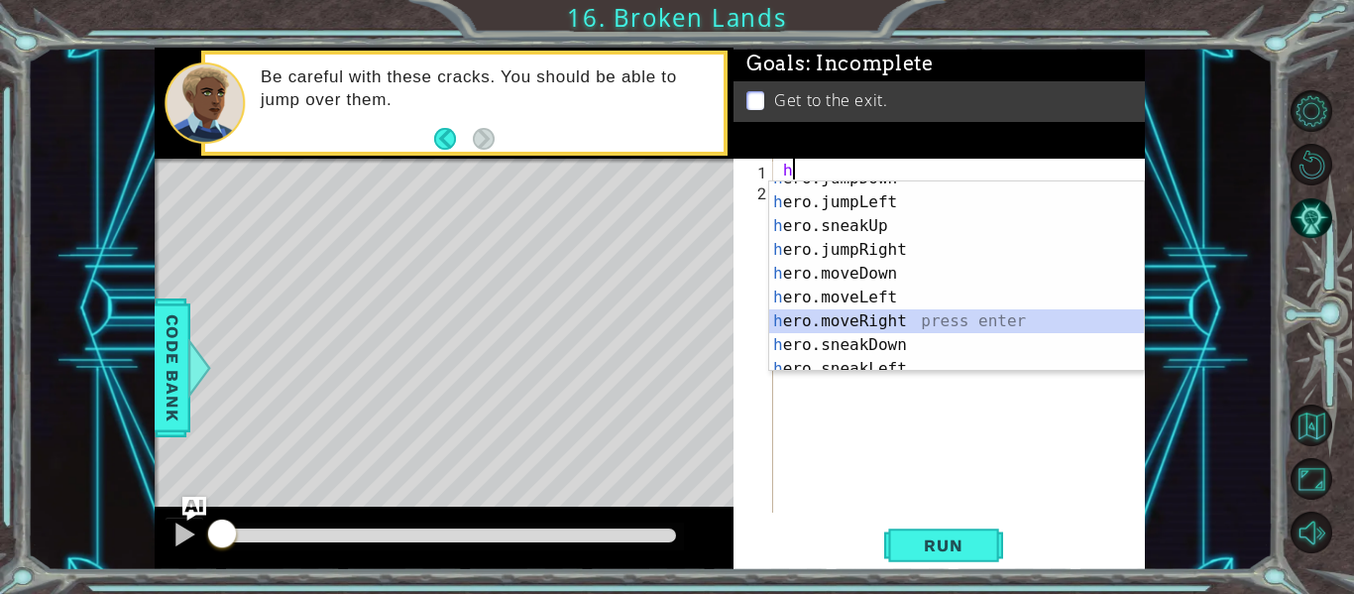
click at [860, 322] on div "h ero.jumpDown press enter h ero.jumpLeft press enter h ero.sneakUp press enter…" at bounding box center [956, 286] width 375 height 238
type textarea "hero.moveRight(1)"
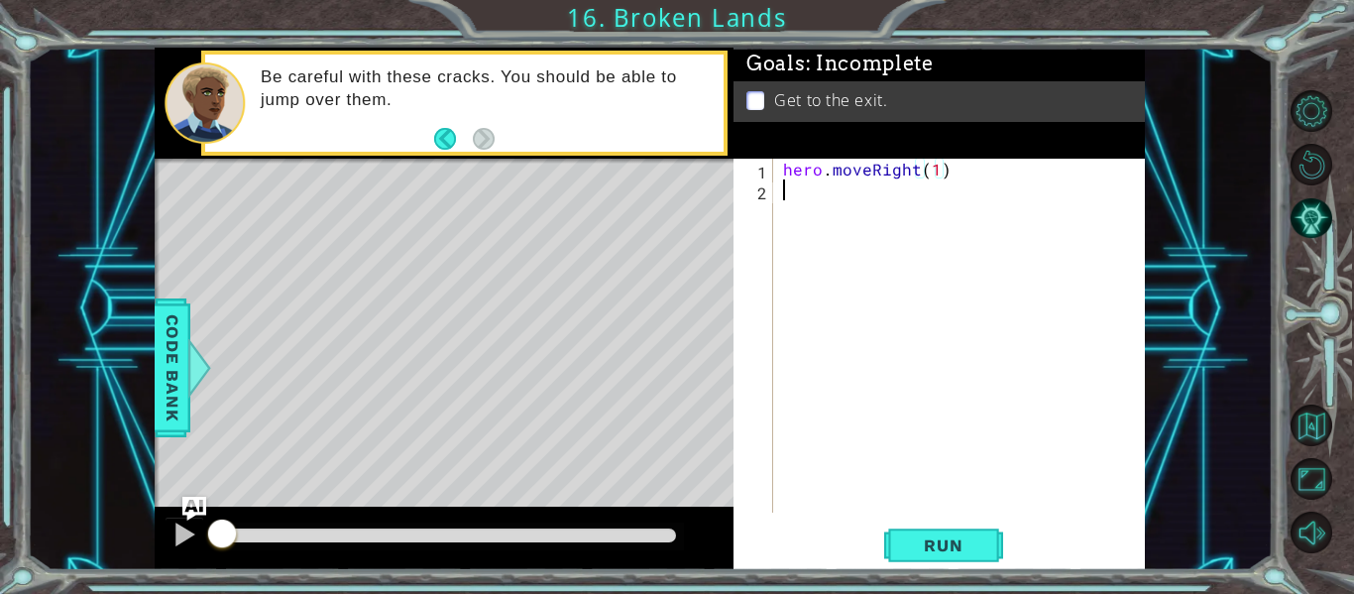
click at [784, 191] on div "hero . moveRight ( 1 )" at bounding box center [965, 357] width 372 height 396
type textarea "h"
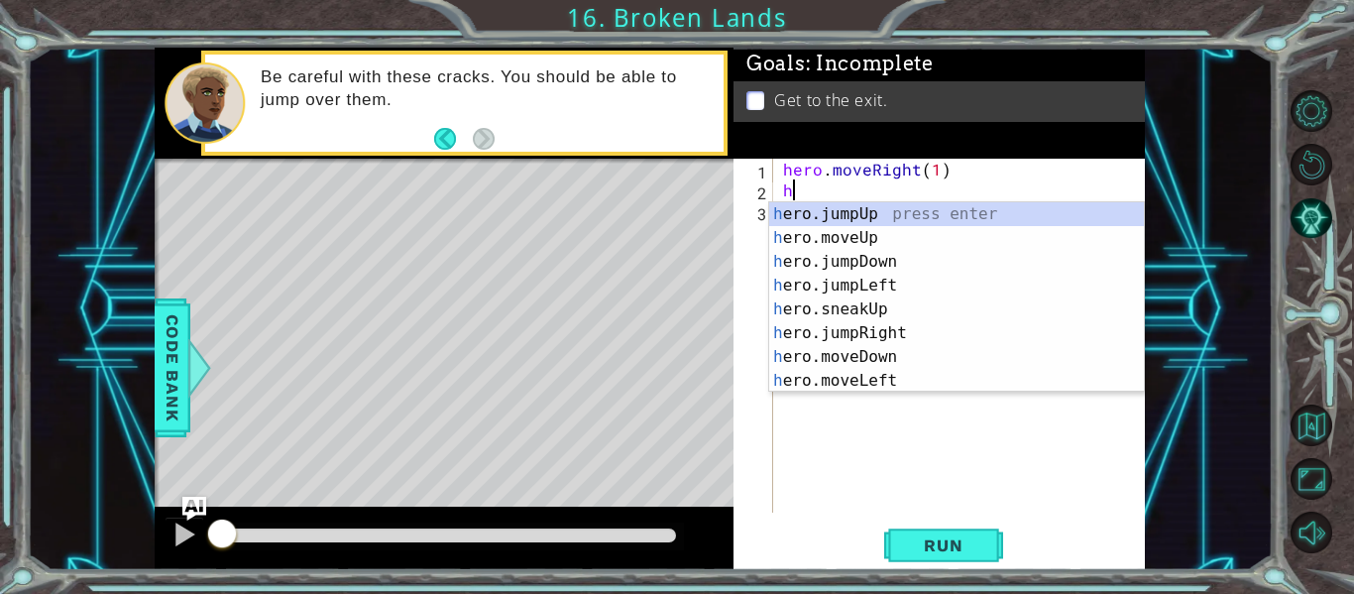
scroll to position [0, 0]
click at [882, 328] on div "h ero.jumpUp press enter h ero.moveUp press enter h ero.jumpDown press enter h …" at bounding box center [956, 321] width 375 height 238
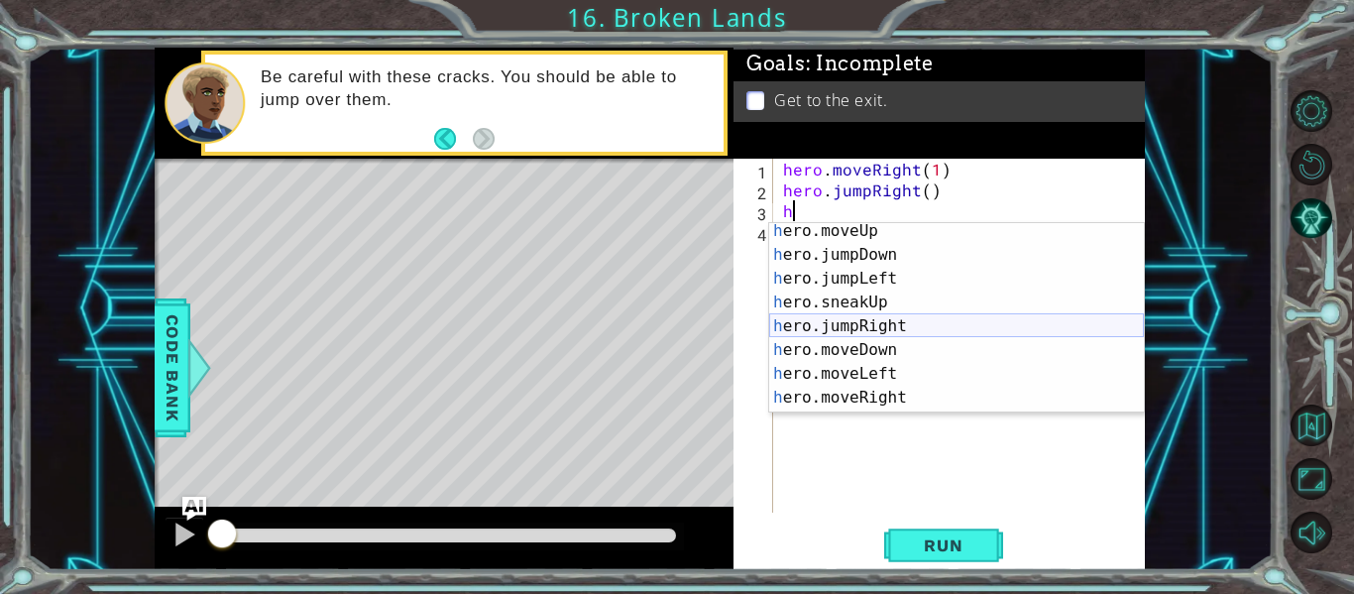
scroll to position [32, 0]
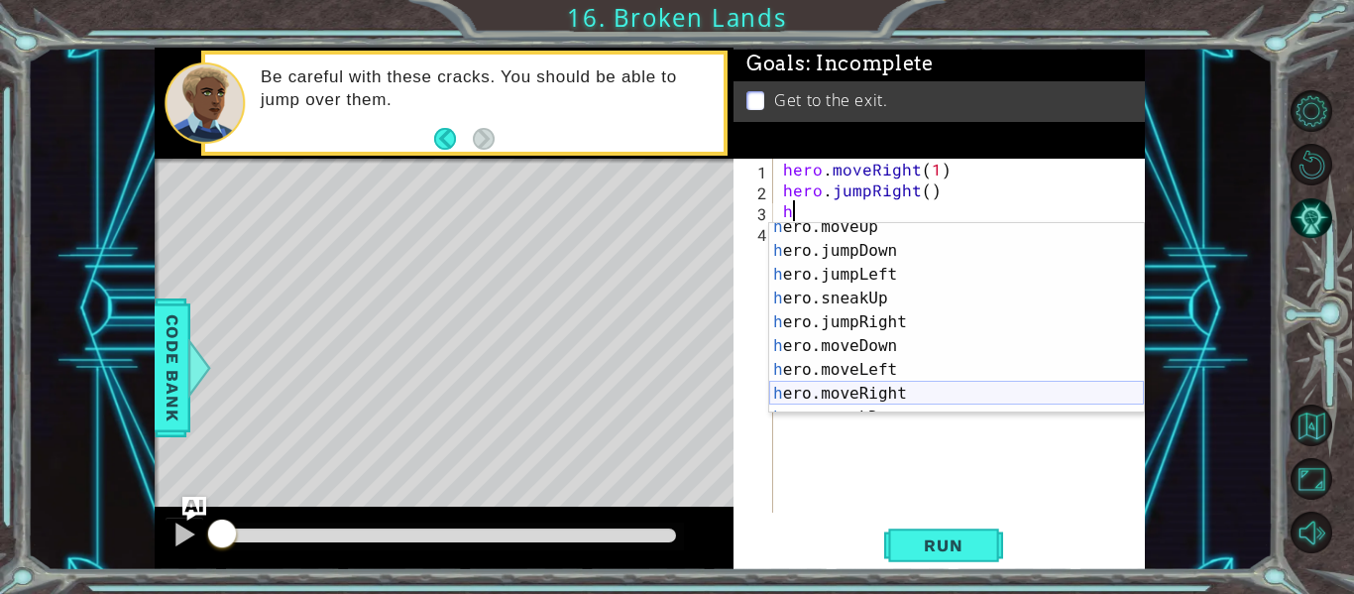
click at [879, 394] on div "h ero.moveUp press enter h ero.jumpDown press enter h ero.jumpLeft press enter …" at bounding box center [956, 334] width 375 height 238
type textarea "hero.moveRight(1)"
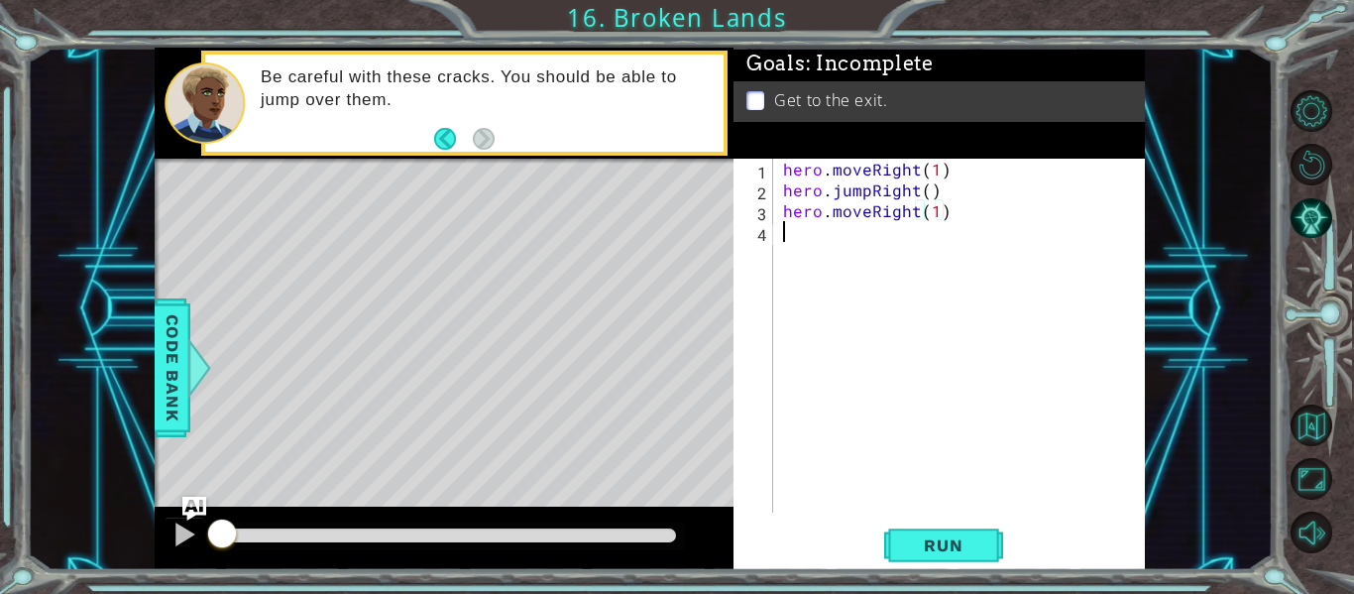
click at [786, 239] on div "hero . moveRight ( 1 ) hero . jumpRight ( ) hero . moveRight ( 1 )" at bounding box center [965, 357] width 372 height 396
type textarea "h"
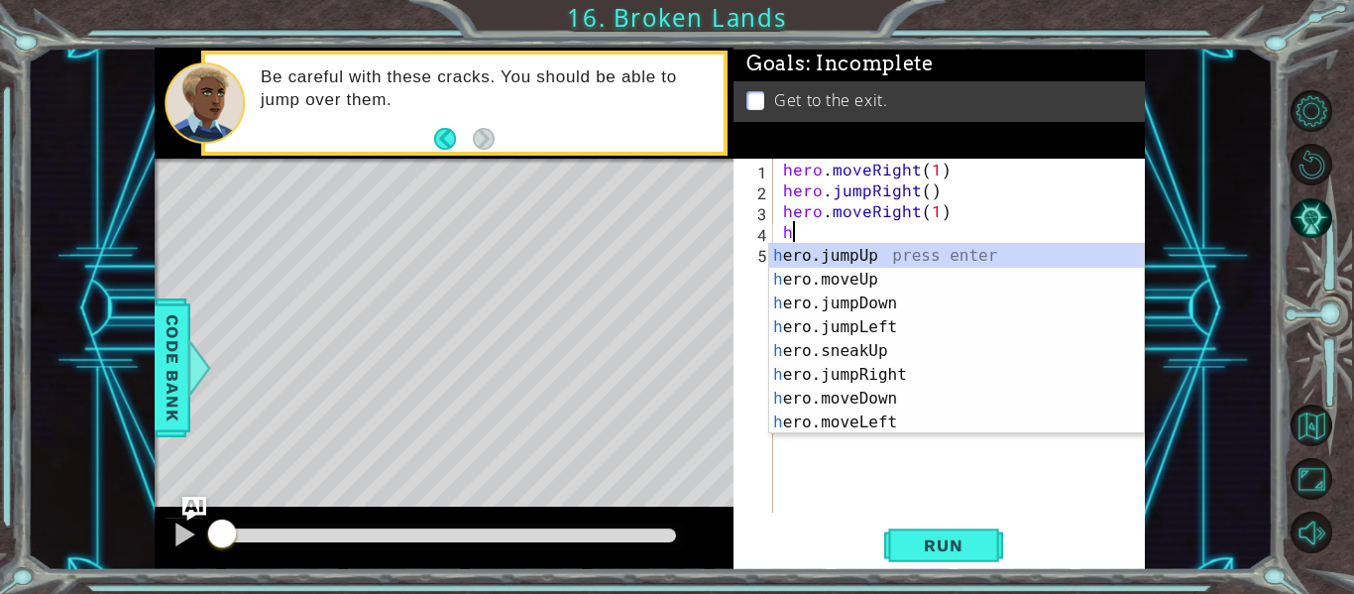
scroll to position [0, 0]
click at [850, 251] on div "h ero.jumpUp press enter h ero.moveUp press enter h ero.jumpDown press enter h …" at bounding box center [956, 363] width 375 height 238
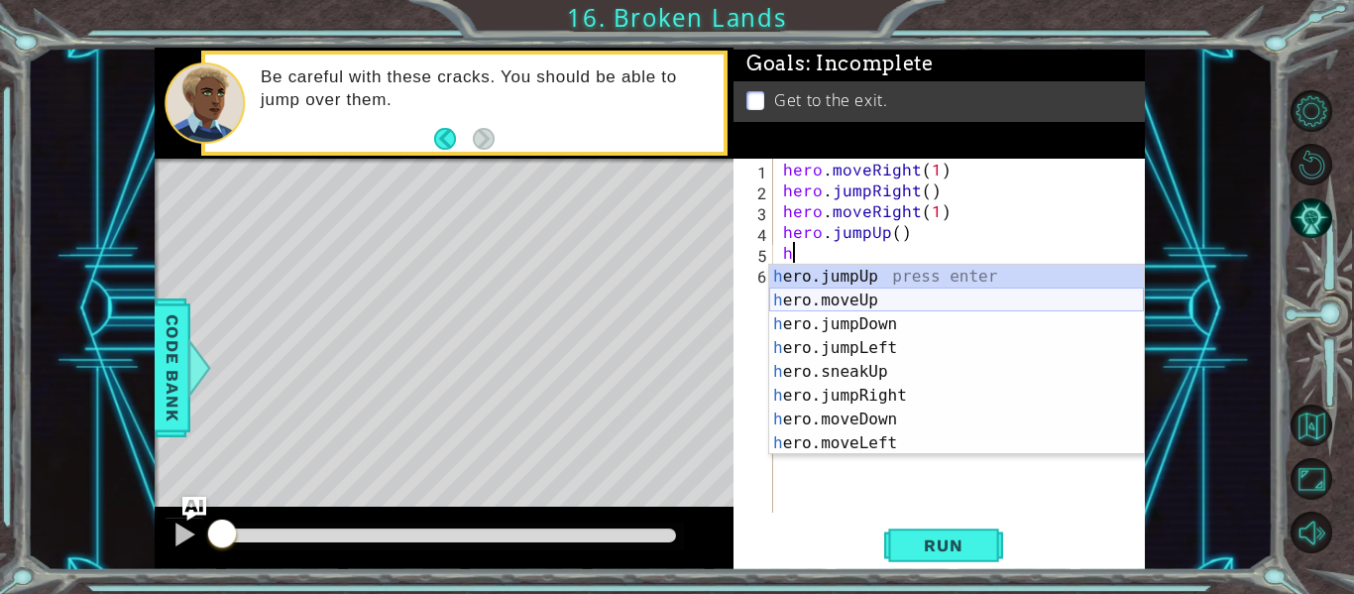
click at [872, 300] on div "h ero.jumpUp press enter h ero.moveUp press enter h ero.jumpDown press enter h …" at bounding box center [956, 384] width 375 height 238
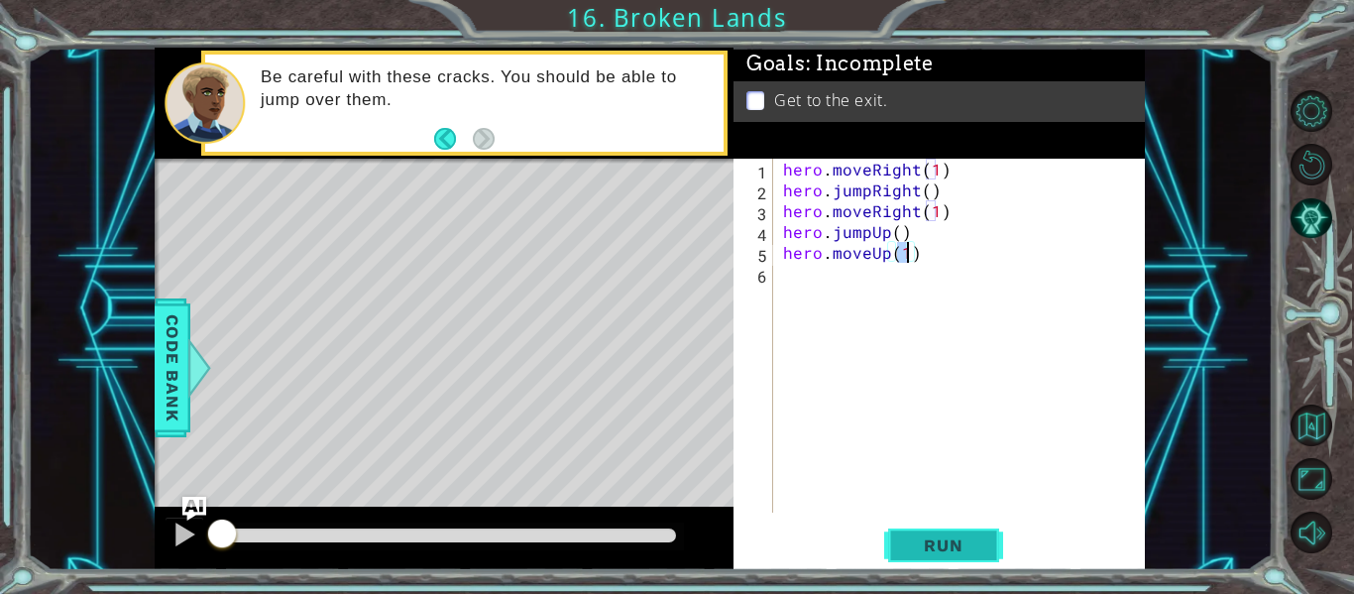
type textarea "hero.moveUp(1)"
click at [935, 543] on span "Run" at bounding box center [943, 545] width 78 height 20
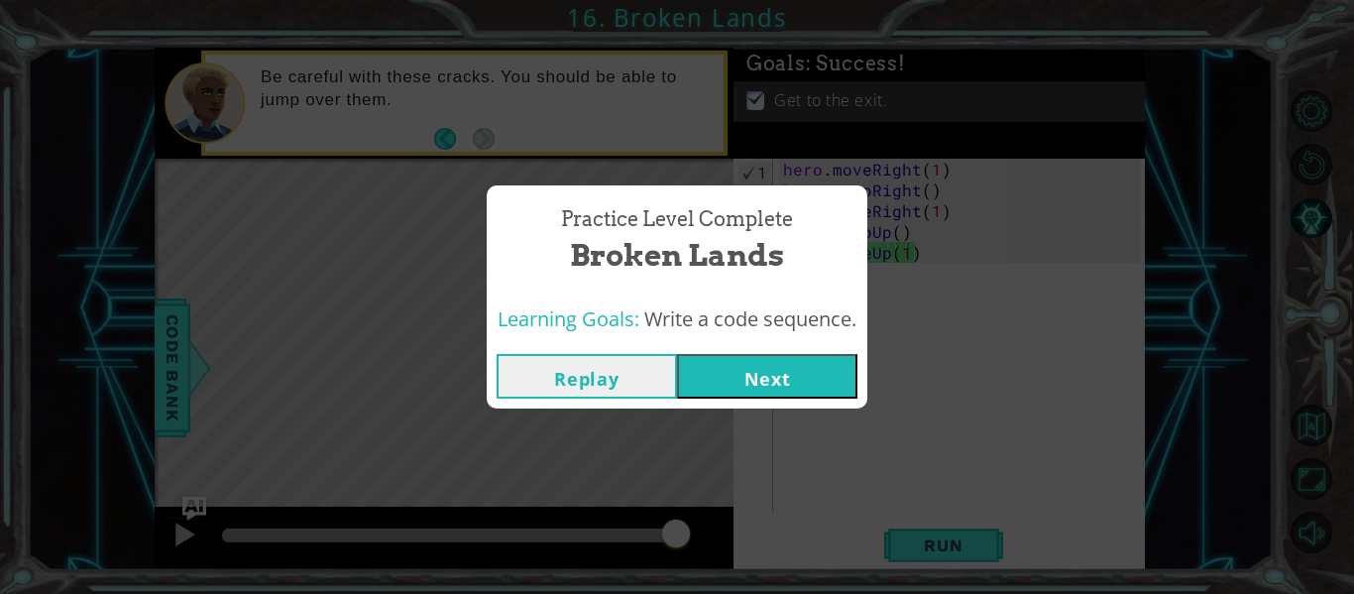
click at [754, 368] on button "Next" at bounding box center [767, 376] width 180 height 45
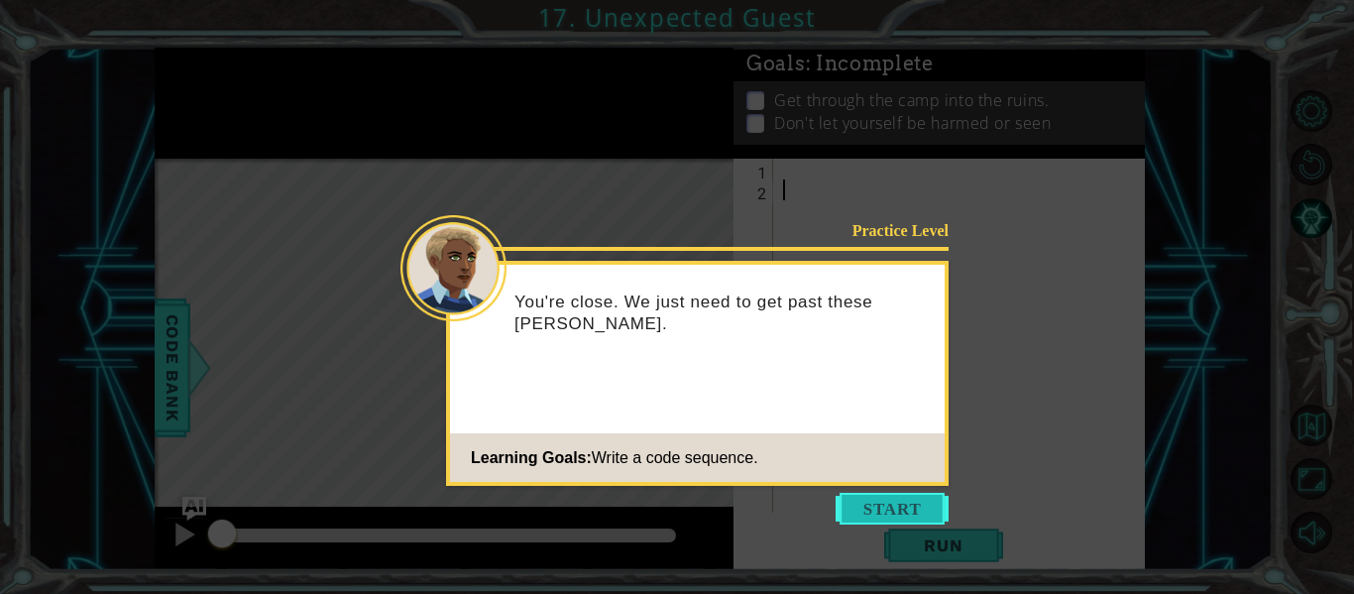
click at [886, 505] on button "Start" at bounding box center [892, 509] width 113 height 32
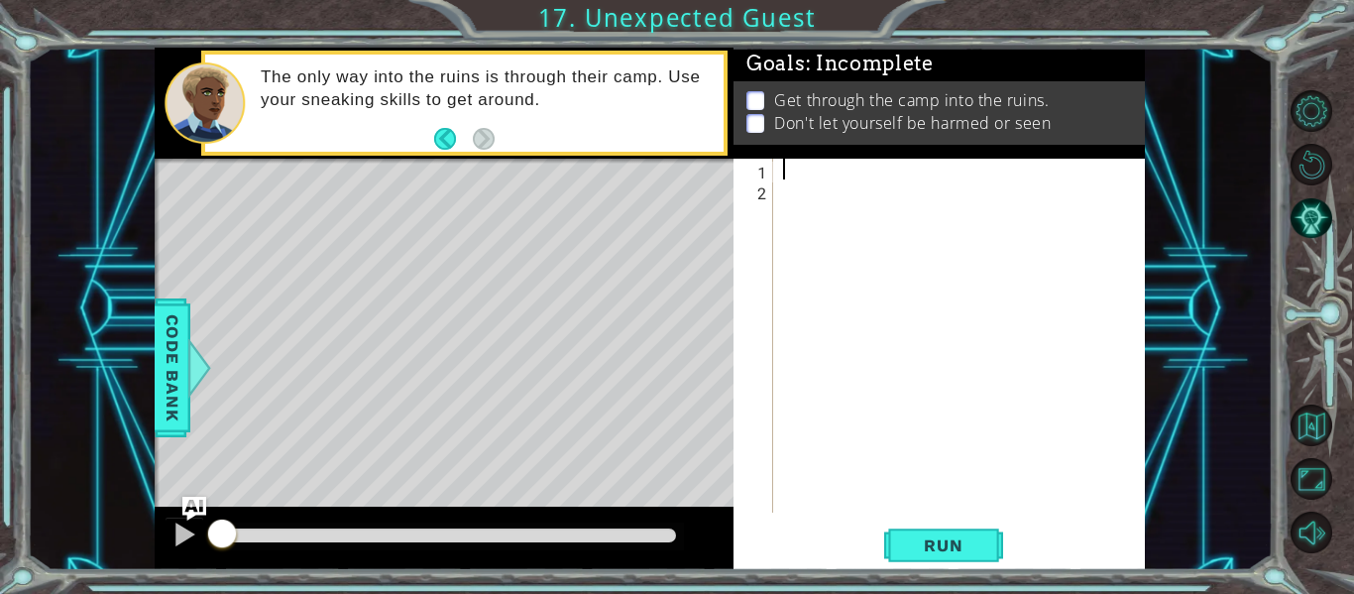
click at [789, 169] on div at bounding box center [965, 357] width 372 height 396
type textarea "h"
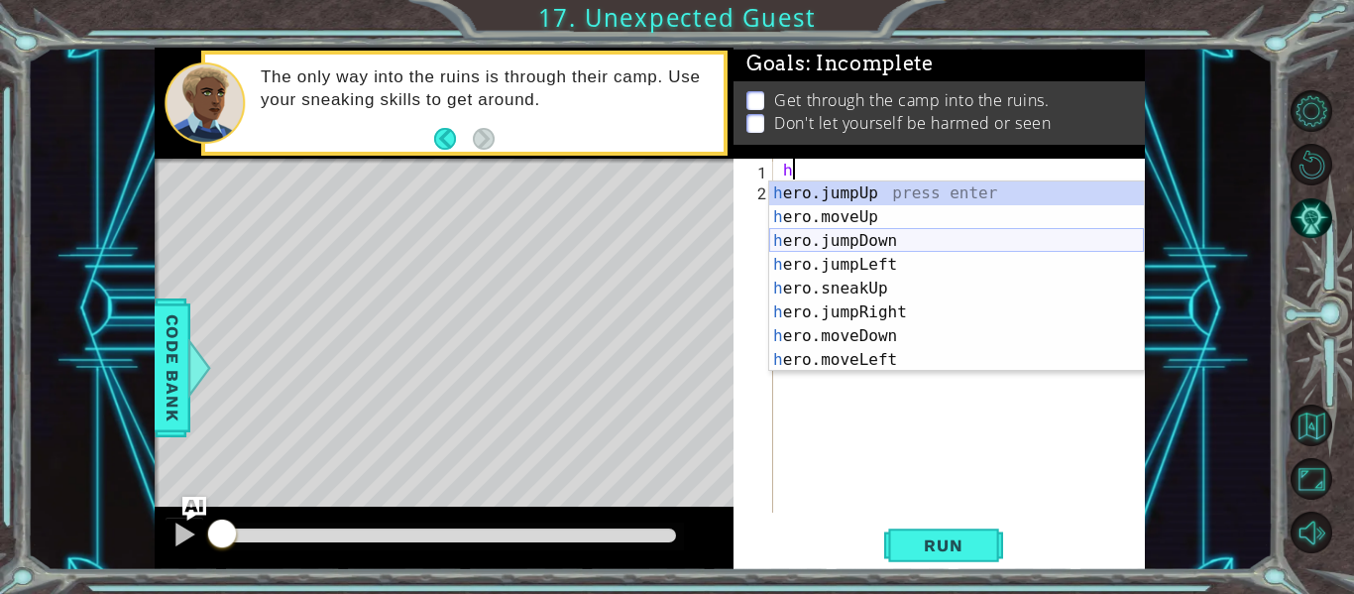
click at [879, 244] on div "h ero.jumpUp press enter h ero.moveUp press enter h ero.jumpDown press enter h …" at bounding box center [956, 300] width 375 height 238
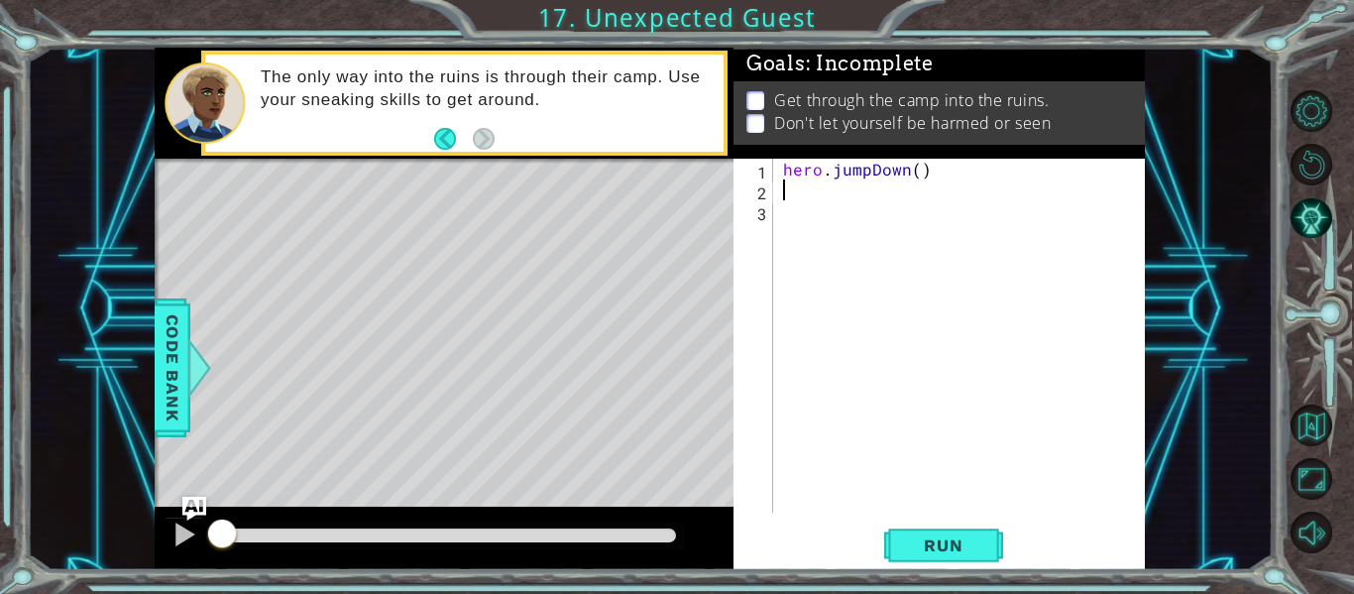
type textarea "h"
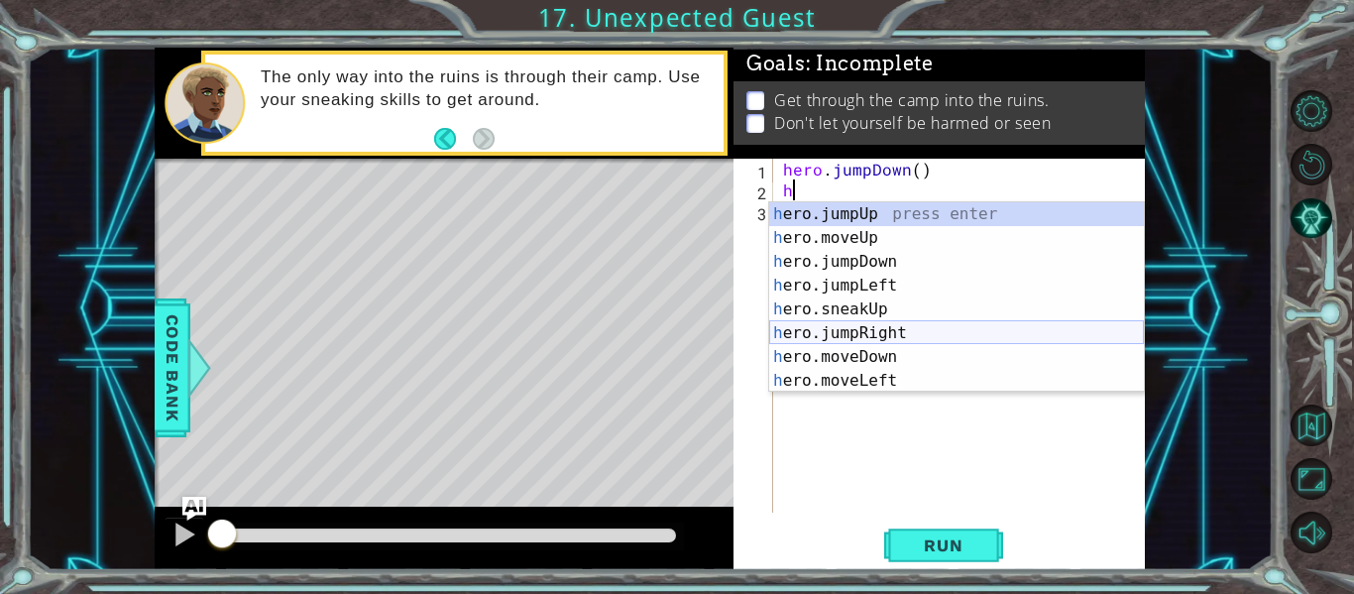
click at [882, 338] on div "h ero.jumpUp press enter h ero.moveUp press enter h ero.jumpDown press enter h …" at bounding box center [956, 321] width 375 height 238
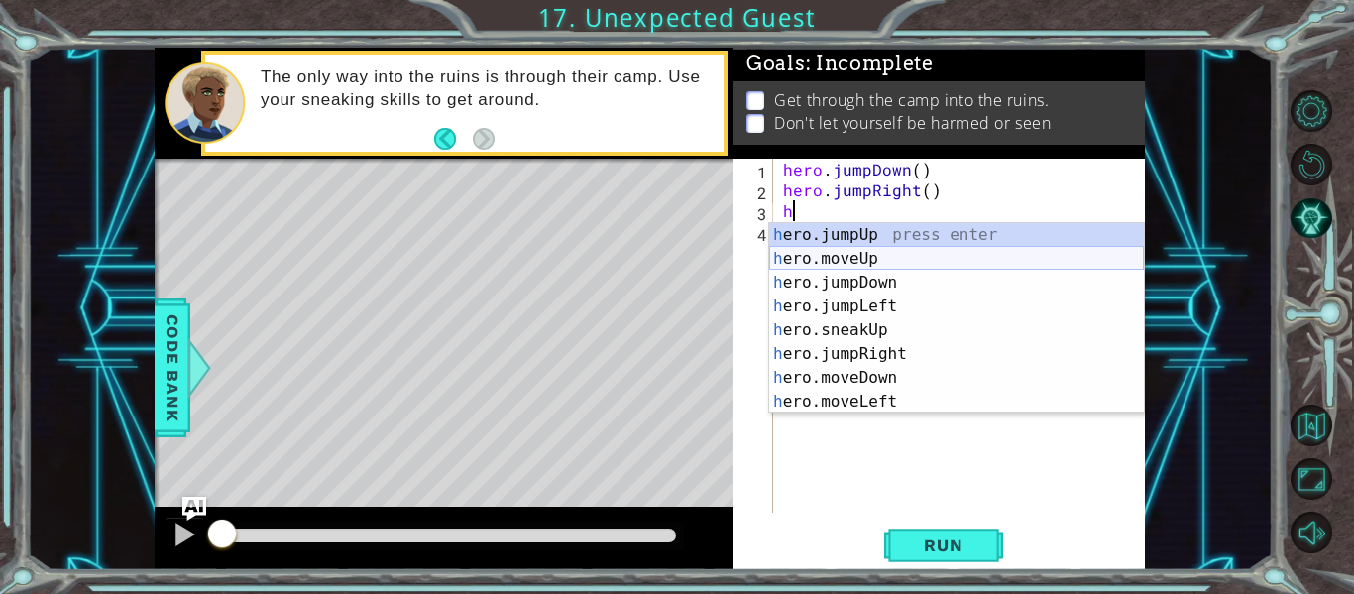
click at [825, 257] on div "h ero.jumpUp press enter h ero.moveUp press enter h ero.jumpDown press enter h …" at bounding box center [956, 342] width 375 height 238
type textarea "hero.moveUp(1)"
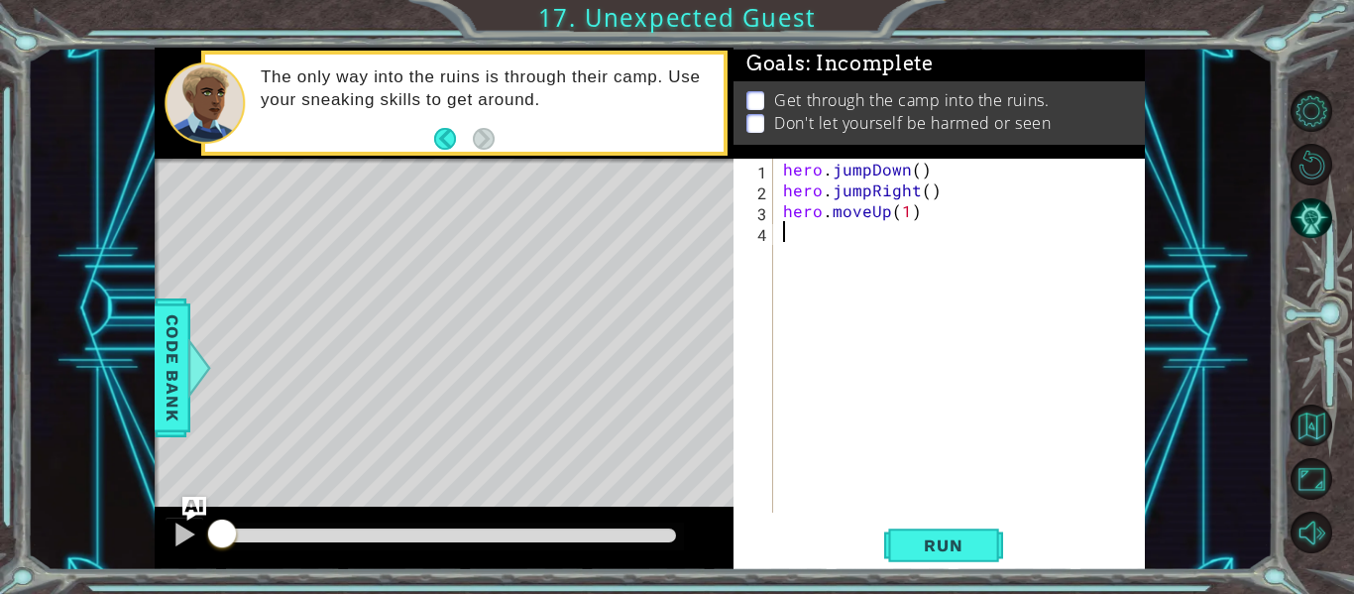
click at [785, 239] on div "hero . jumpDown ( ) hero . jumpRight ( ) hero . moveUp ( 1 )" at bounding box center [965, 357] width 372 height 396
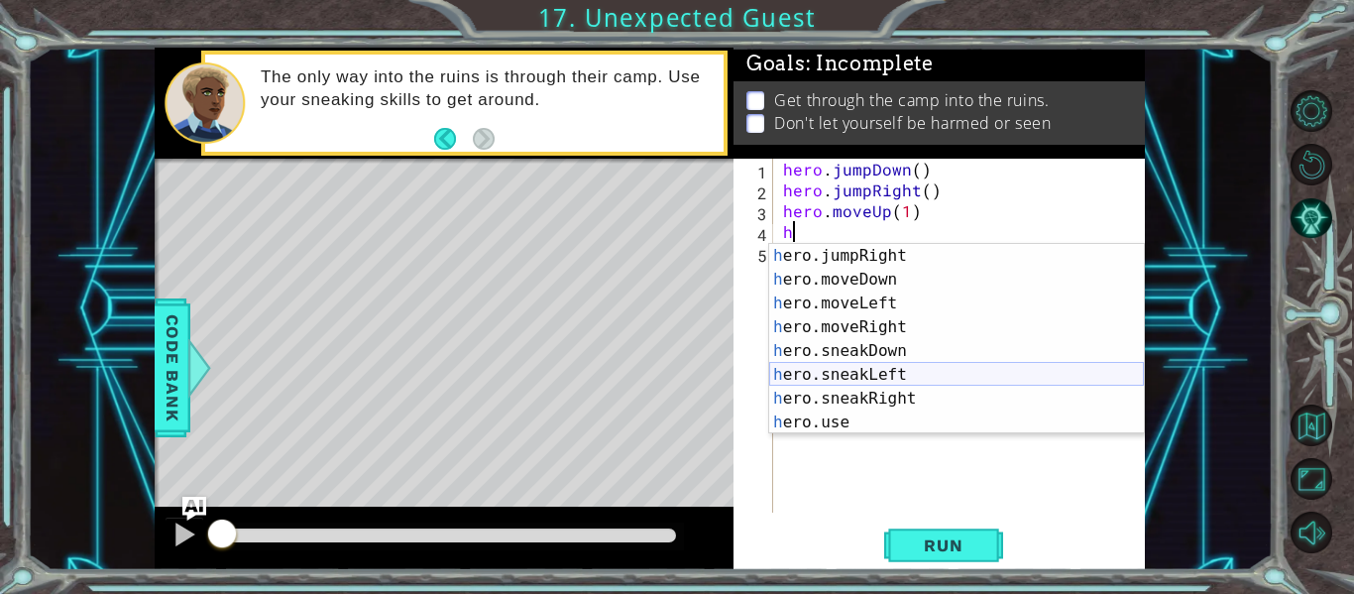
scroll to position [119, 0]
click at [829, 393] on div "h ero.jumpRight press enter h ero.moveDown press enter h ero.moveLeft press ent…" at bounding box center [956, 363] width 375 height 238
type textarea "hero.sneakRight(1)"
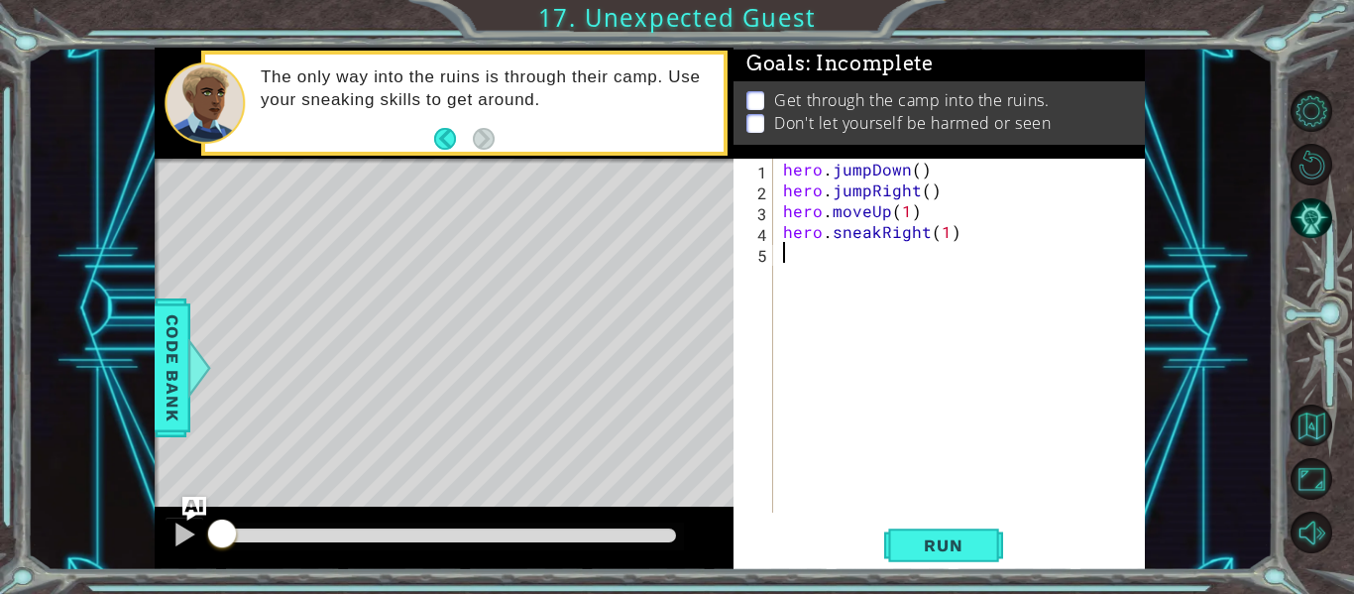
click at [780, 256] on div "hero . jumpDown ( ) hero . jumpRight ( ) hero . moveUp ( 1 ) hero . sneakRight …" at bounding box center [965, 357] width 372 height 396
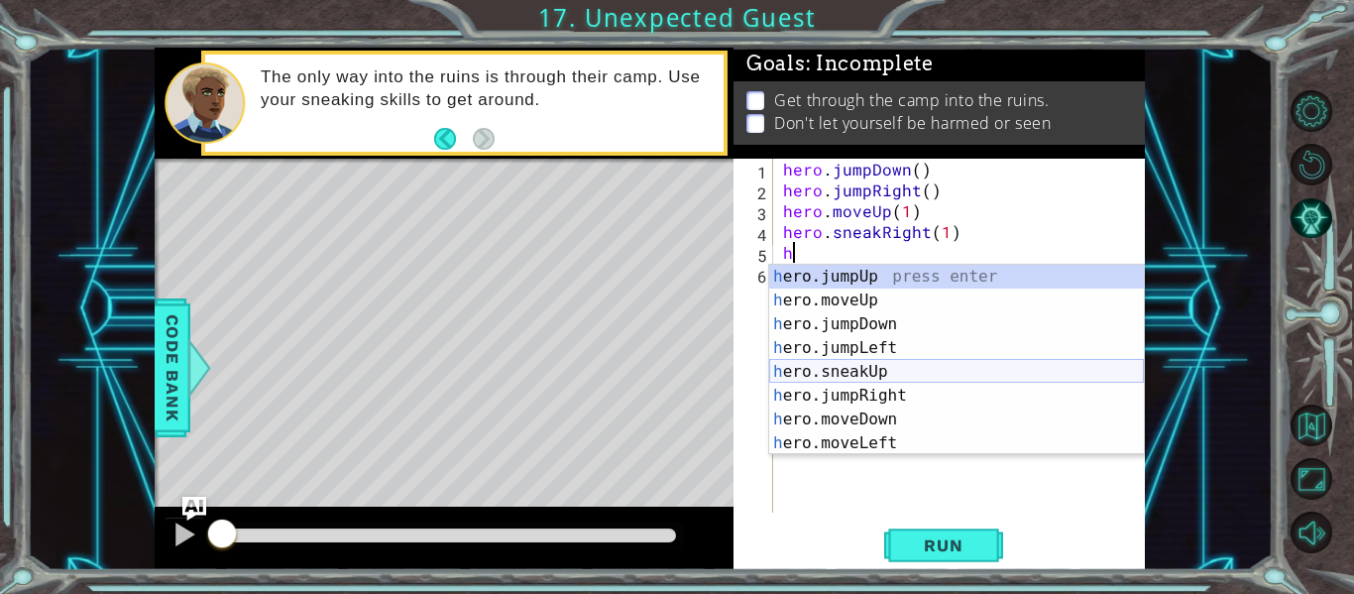
scroll to position [2, 0]
click at [875, 370] on div "h ero.jumpUp press enter h ero.moveUp press enter h ero.jumpDown press enter h …" at bounding box center [956, 382] width 375 height 238
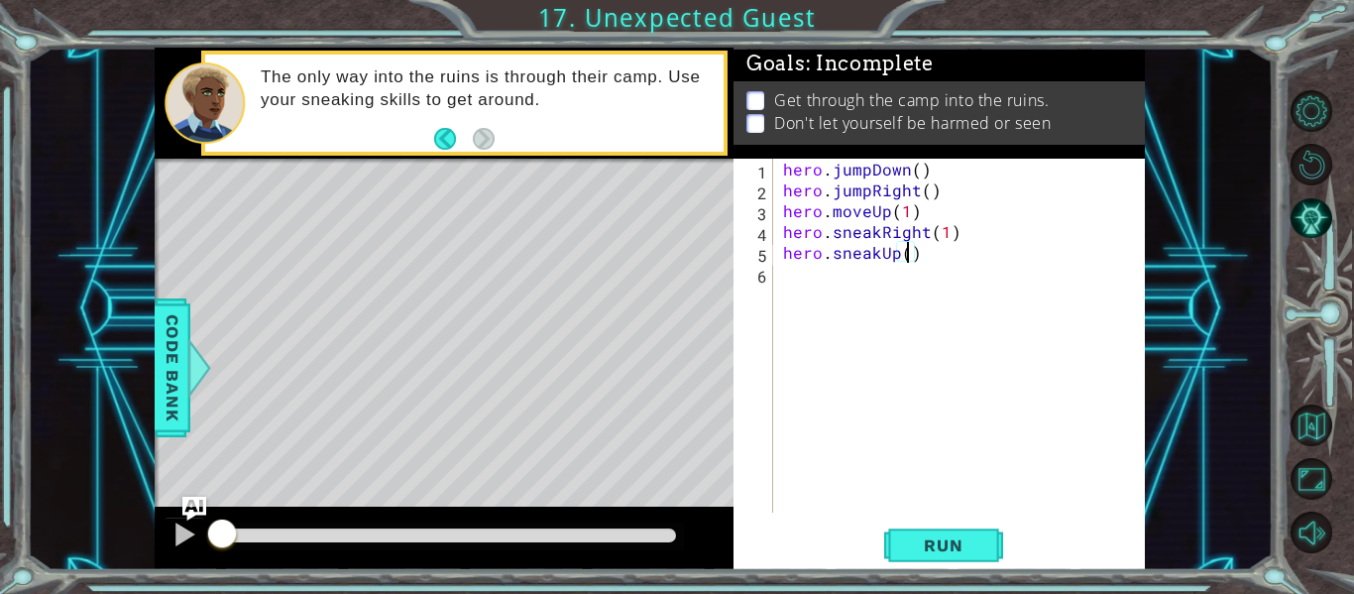
type textarea "hero.sneakUp(2)"
click at [788, 283] on div "hero . jumpDown ( ) hero . jumpRight ( ) hero . moveUp ( 1 ) hero . sneakRight …" at bounding box center [965, 357] width 372 height 396
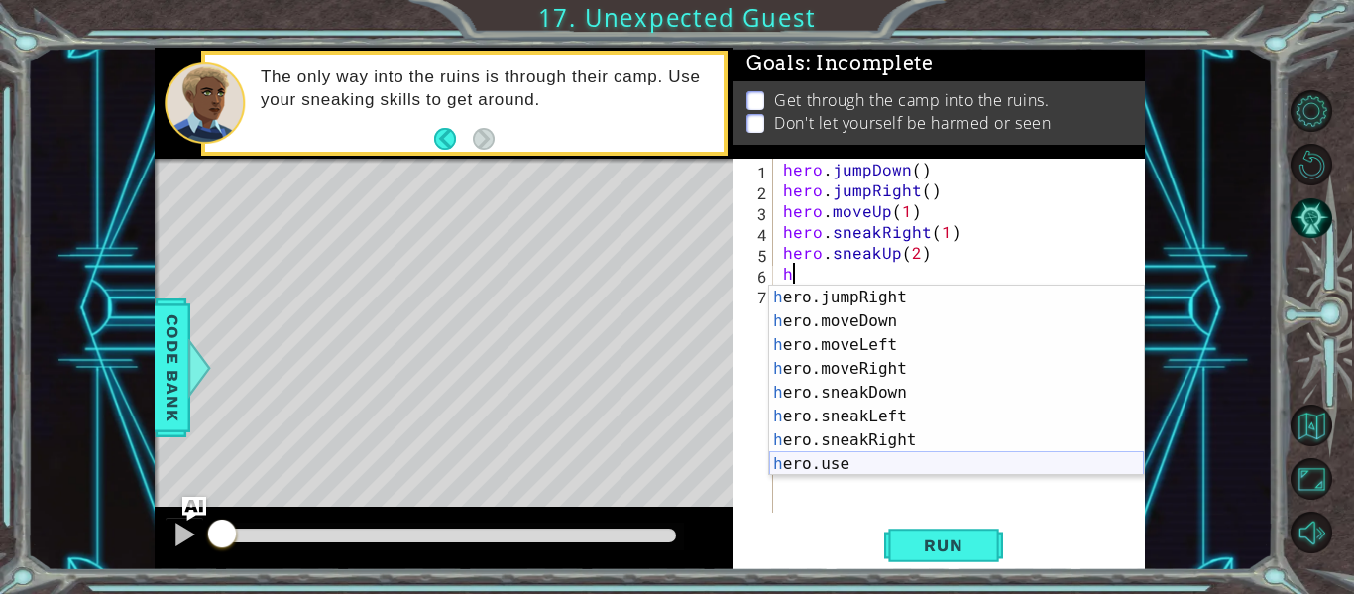
scroll to position [119, 0]
click at [871, 443] on div "h ero.jumpRight press enter h ero.moveDown press enter h ero.moveLeft press ent…" at bounding box center [956, 405] width 375 height 238
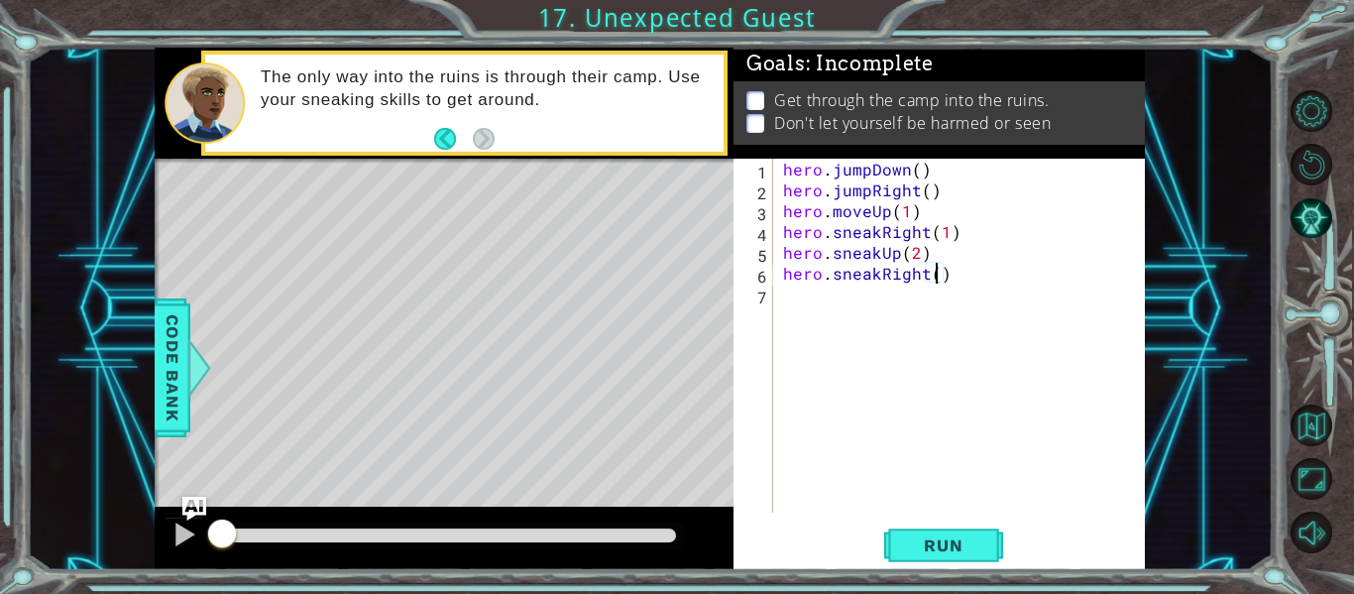
type textarea "hero.sneakRight(2)"
click at [788, 292] on div "hero . jumpDown ( ) hero . jumpRight ( ) hero . moveUp ( 1 ) hero . sneakRight …" at bounding box center [965, 357] width 372 height 396
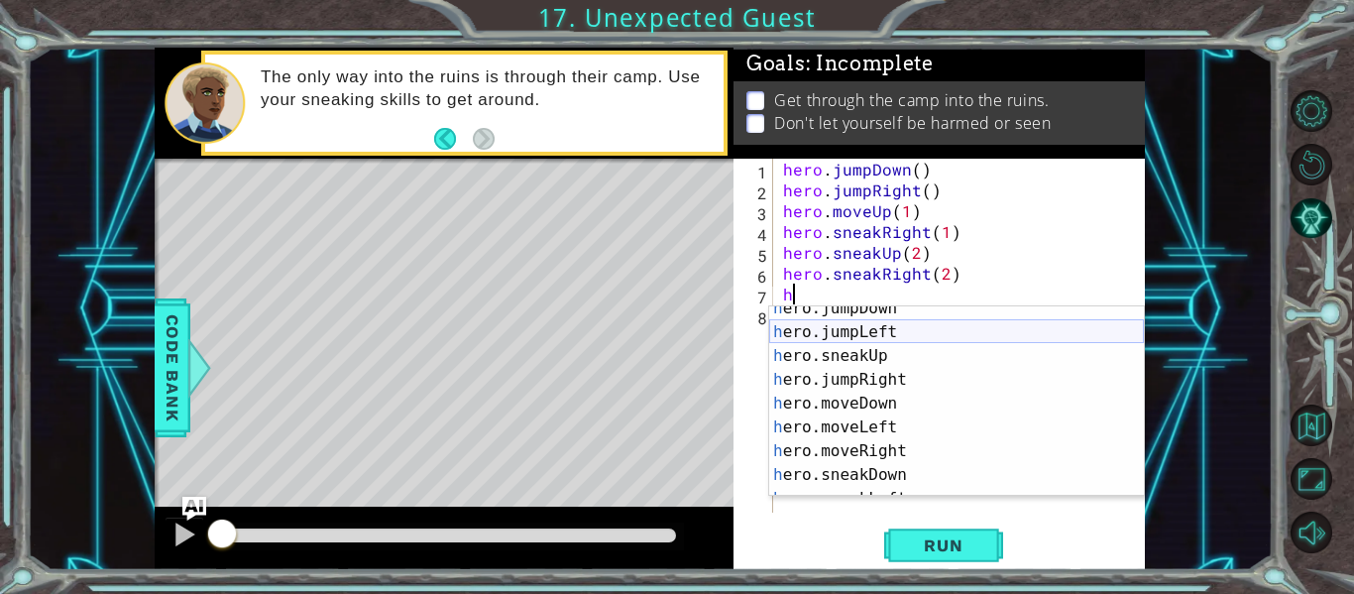
scroll to position [58, 0]
click at [846, 475] on div "h ero.jumpDown press enter h ero.jumpLeft press enter h ero.sneakUp press enter…" at bounding box center [956, 415] width 375 height 238
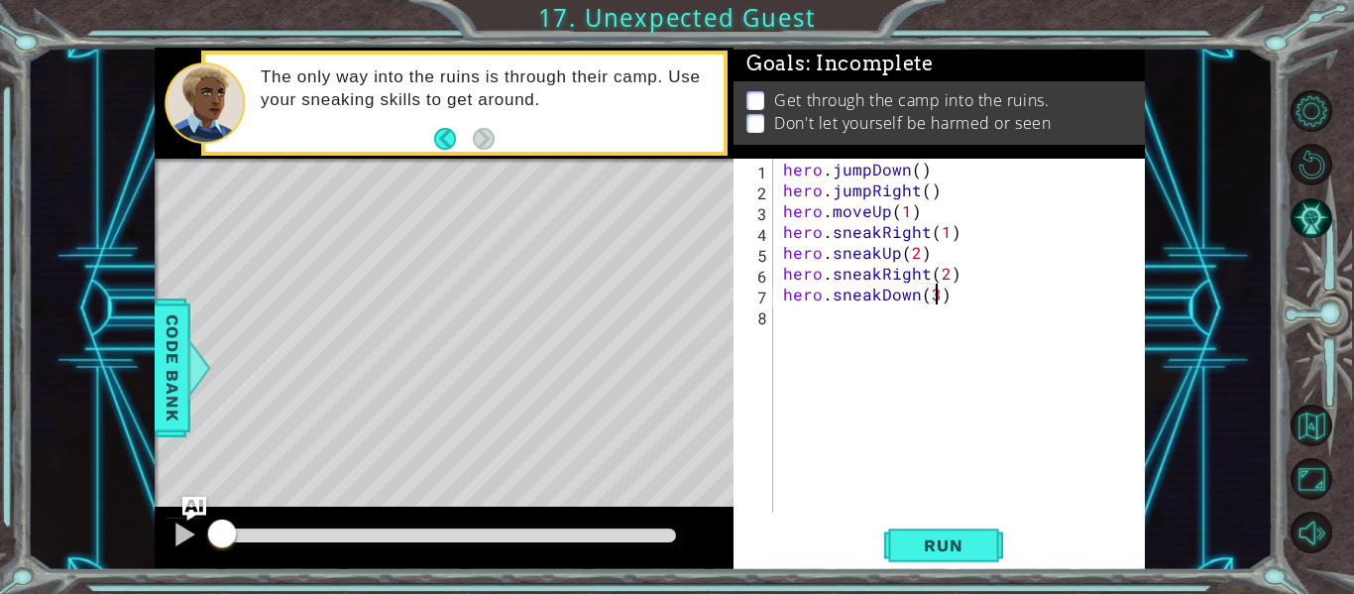
scroll to position [0, 9]
type textarea "hero.sneakDown(3)"
click at [942, 544] on span "Run" at bounding box center [943, 545] width 78 height 20
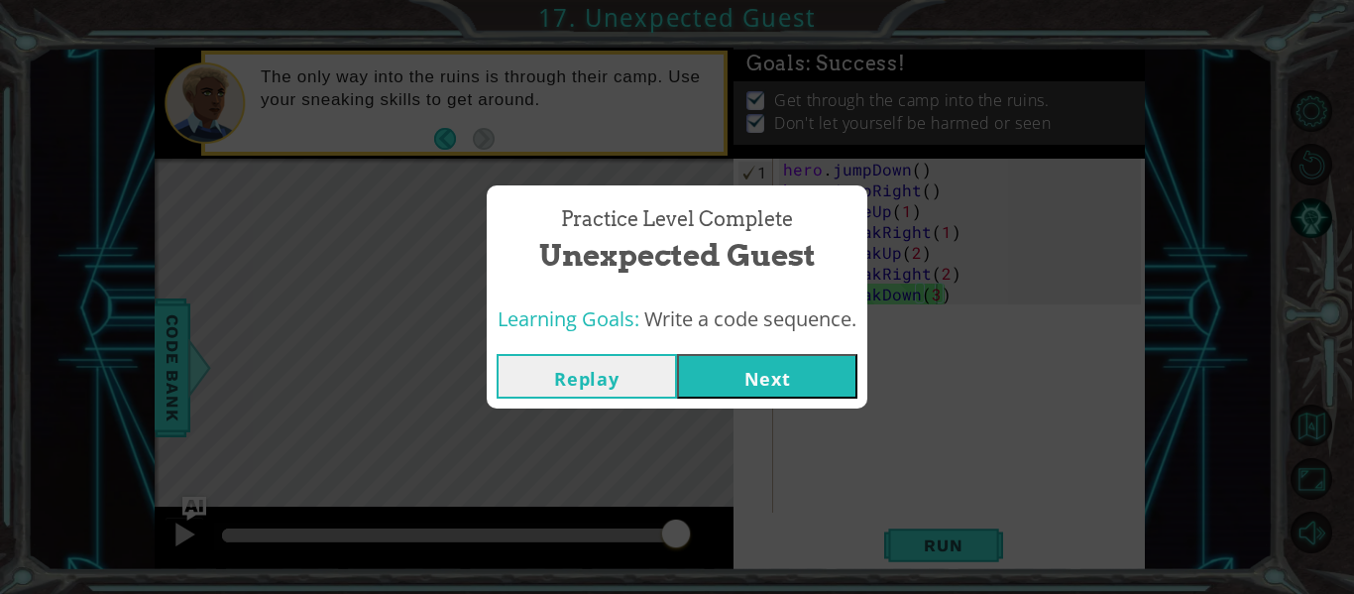
click at [761, 372] on button "Next" at bounding box center [767, 376] width 180 height 45
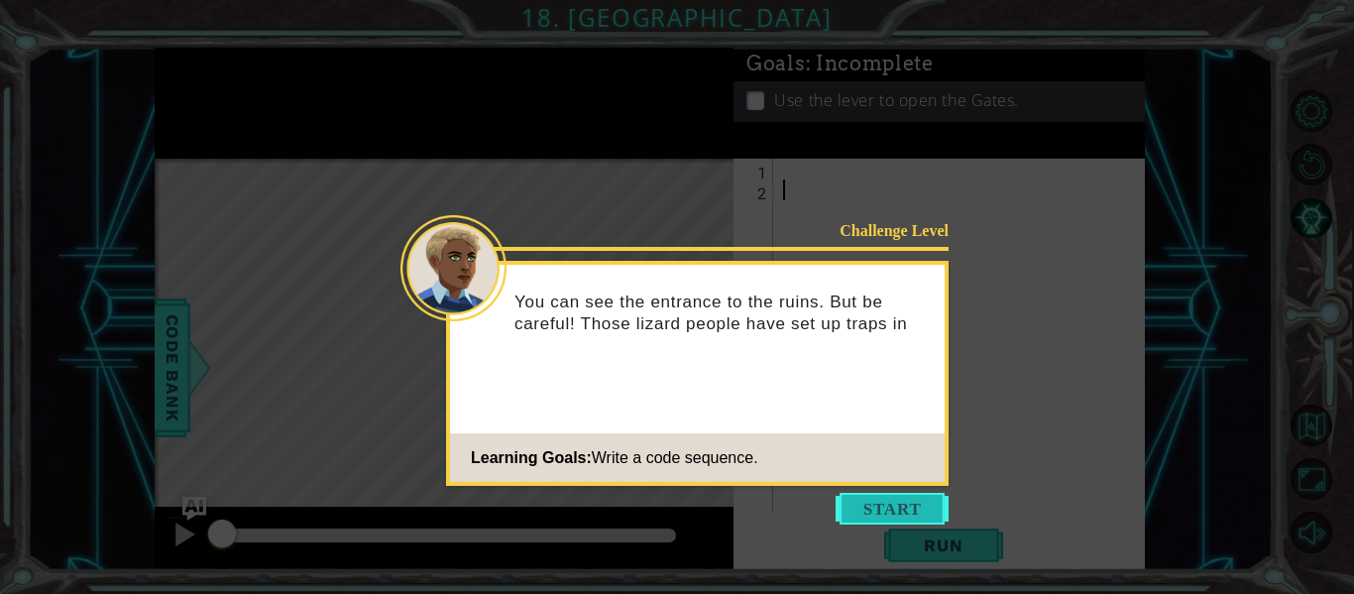
click at [848, 493] on button "Start" at bounding box center [892, 509] width 113 height 32
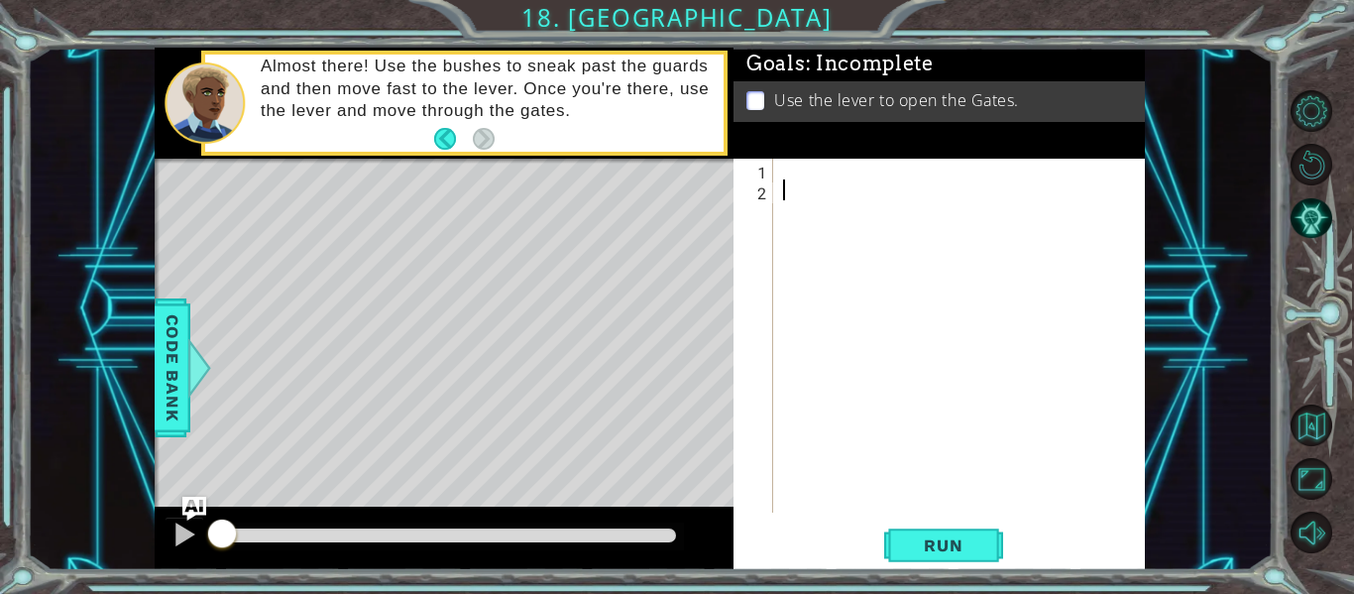
click at [789, 169] on div at bounding box center [965, 357] width 372 height 396
type textarea "h"
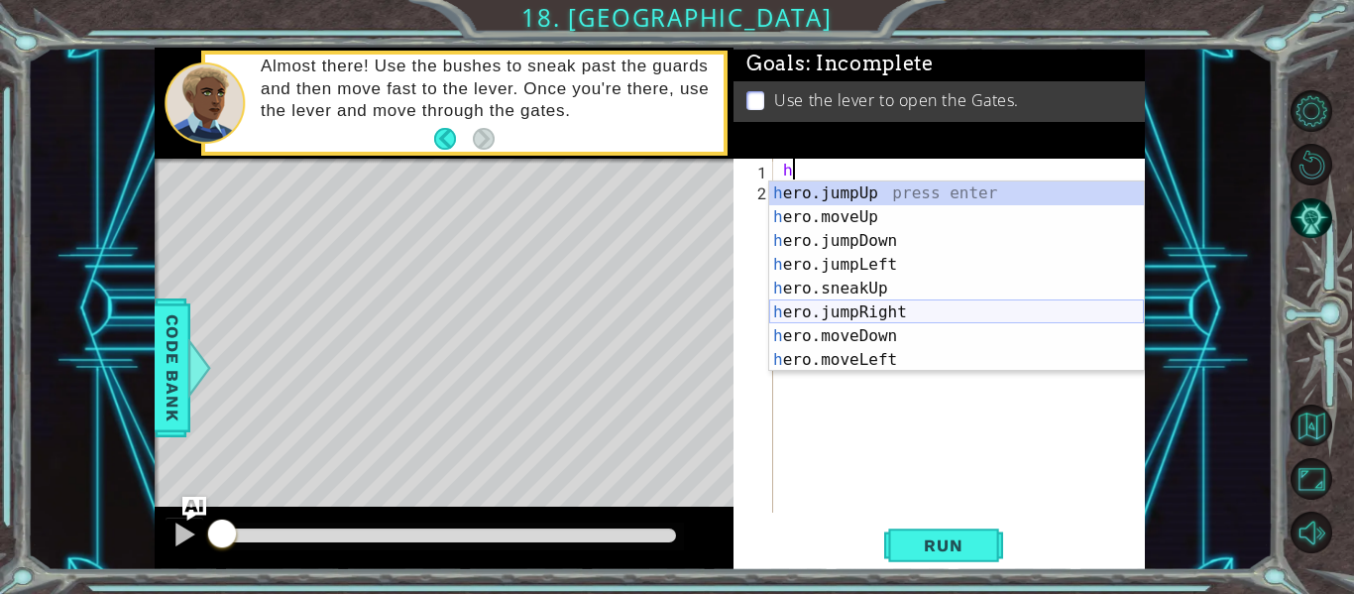
click at [836, 302] on div "h ero.jumpUp press enter h ero.moveUp press enter h ero.jumpDown press enter h …" at bounding box center [956, 300] width 375 height 238
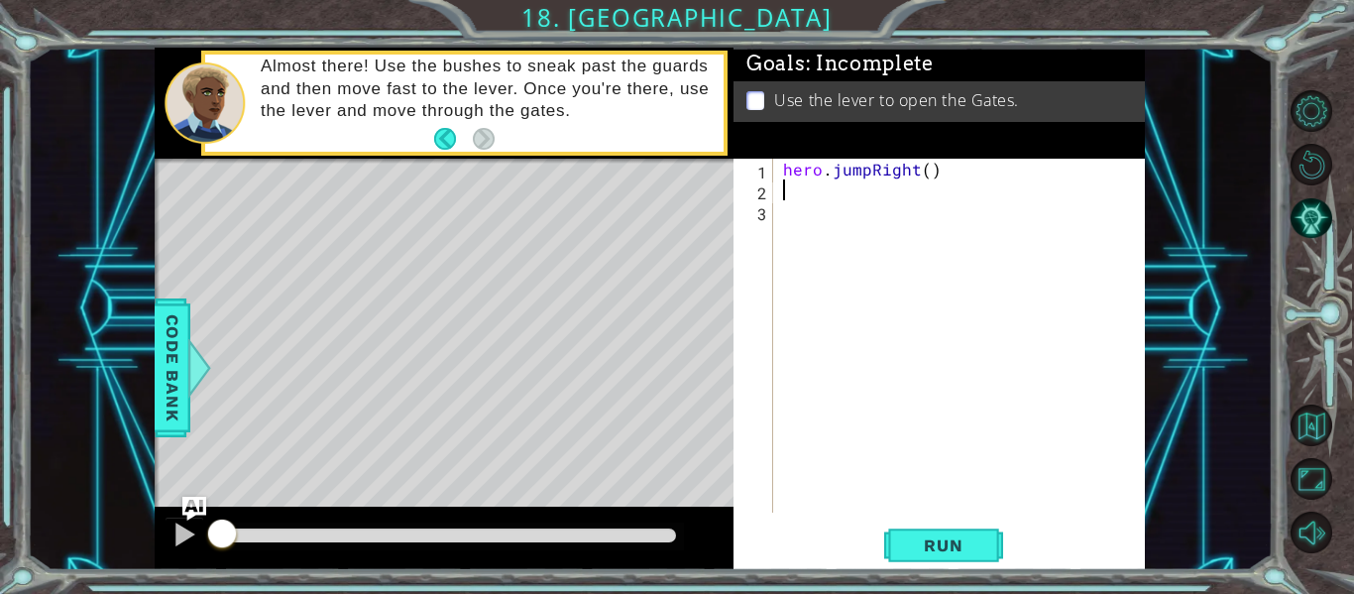
click at [917, 172] on div "hero . jumpRight ( )" at bounding box center [965, 357] width 372 height 396
click at [867, 173] on div "hero . jumpRight ( )" at bounding box center [965, 357] width 372 height 396
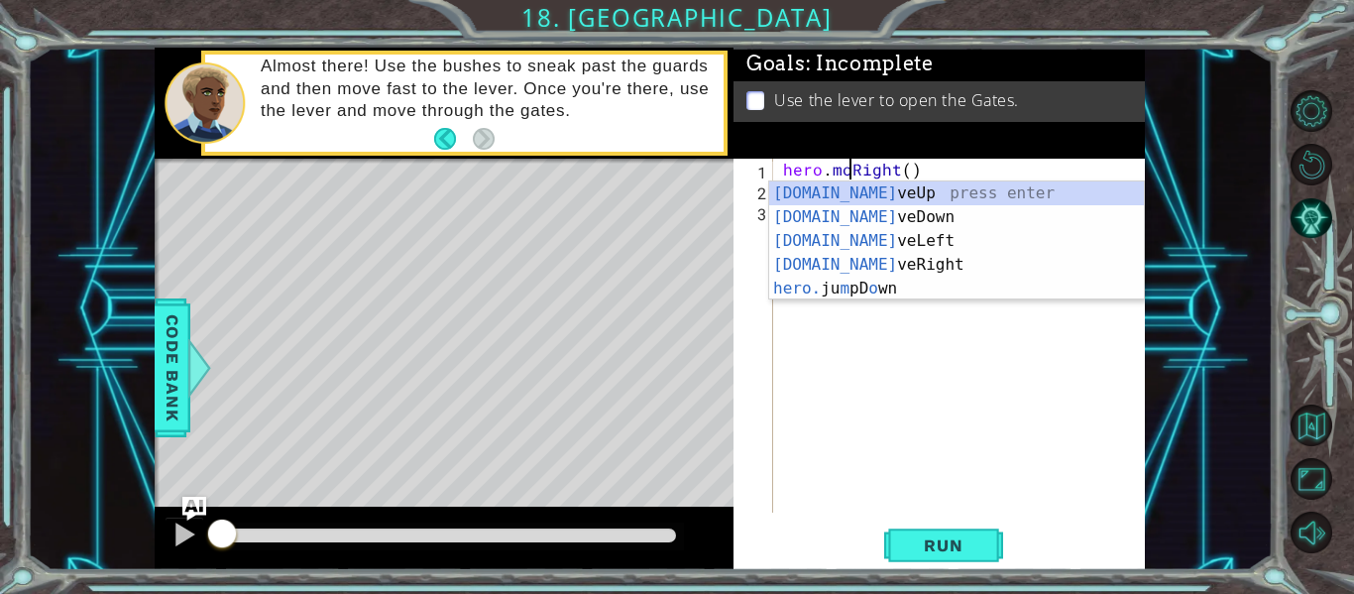
scroll to position [0, 5]
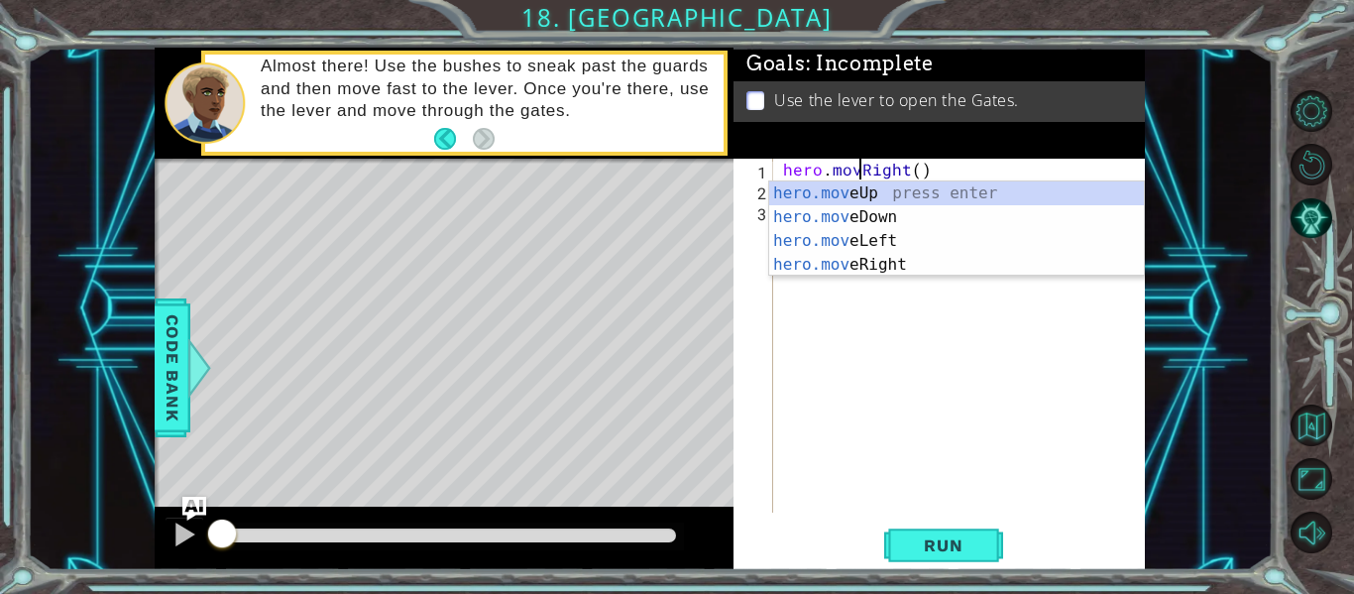
type textarea "hero.moveRight()"
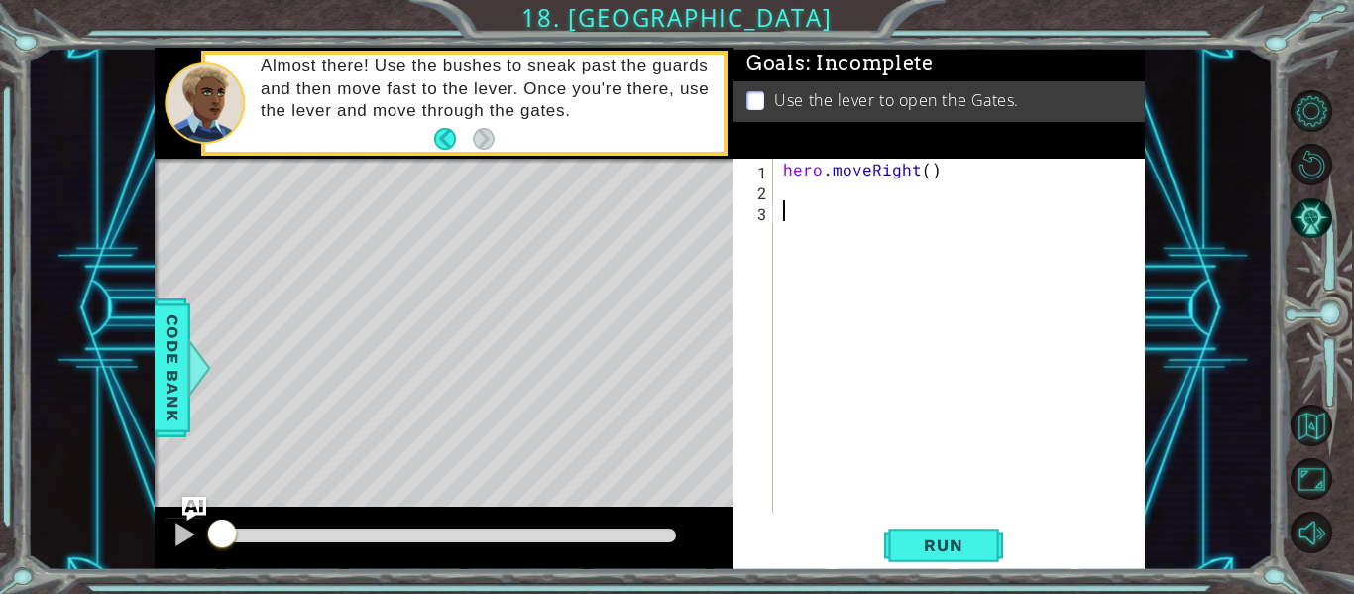
click at [830, 345] on div "hero . moveRight ( )" at bounding box center [965, 357] width 372 height 396
click at [784, 190] on div "hero . moveRight ( )" at bounding box center [965, 357] width 372 height 396
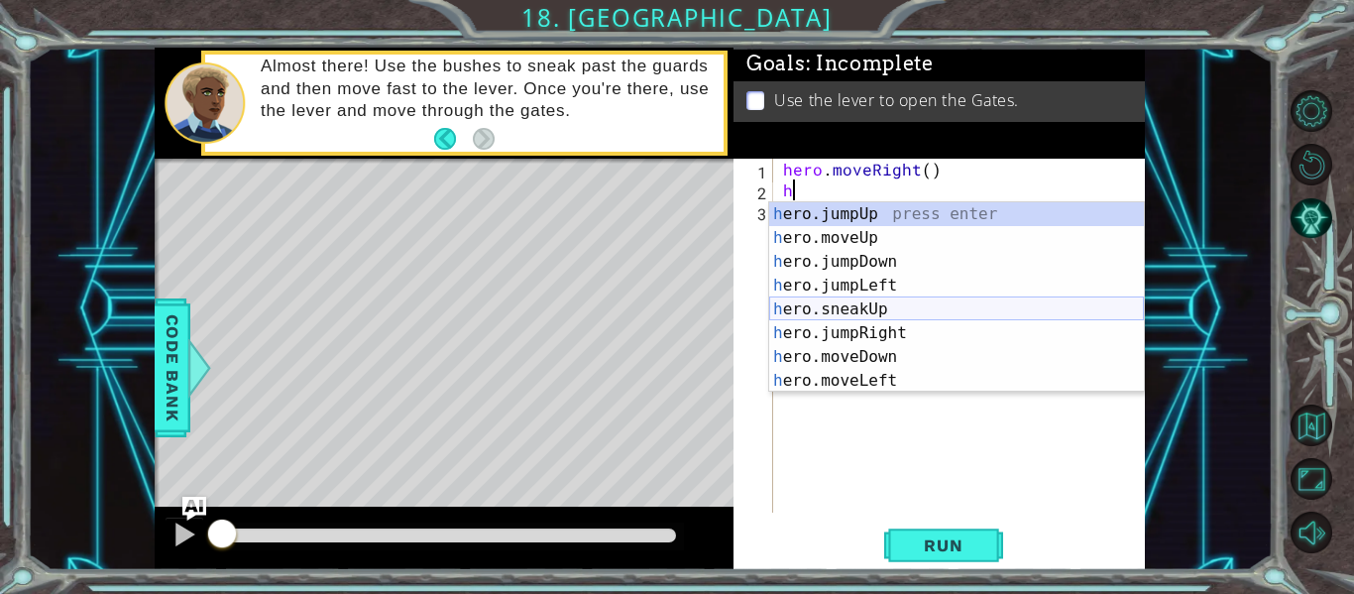
click at [846, 308] on div "h ero.jumpUp press enter h ero.moveUp press enter h ero.jumpDown press enter h …" at bounding box center [956, 321] width 375 height 238
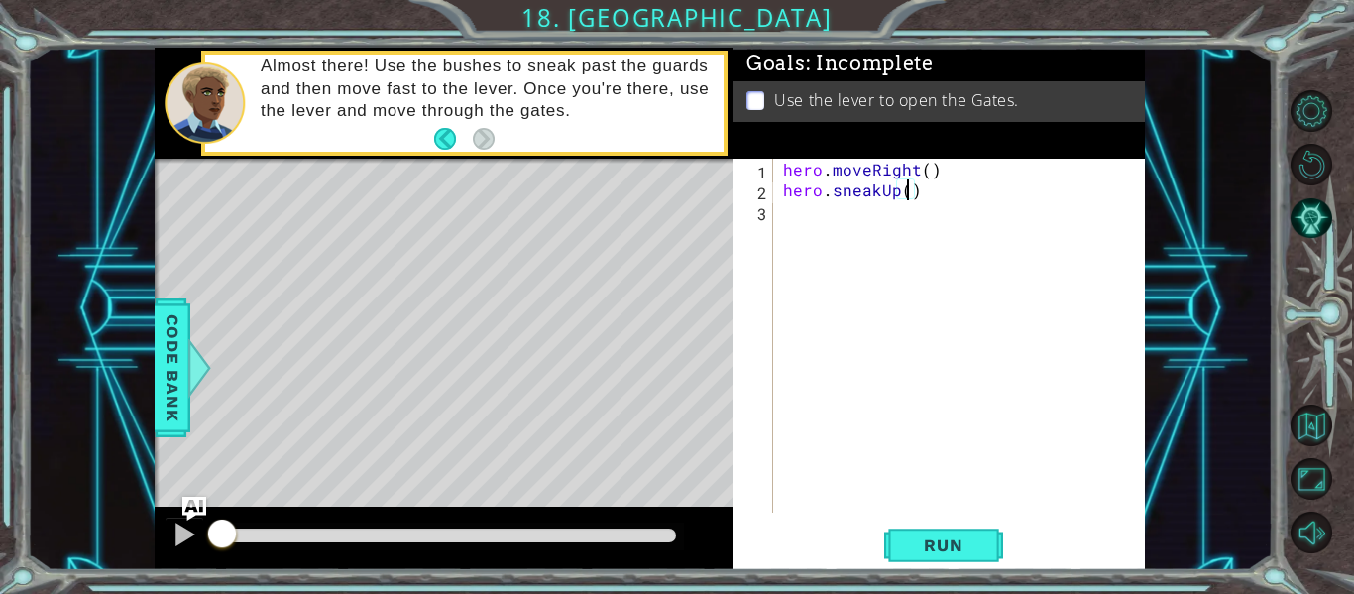
type textarea "hero.sneakUp(2)"
click at [791, 219] on div "hero . moveRight ( ) hero . sneakUp ( 2 )" at bounding box center [965, 357] width 372 height 396
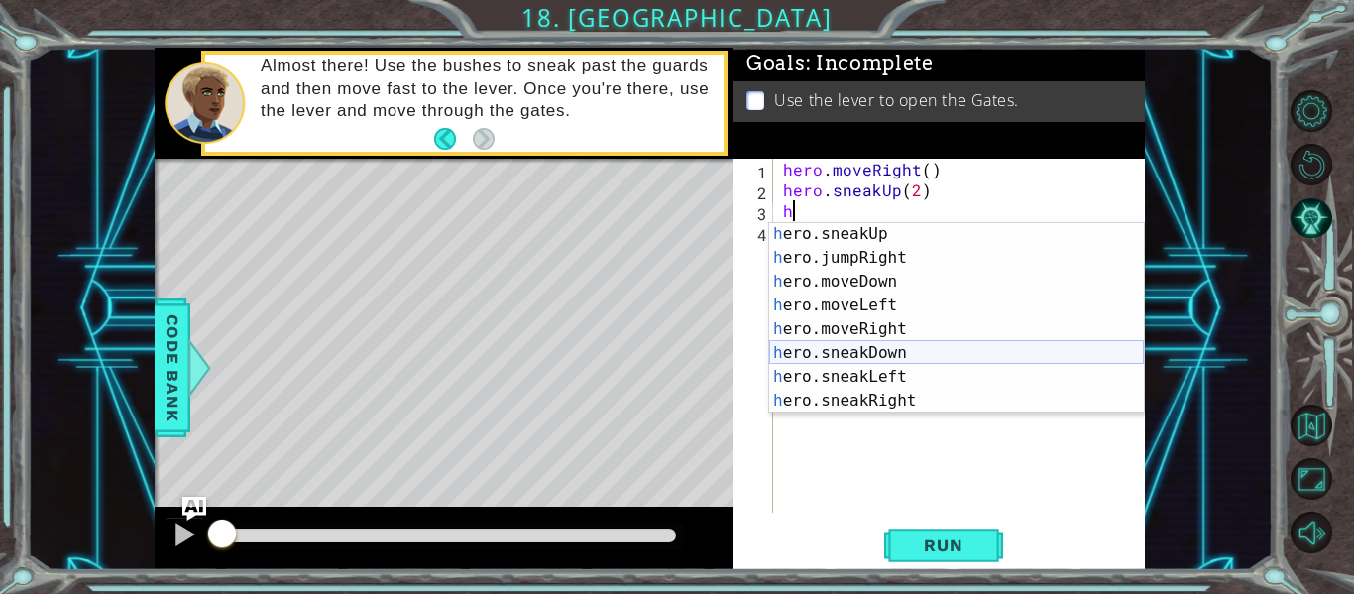
scroll to position [98, 0]
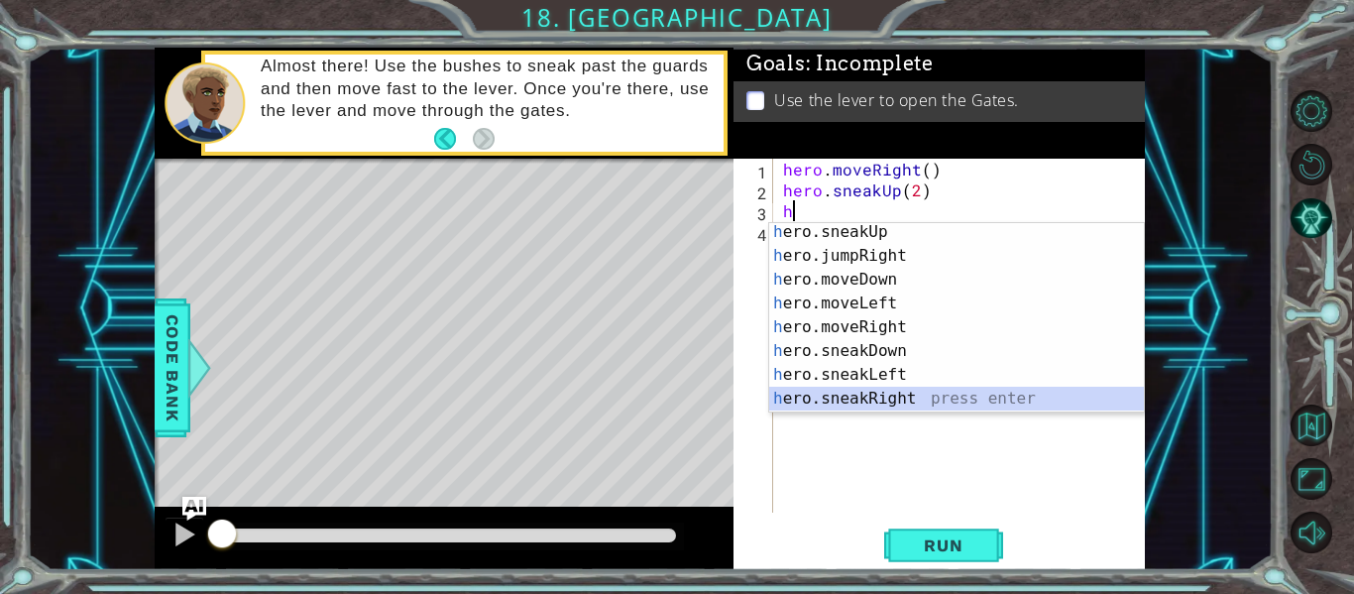
click at [872, 396] on div "h ero.sneakUp press enter h ero.jumpRight press enter h ero.moveDown press ente…" at bounding box center [956, 339] width 375 height 238
type textarea "hero.sneakRight(1)"
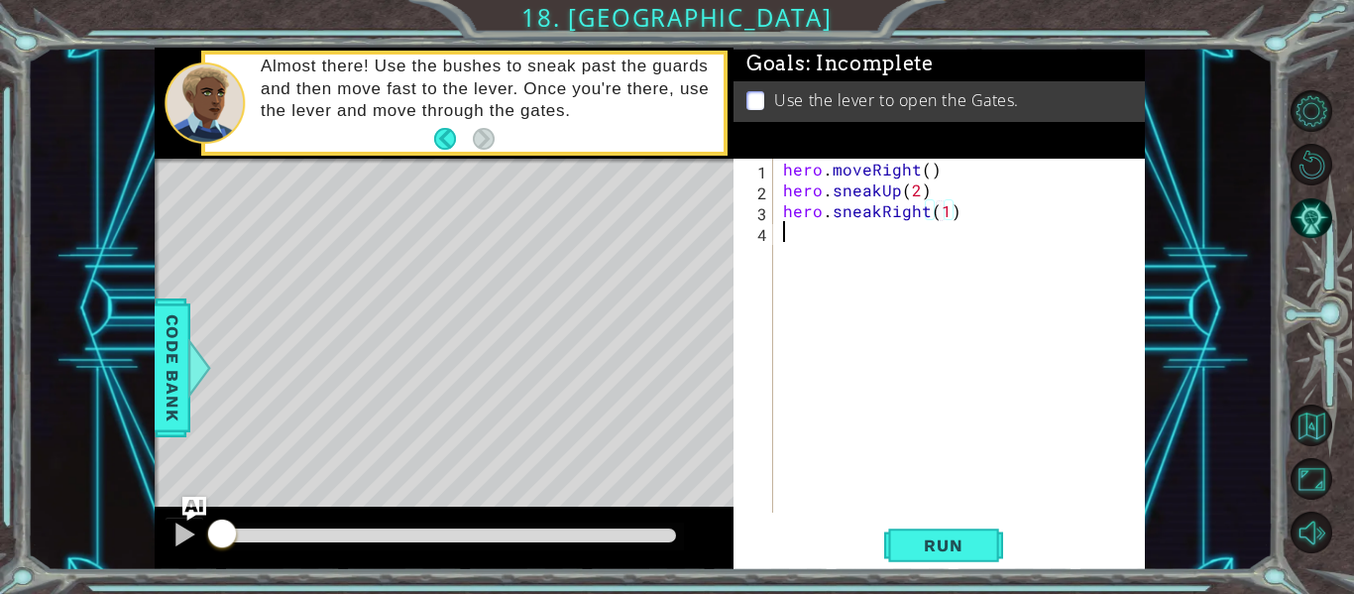
click at [789, 237] on div "hero . moveRight ( ) hero . sneakUp ( 2 ) hero . sneakRight ( 1 )" at bounding box center [965, 357] width 372 height 396
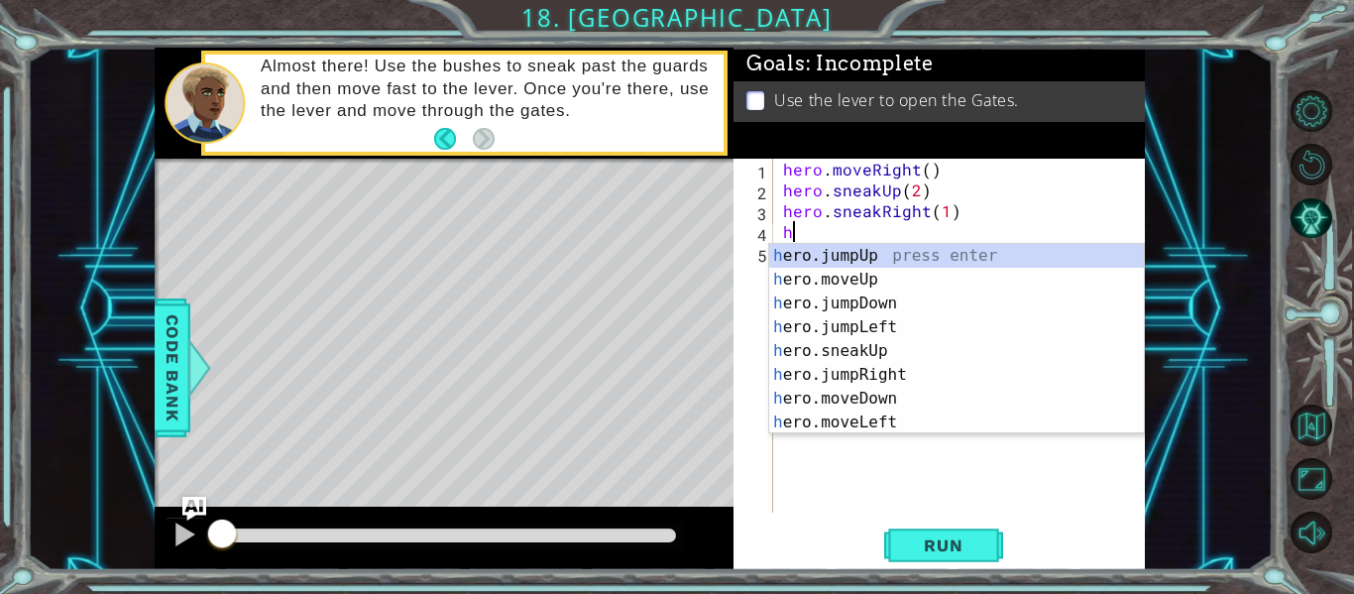
scroll to position [0, 0]
click at [886, 349] on div "h ero.jumpUp press enter h ero.moveUp press enter h ero.jumpDown press enter h …" at bounding box center [956, 363] width 375 height 238
type textarea "hero.sneakUp(1)"
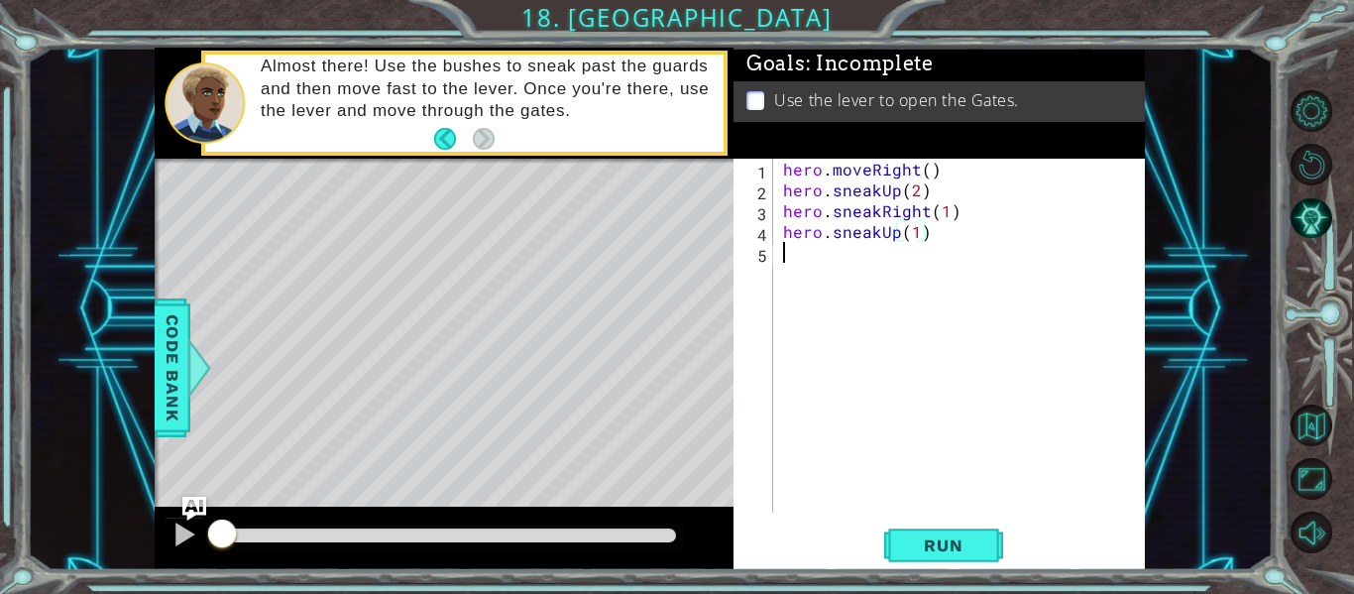
click at [783, 267] on div "hero . moveRight ( ) hero . sneakUp ( 2 ) hero . sneakRight ( 1 ) hero . sneakU…" at bounding box center [965, 357] width 372 height 396
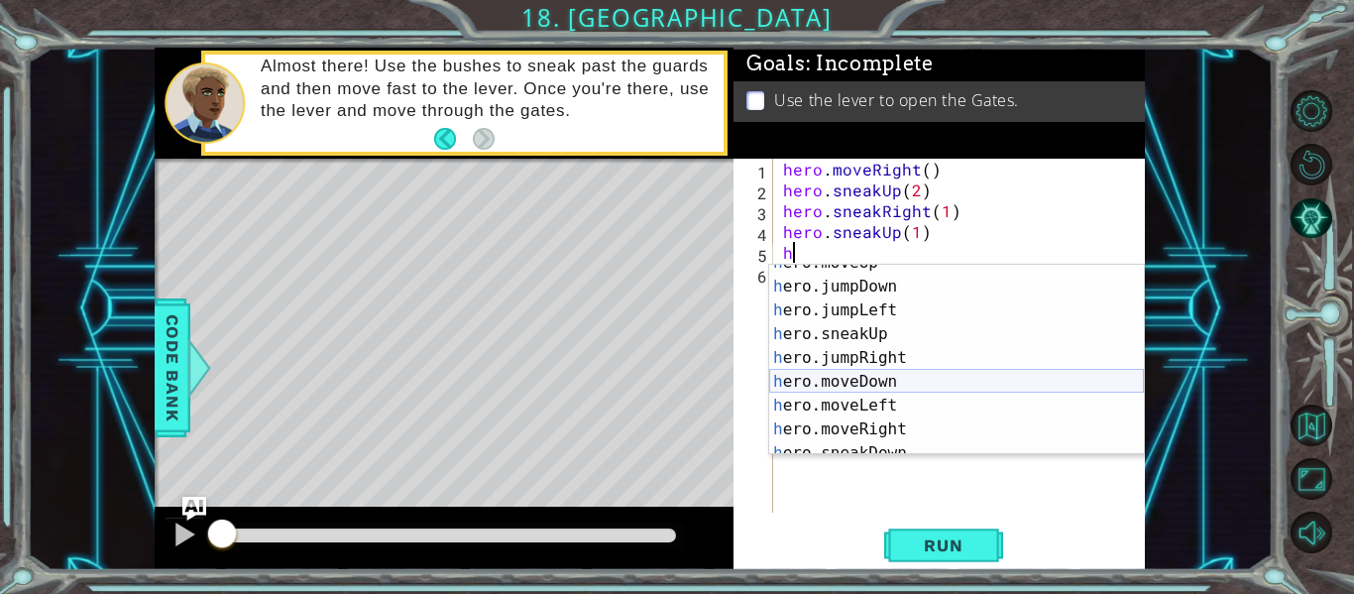
scroll to position [38, 0]
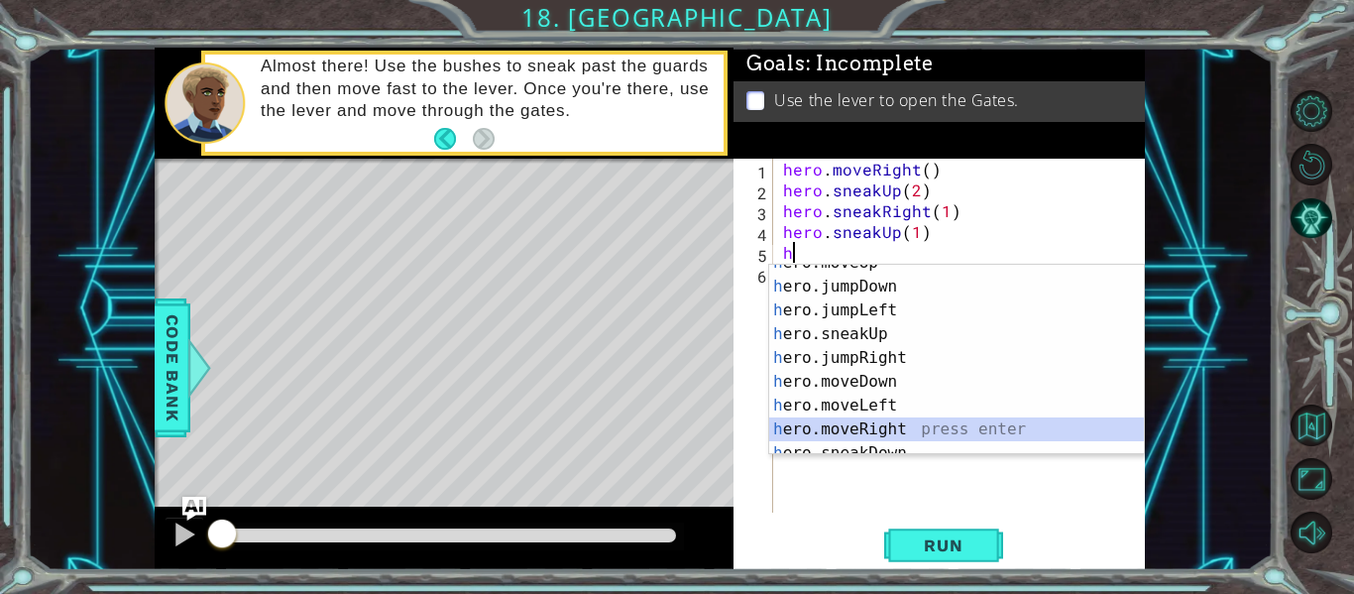
click at [834, 426] on div "h ero.moveUp press enter h ero.jumpDown press enter h ero.jumpLeft press enter …" at bounding box center [956, 370] width 375 height 238
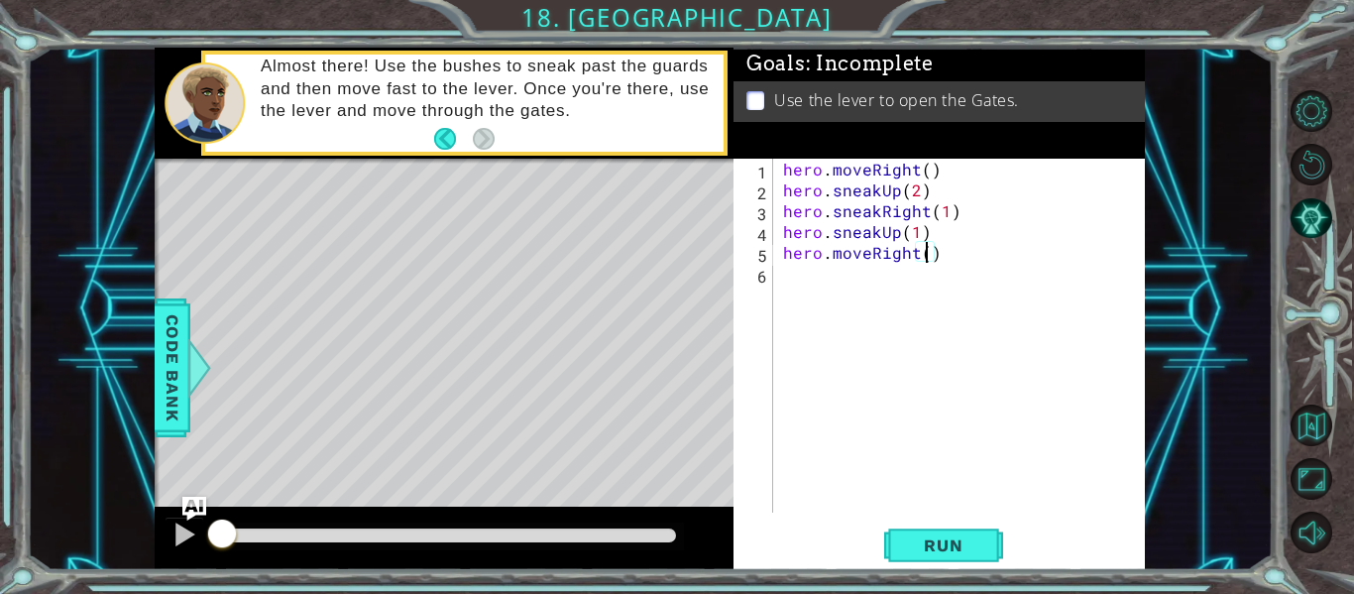
type textarea "hero.moveRight(2)"
click at [781, 277] on div "hero . moveRight ( ) hero . sneakUp ( 2 ) hero . sneakRight ( 1 ) hero . sneakU…" at bounding box center [965, 357] width 372 height 396
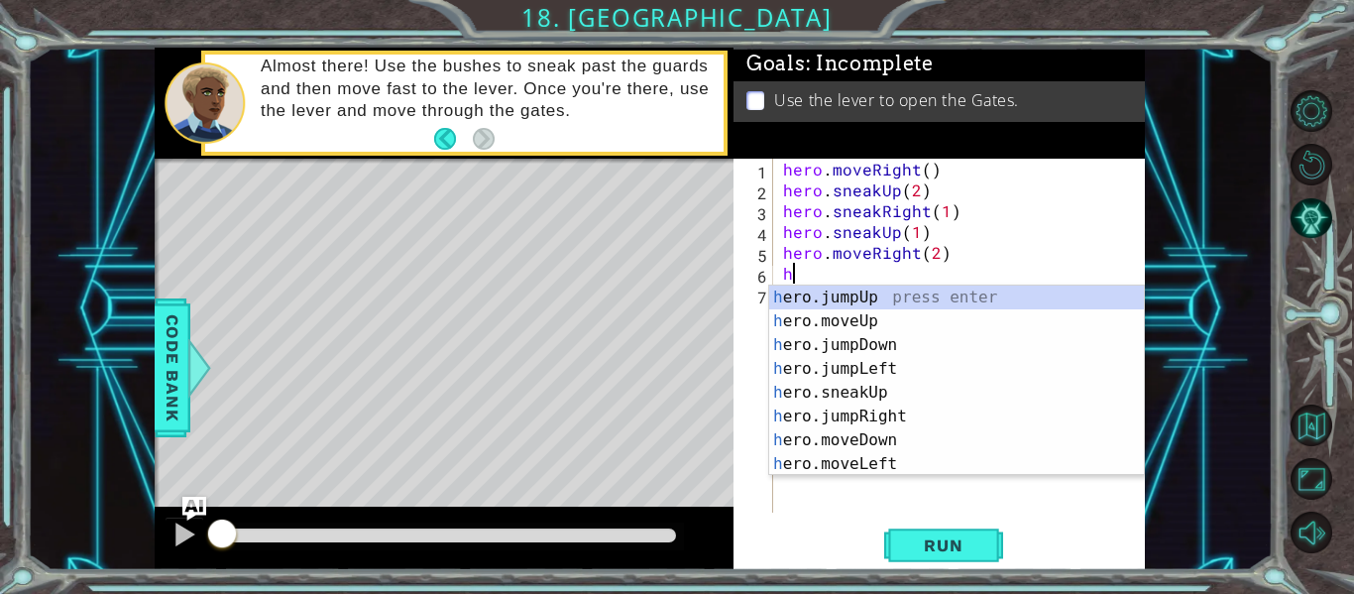
scroll to position [0, 0]
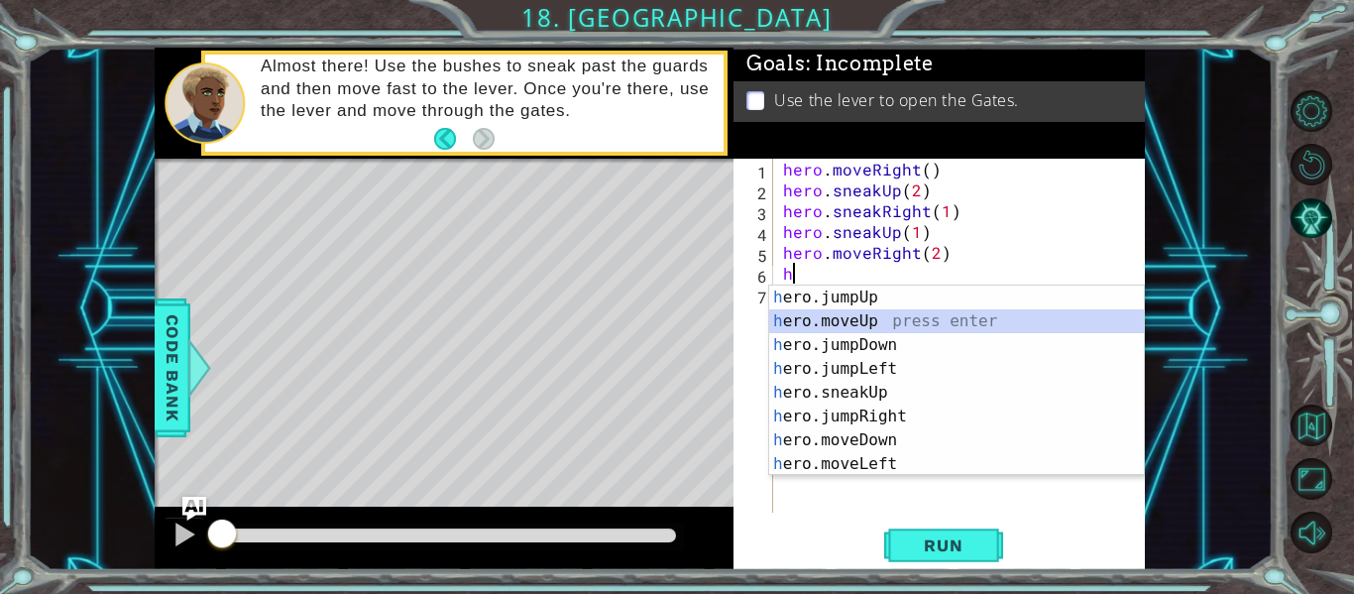
click at [845, 322] on div "h ero.jumpUp press enter h ero.moveUp press enter h ero.jumpDown press enter h …" at bounding box center [956, 405] width 375 height 238
type textarea "hero.moveUp(1)"
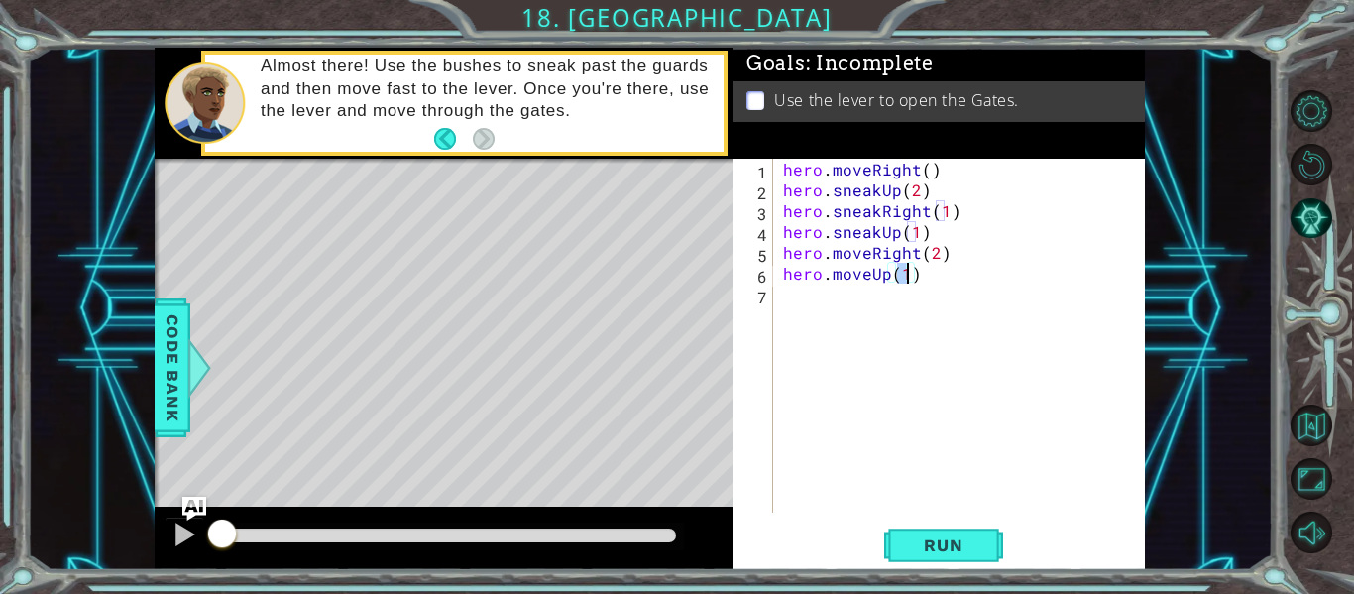
click at [787, 298] on div "hero . moveRight ( ) hero . sneakUp ( 2 ) hero . sneakRight ( 1 ) hero . sneakU…" at bounding box center [965, 357] width 372 height 396
type textarea "h"
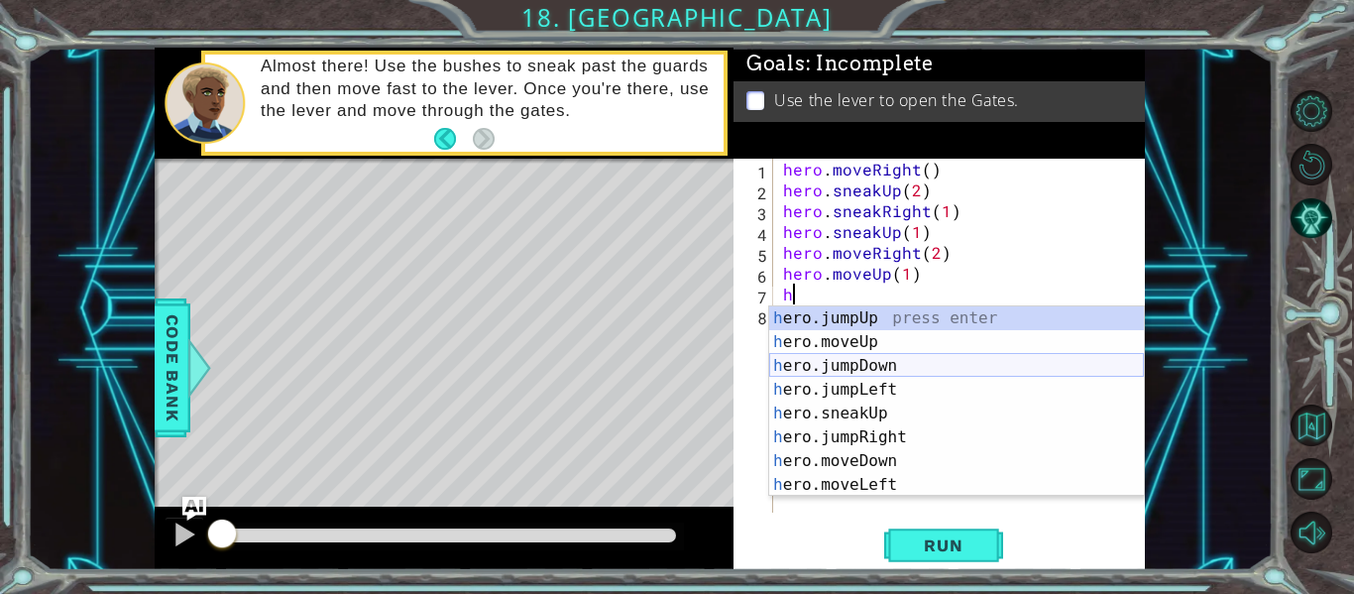
click at [867, 367] on div "h ero.jumpUp press enter h ero.moveUp press enter h ero.jumpDown press enter h …" at bounding box center [956, 425] width 375 height 238
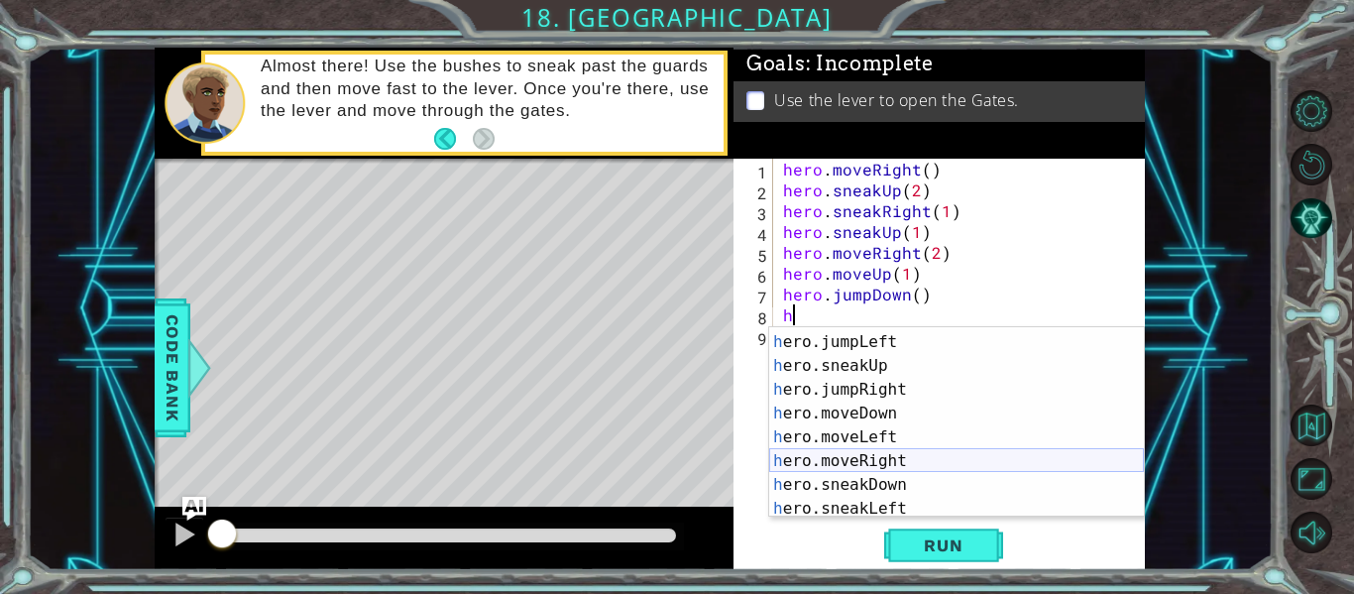
scroll to position [79, 0]
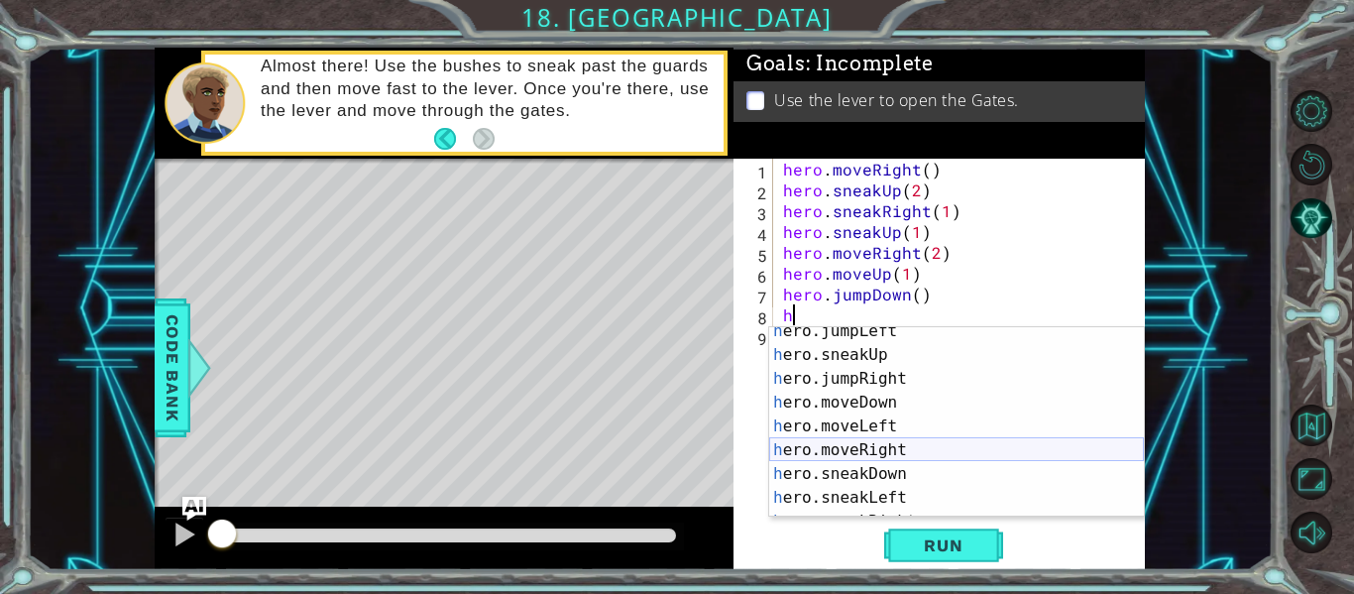
click at [863, 453] on div "h ero.jumpLeft press enter h ero.sneakUp press enter h ero.jumpRight press ente…" at bounding box center [956, 438] width 375 height 238
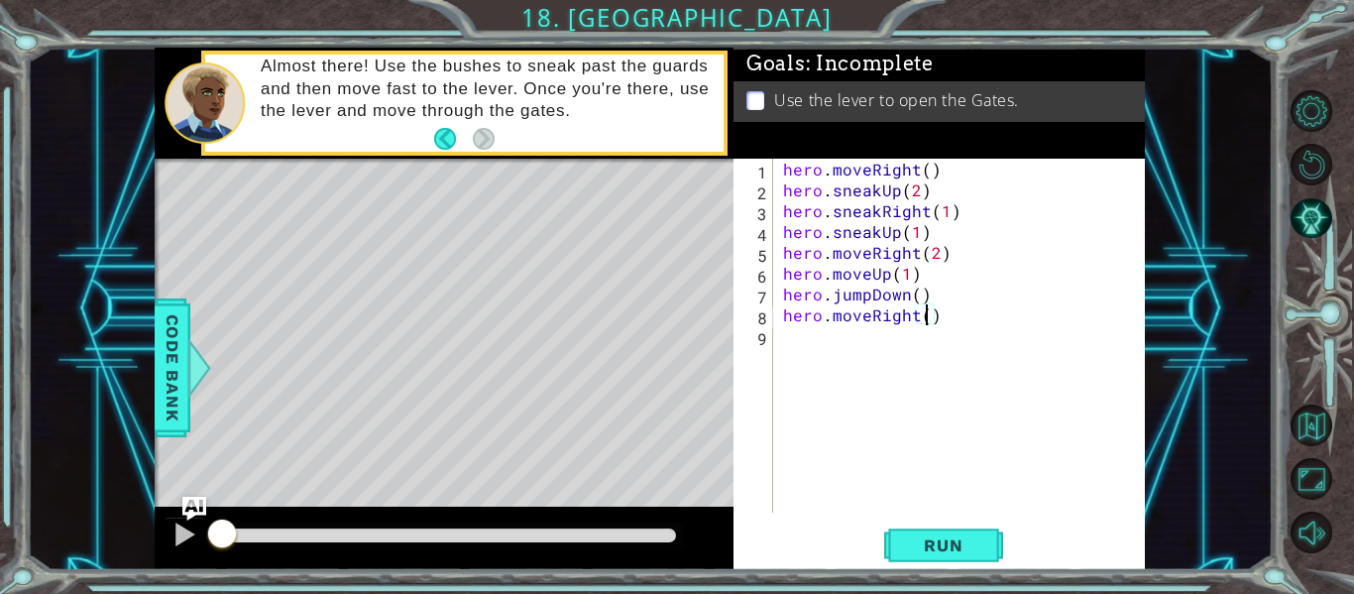
type textarea "hero.moveRight(2)"
click at [785, 339] on div "hero . moveRight ( ) hero . sneakUp ( 2 ) hero . sneakRight ( 1 ) hero . sneakU…" at bounding box center [965, 357] width 372 height 396
type textarea "h"
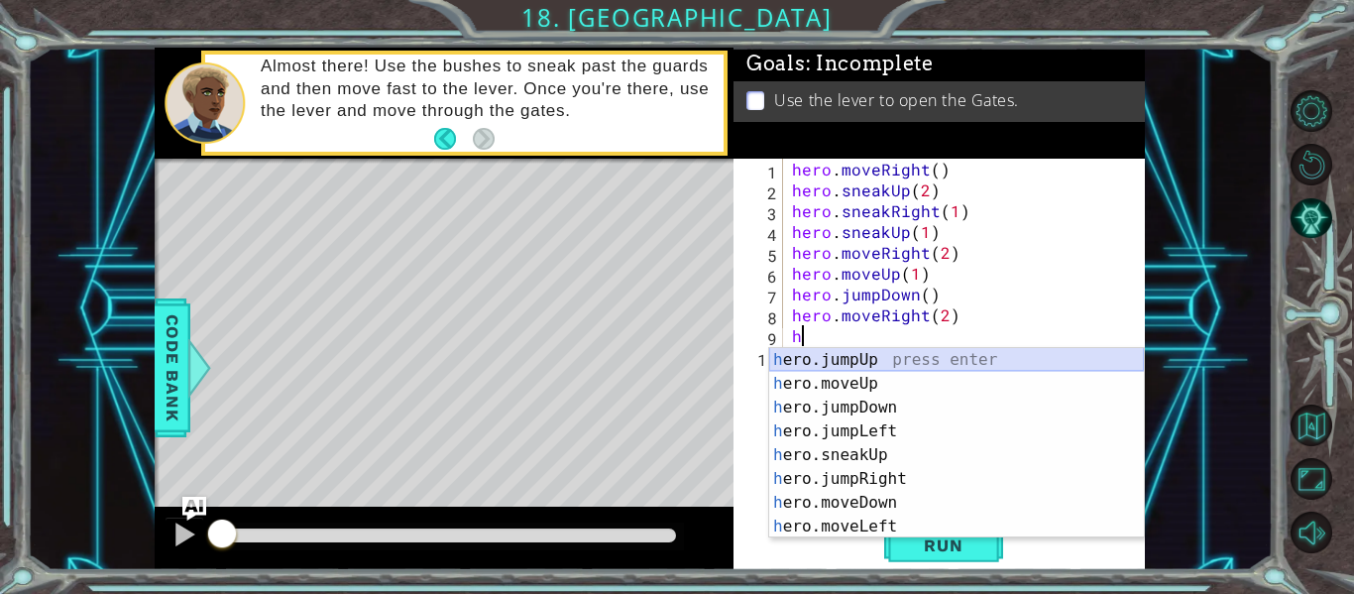
click at [888, 358] on div "h ero.jumpUp press enter h ero.moveUp press enter h ero.jumpDown press enter h …" at bounding box center [956, 467] width 375 height 238
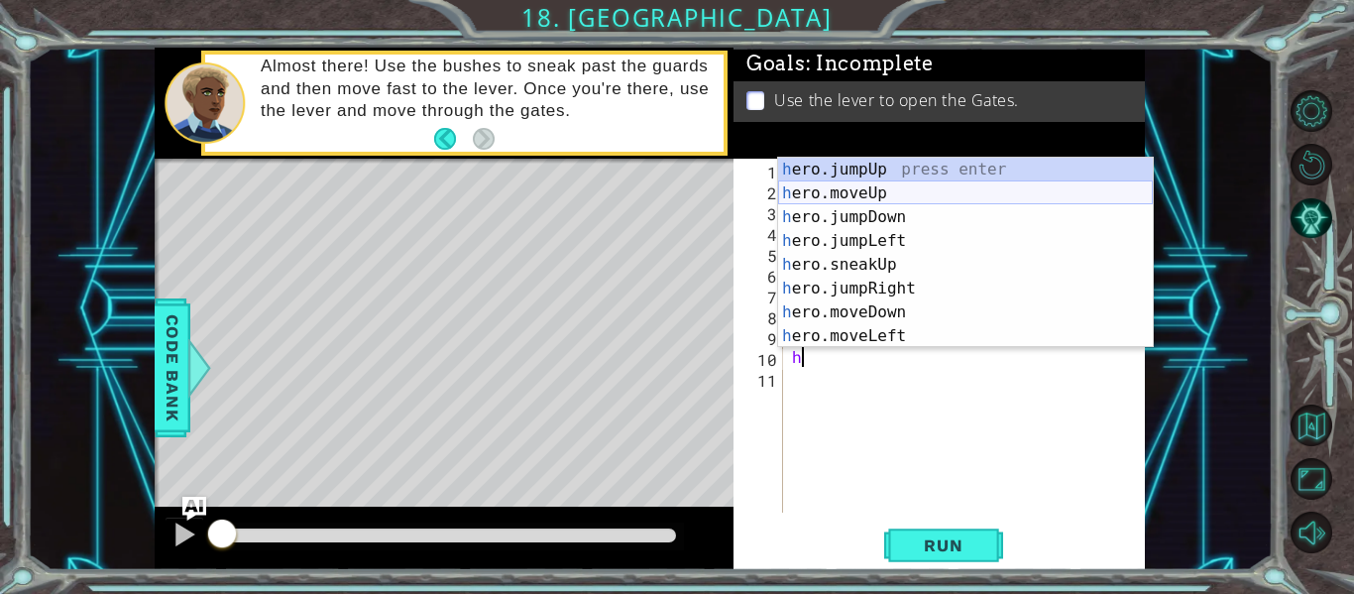
click at [889, 191] on div "h ero.jumpUp press enter h ero.moveUp press enter h ero.jumpDown press enter h …" at bounding box center [965, 277] width 375 height 238
type textarea "hero.moveUp(1)"
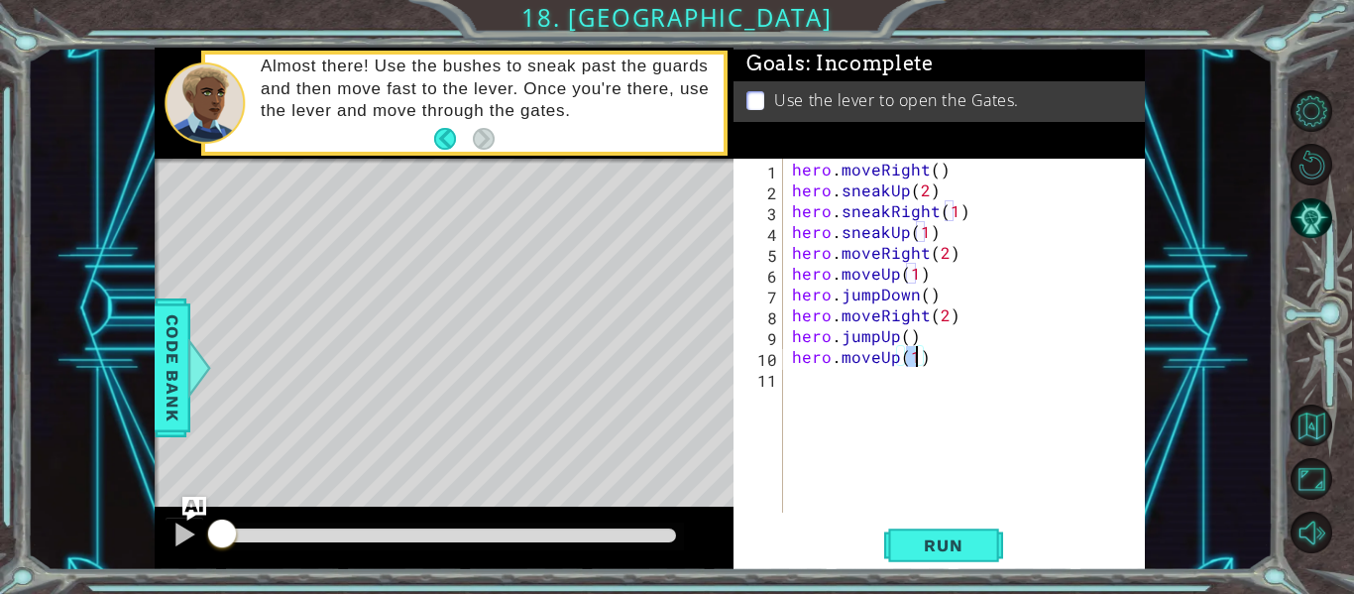
click at [795, 382] on div "hero . moveRight ( ) hero . sneakUp ( 2 ) hero . sneakRight ( 1 ) hero . sneakU…" at bounding box center [969, 357] width 363 height 396
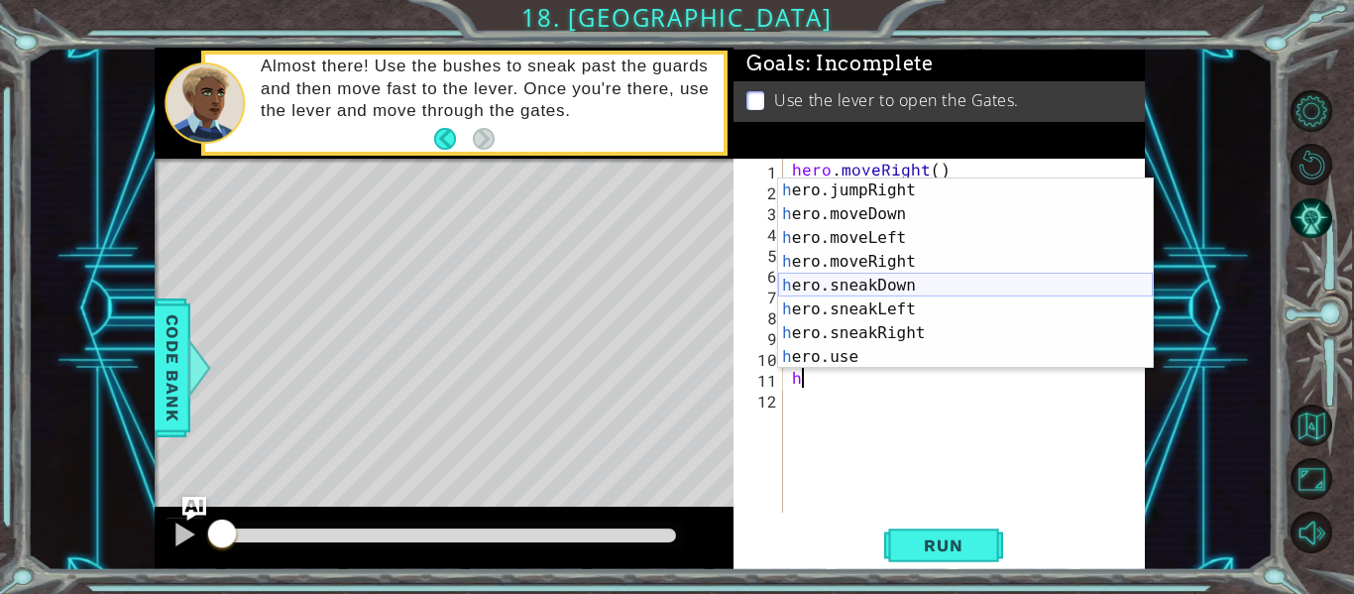
scroll to position [119, 0]
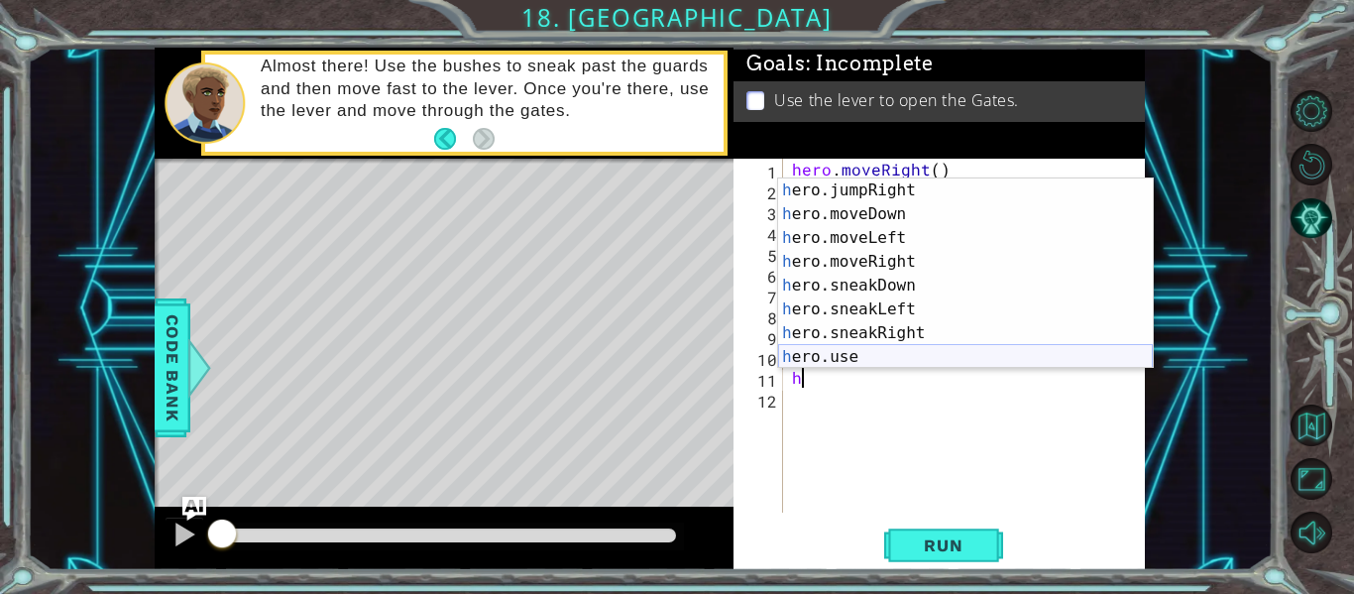
click at [846, 359] on div "h ero.jumpRight press enter h ero.moveDown press enter h ero.moveLeft press ent…" at bounding box center [965, 297] width 375 height 238
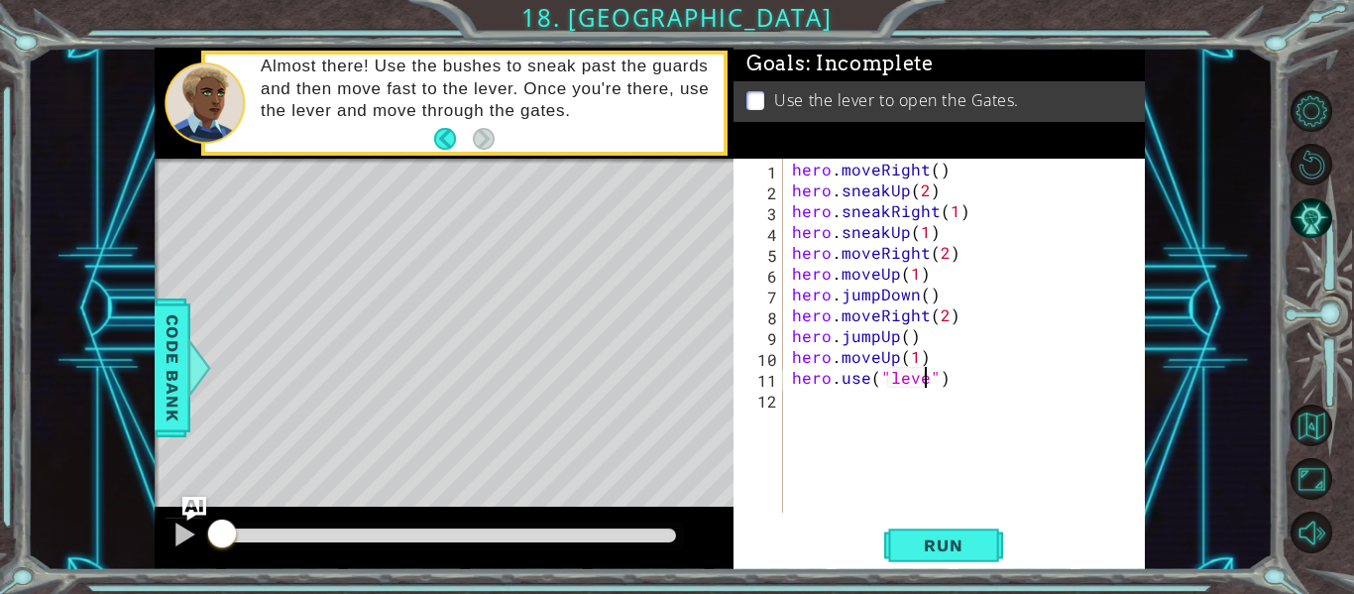
scroll to position [0, 9]
click at [946, 530] on button "Run" at bounding box center [943, 546] width 119 height 41
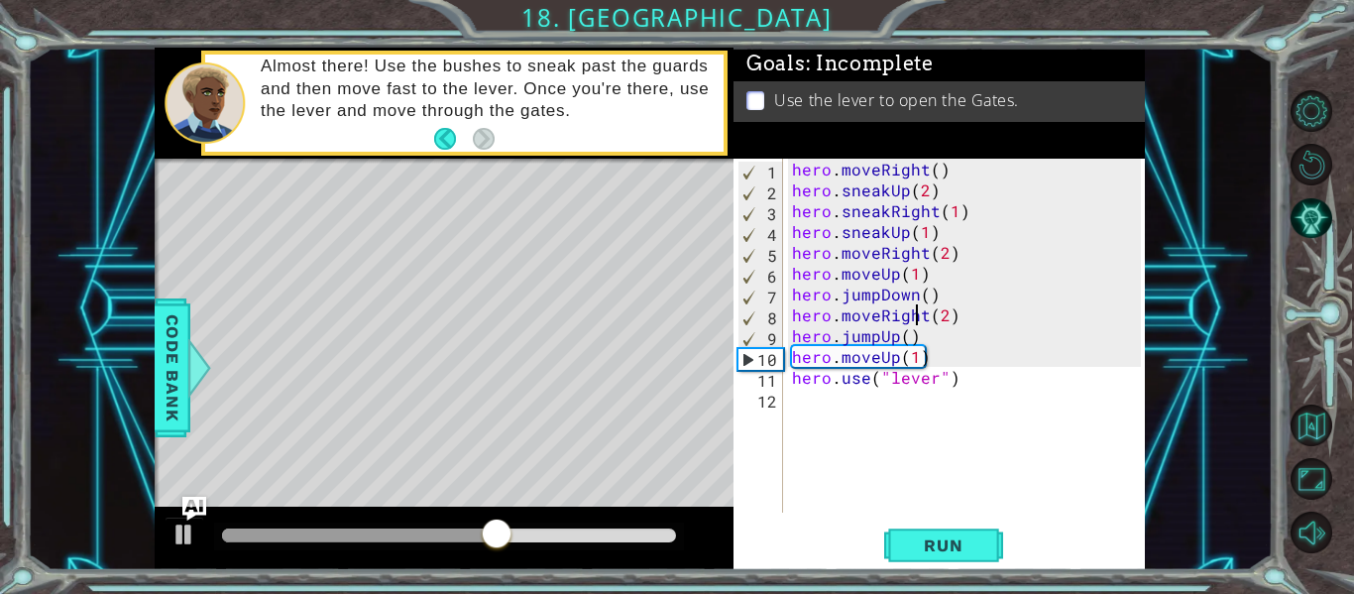
click at [919, 314] on div "hero . moveRight ( ) hero . sneakUp ( 2 ) hero . sneakRight ( 1 ) hero . sneakU…" at bounding box center [969, 357] width 363 height 396
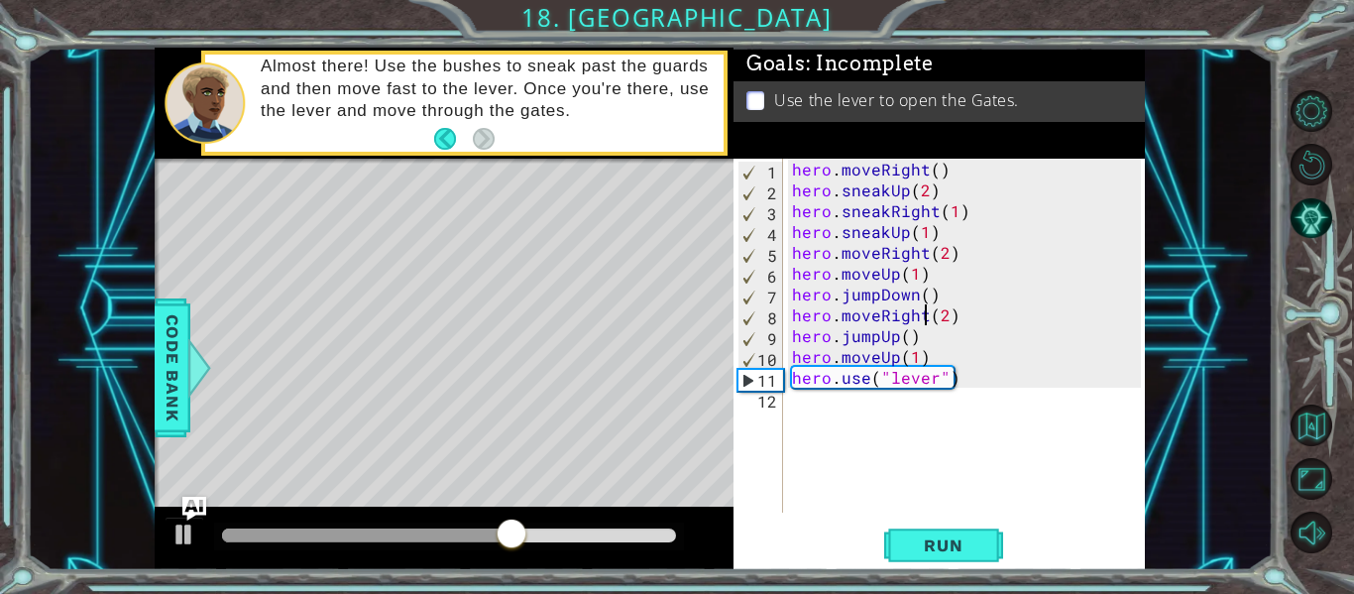
click at [926, 320] on div "hero . moveRight ( ) hero . sneakUp ( 2 ) hero . sneakRight ( 1 ) hero . sneakU…" at bounding box center [969, 357] width 363 height 396
drag, startPoint x: 926, startPoint y: 320, endPoint x: 880, endPoint y: 318, distance: 46.6
click at [880, 318] on div "hero . moveRight ( ) hero . sneakUp ( 2 ) hero . sneakRight ( 1 ) hero . sneakU…" at bounding box center [969, 357] width 363 height 396
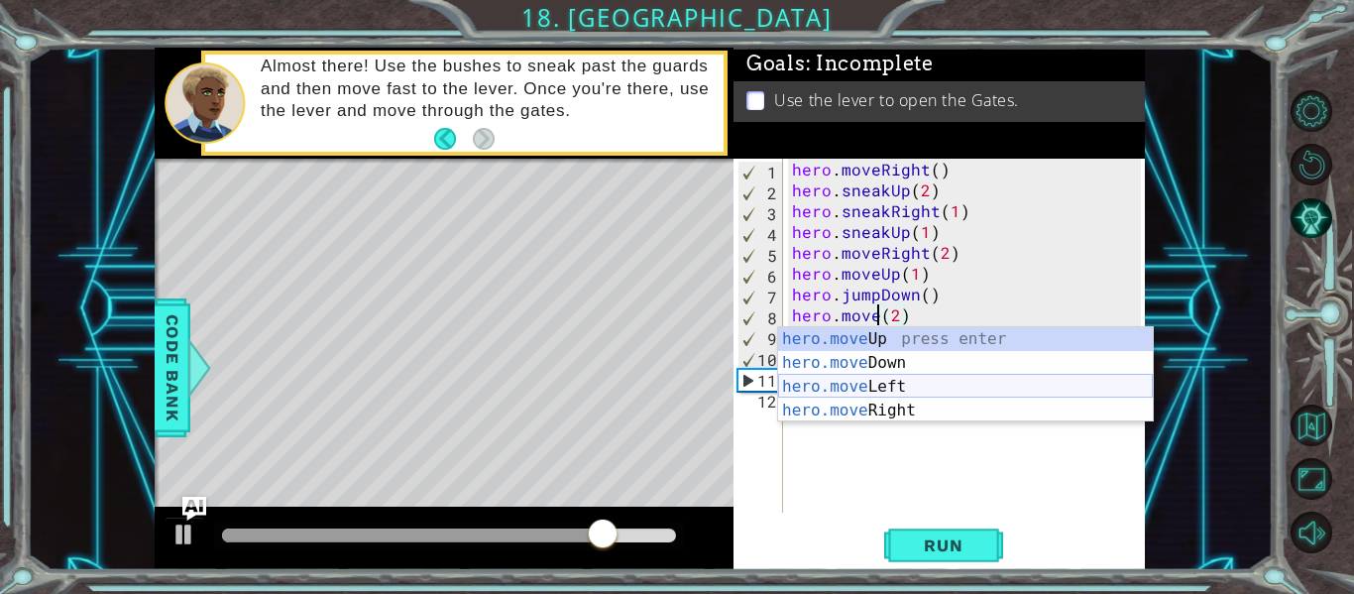
click at [909, 391] on div "hero.move Up press enter hero.move Down press enter hero.move Left press enter …" at bounding box center [965, 398] width 375 height 143
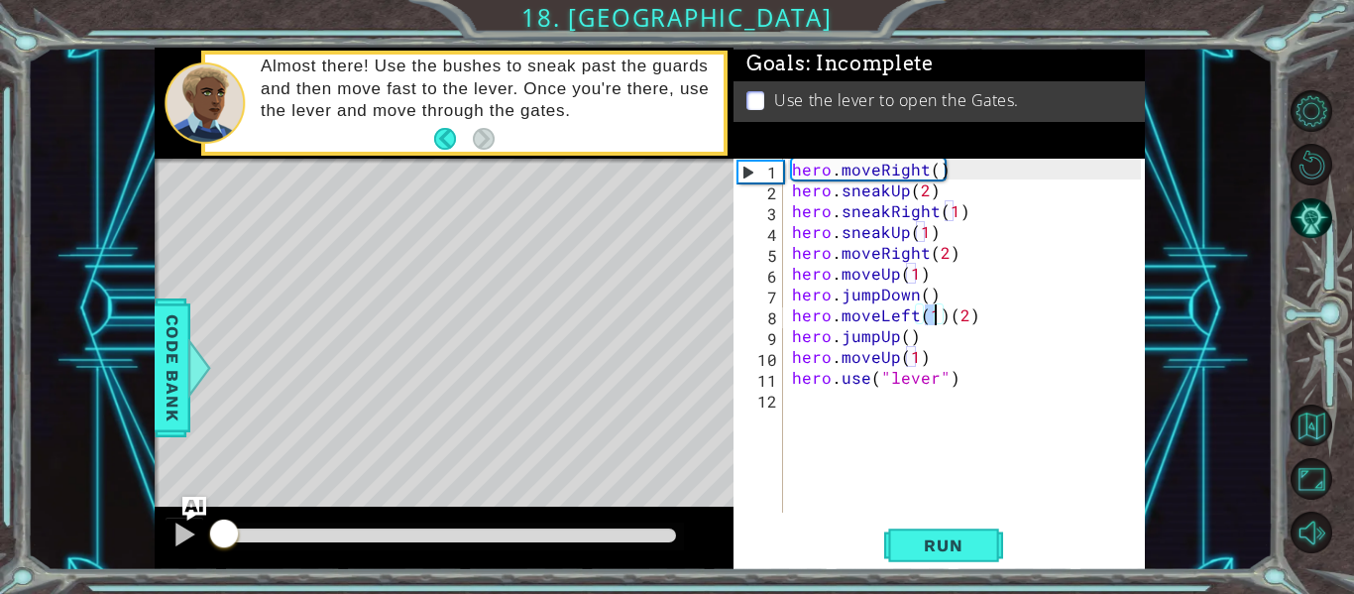
drag, startPoint x: 633, startPoint y: 536, endPoint x: 153, endPoint y: 539, distance: 479.9
click at [153, 539] on div "1 ההההההההההההההההההההההההההההההההההההההההההההההההההההההההההההההההההההההההההההה…" at bounding box center [650, 309] width 1246 height 523
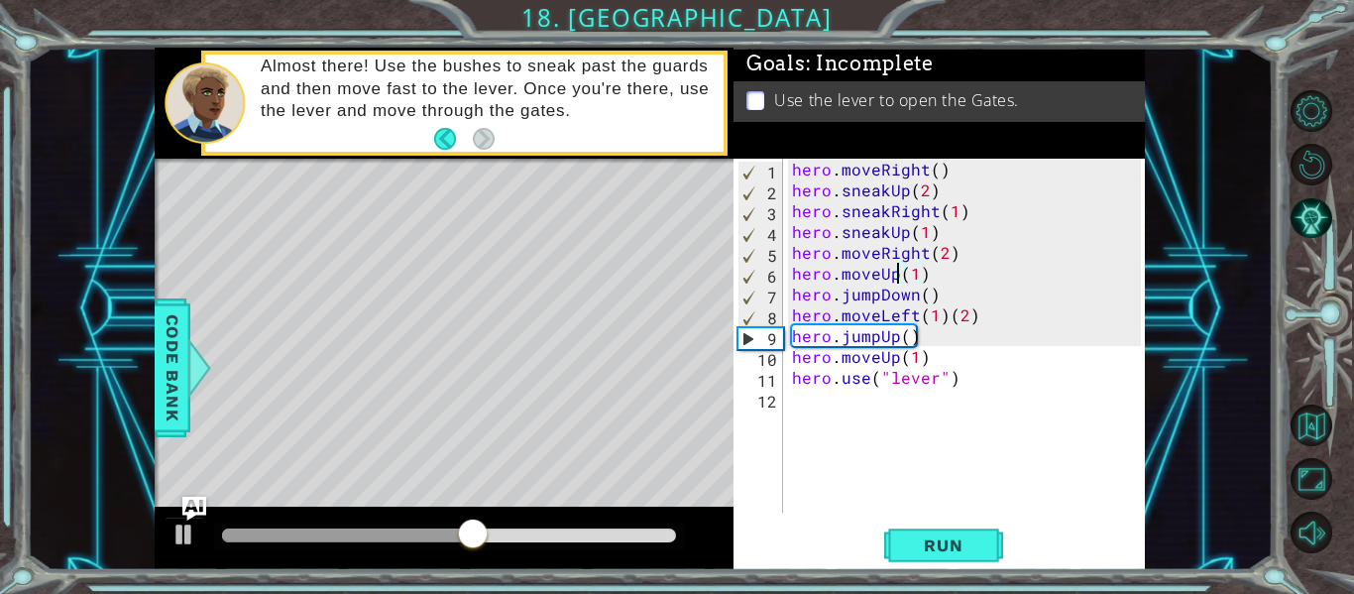
click at [894, 278] on div "hero . moveRight ( ) hero . sneakUp ( 2 ) hero . sneakRight ( 1 ) hero . sneakU…" at bounding box center [969, 357] width 363 height 396
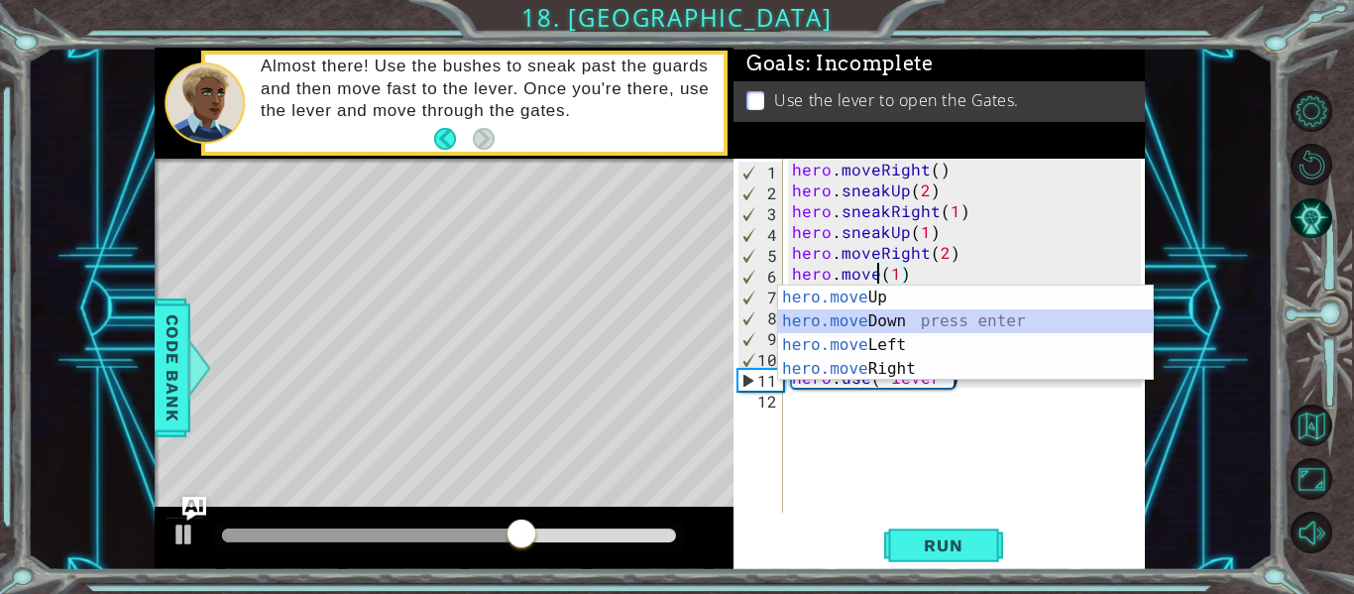
click at [913, 316] on div "hero.move Up press enter hero.move Down press enter hero.move Left press enter …" at bounding box center [965, 357] width 375 height 143
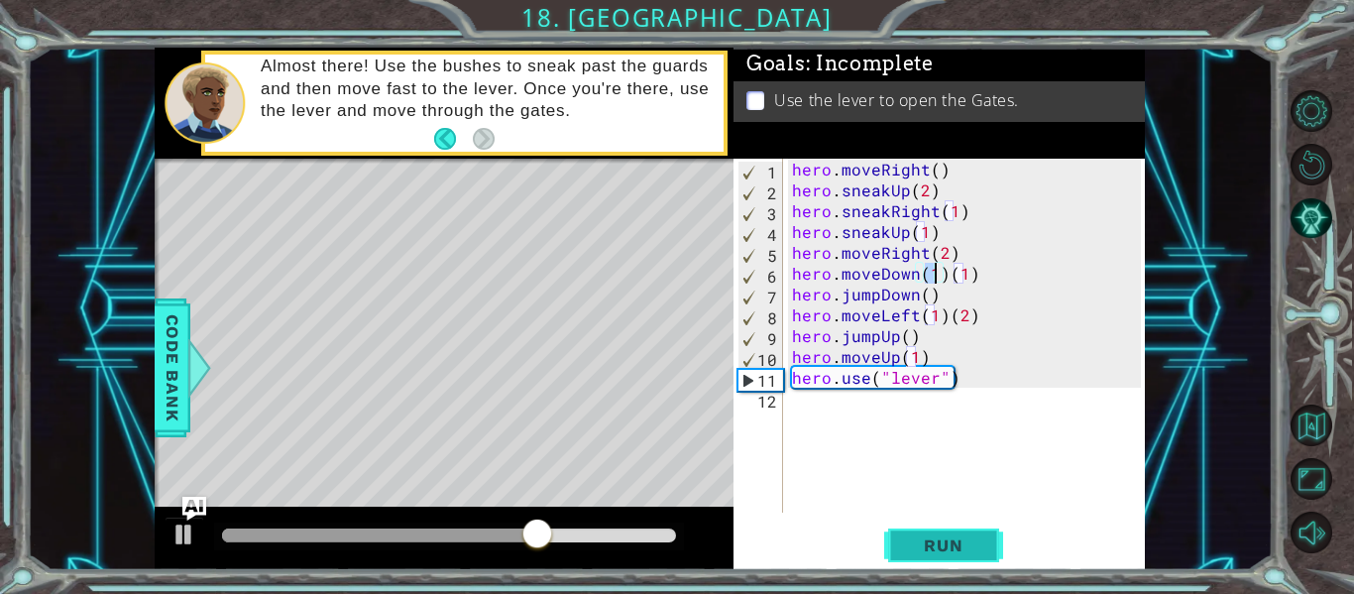
click at [925, 549] on span "Run" at bounding box center [943, 545] width 78 height 20
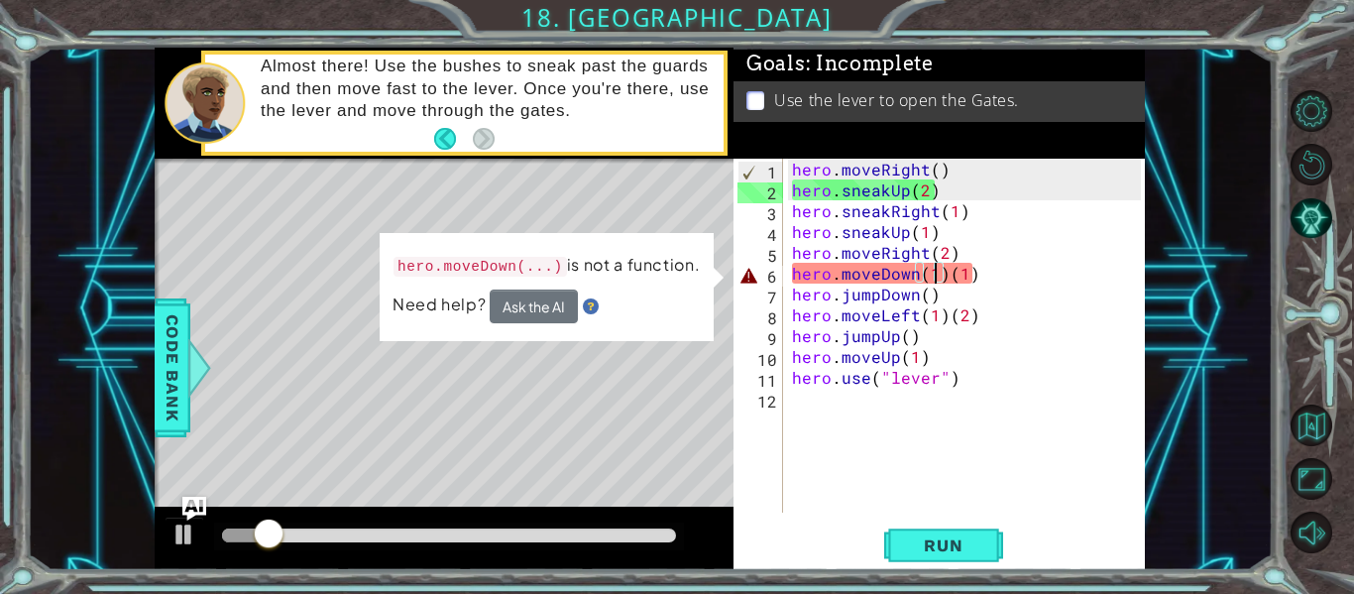
click at [944, 274] on div "hero . moveRight ( ) hero . sneakUp ( 2 ) hero . sneakRight ( 1 ) hero . sneakU…" at bounding box center [969, 357] width 363 height 396
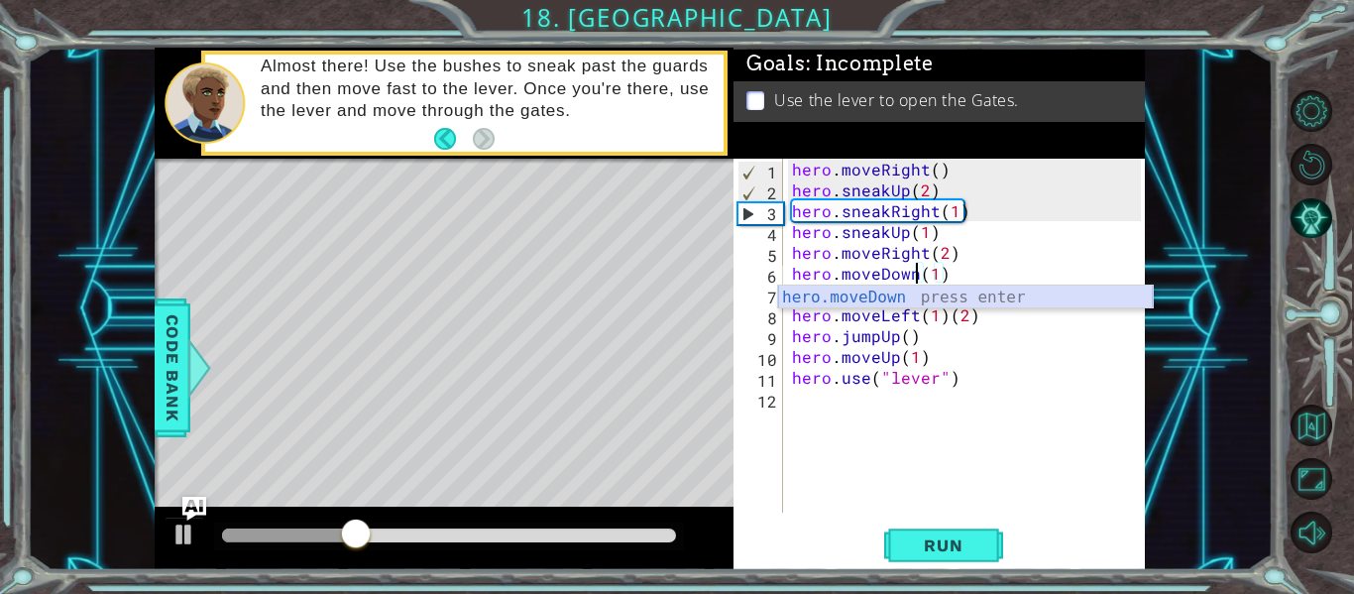
click at [960, 292] on div "hero.moveDown press enter" at bounding box center [965, 321] width 375 height 71
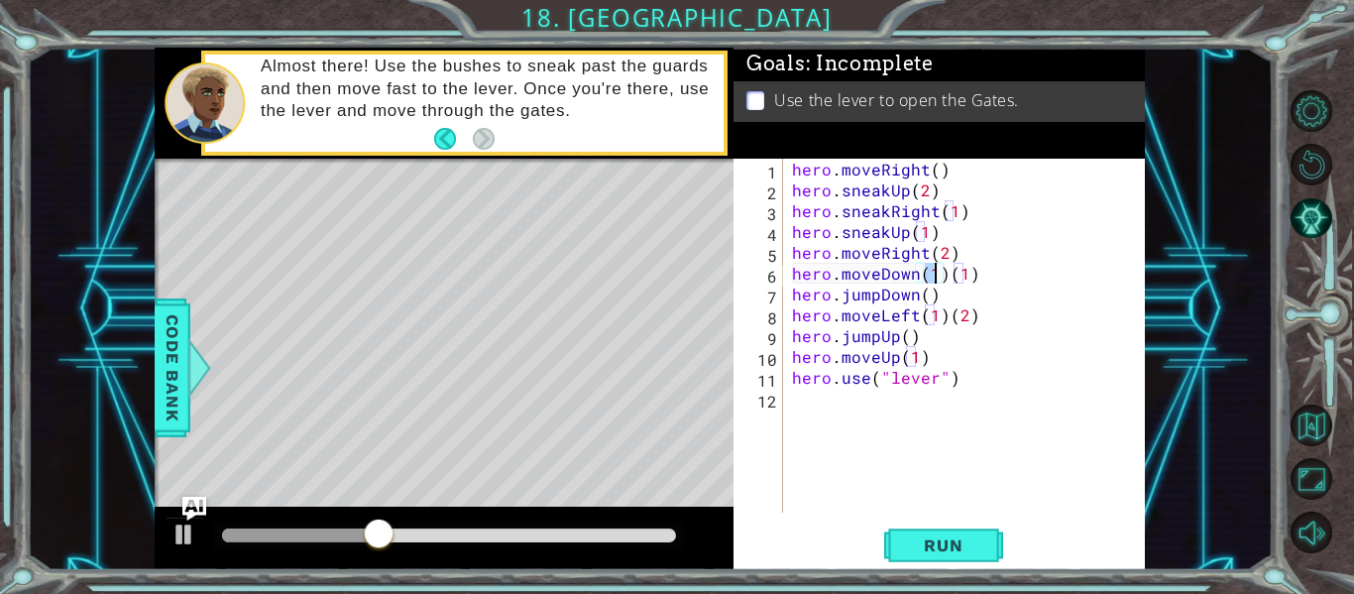
click at [978, 282] on div "hero . moveRight ( ) hero . sneakUp ( 2 ) hero . sneakRight ( 1 ) hero . sneakU…" at bounding box center [969, 357] width 363 height 396
drag, startPoint x: 482, startPoint y: 527, endPoint x: 342, endPoint y: 540, distance: 140.5
click at [342, 540] on div at bounding box center [347, 536] width 36 height 36
click at [182, 539] on div at bounding box center [185, 535] width 26 height 26
click at [935, 273] on div "hero . moveRight ( ) hero . sneakUp ( 2 ) hero . sneakRight ( 1 ) hero . sneakU…" at bounding box center [969, 357] width 363 height 396
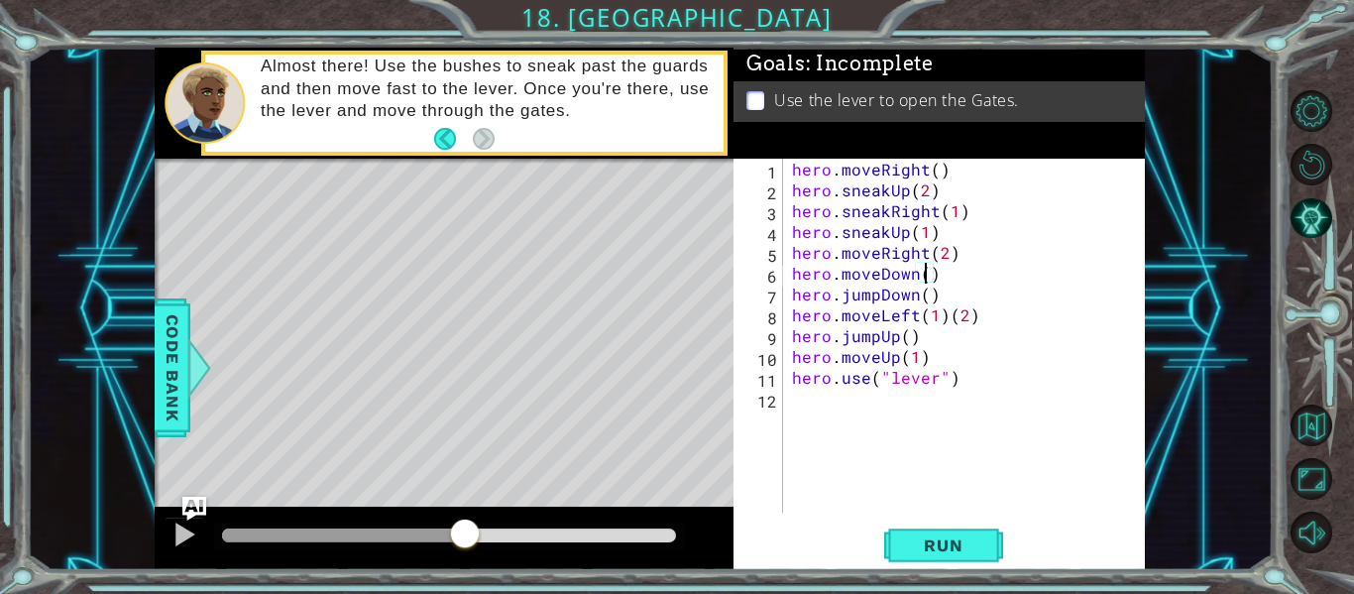
scroll to position [0, 9]
click at [932, 546] on span "Run" at bounding box center [943, 545] width 78 height 20
click at [927, 294] on div "hero . moveRight ( ) hero . sneakUp ( 2 ) hero . sneakRight ( 1 ) hero . sneakU…" at bounding box center [969, 357] width 363 height 396
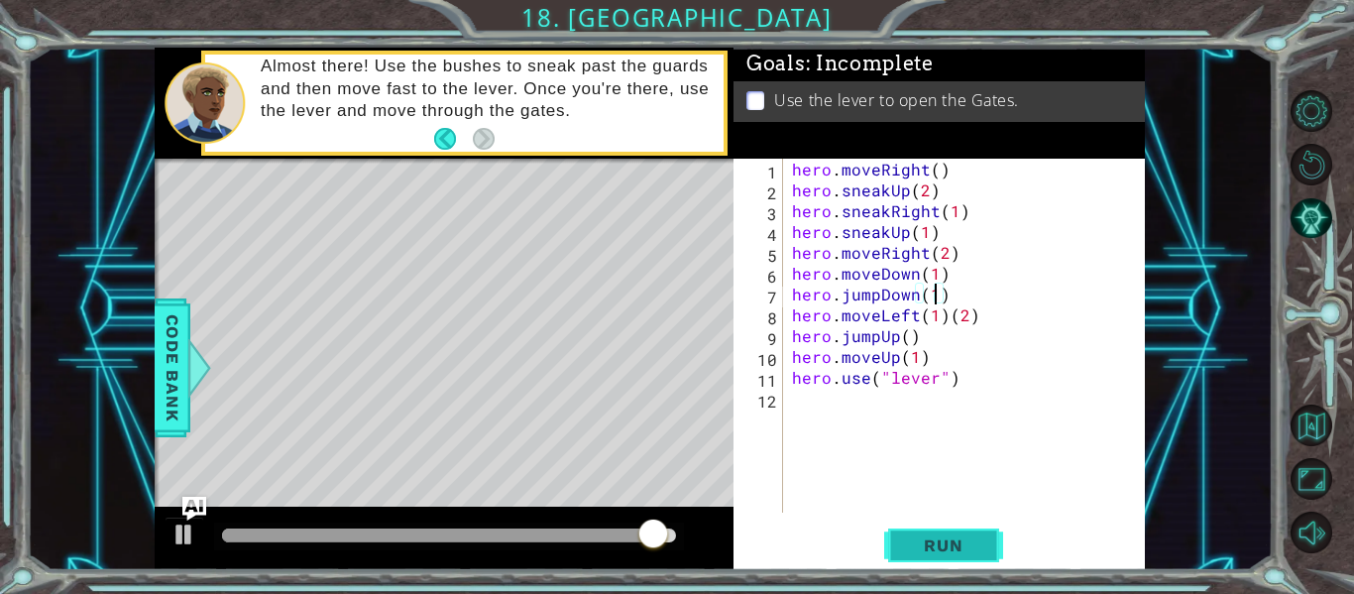
type textarea "hero.jumpDown(1)"
click at [932, 536] on span "Run" at bounding box center [943, 545] width 78 height 20
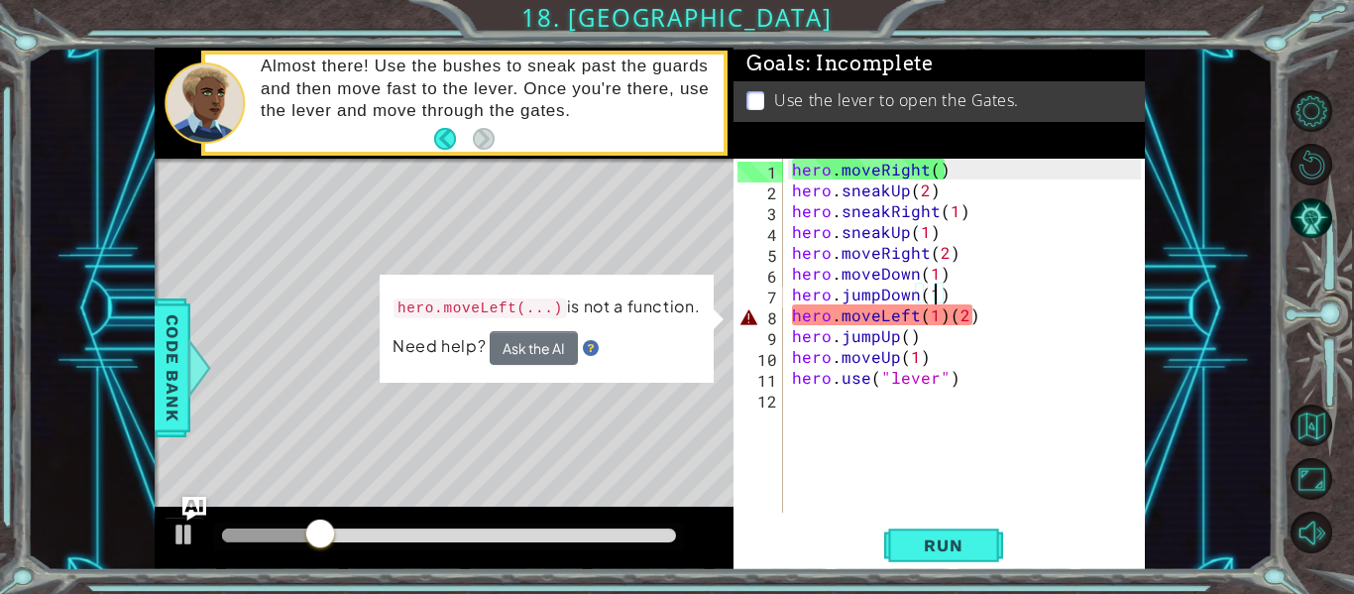
click at [841, 463] on div "hero . moveRight ( ) hero . sneakUp ( 2 ) hero . sneakRight ( 1 ) hero . sneakU…" at bounding box center [969, 357] width 363 height 396
click at [941, 316] on div "hero . moveRight ( ) hero . sneakUp ( 2 ) hero . sneakRight ( 1 ) hero . sneakU…" at bounding box center [969, 357] width 363 height 396
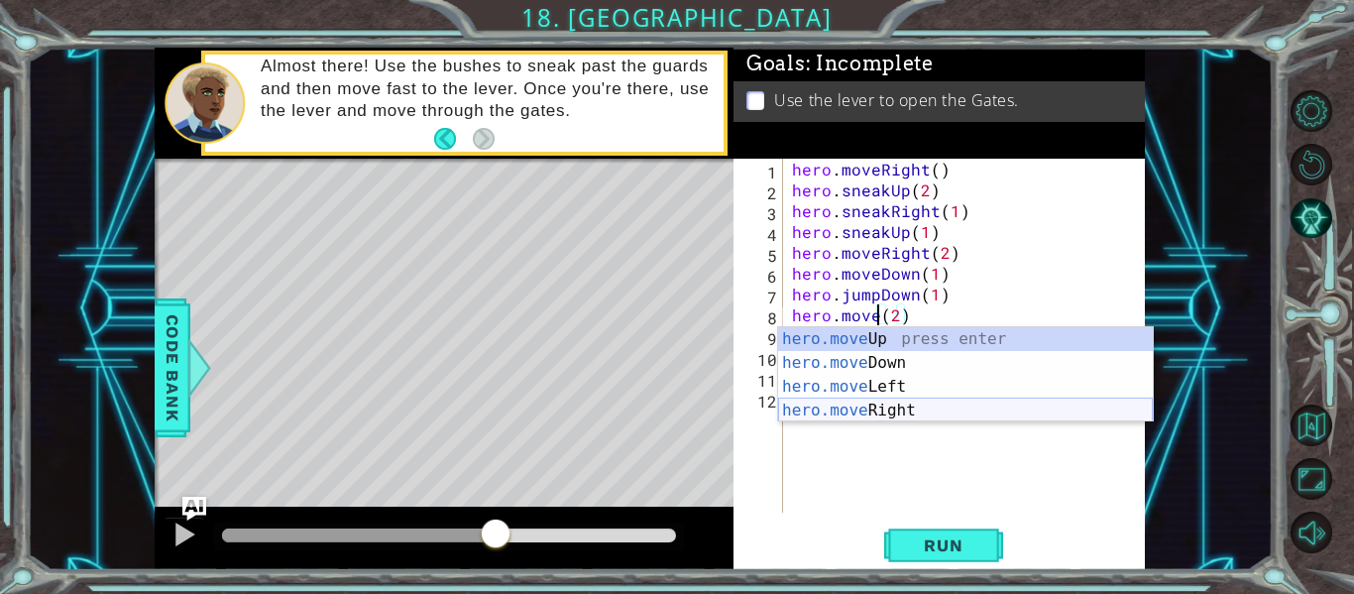
click at [911, 412] on div "hero.move Up press enter hero.move Down press enter hero.move Left press enter …" at bounding box center [965, 398] width 375 height 143
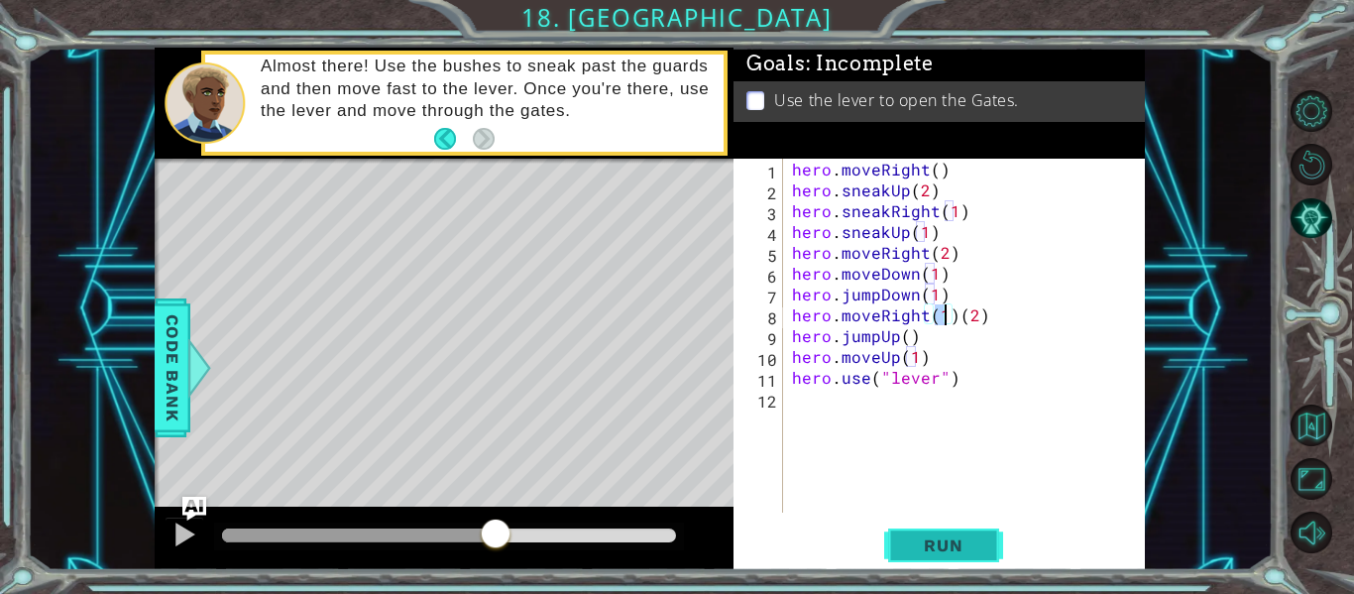
click at [927, 544] on span "Run" at bounding box center [943, 545] width 78 height 20
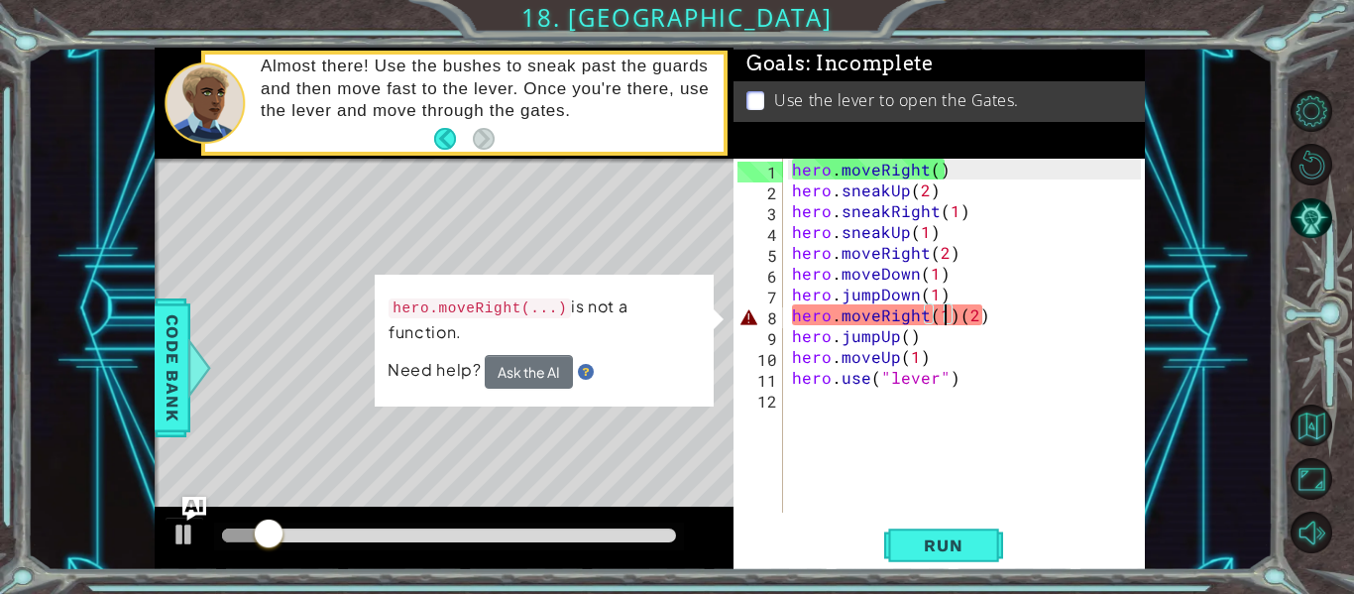
click at [953, 318] on div "hero . moveRight ( ) hero . sneakUp ( 2 ) hero . sneakRight ( 1 ) hero . sneakU…" at bounding box center [969, 357] width 363 height 396
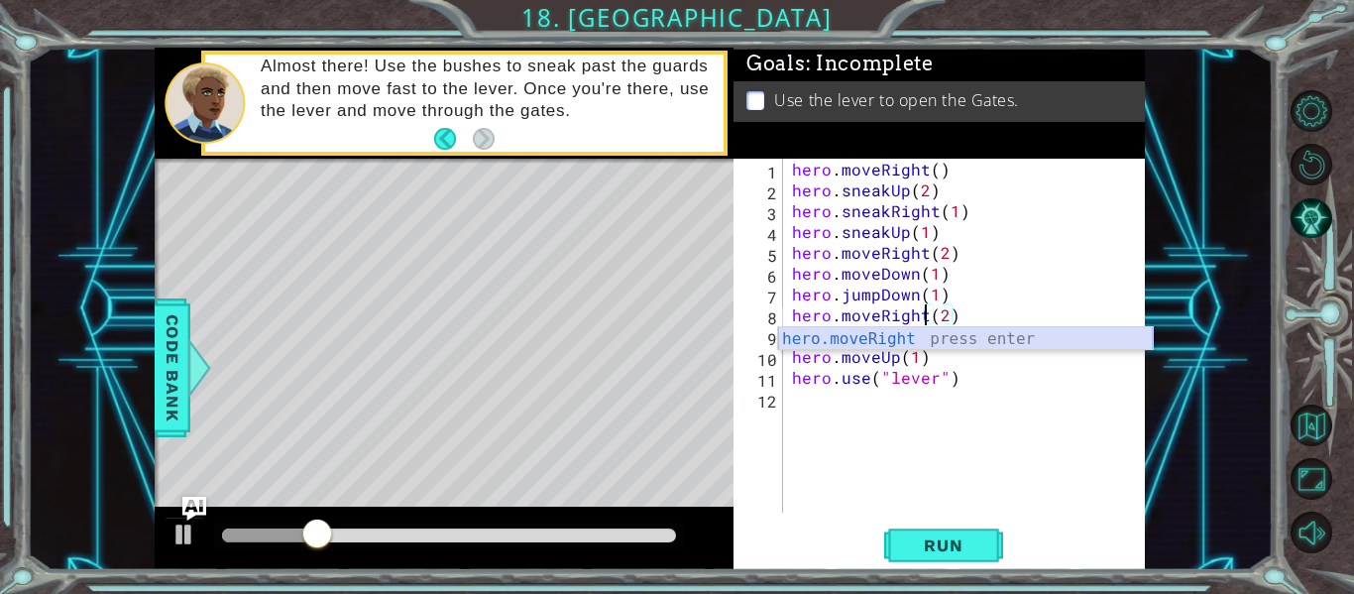
click at [976, 340] on div "hero.moveRight press enter" at bounding box center [965, 362] width 375 height 71
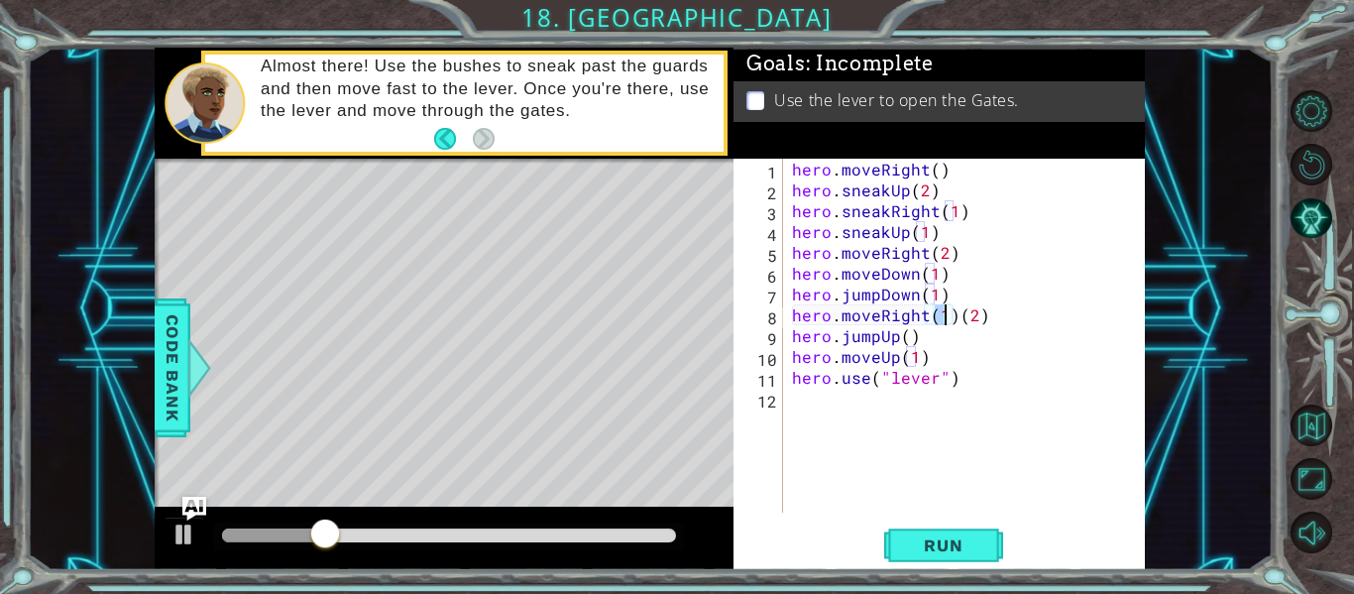
click at [976, 340] on div "hero . moveRight ( ) hero . sneakUp ( 2 ) hero . sneakRight ( 1 ) hero . sneakU…" at bounding box center [969, 357] width 363 height 396
click at [955, 317] on div "hero . moveRight ( ) hero . sneakUp ( 2 ) hero . sneakRight ( 1 ) hero . sneakU…" at bounding box center [969, 357] width 363 height 396
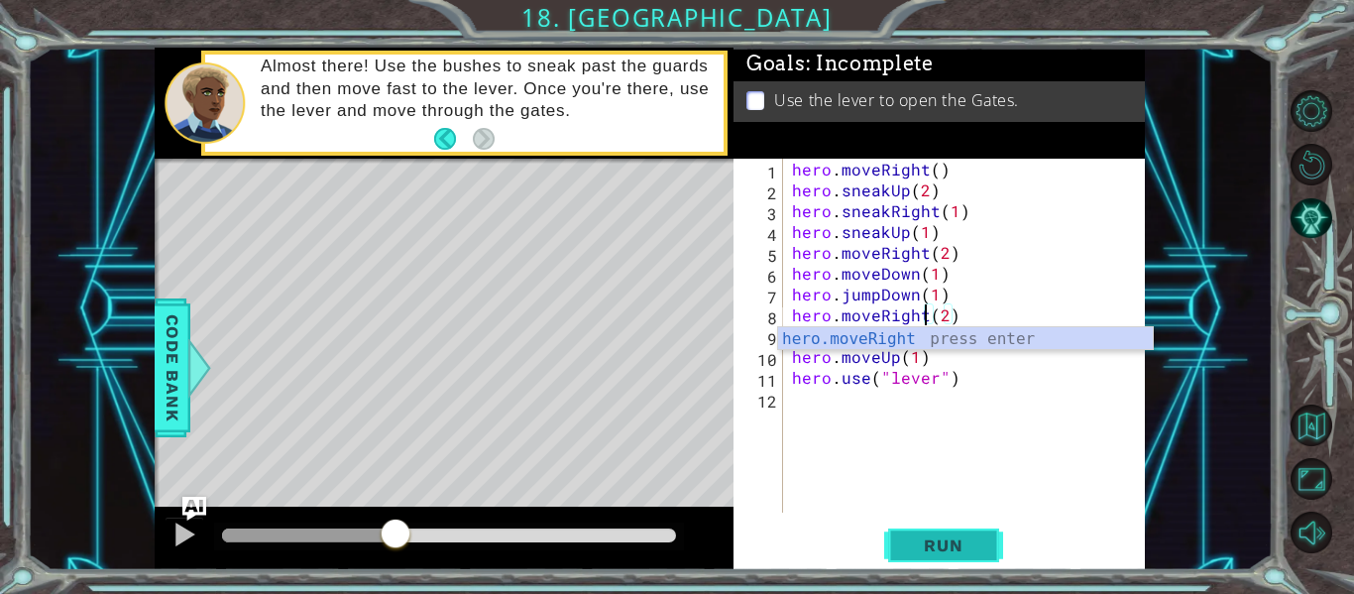
type textarea "hero.moveRight(2)"
click at [898, 545] on button "Run" at bounding box center [943, 546] width 119 height 41
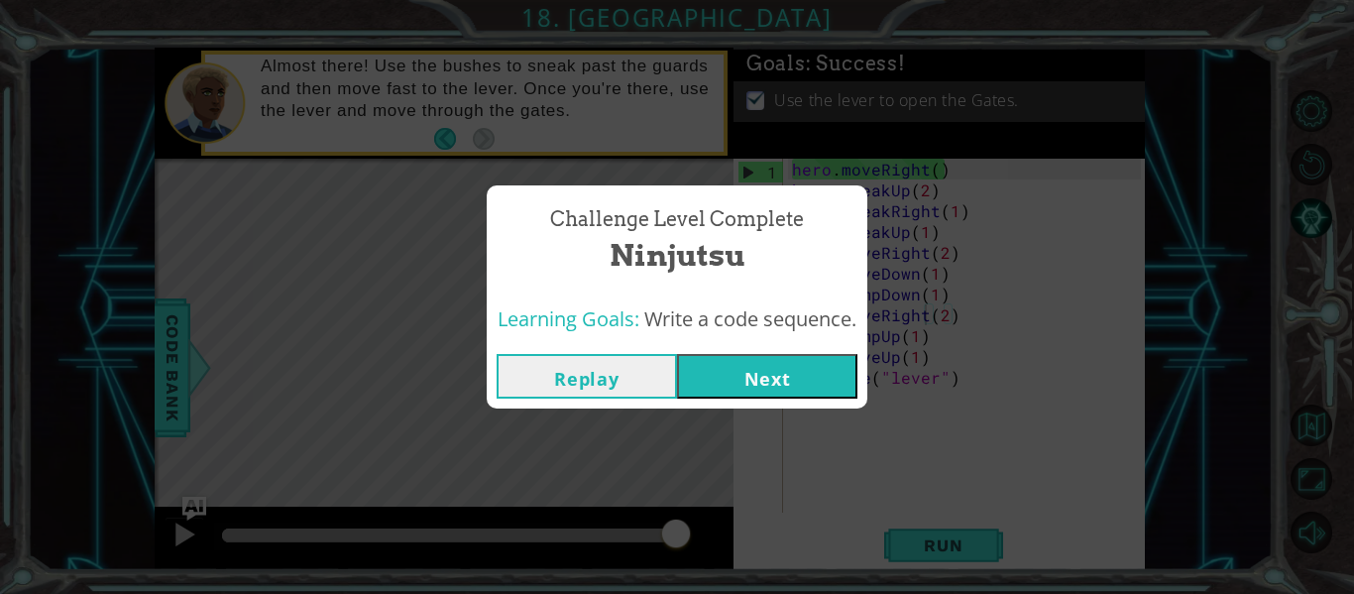
click at [807, 379] on button "Next" at bounding box center [767, 376] width 180 height 45
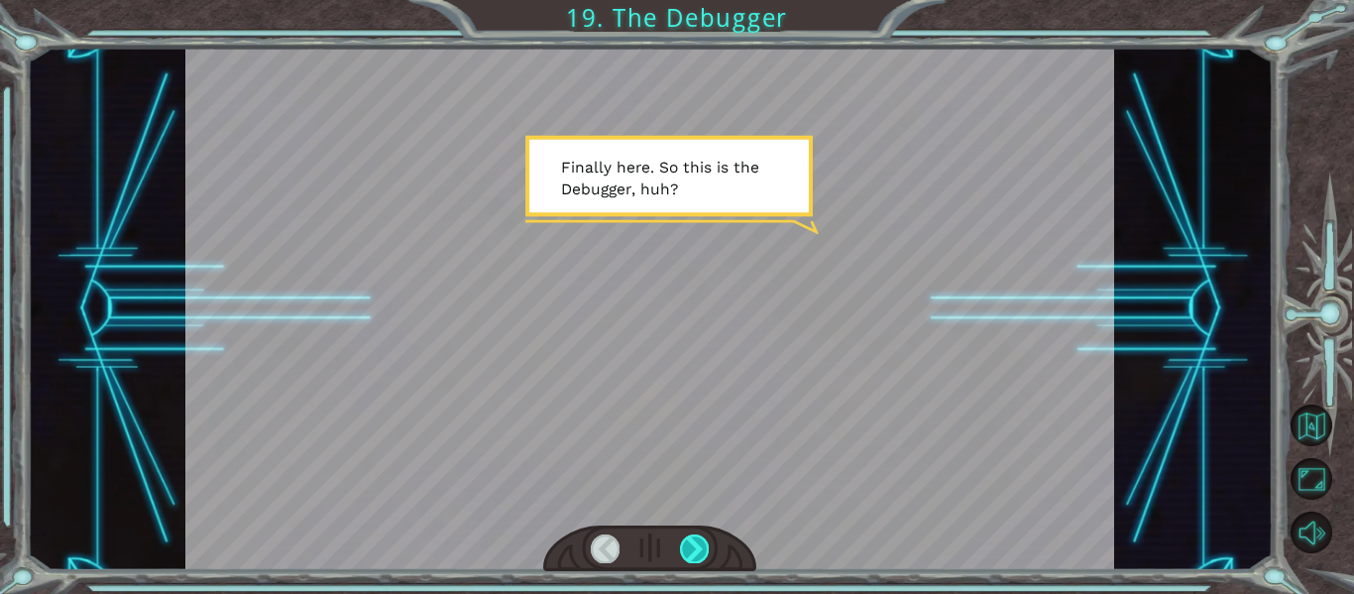
click at [697, 554] on div at bounding box center [694, 548] width 29 height 28
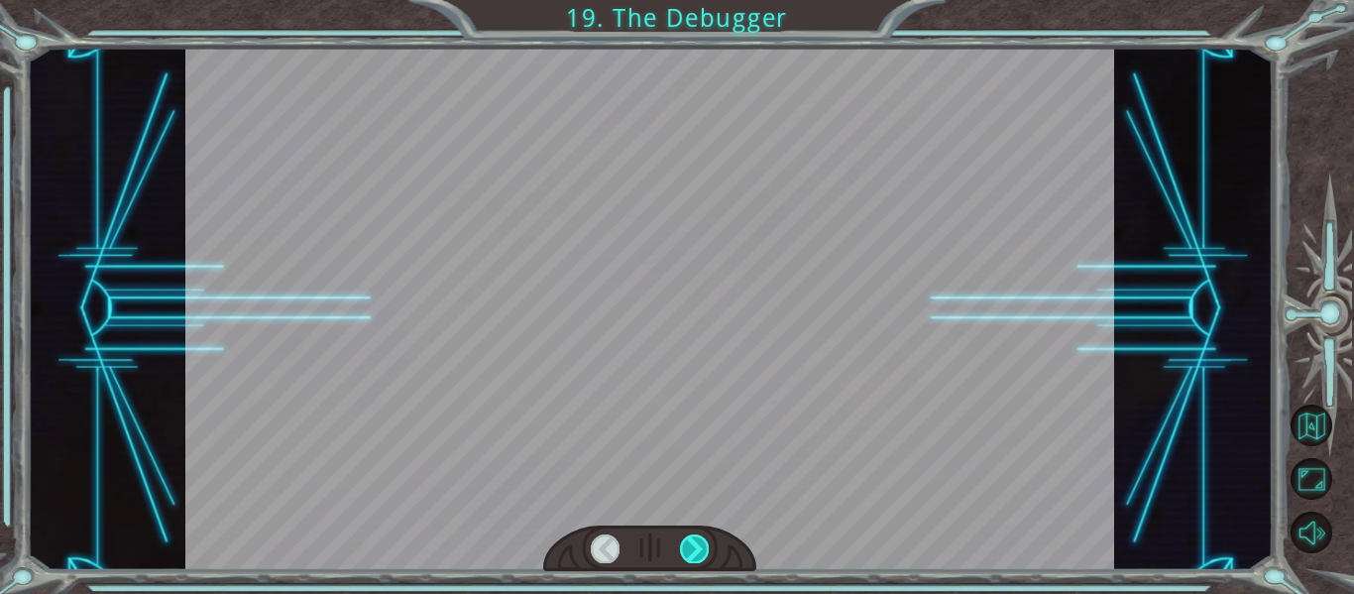
click at [696, 550] on div at bounding box center [694, 548] width 29 height 28
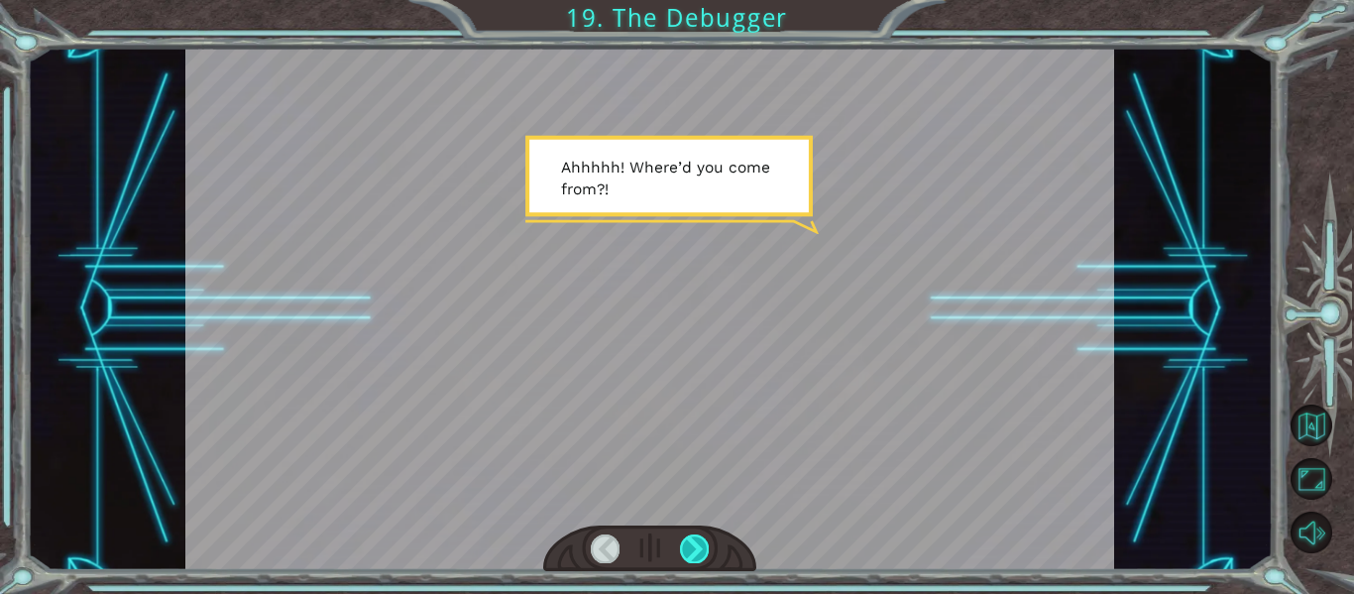
click at [696, 550] on div at bounding box center [694, 548] width 29 height 28
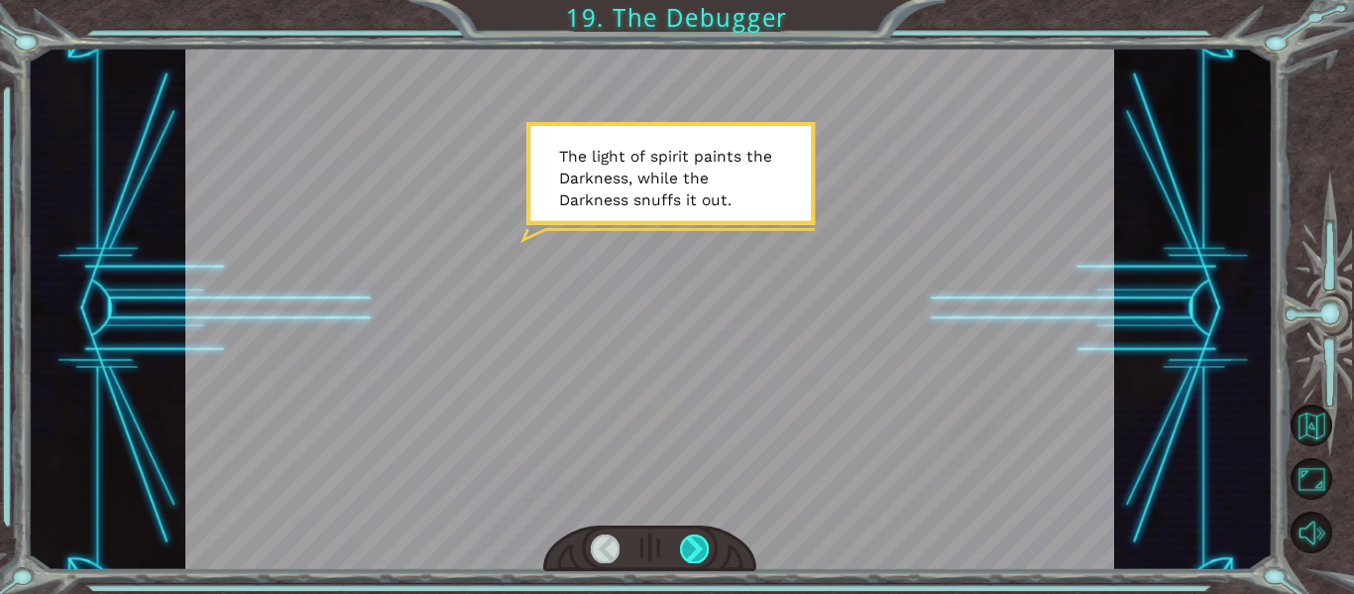
click at [696, 550] on div at bounding box center [694, 548] width 29 height 28
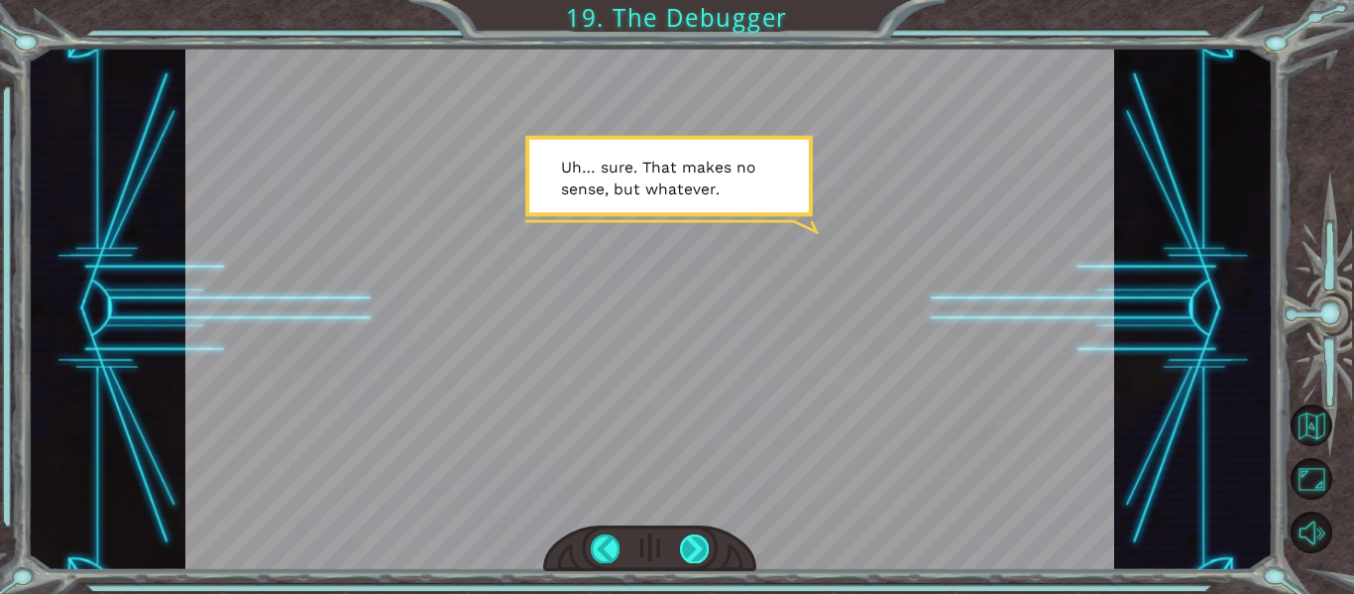
click at [696, 550] on div at bounding box center [694, 548] width 29 height 28
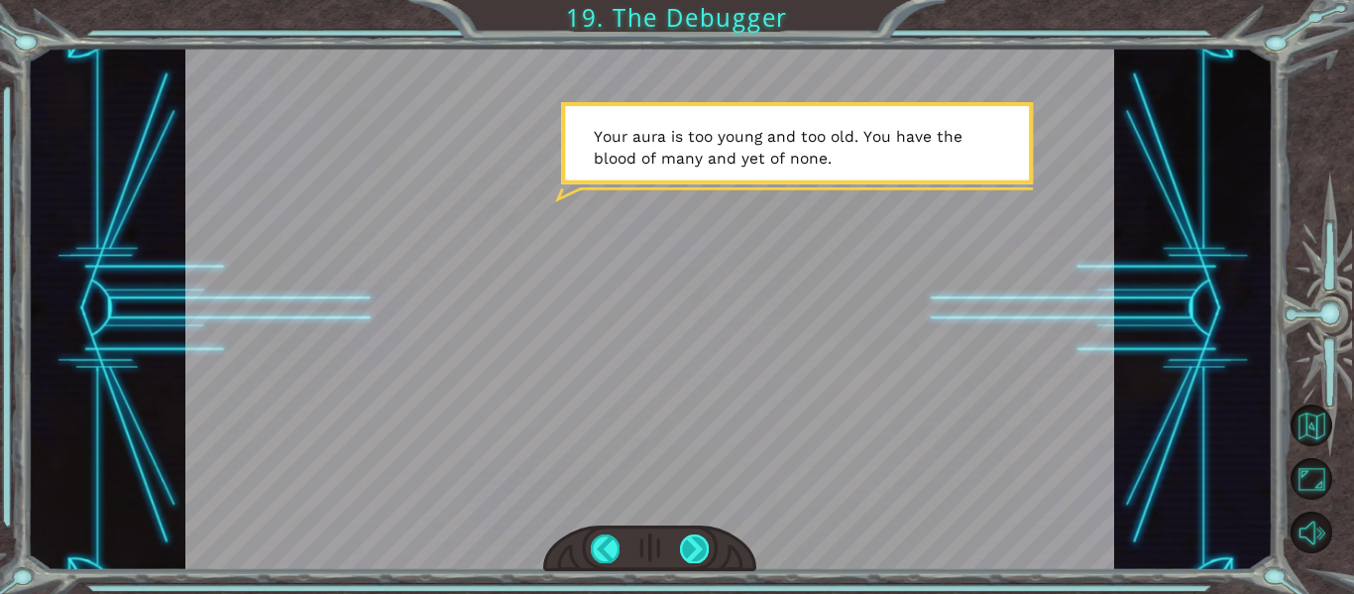
click at [696, 550] on div at bounding box center [694, 548] width 29 height 28
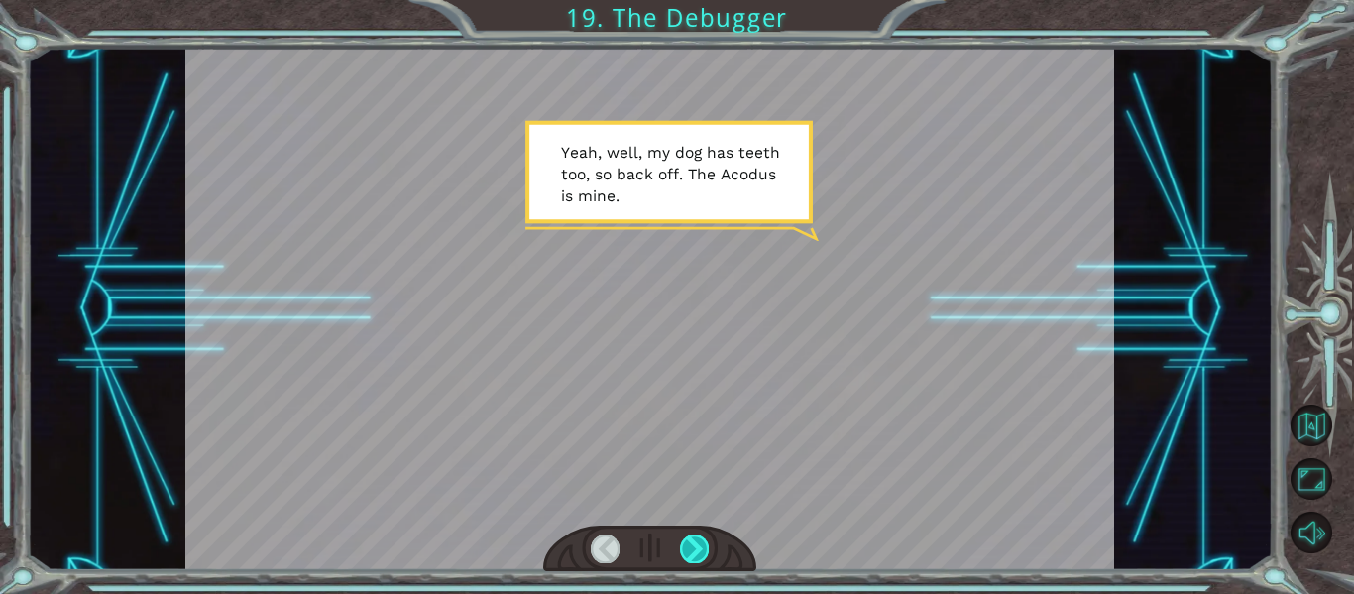
click at [696, 550] on div at bounding box center [694, 548] width 29 height 28
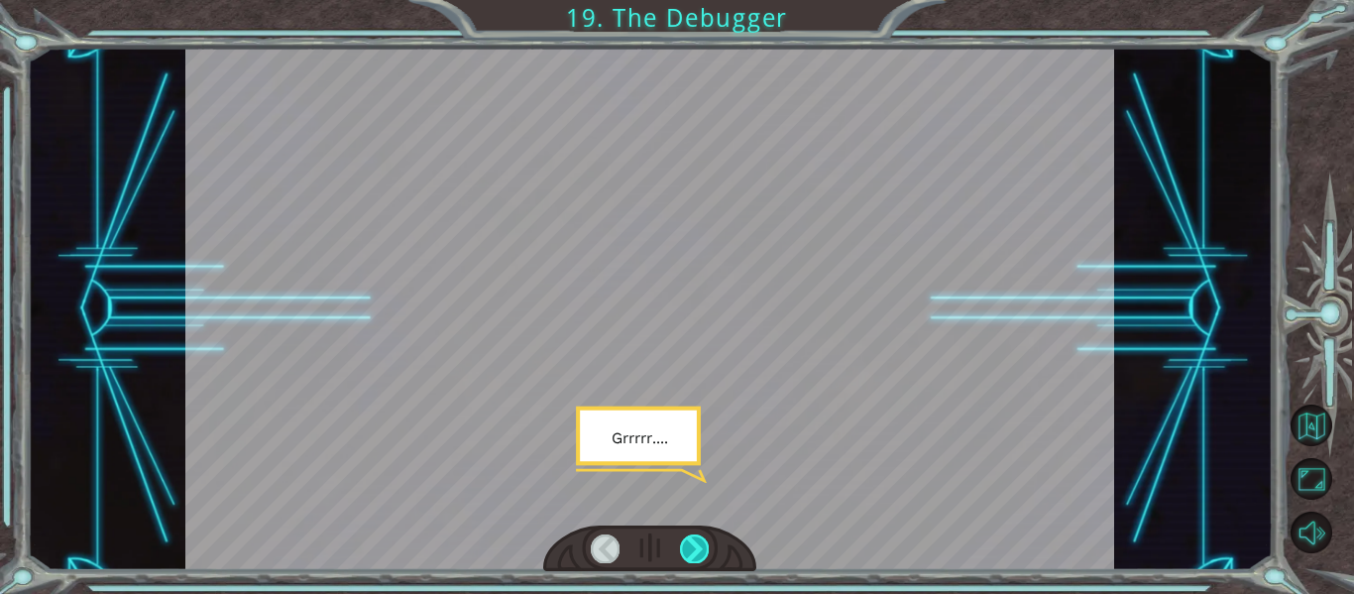
click at [696, 550] on div at bounding box center [694, 548] width 29 height 28
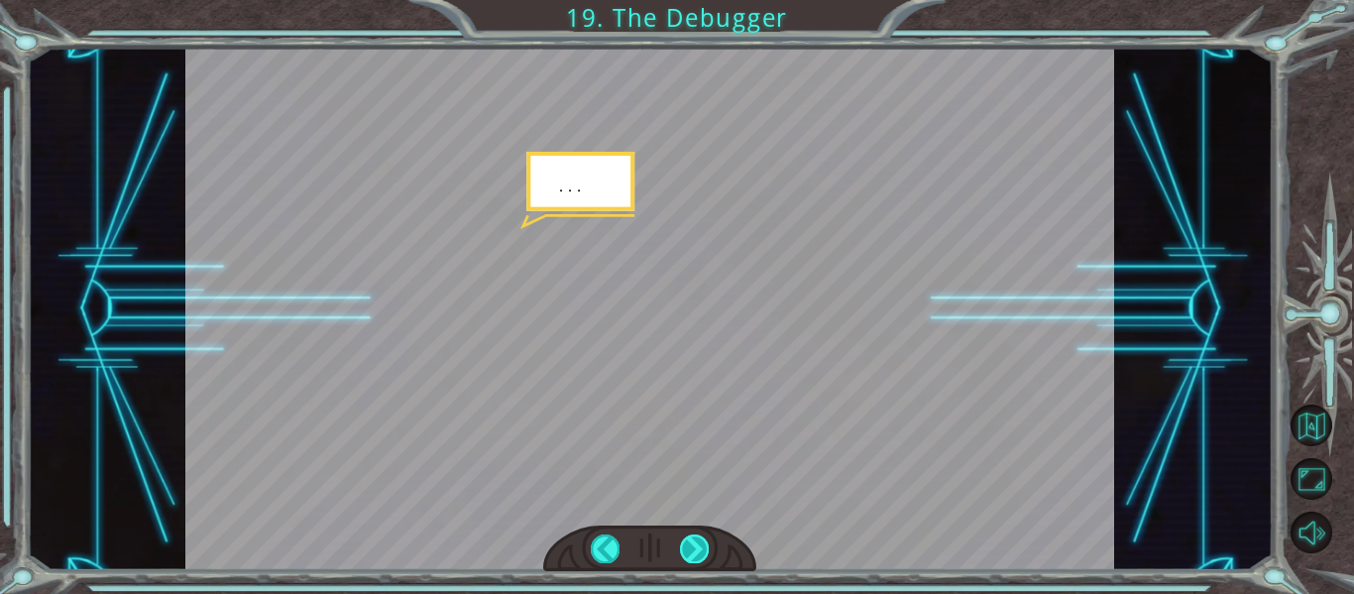
click at [696, 550] on div at bounding box center [694, 548] width 29 height 28
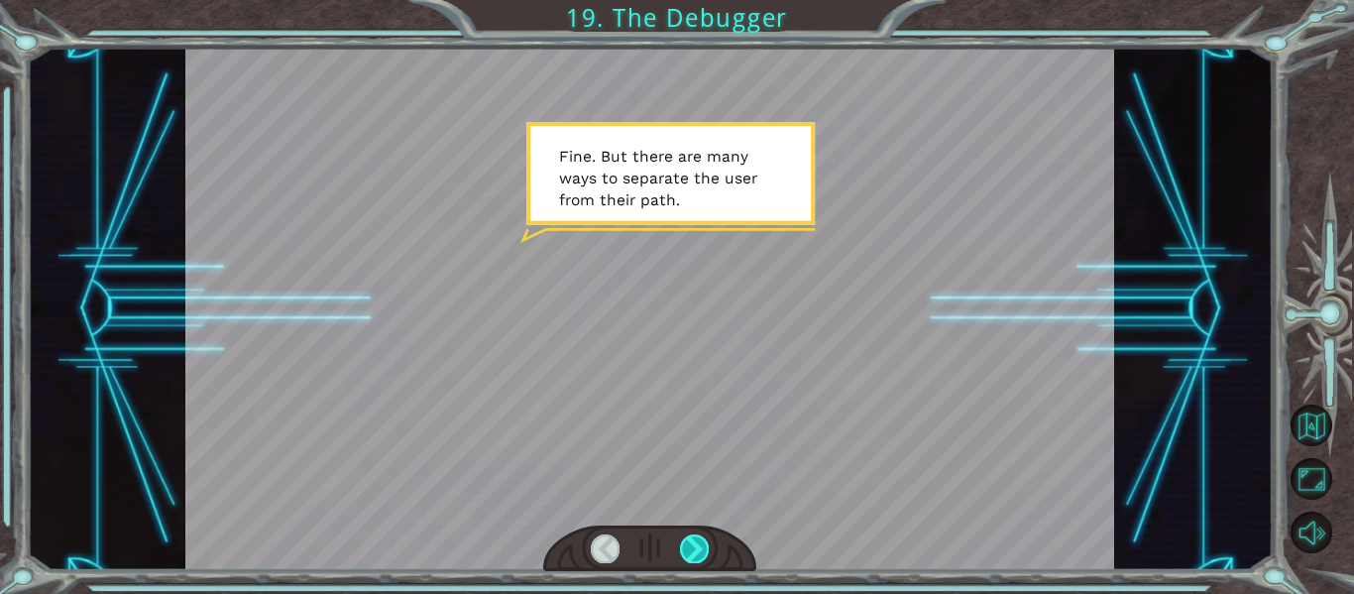
click at [696, 550] on div at bounding box center [694, 548] width 29 height 28
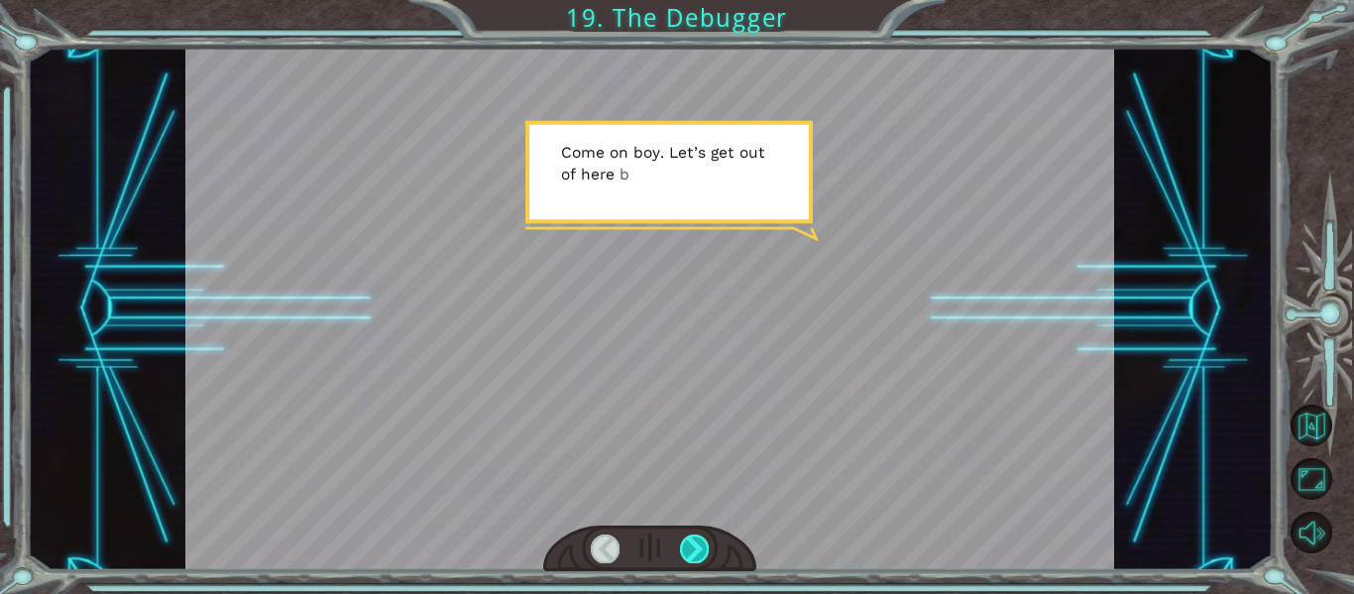
click at [696, 550] on div at bounding box center [694, 548] width 29 height 28
